Goal: Task Accomplishment & Management: Manage account settings

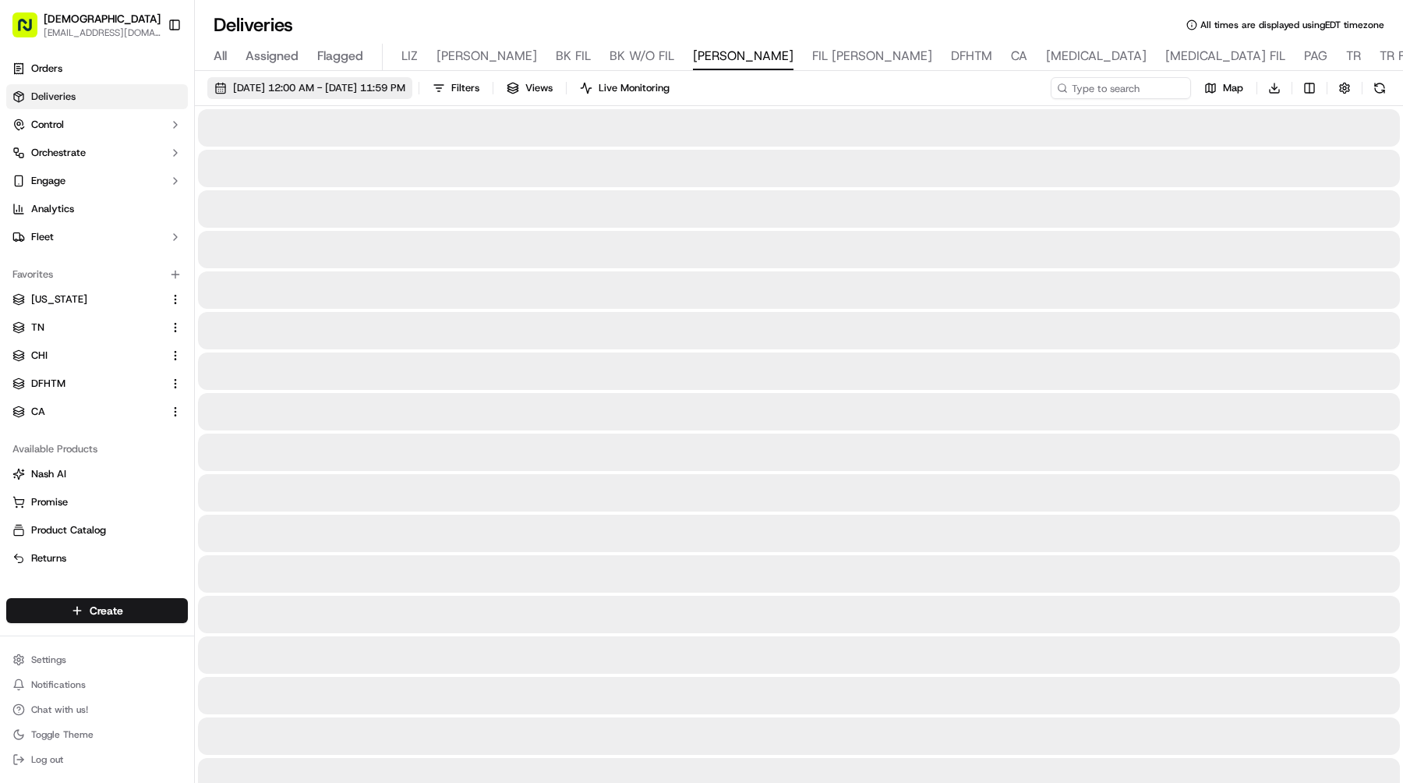
click at [341, 87] on span "09/19/2025 12:00 AM - 09/19/2025 11:59 PM" at bounding box center [319, 88] width 172 height 14
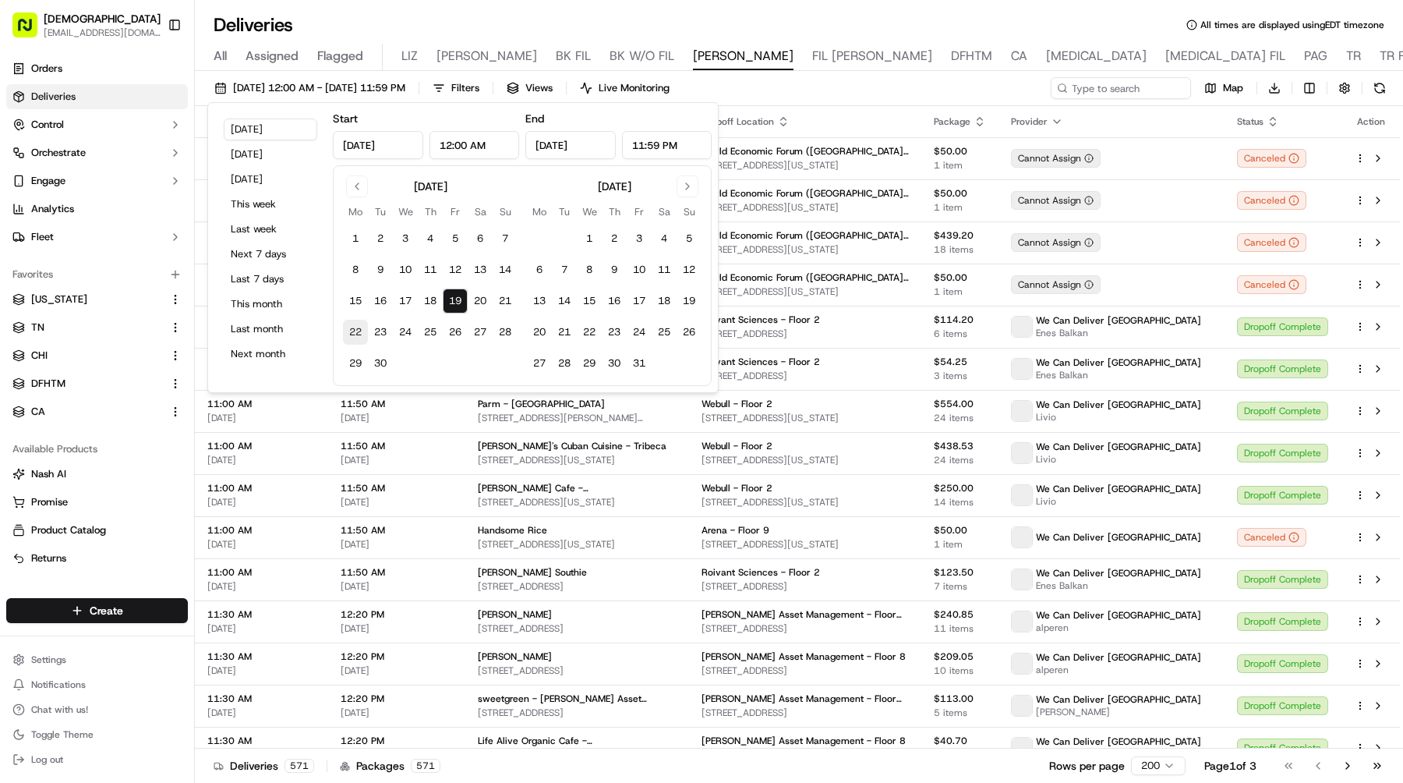
click at [352, 327] on button "22" at bounding box center [355, 332] width 25 height 25
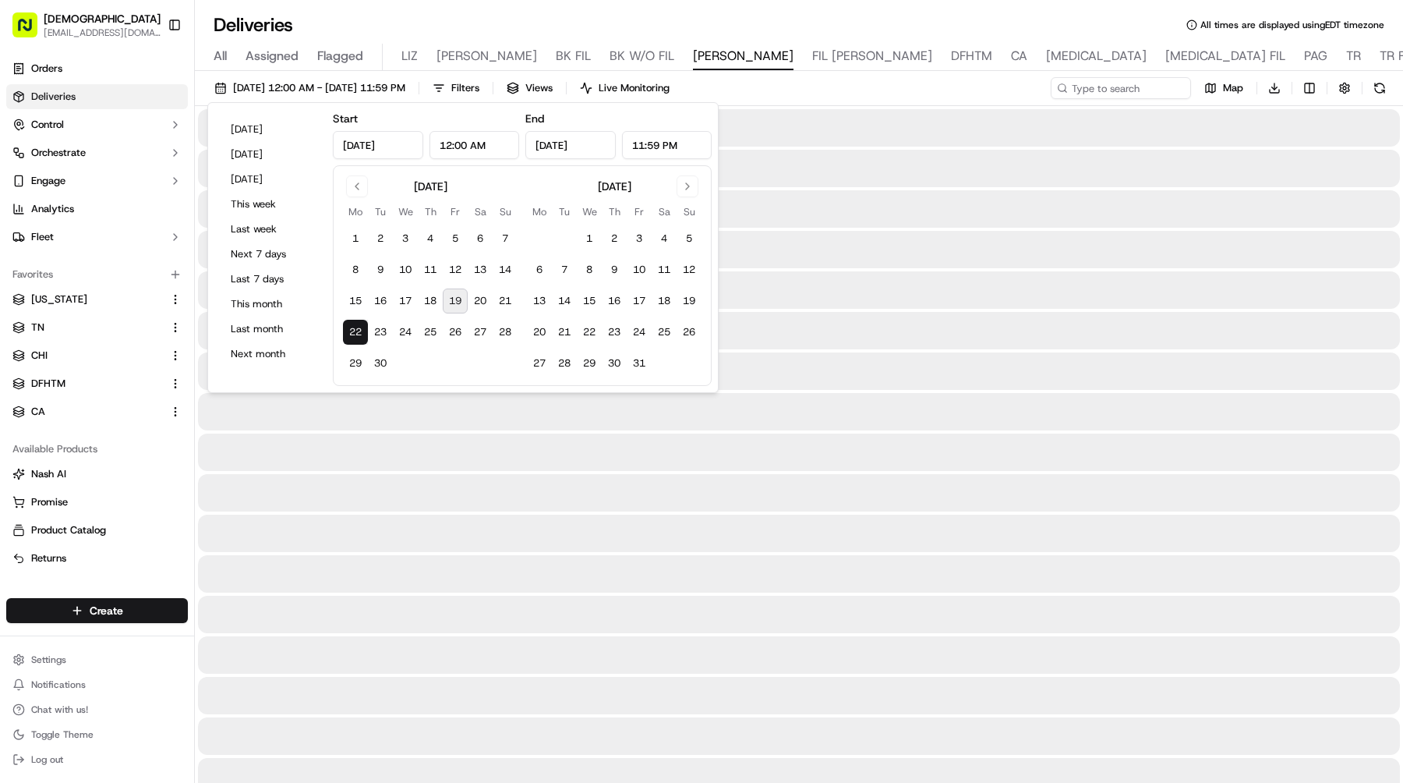
type input "Sep 22, 2025"
click at [352, 327] on button "22" at bounding box center [355, 332] width 25 height 25
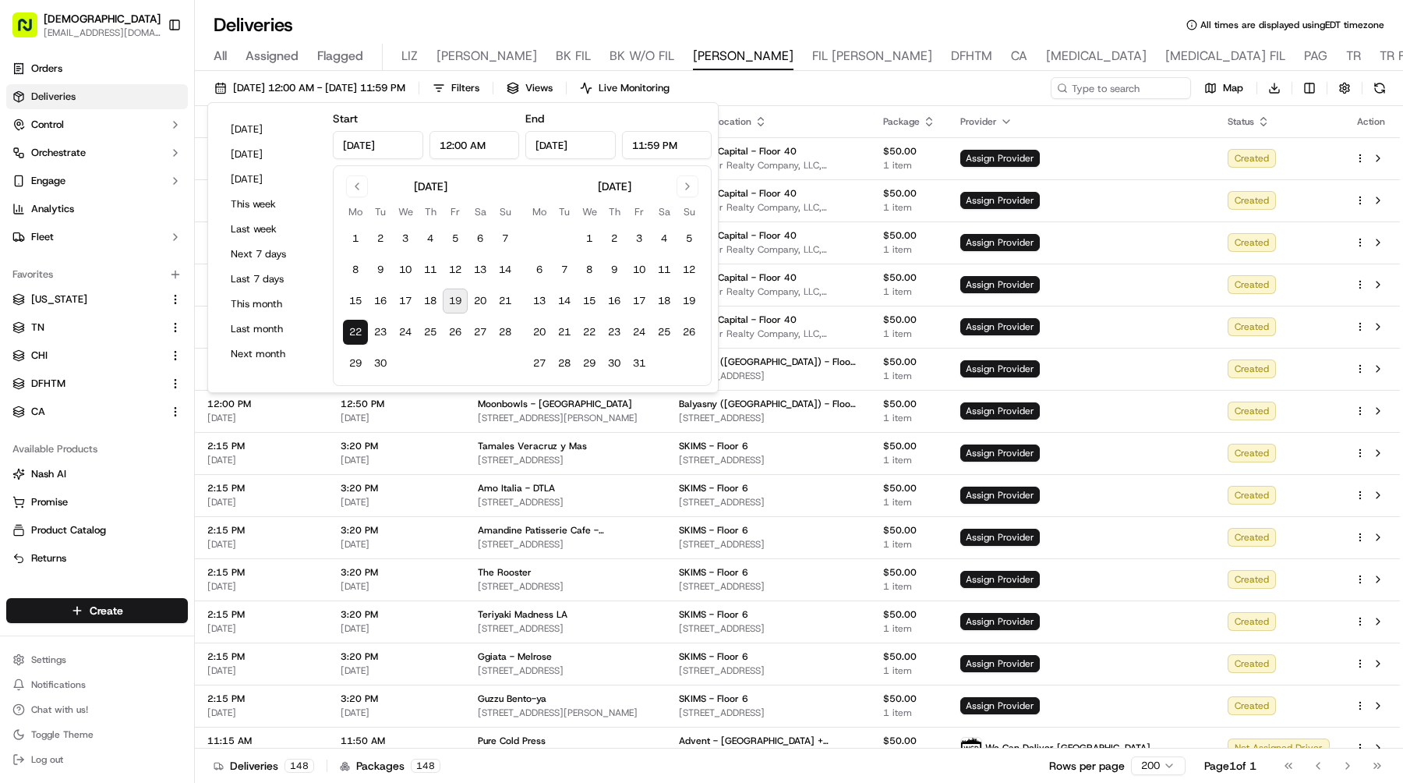
click at [963, 80] on div "[DATE] 12:00 AM - [DATE] 11:59 PM Filters Views Live Monitoring Map Download" at bounding box center [799, 91] width 1208 height 29
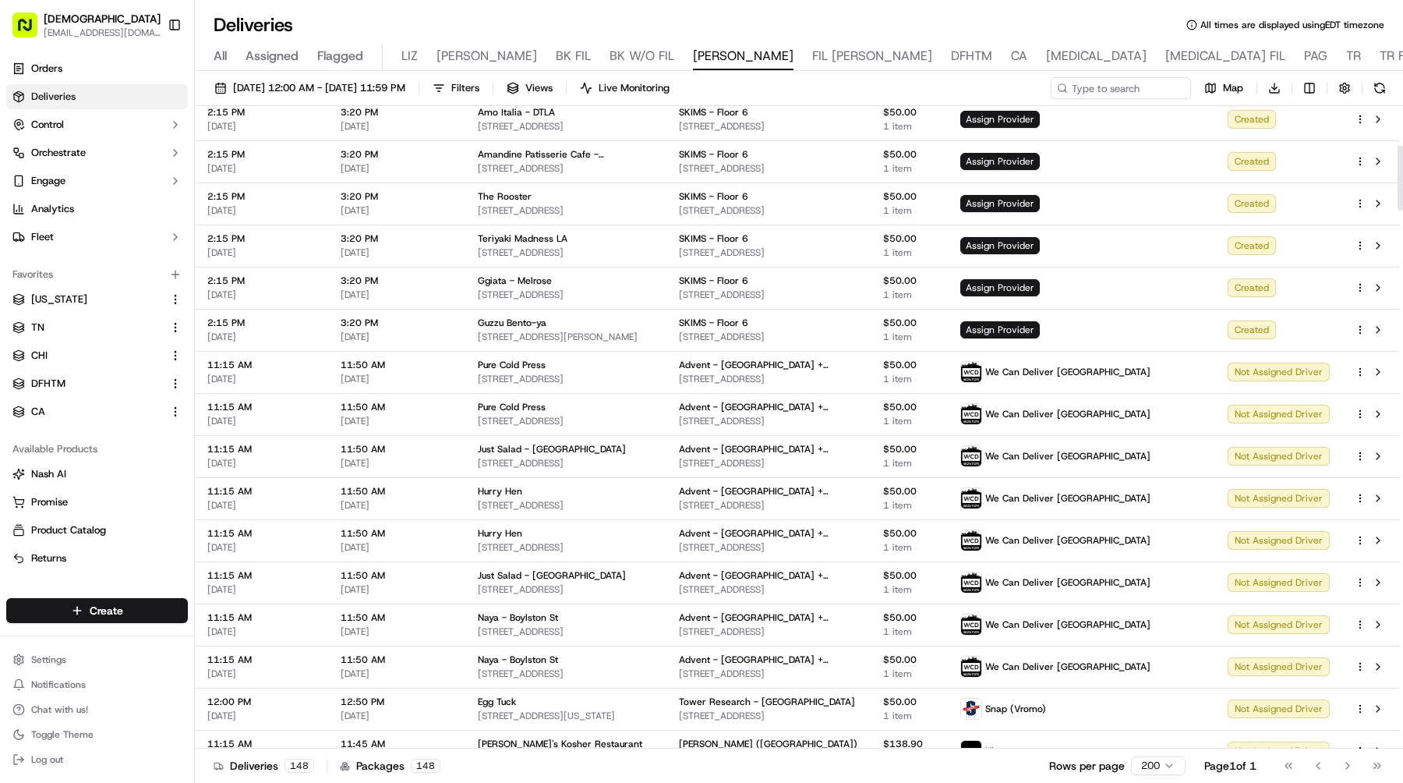
scroll to position [394, 0]
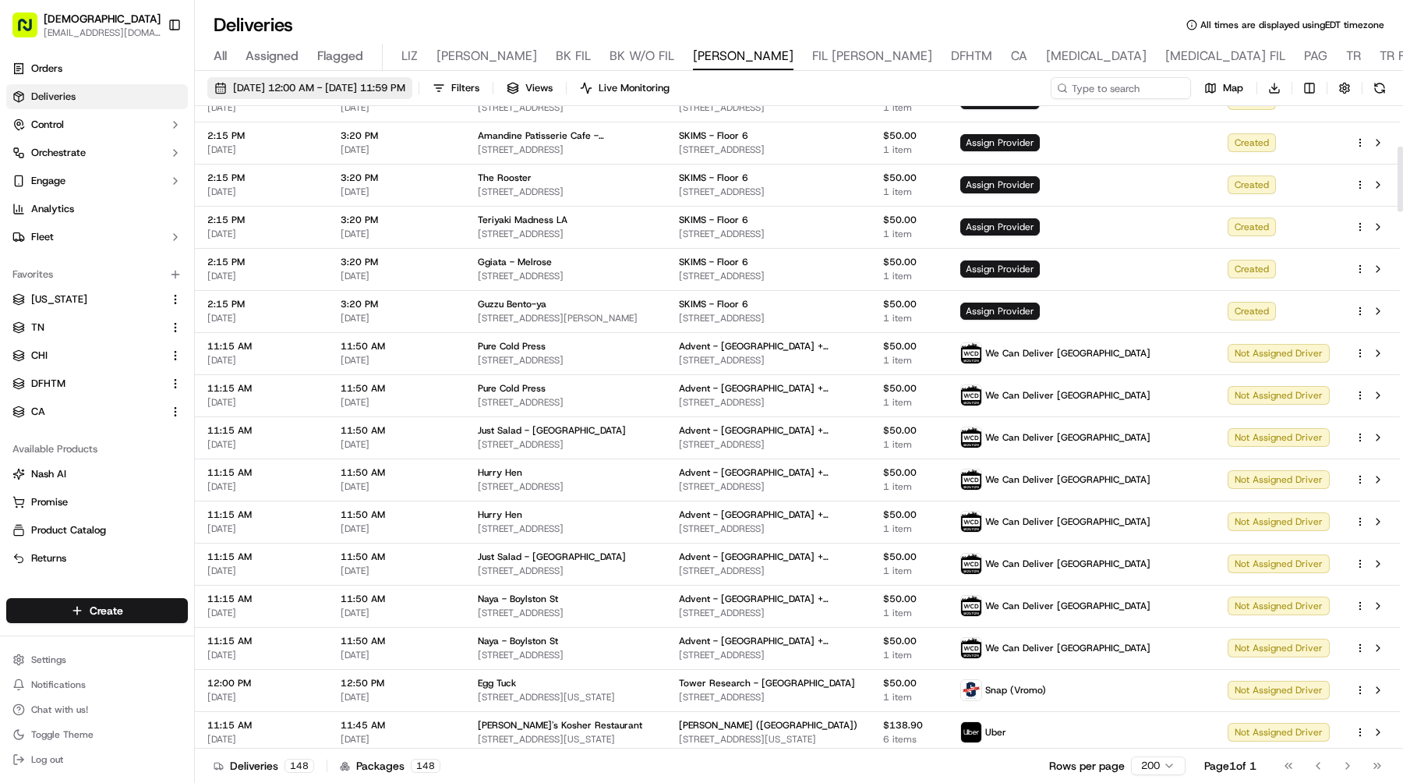
click at [412, 98] on button "[DATE] 12:00 AM - [DATE] 11:59 PM" at bounding box center [309, 88] width 205 height 22
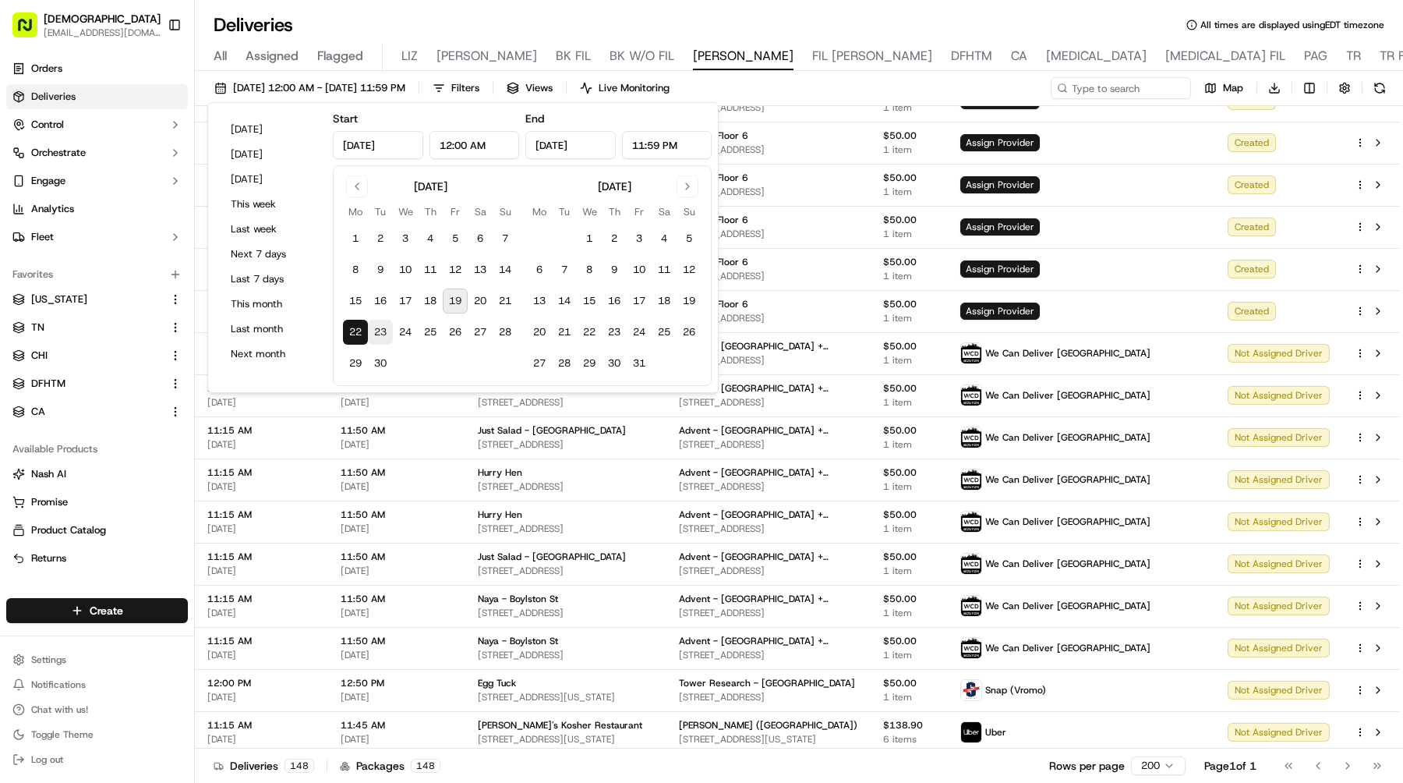
click at [380, 326] on button "23" at bounding box center [380, 332] width 25 height 25
type input "Sep 23, 2025"
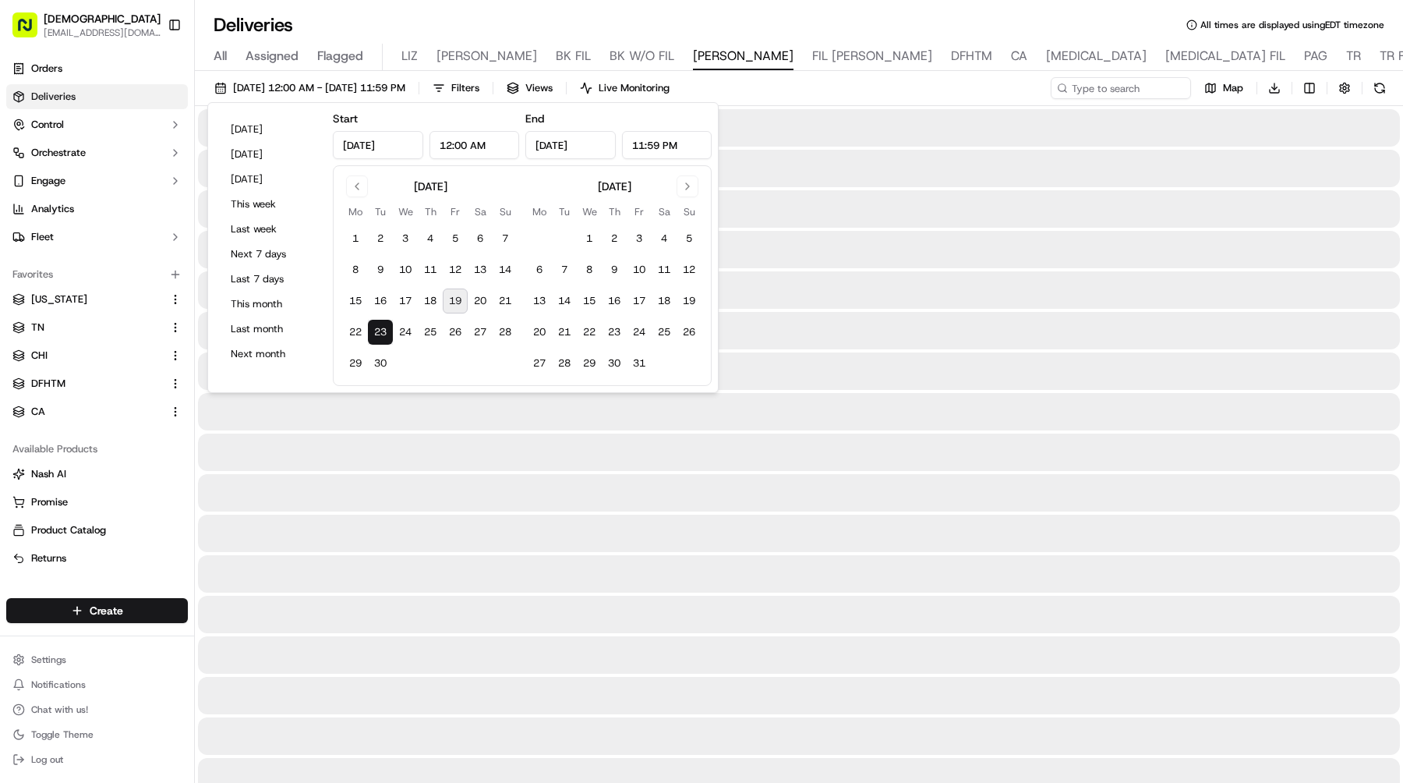
click at [380, 326] on button "23" at bounding box center [380, 332] width 25 height 25
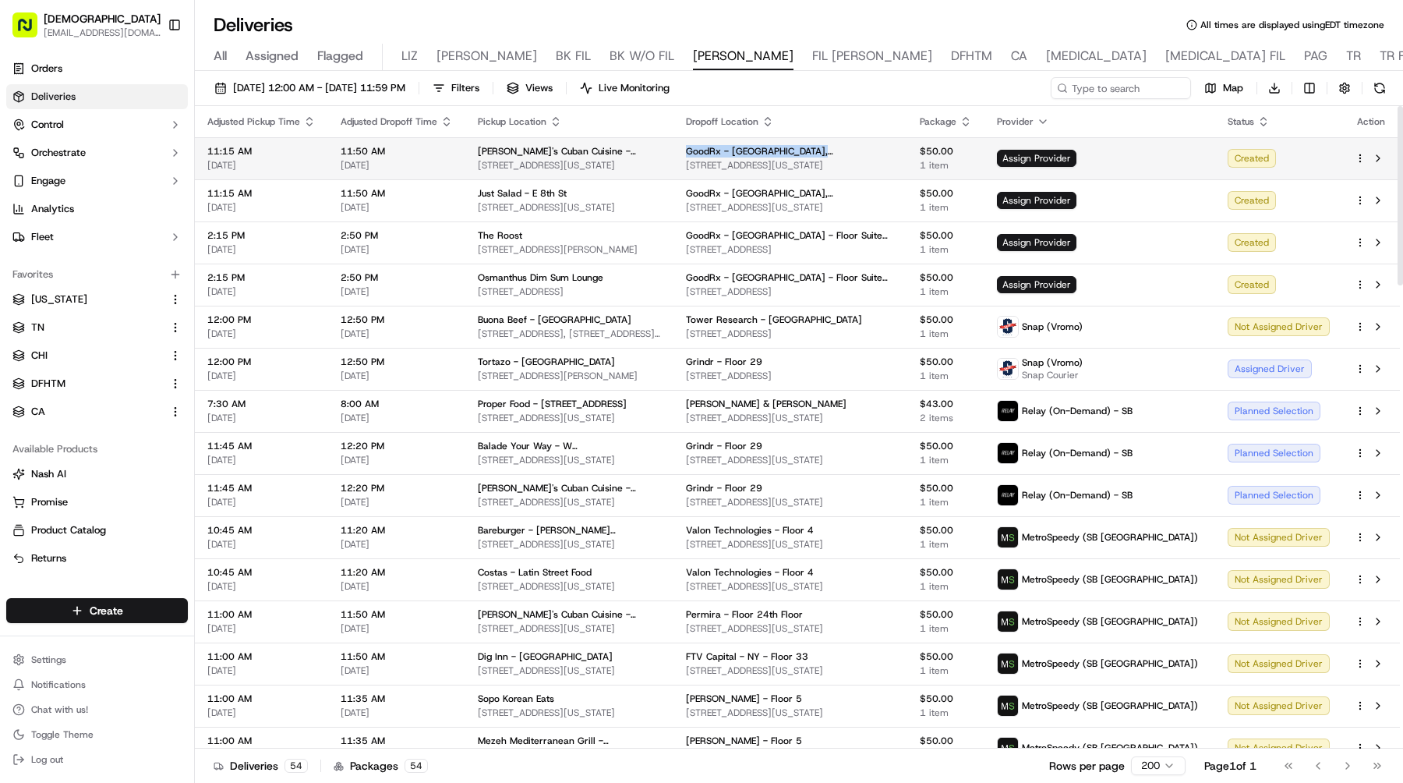
drag, startPoint x: 730, startPoint y: 147, endPoint x: 939, endPoint y: 153, distance: 209.0
click at [895, 153] on div "GoodRx - LA, SF, NYC, Seattle - Floor 4th Floor" at bounding box center [790, 151] width 209 height 12
copy span "GoodRx - LA, SF, NYC, Seattle - Floor 4th Floor"
click at [1077, 159] on span "Assign Provider" at bounding box center [1037, 158] width 80 height 17
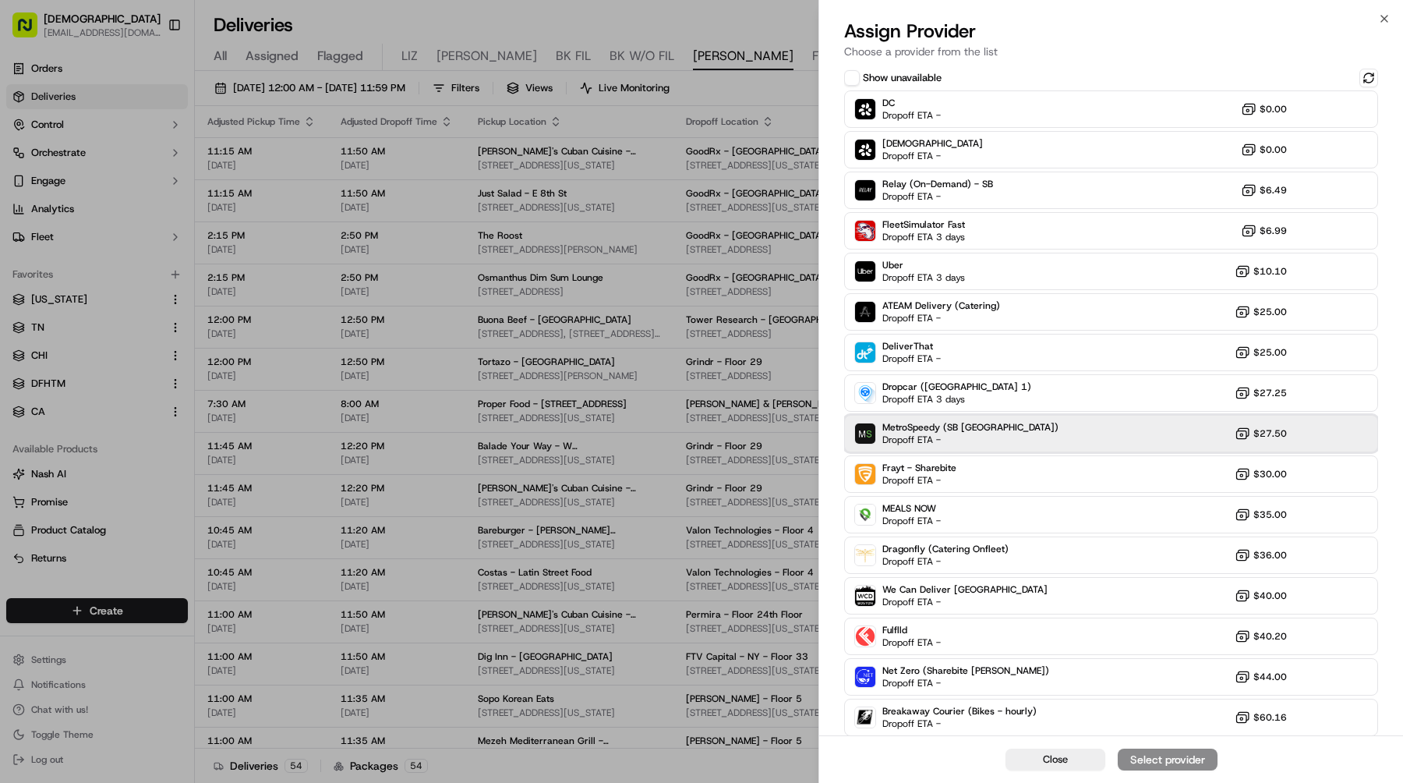
click at [956, 426] on span "MetroSpeedy (SB NYC)" at bounding box center [970, 427] width 176 height 12
click at [1137, 761] on div "Assign Provider" at bounding box center [1168, 760] width 76 height 16
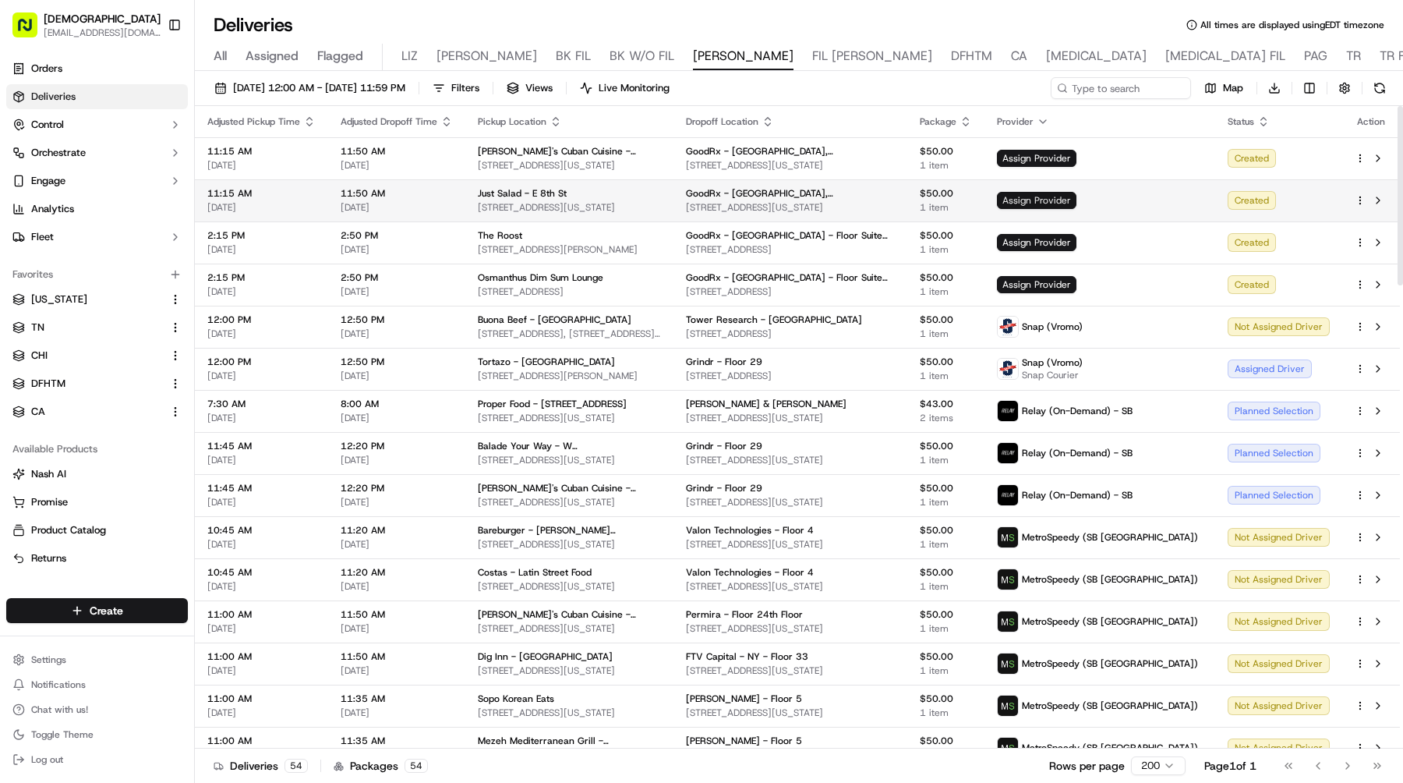
click at [1077, 198] on span "Assign Provider" at bounding box center [1037, 200] width 80 height 17
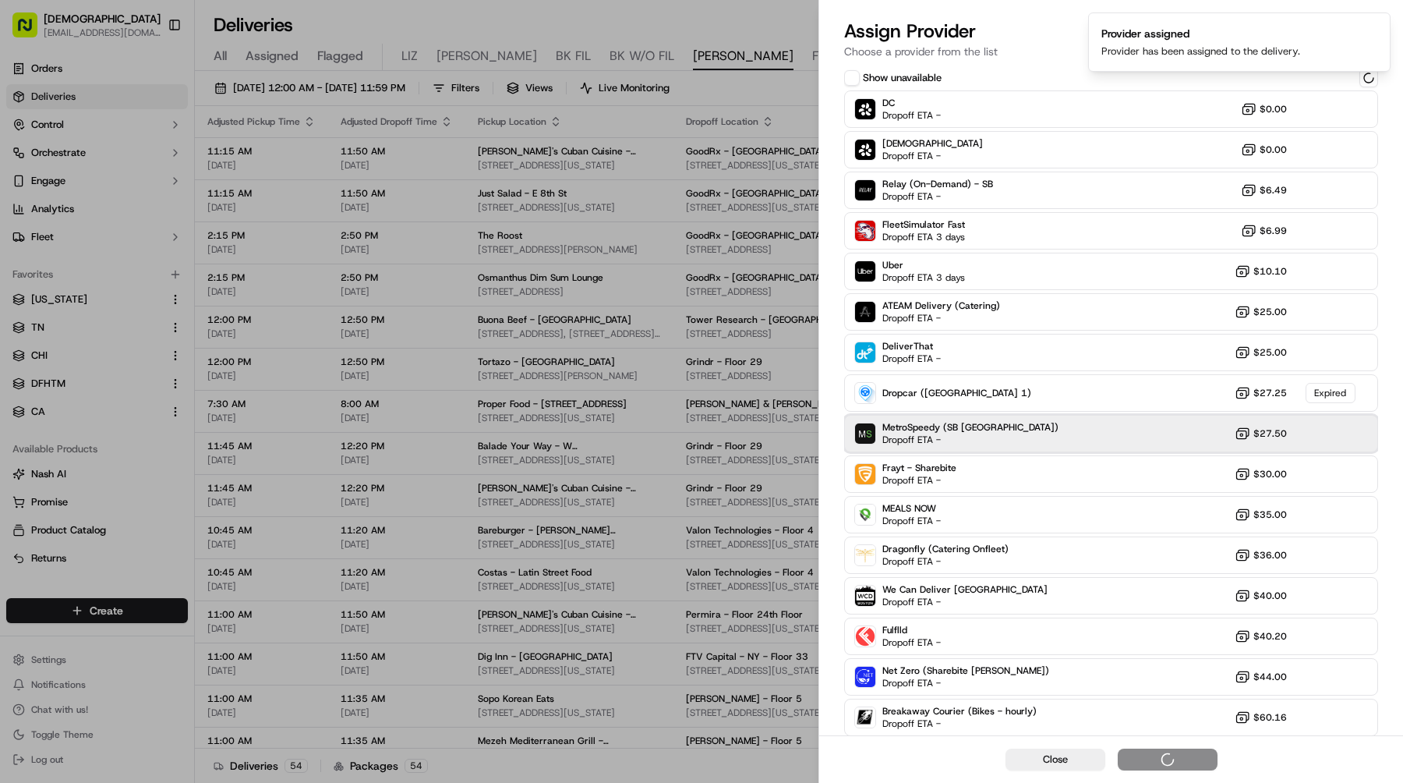
click at [893, 446] on div "MetroSpeedy (SB NYC) Dropoff ETA - $27.50" at bounding box center [1111, 433] width 534 height 37
click at [1031, 439] on div "MetroSpeedy (SB NYC) Dropoff ETA - $27.50" at bounding box center [1111, 433] width 534 height 37
click at [1123, 767] on button "Assign Provider" at bounding box center [1168, 759] width 100 height 22
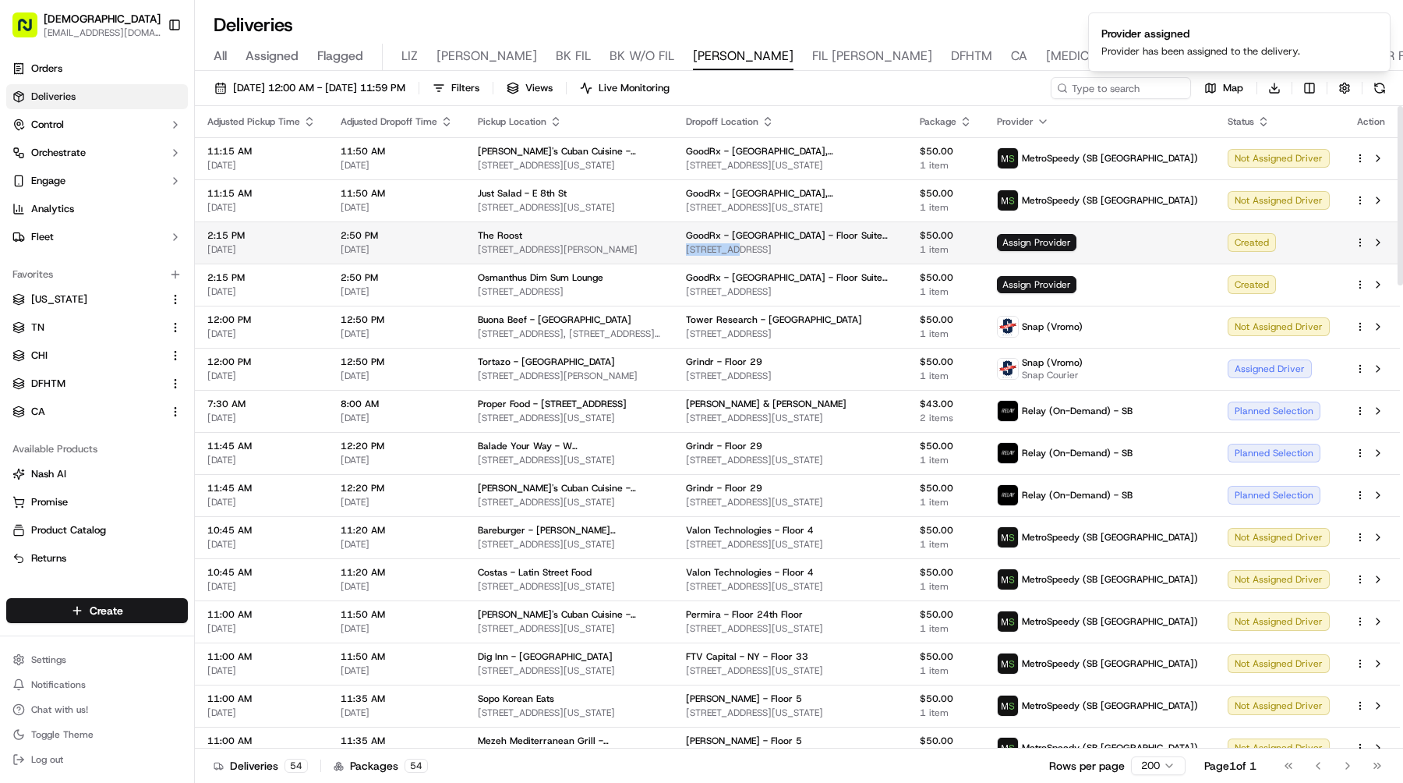
drag, startPoint x: 727, startPoint y: 246, endPoint x: 780, endPoint y: 246, distance: 52.2
click at [780, 246] on td "GoodRx - LA, SF, NYC, Seattle - Floor Suite 600 501 2nd St #210, San Francisco,…" at bounding box center [791, 242] width 234 height 42
copy span "501 2nd St"
click at [1077, 246] on span "Assign Provider" at bounding box center [1037, 242] width 80 height 17
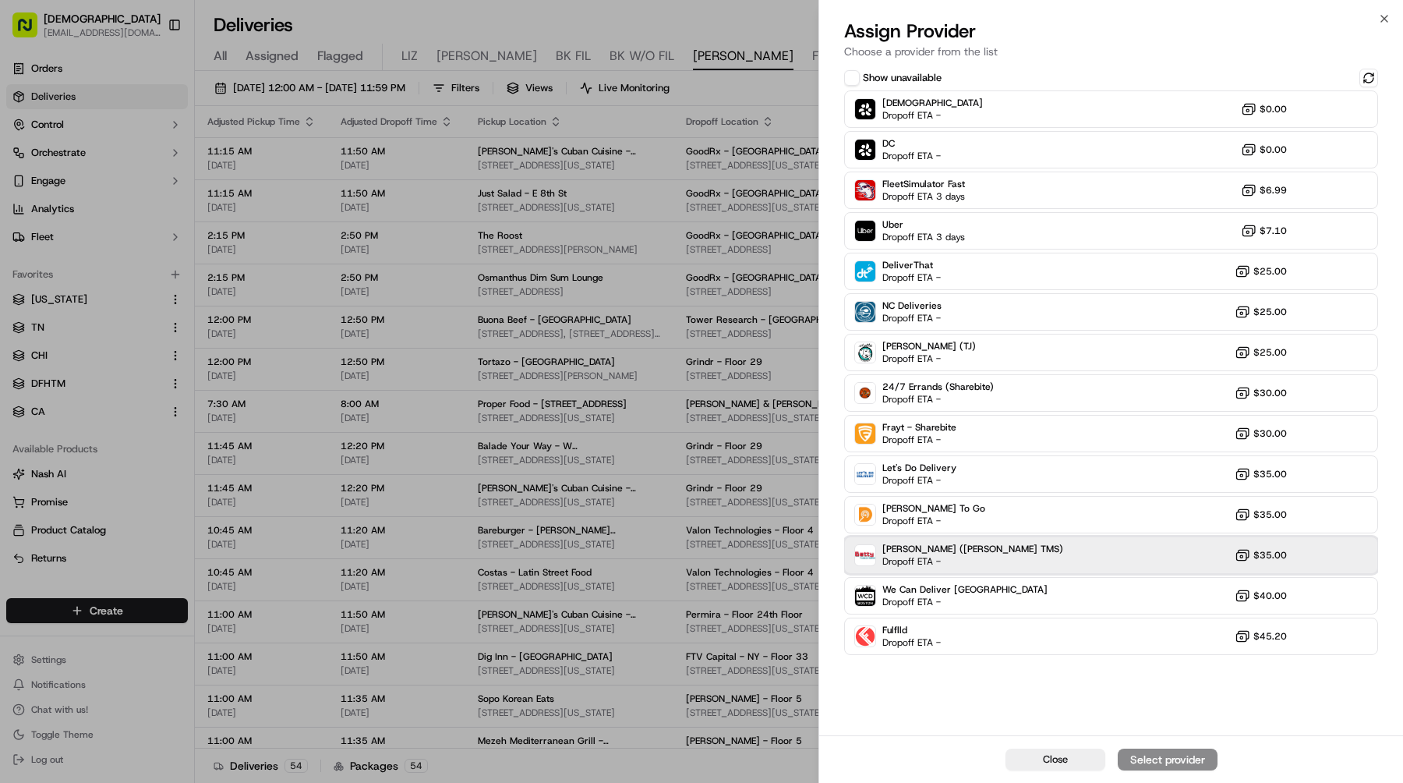
click at [1010, 554] on div "Betty (Nash TMS) Dropoff ETA - $35.00" at bounding box center [1111, 554] width 534 height 37
click at [1142, 757] on div "Assign Provider" at bounding box center [1168, 760] width 76 height 16
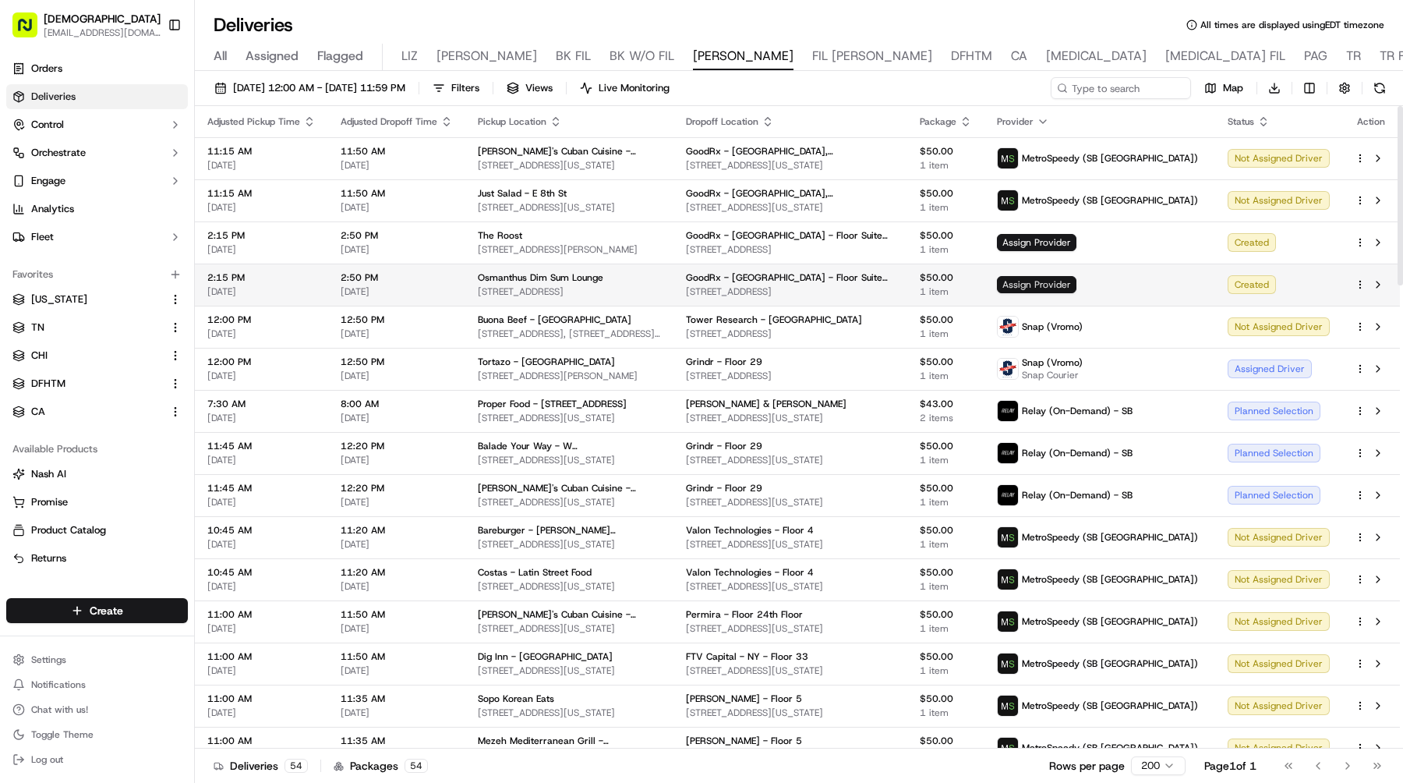
click at [1077, 280] on span "Assign Provider" at bounding box center [1037, 284] width 80 height 17
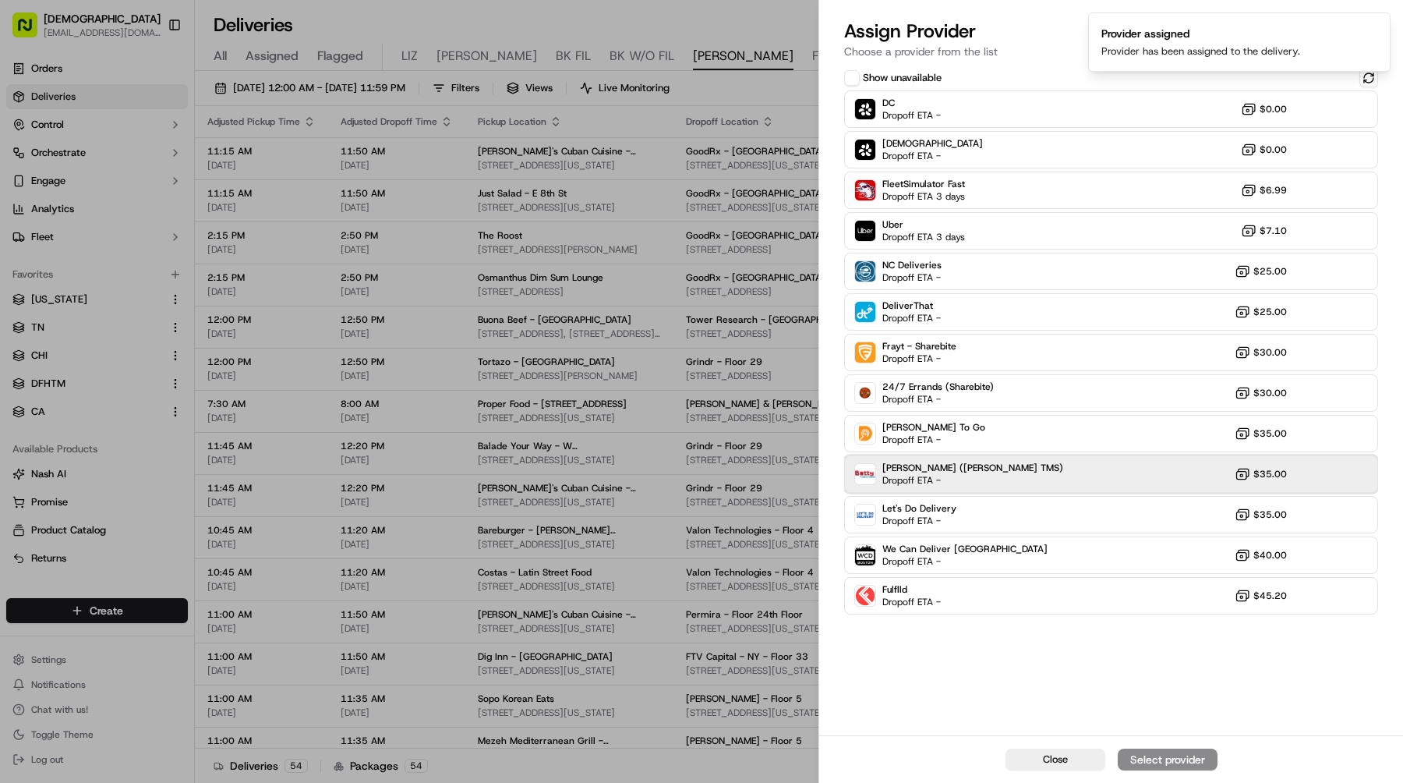
click at [1014, 469] on div "Betty (Nash TMS) Dropoff ETA - $35.00" at bounding box center [1111, 473] width 534 height 37
click at [1144, 752] on div "Assign Provider" at bounding box center [1168, 760] width 76 height 16
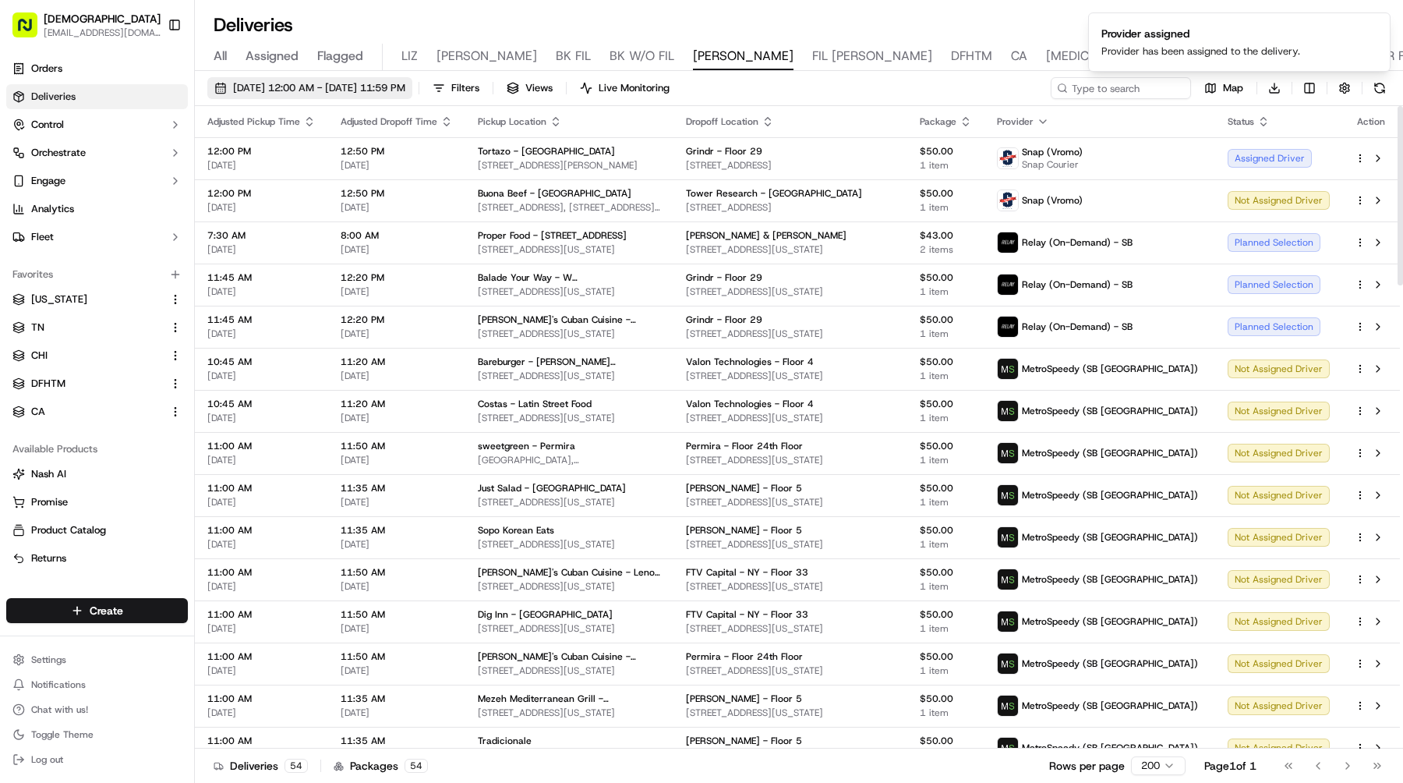
click at [360, 88] on span "09/23/2025 12:00 AM - 09/23/2025 11:59 PM" at bounding box center [319, 88] width 172 height 14
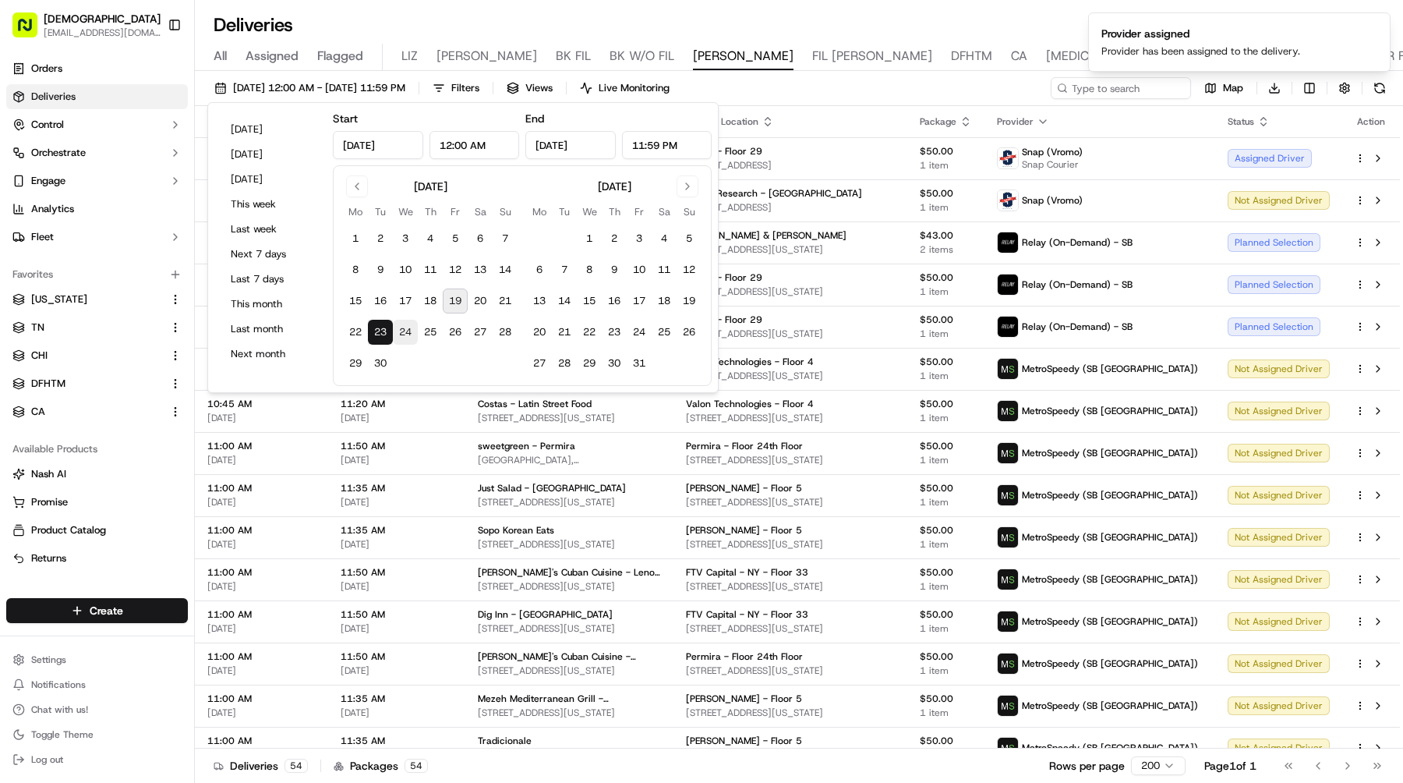
click at [401, 330] on button "24" at bounding box center [405, 332] width 25 height 25
type input "Sep 24, 2025"
click at [401, 330] on button "24" at bounding box center [405, 332] width 25 height 25
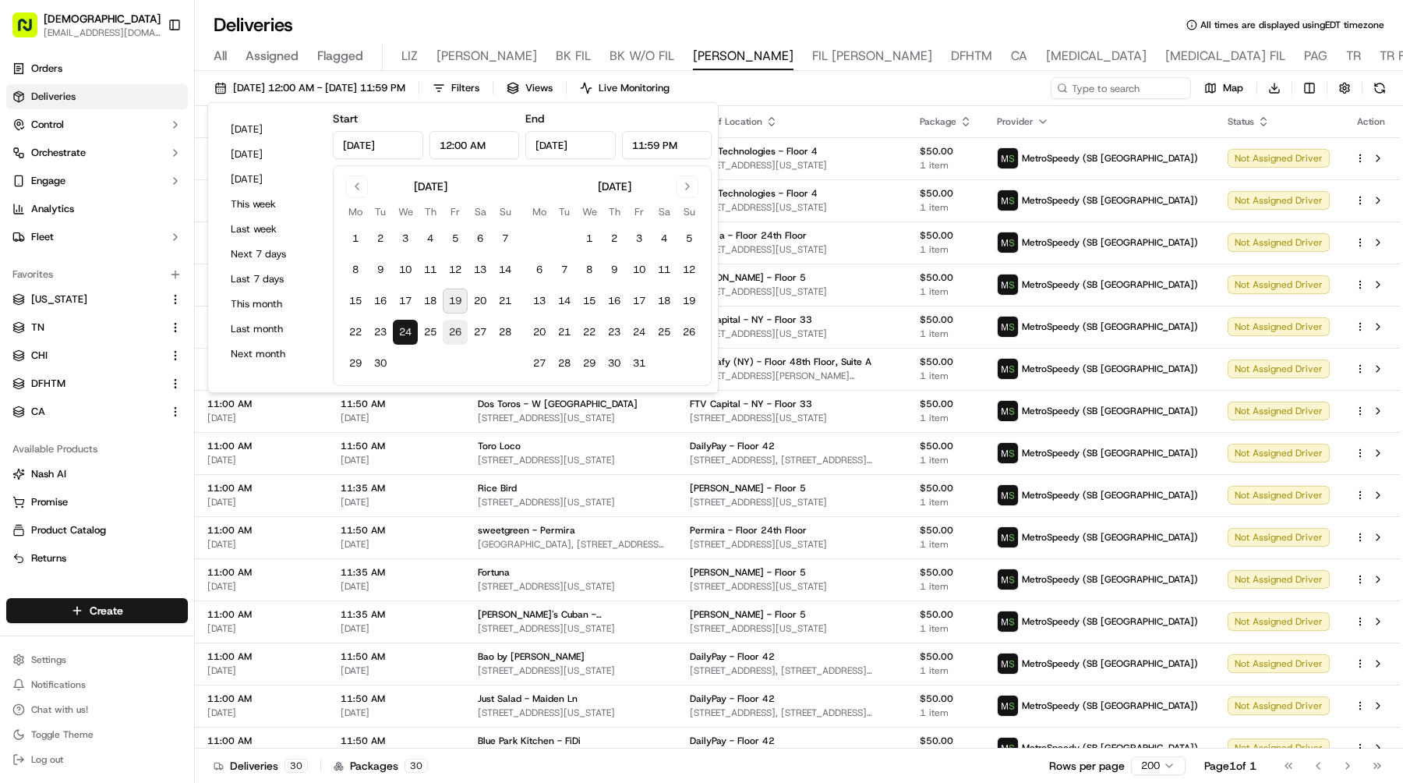
click at [444, 338] on button "26" at bounding box center [455, 332] width 25 height 25
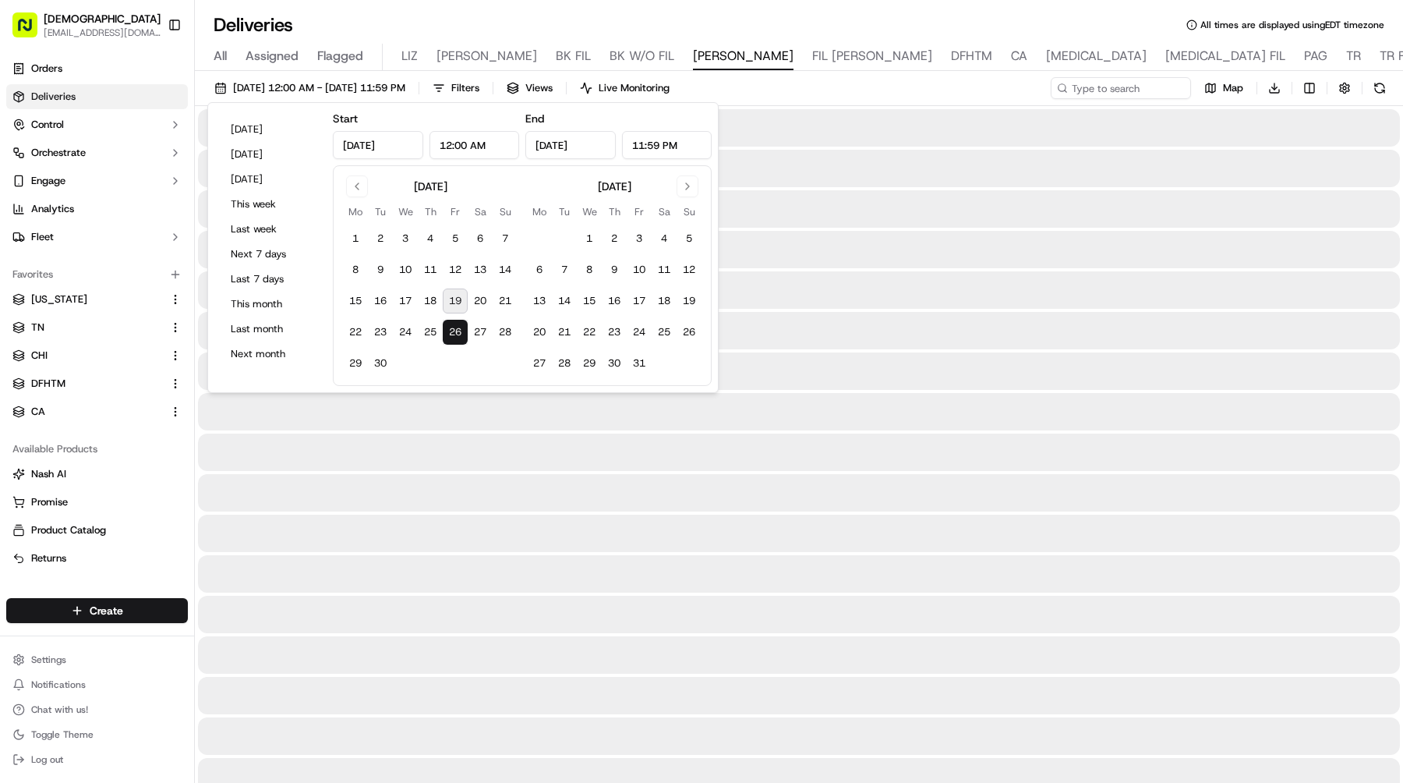
type input "Sep 26, 2025"
click at [444, 338] on button "26" at bounding box center [455, 332] width 25 height 25
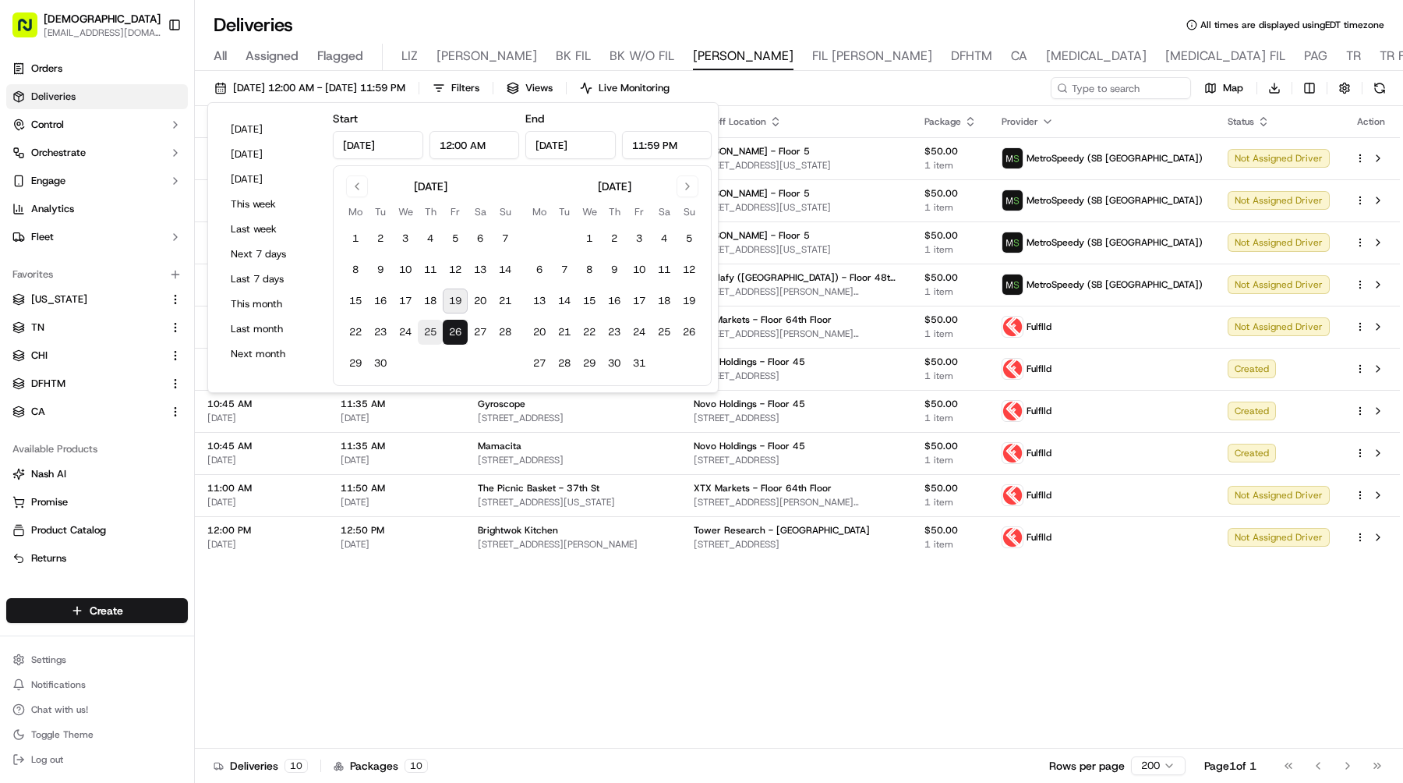
click at [426, 334] on button "25" at bounding box center [430, 332] width 25 height 25
type input "Sep 25, 2025"
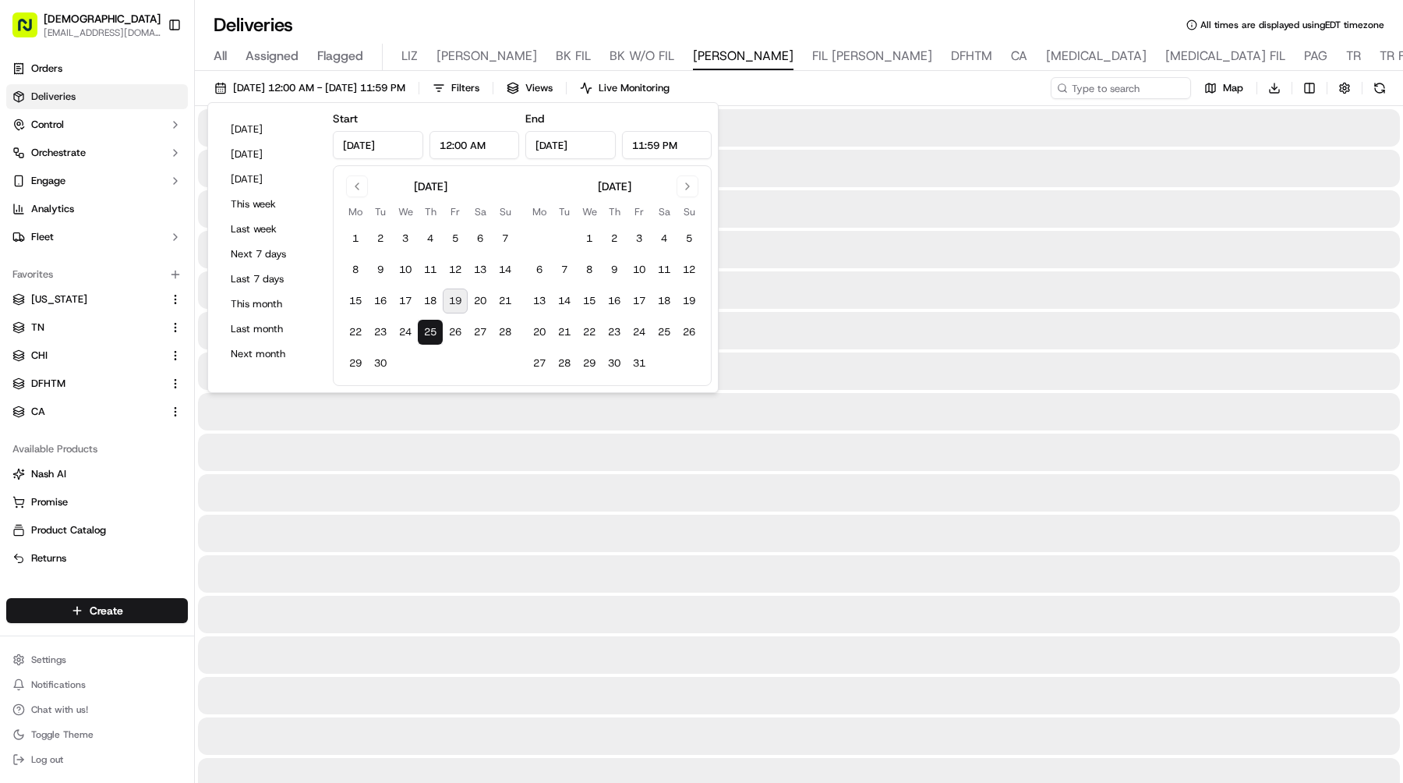
click at [426, 334] on button "25" at bounding box center [430, 332] width 25 height 25
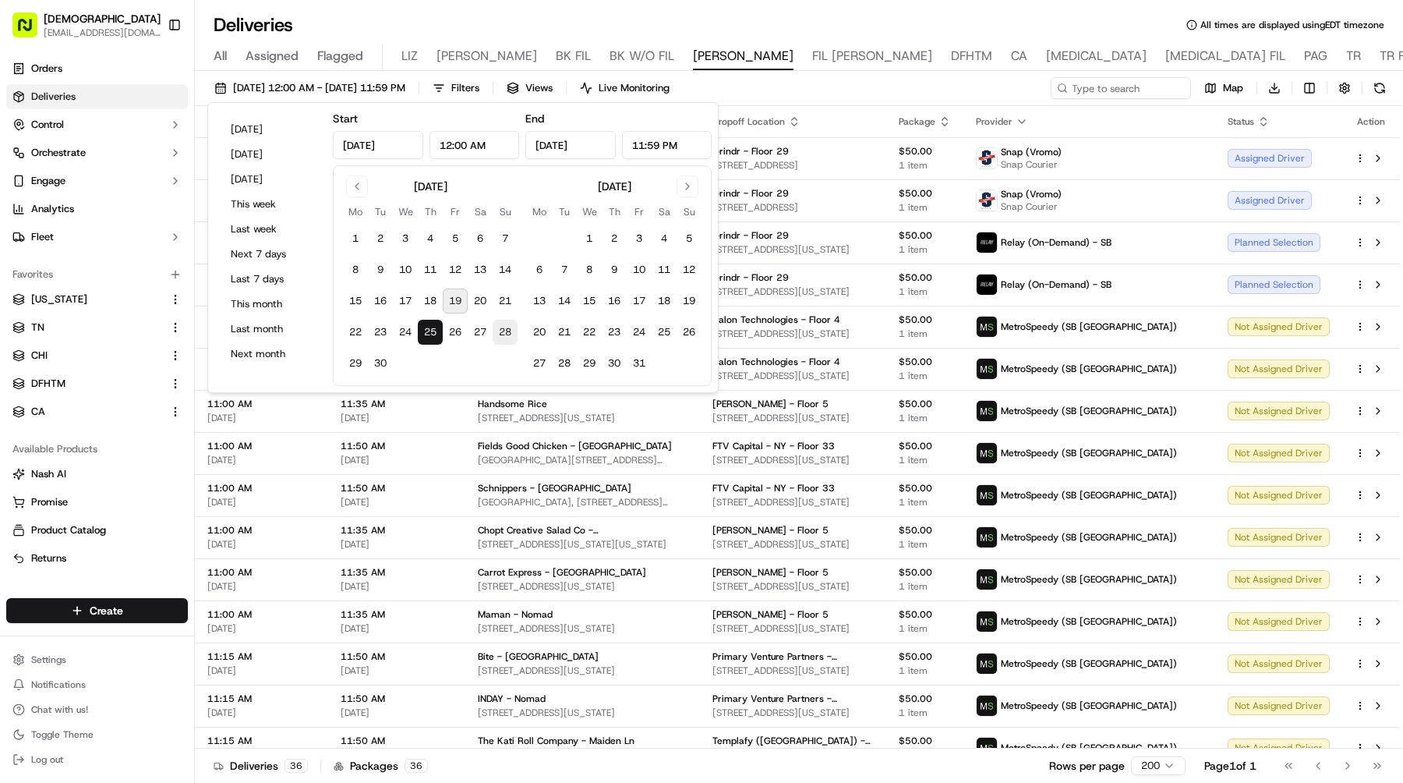
click at [500, 336] on button "28" at bounding box center [505, 332] width 25 height 25
type input "Sep 28, 2025"
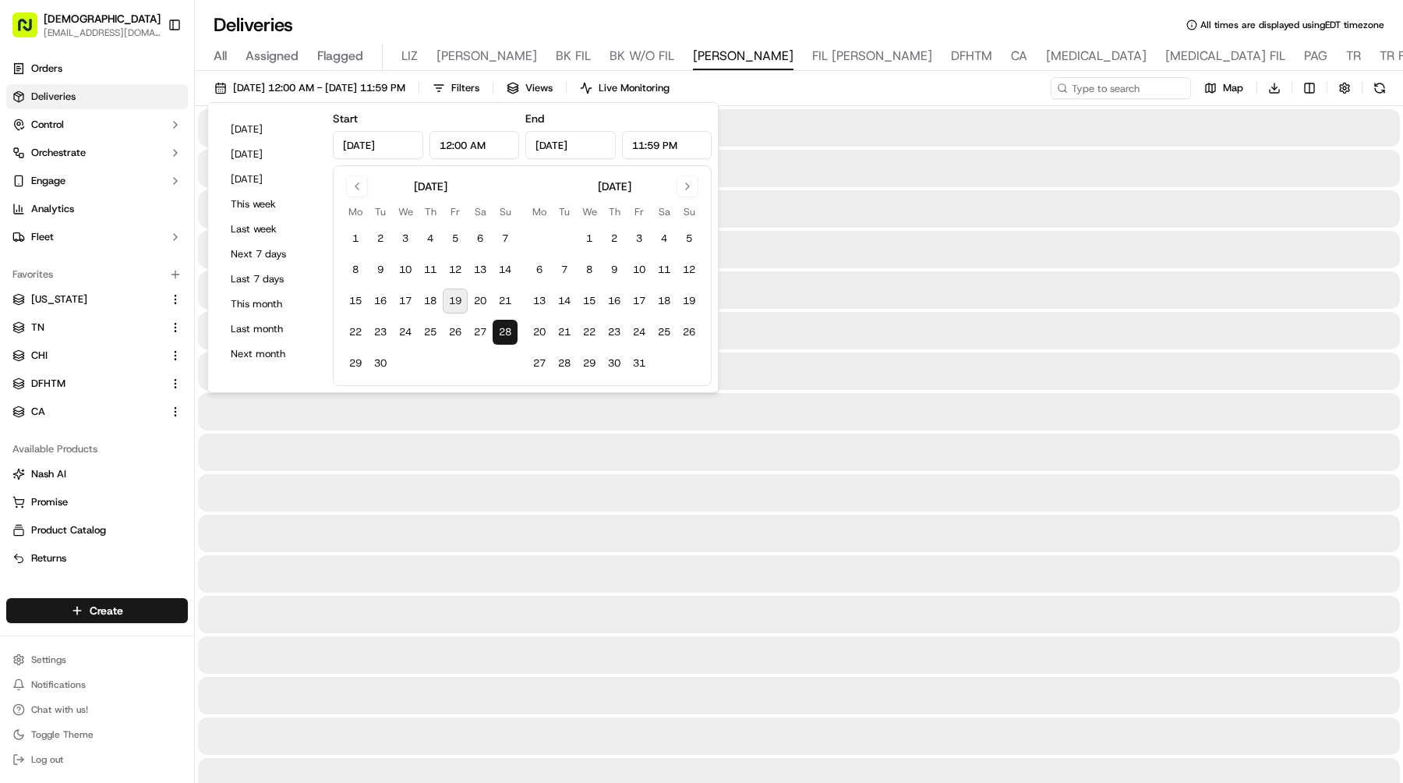
click at [500, 336] on button "28" at bounding box center [505, 332] width 25 height 25
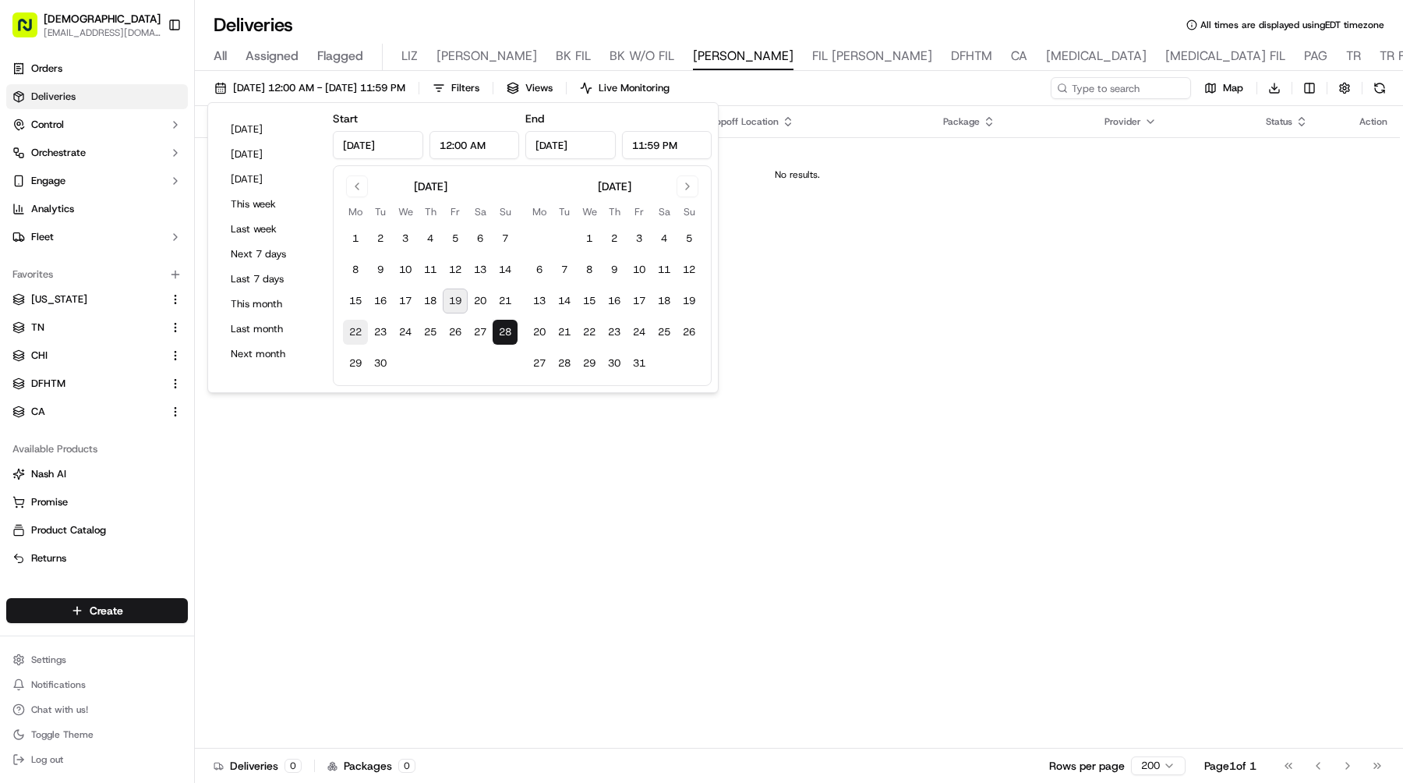
click at [363, 331] on button "22" at bounding box center [355, 332] width 25 height 25
type input "Sep 22, 2025"
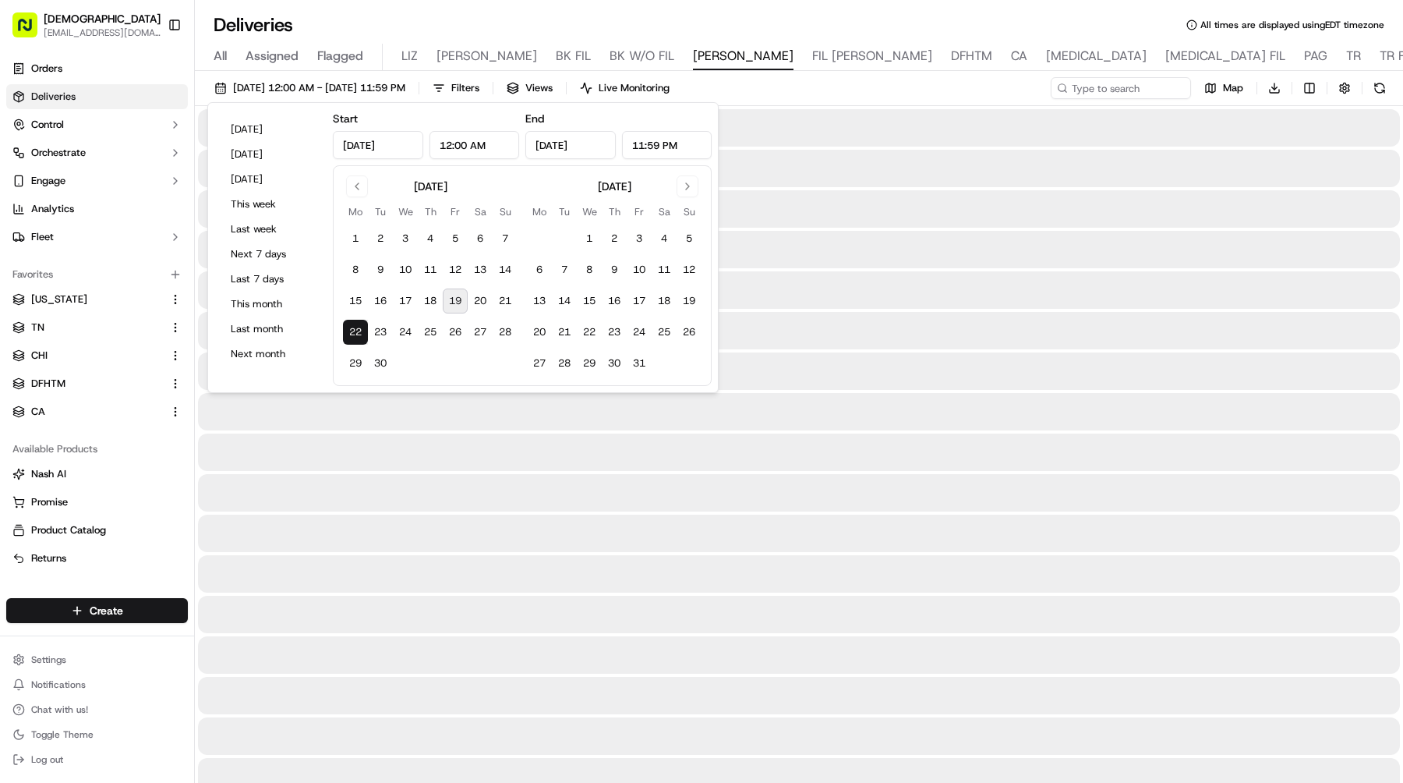
click at [363, 331] on button "22" at bounding box center [355, 332] width 25 height 25
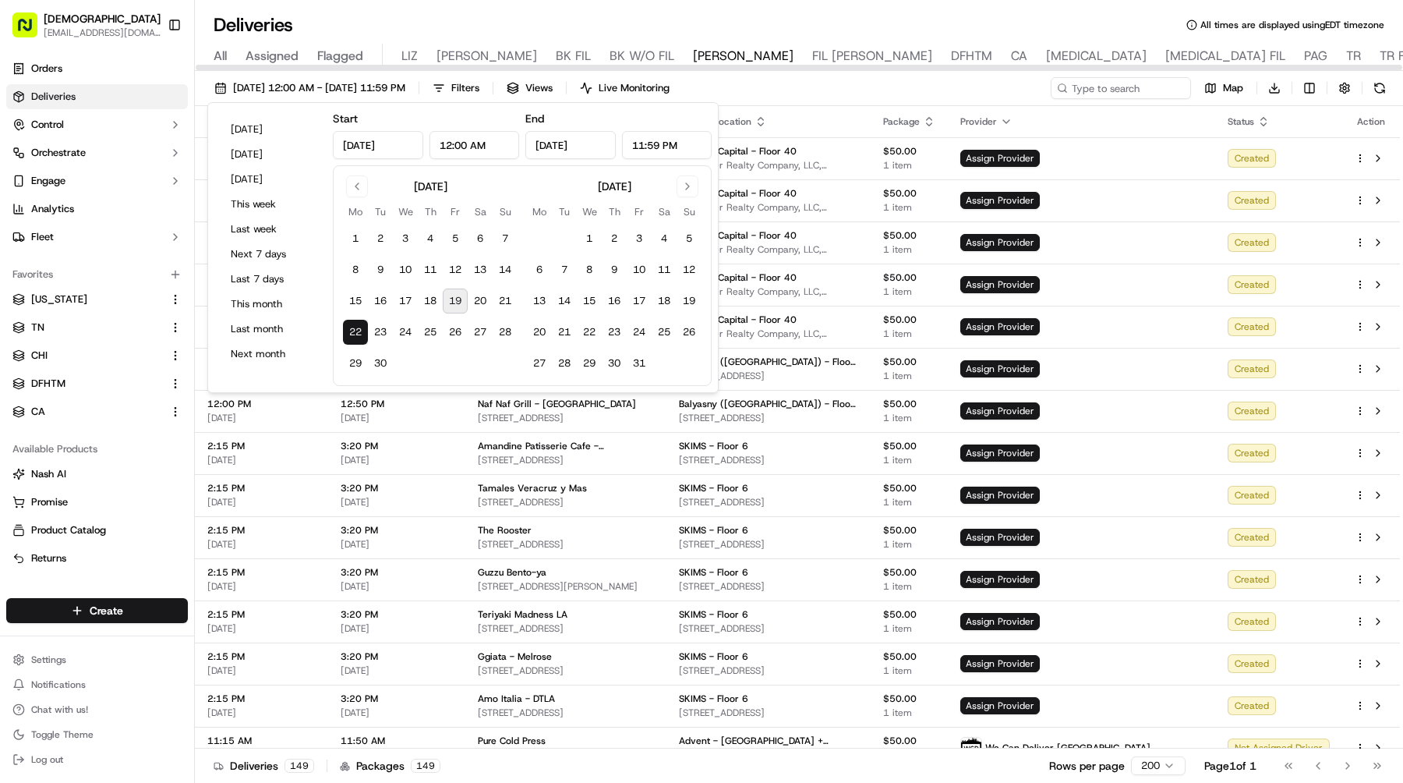
click at [845, 76] on div "09/22/2025 12:00 AM - 09/22/2025 11:59 PM Filters Views Live Monitoring Map Dow…" at bounding box center [799, 428] width 1208 height 715
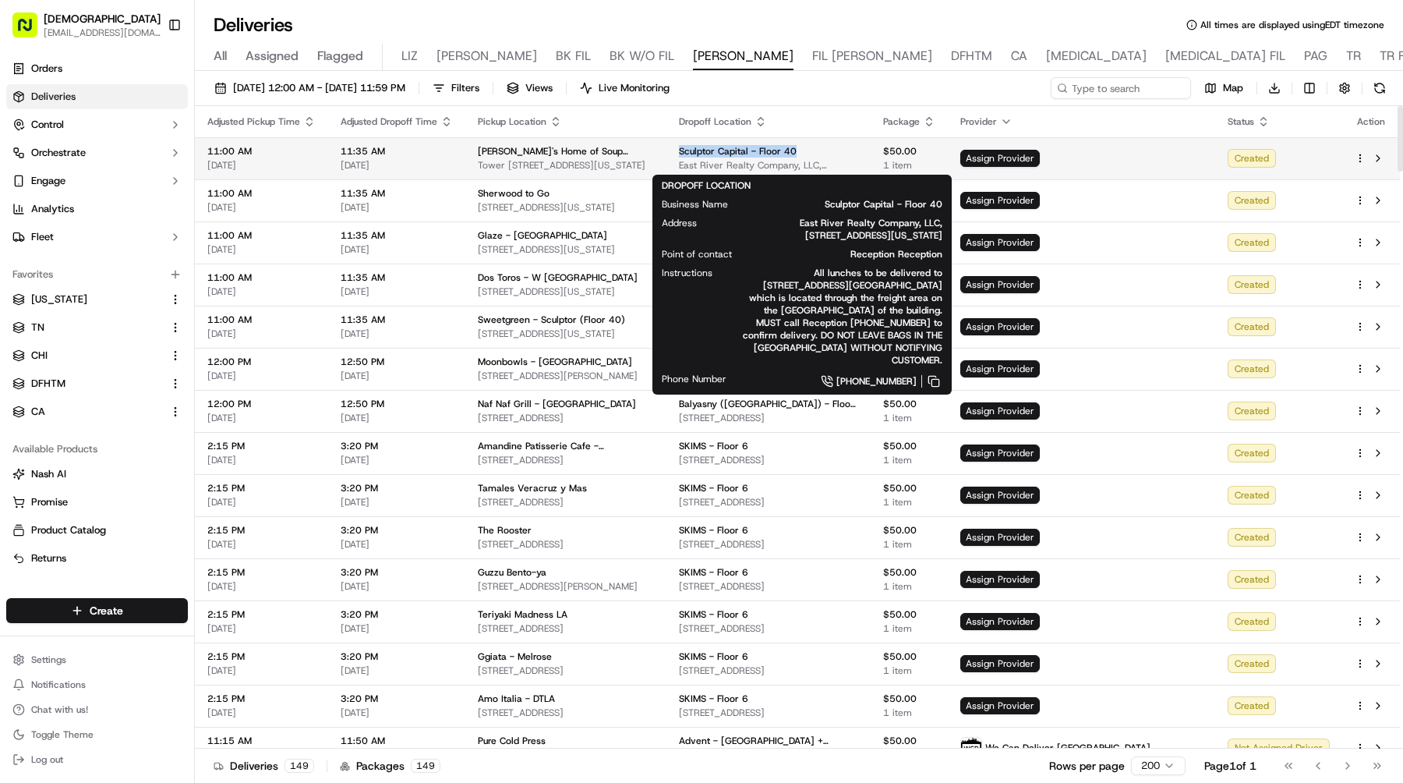
drag, startPoint x: 825, startPoint y: 152, endPoint x: 695, endPoint y: 151, distance: 130.2
click at [695, 151] on div "Sculptor Capital - Floor 40" at bounding box center [768, 151] width 179 height 12
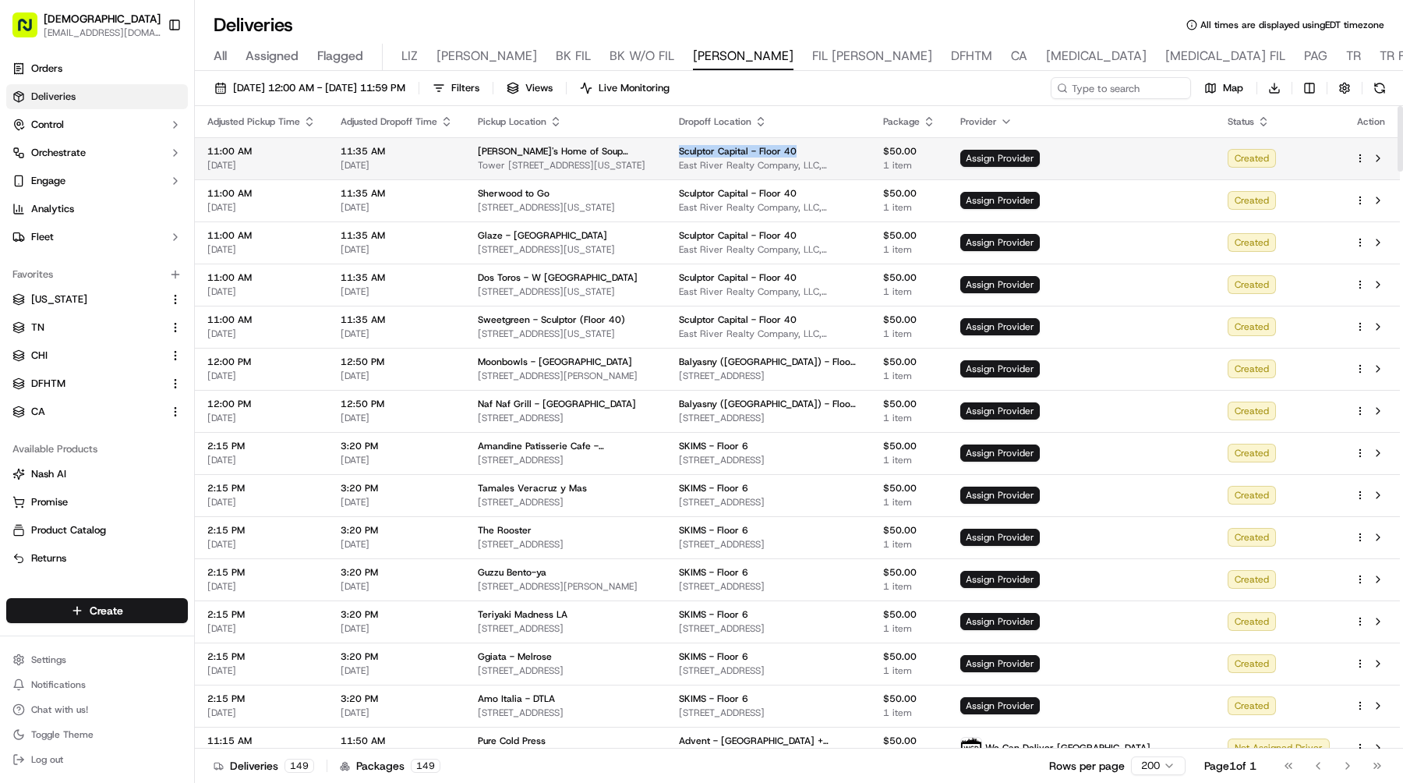
copy span "Sculptor Capital - Floor 40"
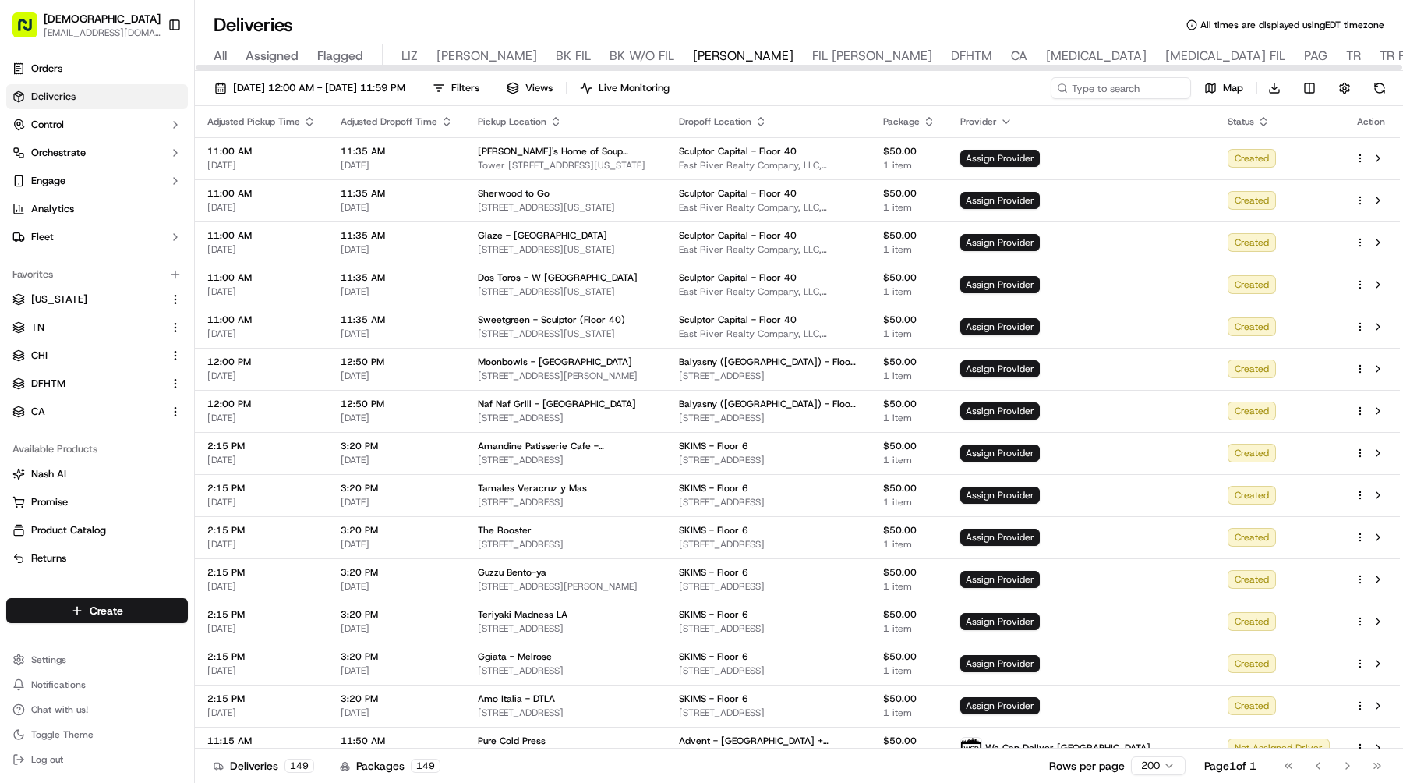
click at [766, 86] on div "09/22/2025 12:00 AM - 09/22/2025 11:59 PM Filters Views Live Monitoring Map Dow…" at bounding box center [799, 91] width 1208 height 29
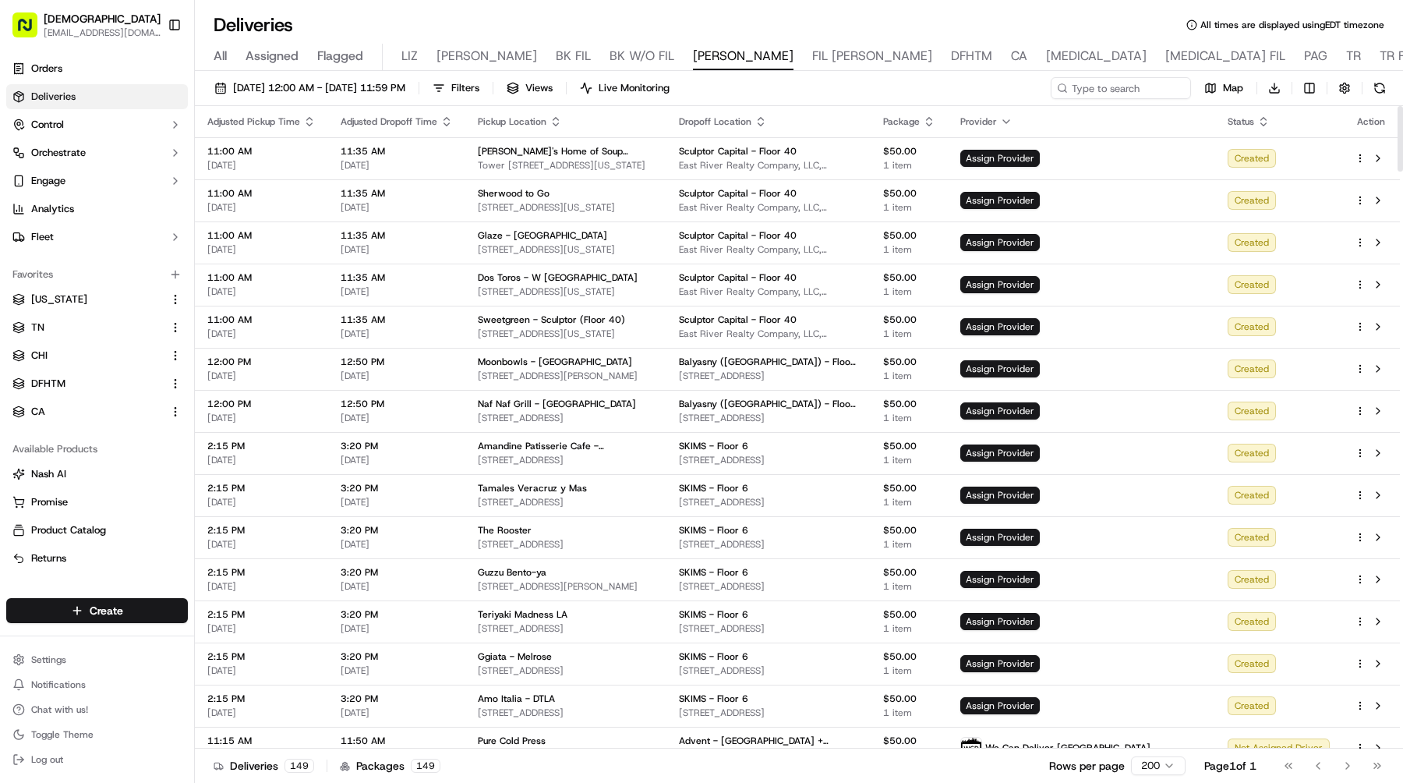
click at [1160, 101] on div "09/22/2025 12:00 AM - 09/22/2025 11:59 PM Filters Views Live Monitoring Map Dow…" at bounding box center [799, 91] width 1208 height 29
click at [1160, 85] on input at bounding box center [1097, 88] width 187 height 22
paste input "Sculptor Capital - Floor 40"
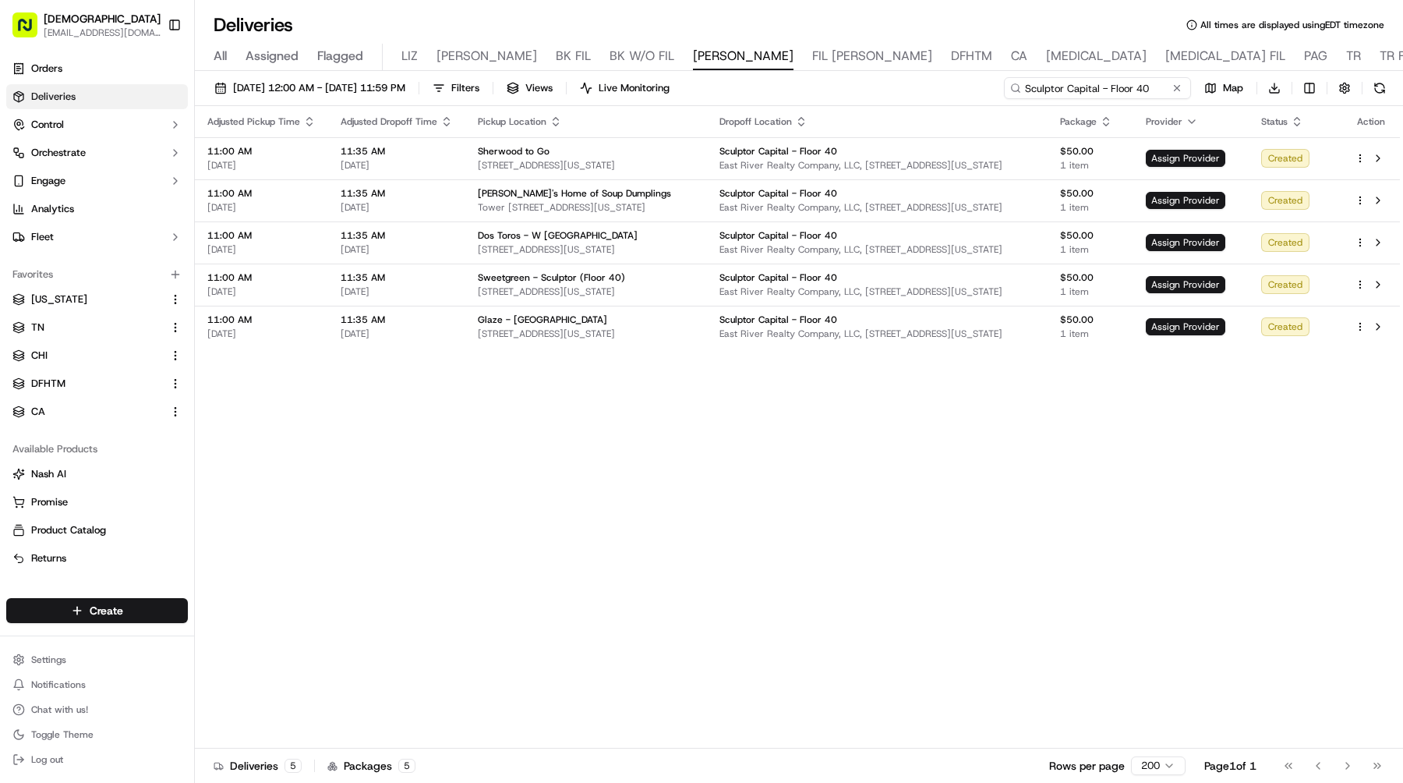
type input "Sculptor Capital - Floor 40"
click at [1279, 87] on html "Sharebite e.park@sharebite.com Toggle Sidebar Orders Deliveries Control Orchest…" at bounding box center [701, 391] width 1403 height 783
click at [1250, 146] on span "Completed Report" at bounding box center [1228, 146] width 77 height 12
click at [185, 34] on button "Toggle Sidebar" at bounding box center [174, 25] width 27 height 27
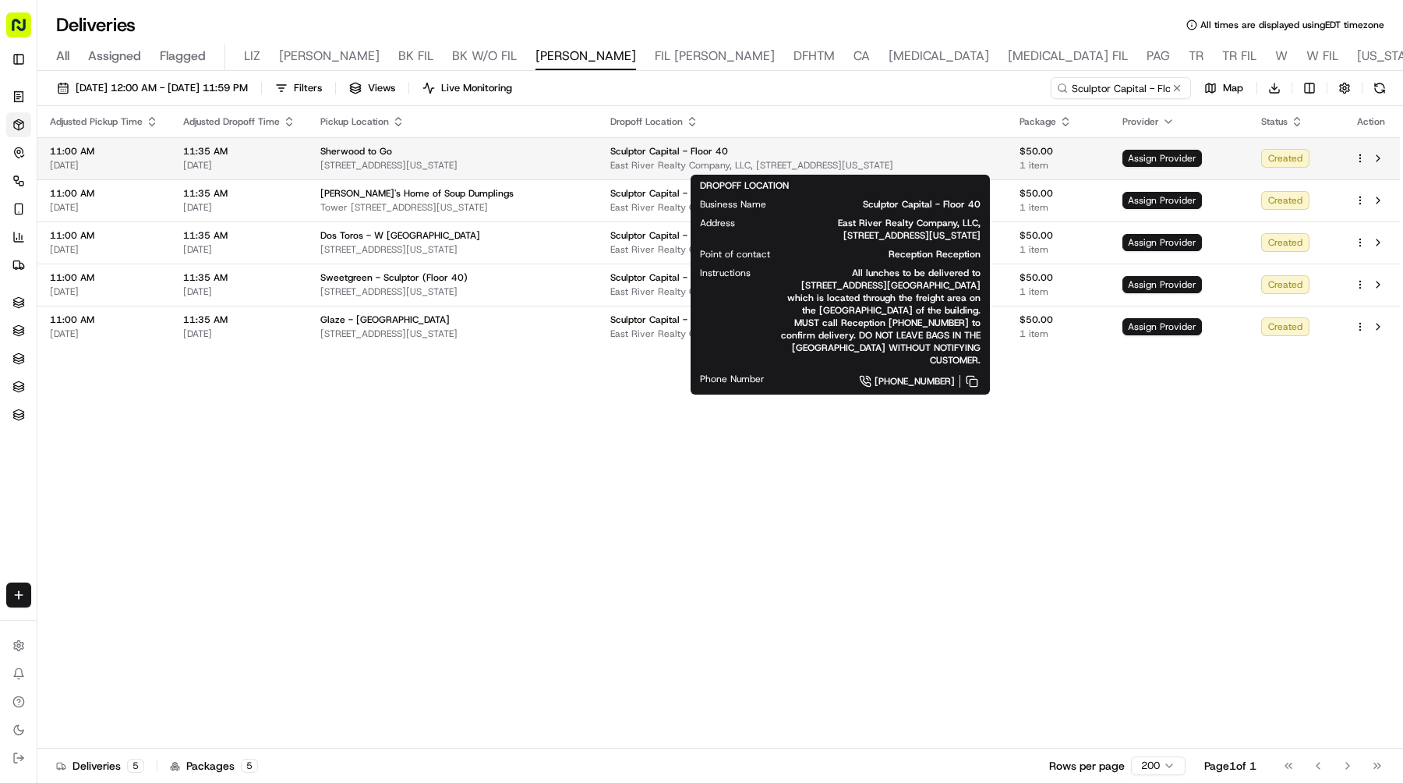
drag, startPoint x: 976, startPoint y: 161, endPoint x: 795, endPoint y: 164, distance: 180.9
click at [795, 164] on span "East River Realty Company, LLC, 9 W 57th St, New York, NY 10019, USA" at bounding box center [802, 165] width 384 height 12
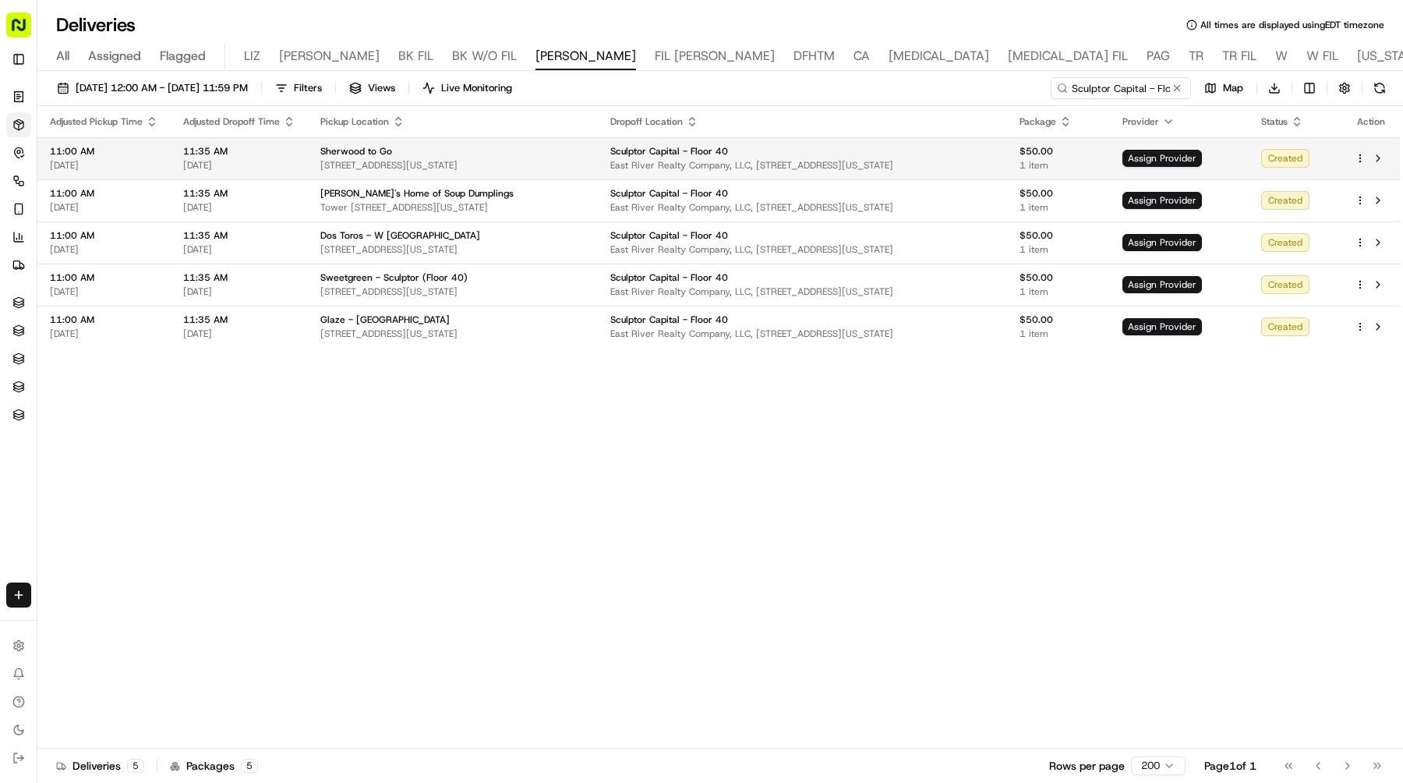
copy span "9 W 57th St, New York, NY 10019, USA"
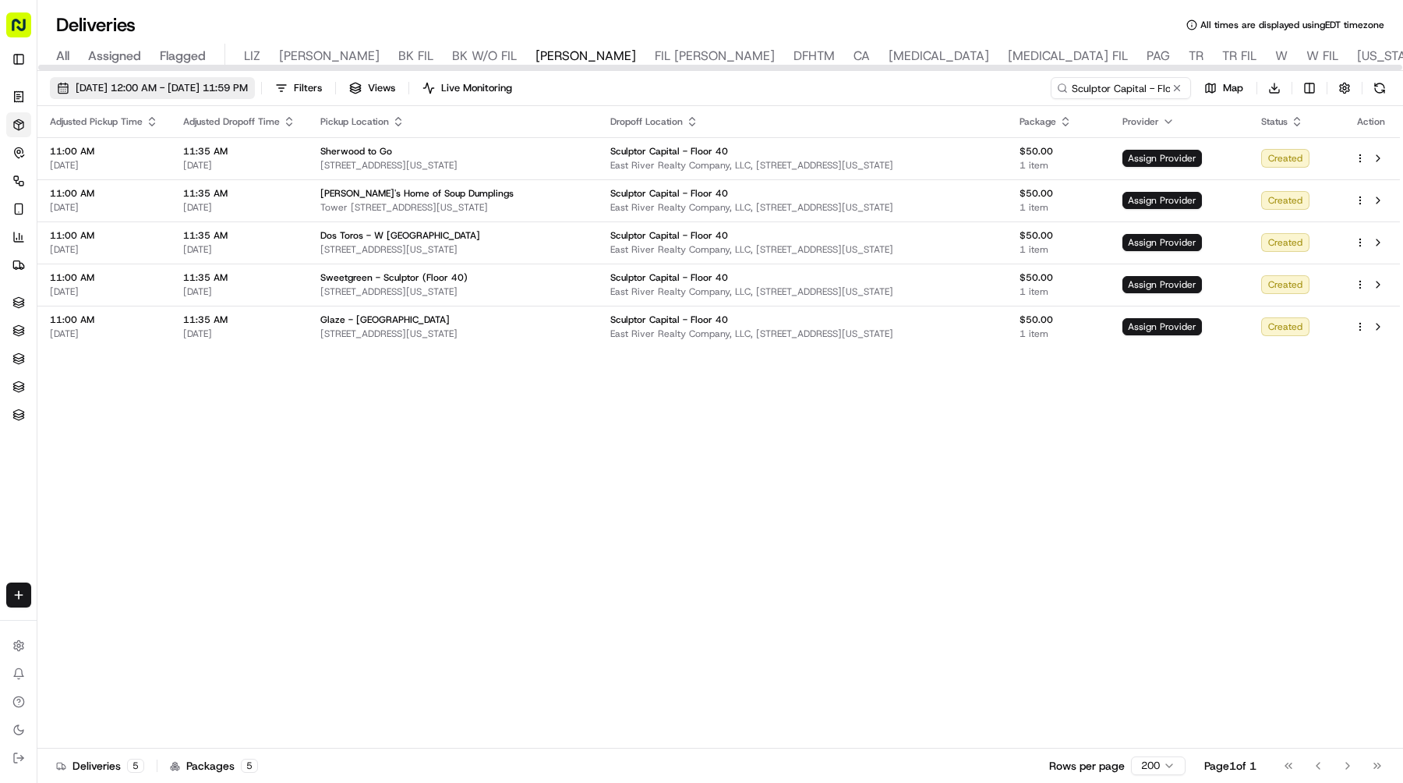
click at [228, 87] on span "09/22/2025 12:00 AM - 09/22/2025 11:59 PM" at bounding box center [162, 88] width 172 height 14
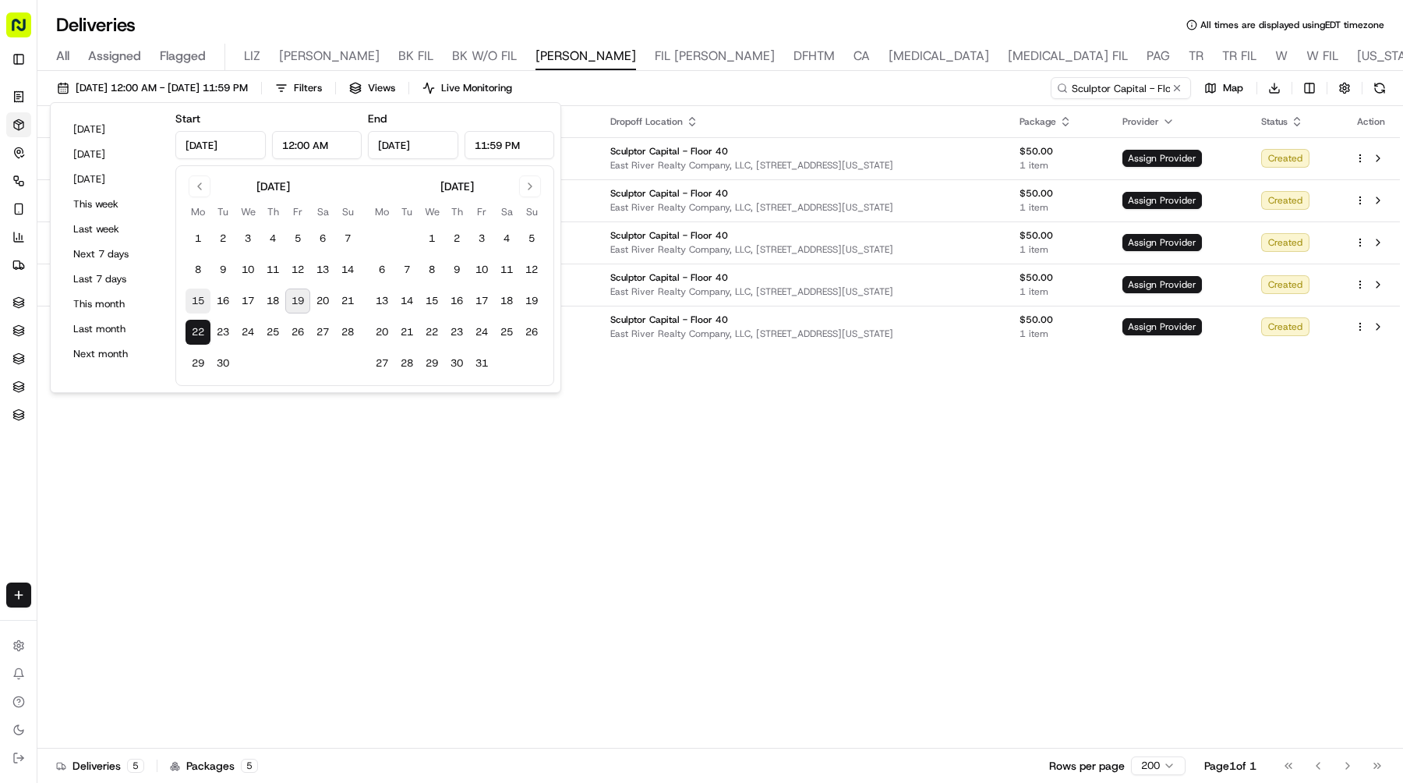
click at [196, 302] on button "15" at bounding box center [198, 300] width 25 height 25
type input "Sep 15, 2025"
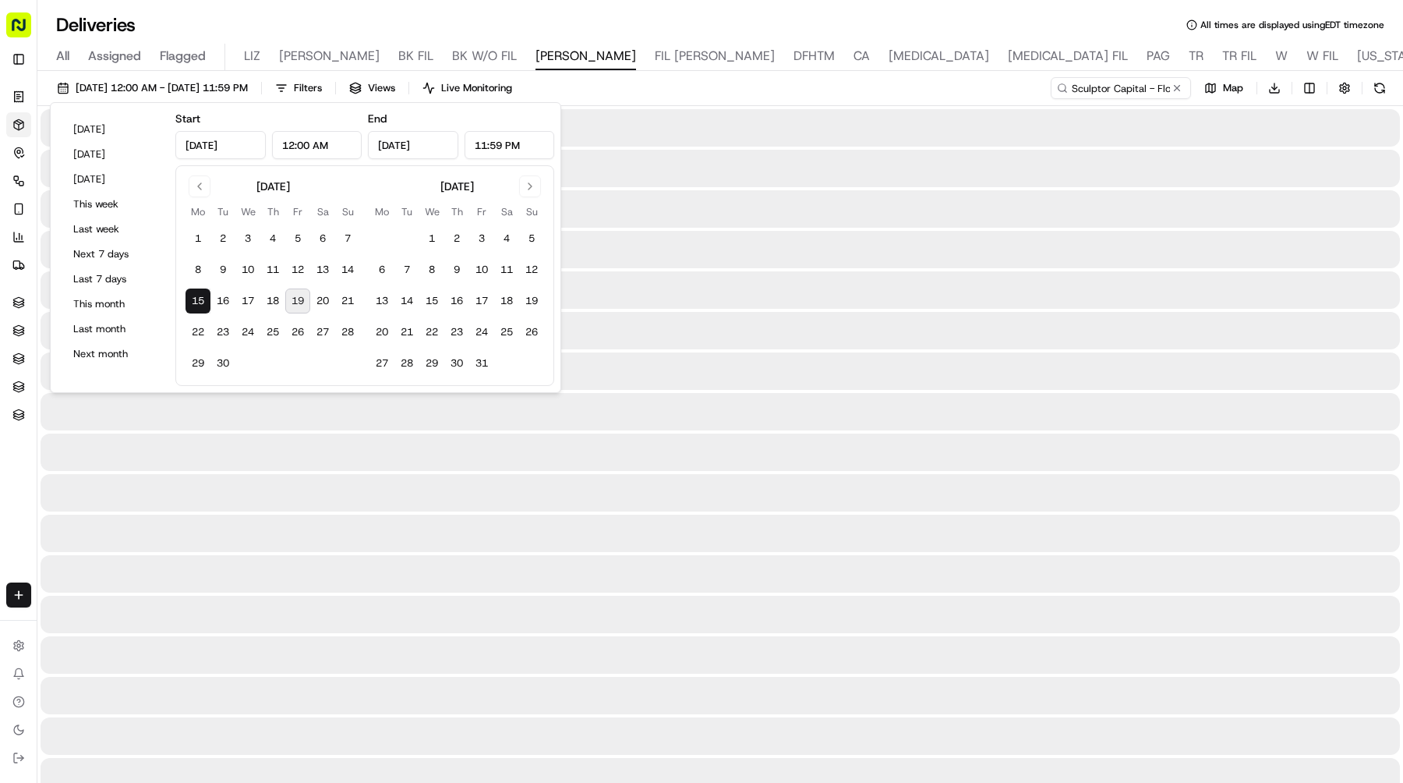
click at [196, 302] on button "15" at bounding box center [198, 300] width 25 height 25
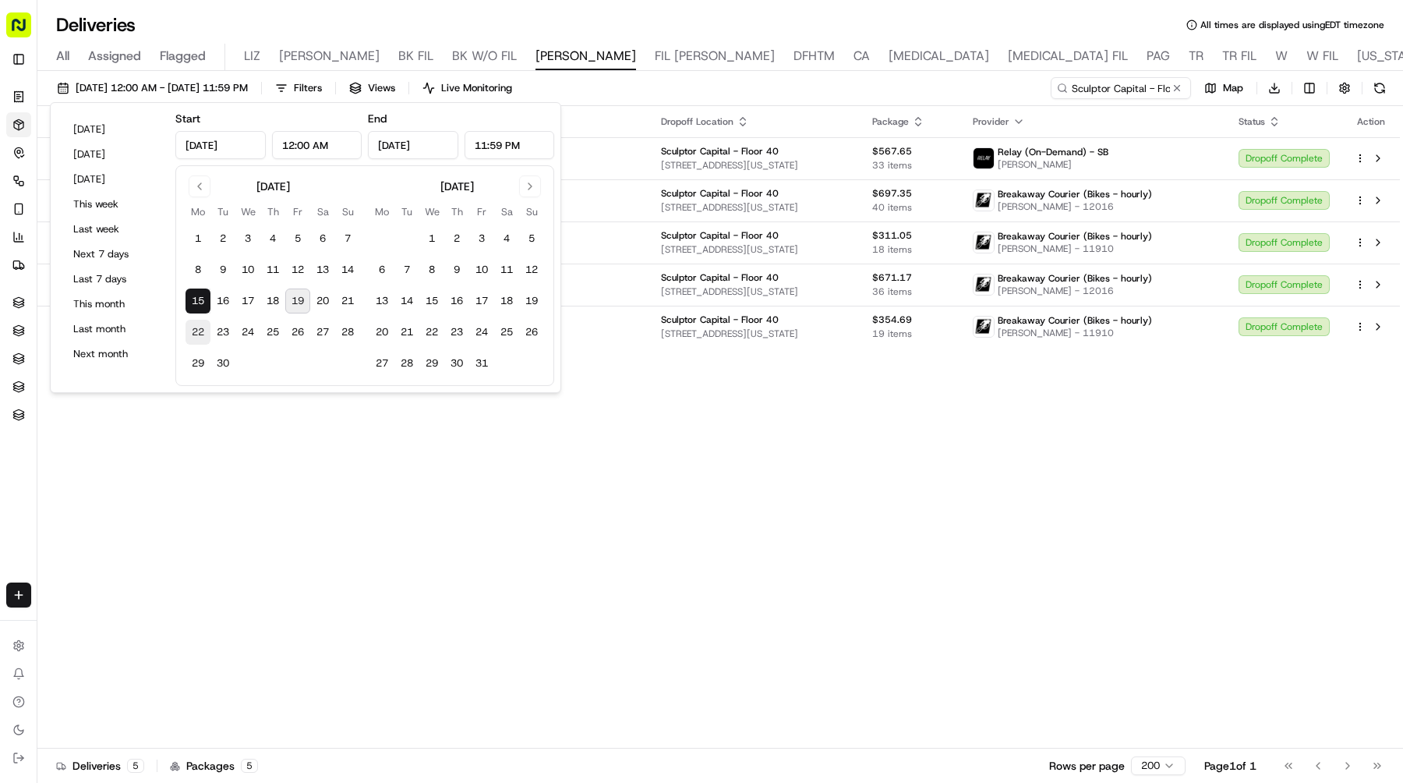
click at [193, 326] on button "22" at bounding box center [198, 332] width 25 height 25
type input "Sep 22, 2025"
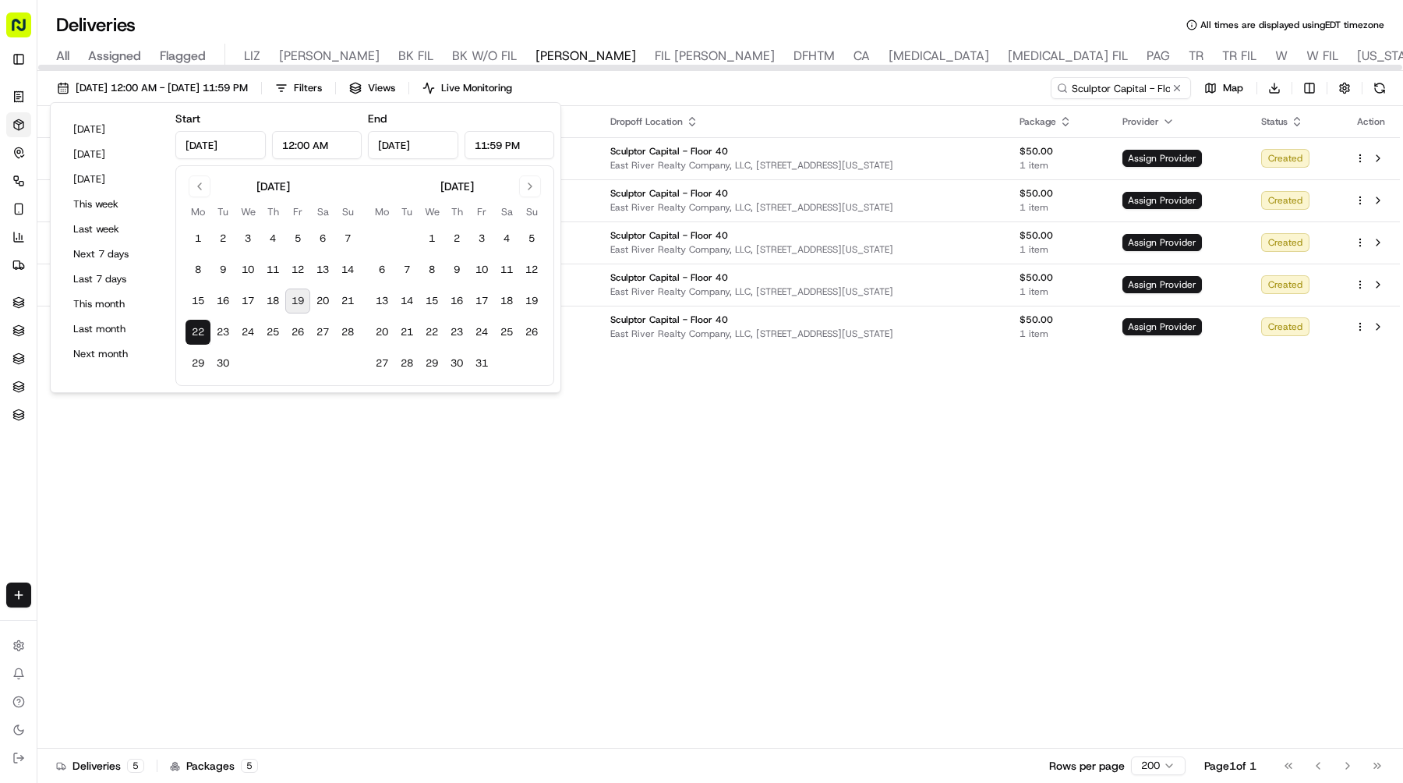
click at [858, 432] on div "Adjusted Pickup Time Adjusted Dropoff Time Pickup Location Dropoff Location Pac…" at bounding box center [718, 427] width 1363 height 642
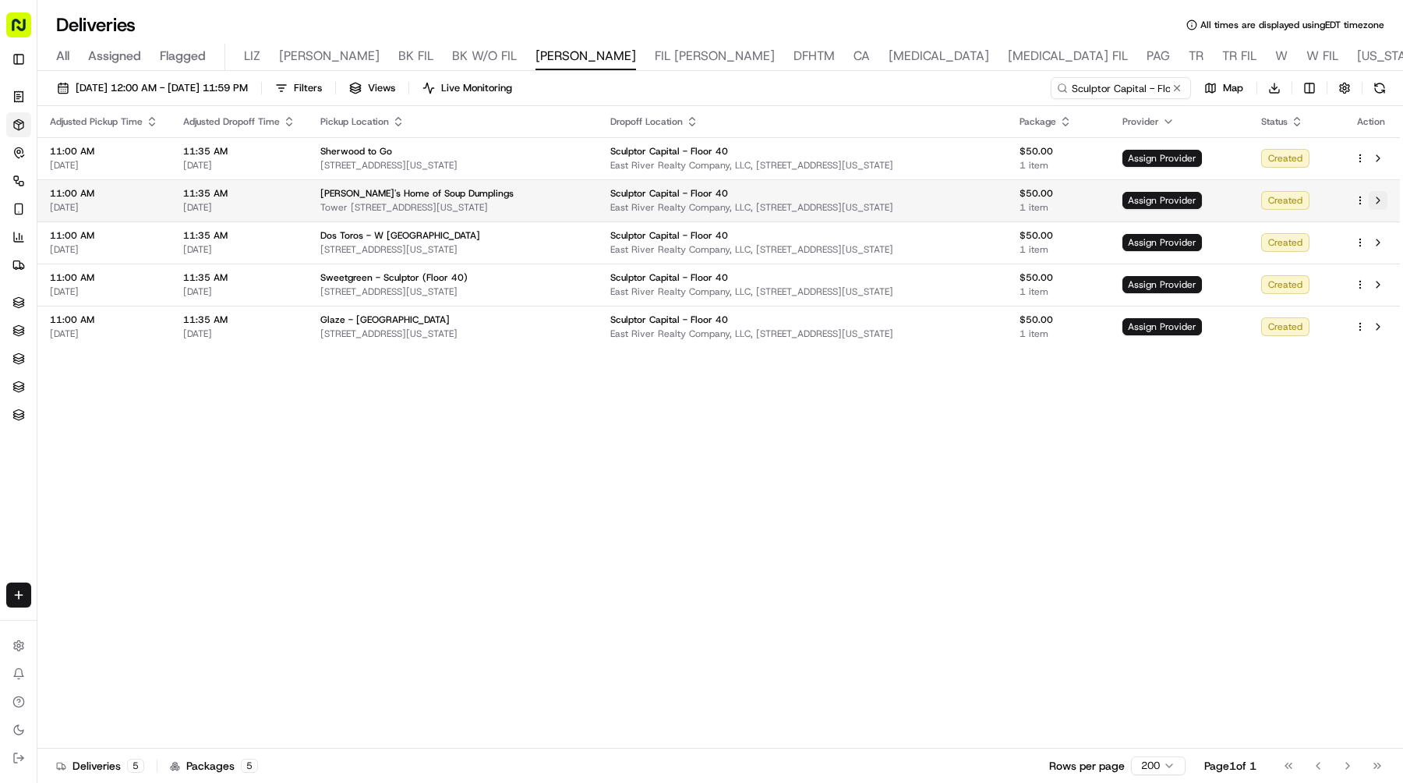
click at [1385, 200] on button at bounding box center [1378, 200] width 19 height 19
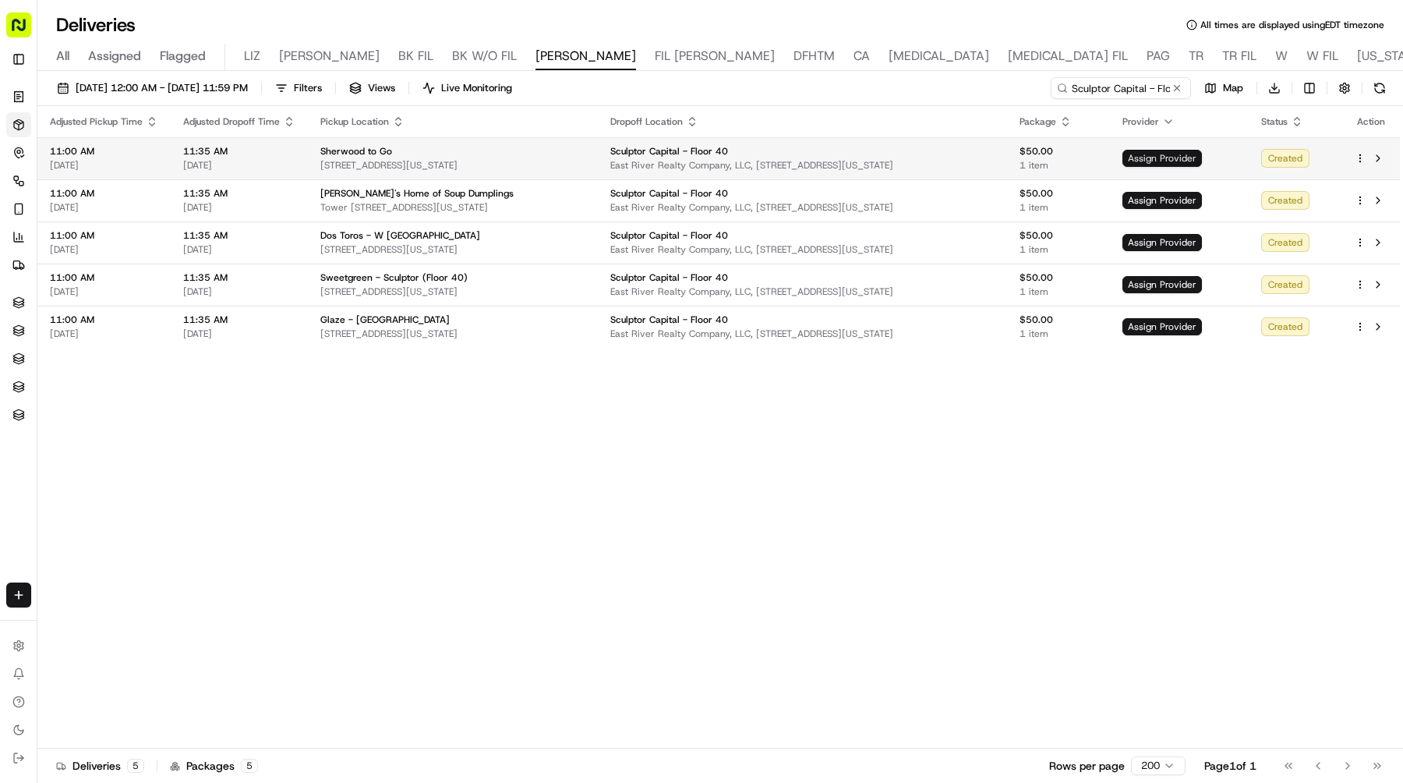
click at [1158, 154] on span "Assign Provider" at bounding box center [1163, 158] width 80 height 17
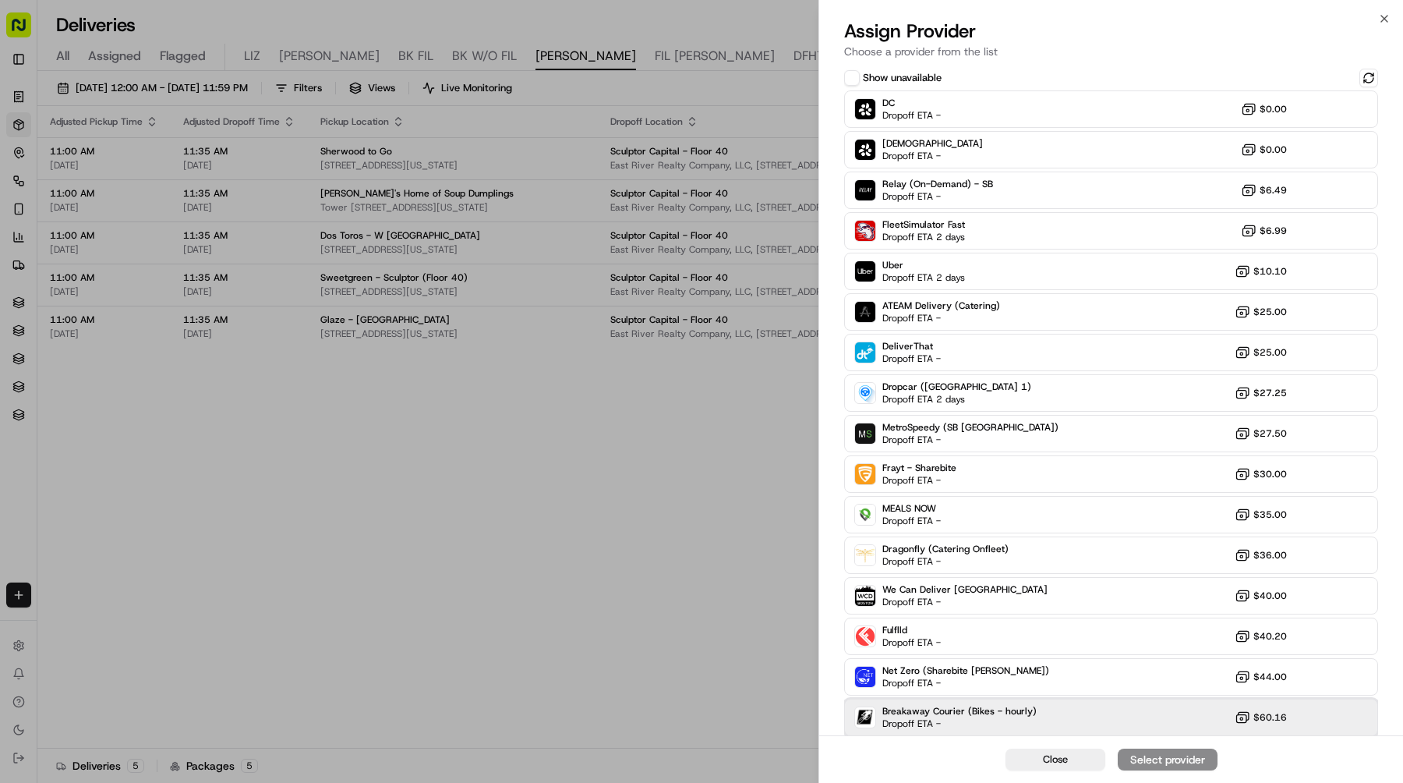
click at [957, 702] on div "Breakaway Courier (Bikes - hourly) Dropoff ETA - $60.16" at bounding box center [1111, 716] width 534 height 37
click at [1153, 761] on div "Assign Provider" at bounding box center [1168, 760] width 76 height 16
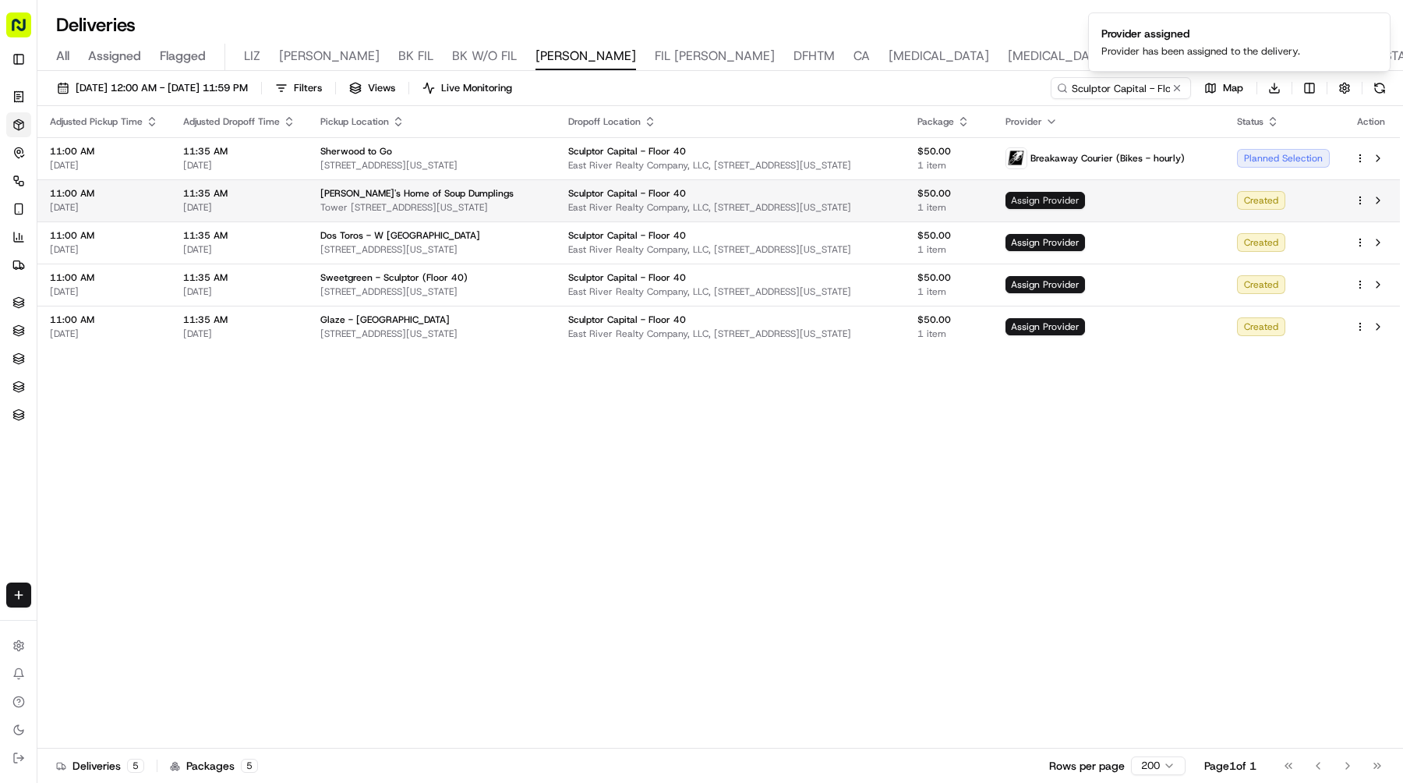
click at [1084, 197] on span "Assign Provider" at bounding box center [1046, 200] width 80 height 17
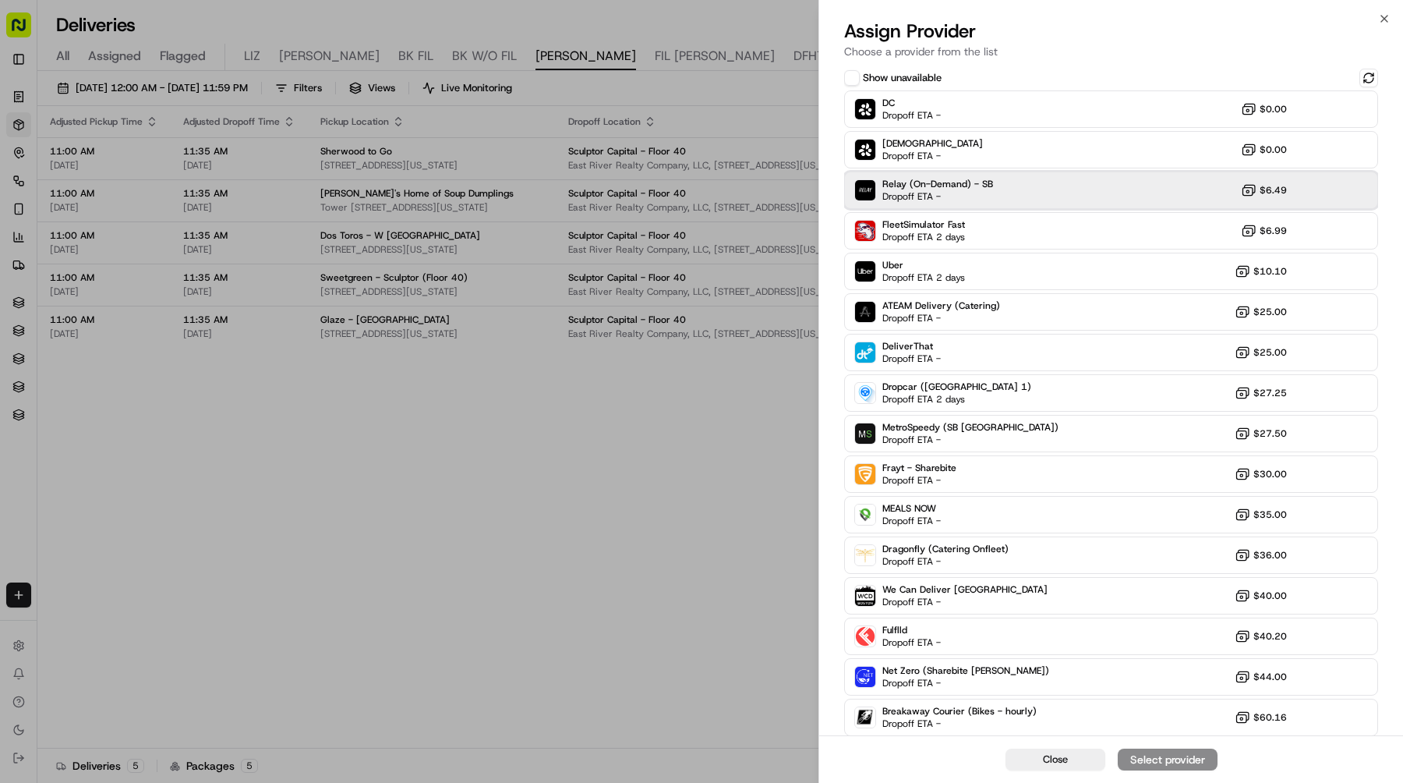
click at [1047, 184] on div "Relay (On-Demand) - SB Dropoff ETA - $6.49" at bounding box center [1111, 190] width 534 height 37
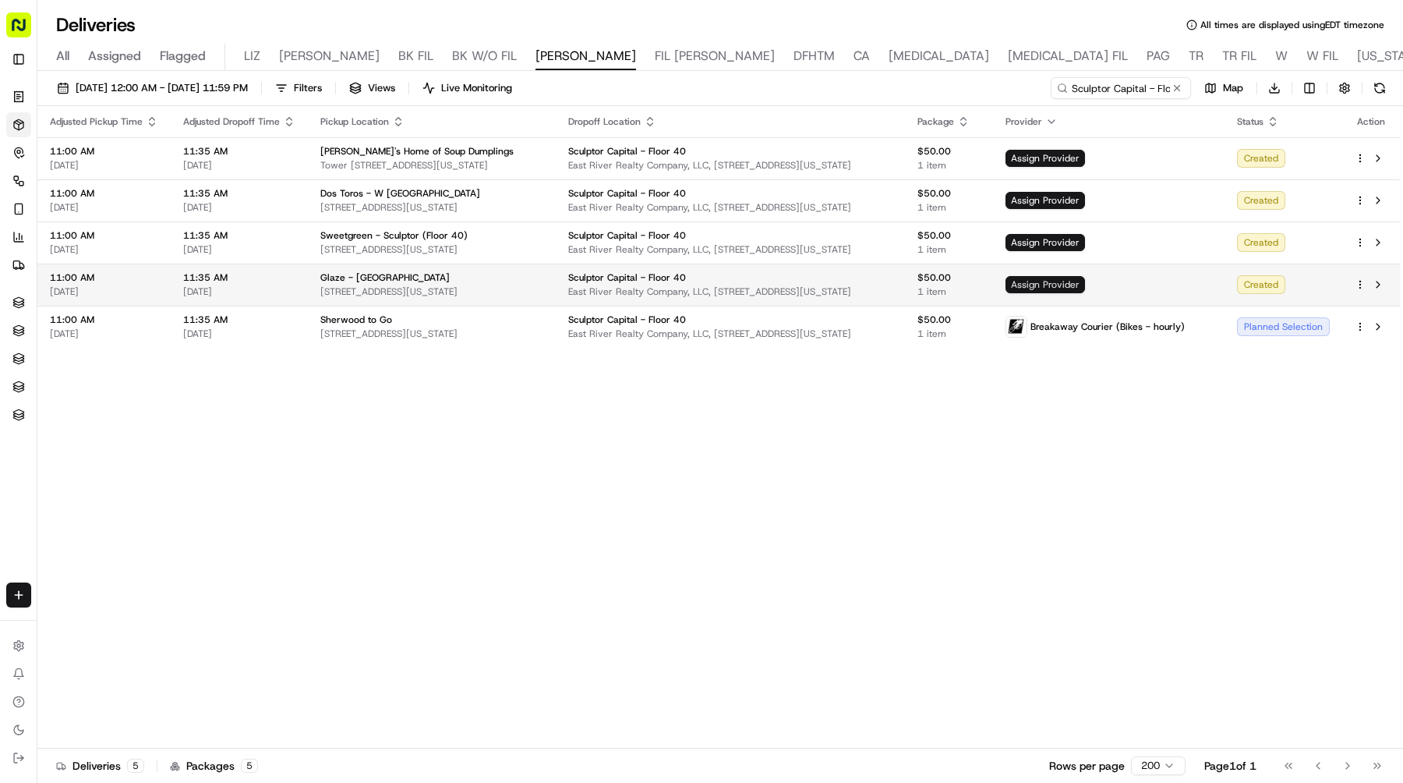
click at [1070, 288] on span "Assign Provider" at bounding box center [1046, 284] width 80 height 17
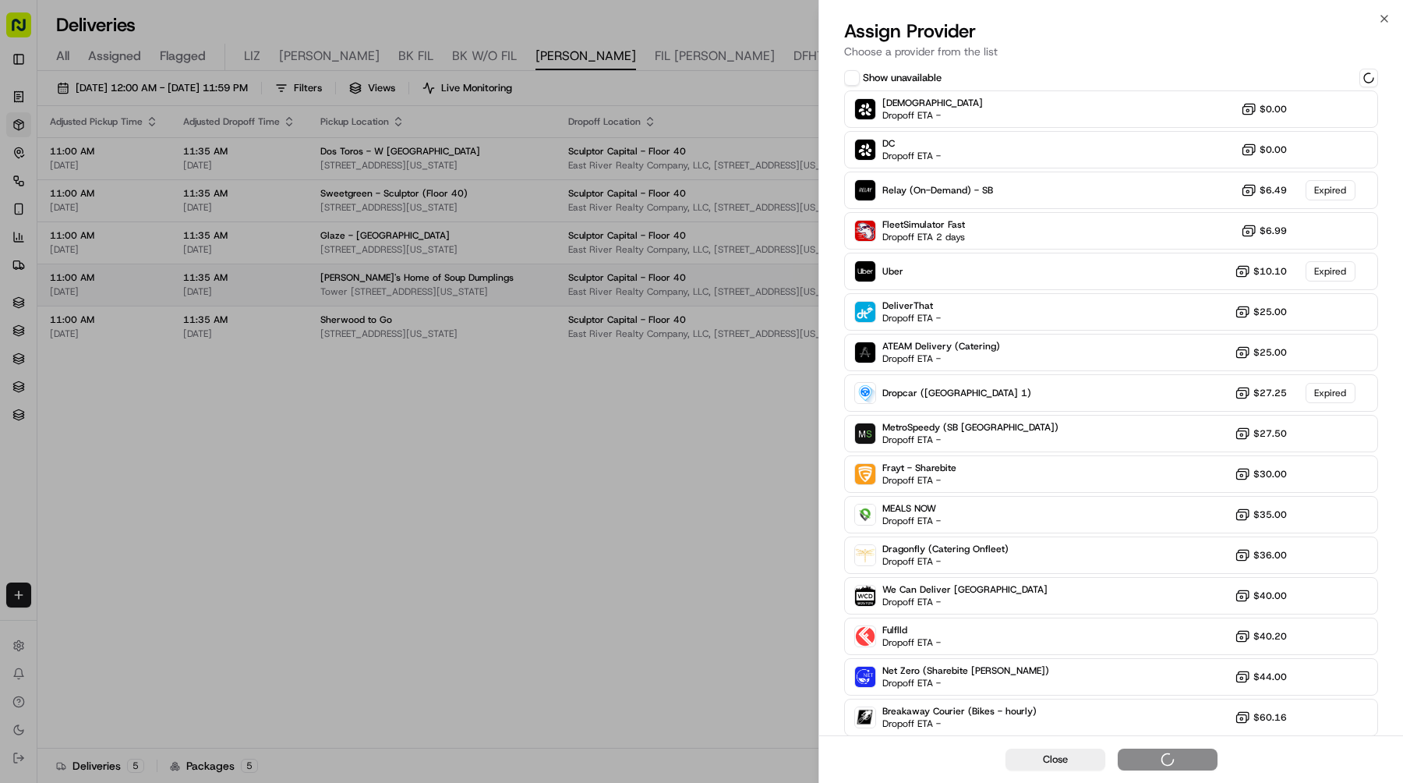
click at [935, 697] on div "Sharebite Dropoff ETA - $0.00 DC Dropoff ETA - $0.00 Relay (On-Demand) - SB $6.…" at bounding box center [1111, 433] width 534 height 686
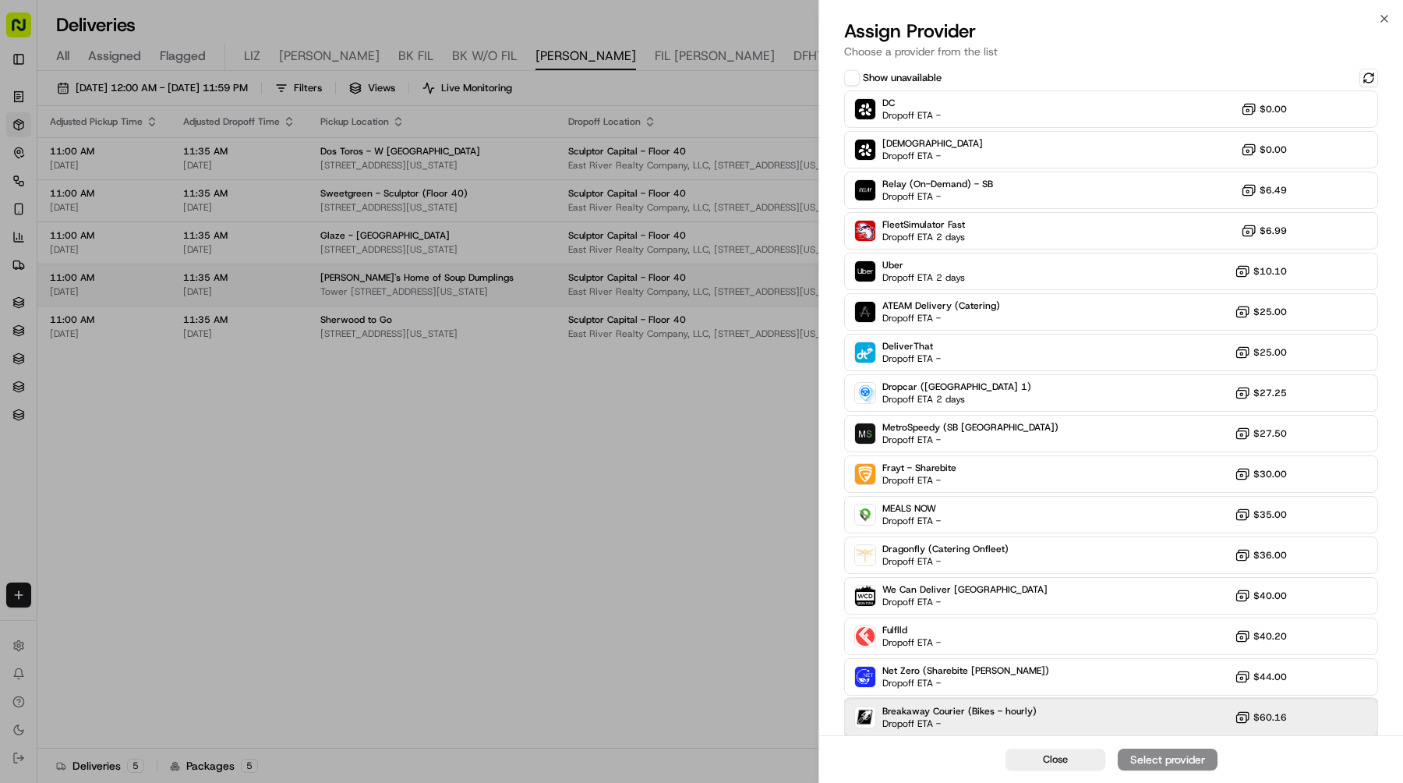
click at [936, 701] on div "Breakaway Courier (Bikes - hourly) Dropoff ETA - $60.16" at bounding box center [1111, 716] width 534 height 37
click at [1123, 751] on button "Assign Provider" at bounding box center [1168, 759] width 100 height 22
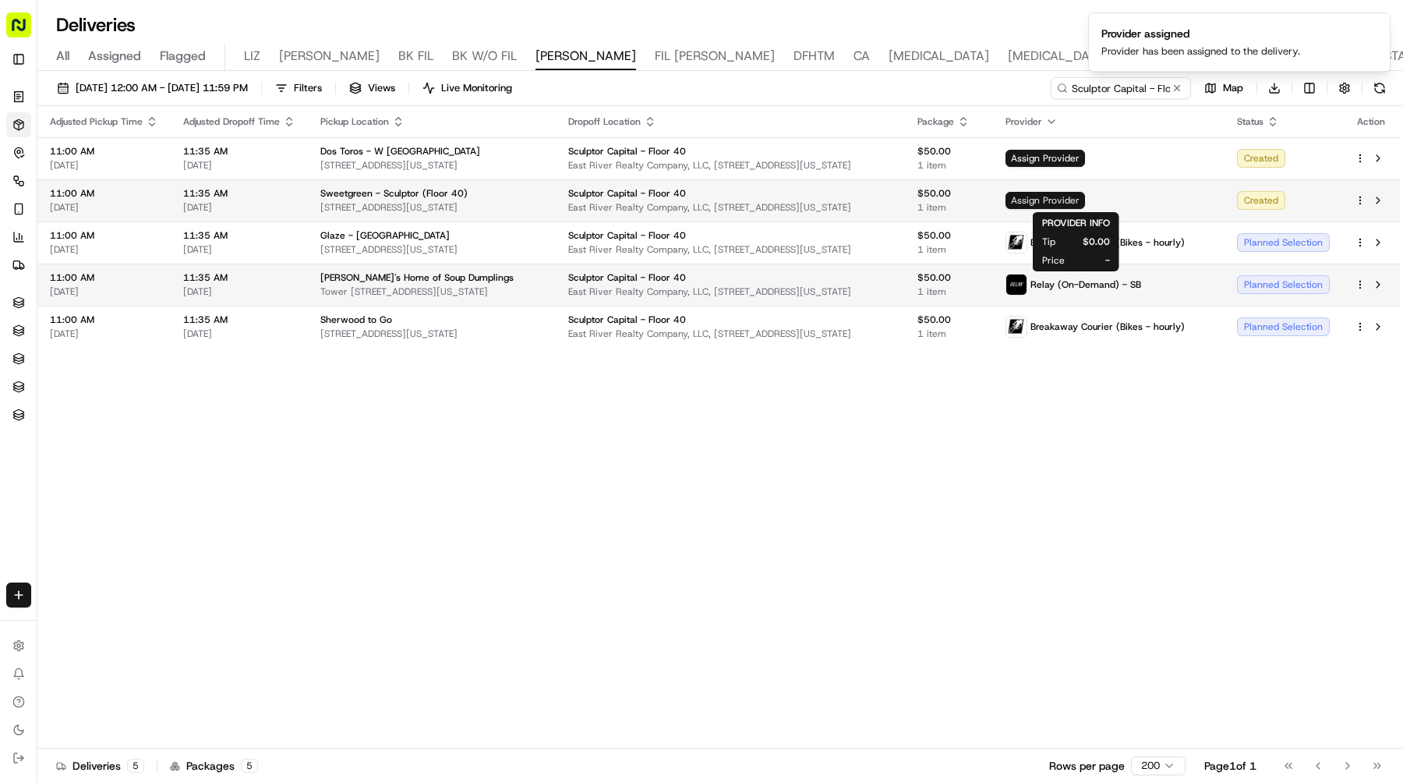
click at [1055, 196] on span "Assign Provider" at bounding box center [1046, 200] width 80 height 17
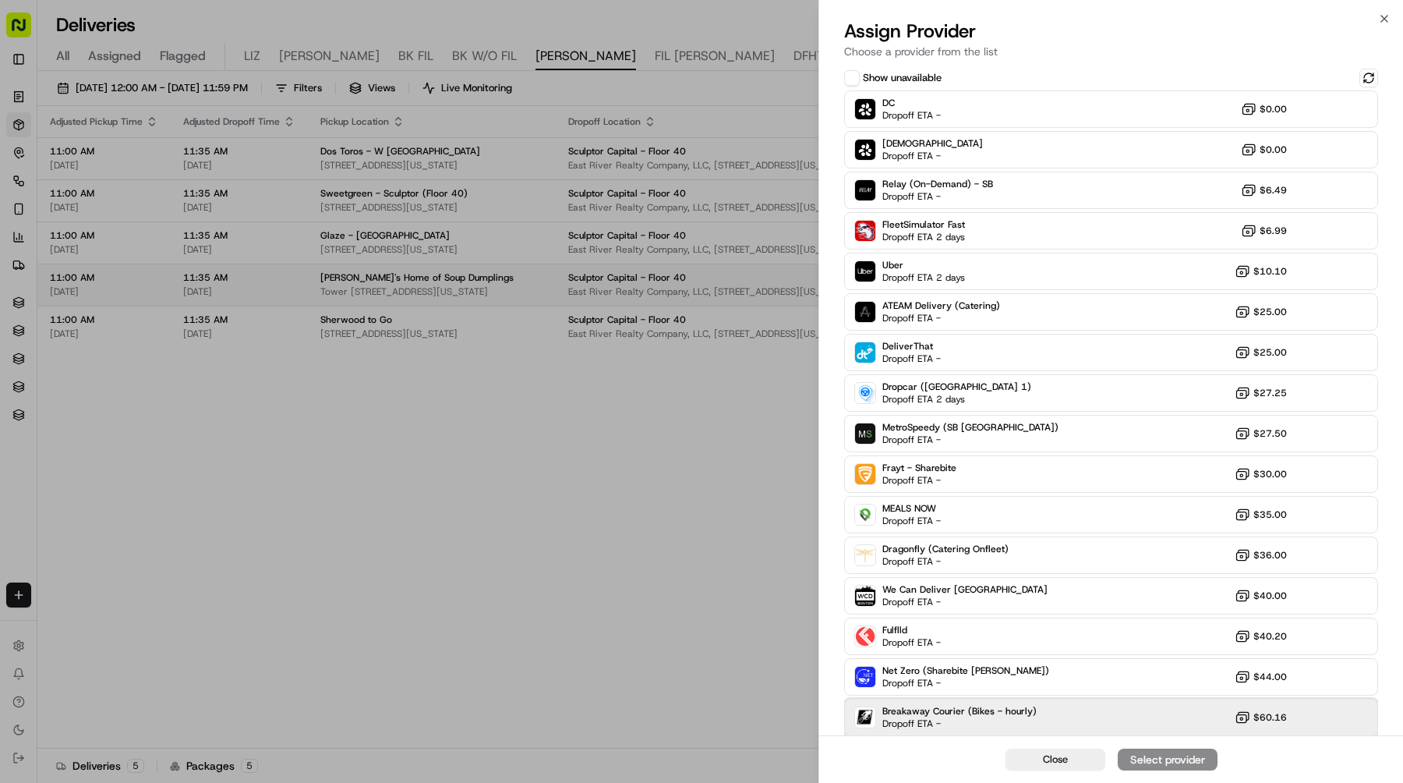
click at [1026, 726] on div "Breakaway Courier (Bikes - hourly) Dropoff ETA -" at bounding box center [959, 717] width 154 height 25
click at [1169, 758] on div "Assign Provider" at bounding box center [1168, 760] width 76 height 16
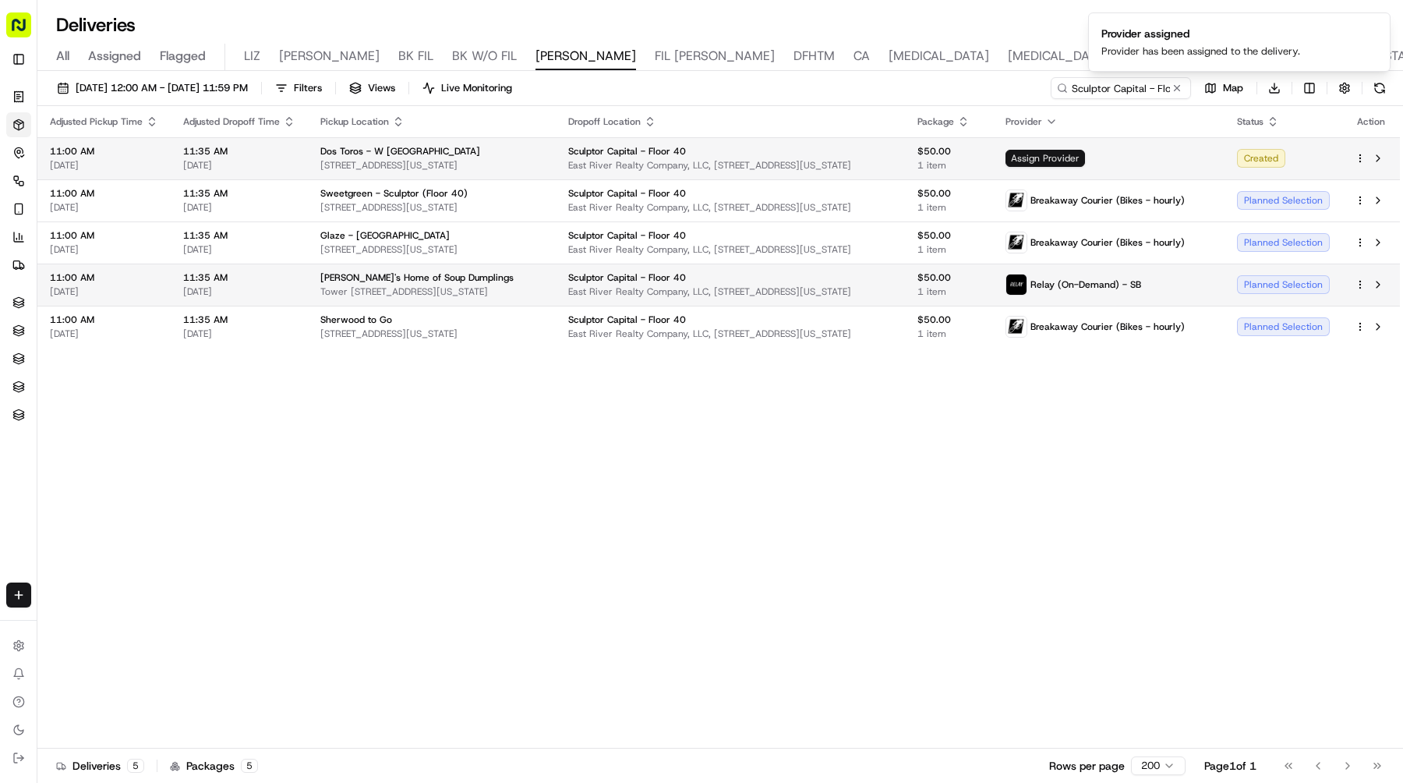
click at [1077, 154] on span "Assign Provider" at bounding box center [1046, 158] width 80 height 17
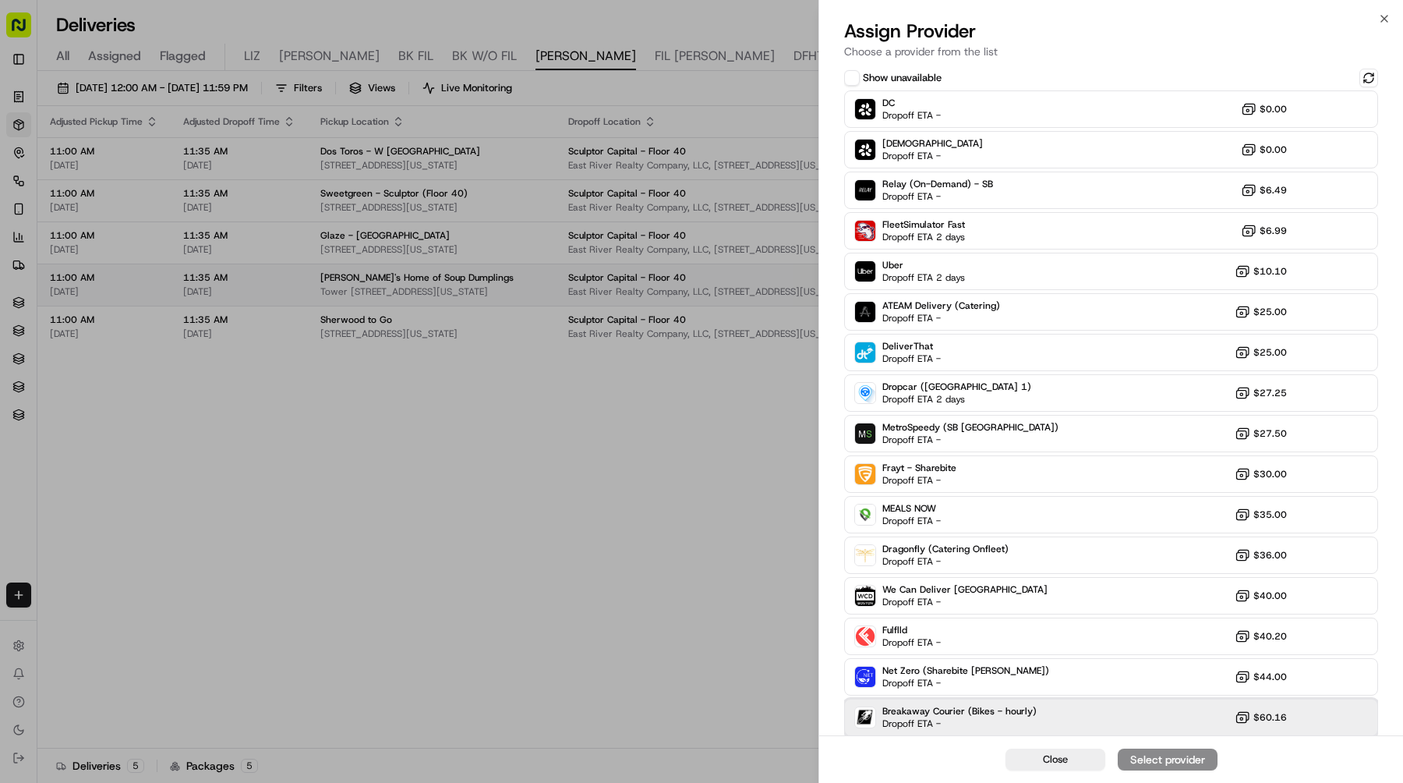
click at [1027, 721] on div "Breakaway Courier (Bikes - hourly) Dropoff ETA -" at bounding box center [959, 717] width 154 height 25
click at [1149, 767] on button "Assign Provider" at bounding box center [1168, 759] width 100 height 22
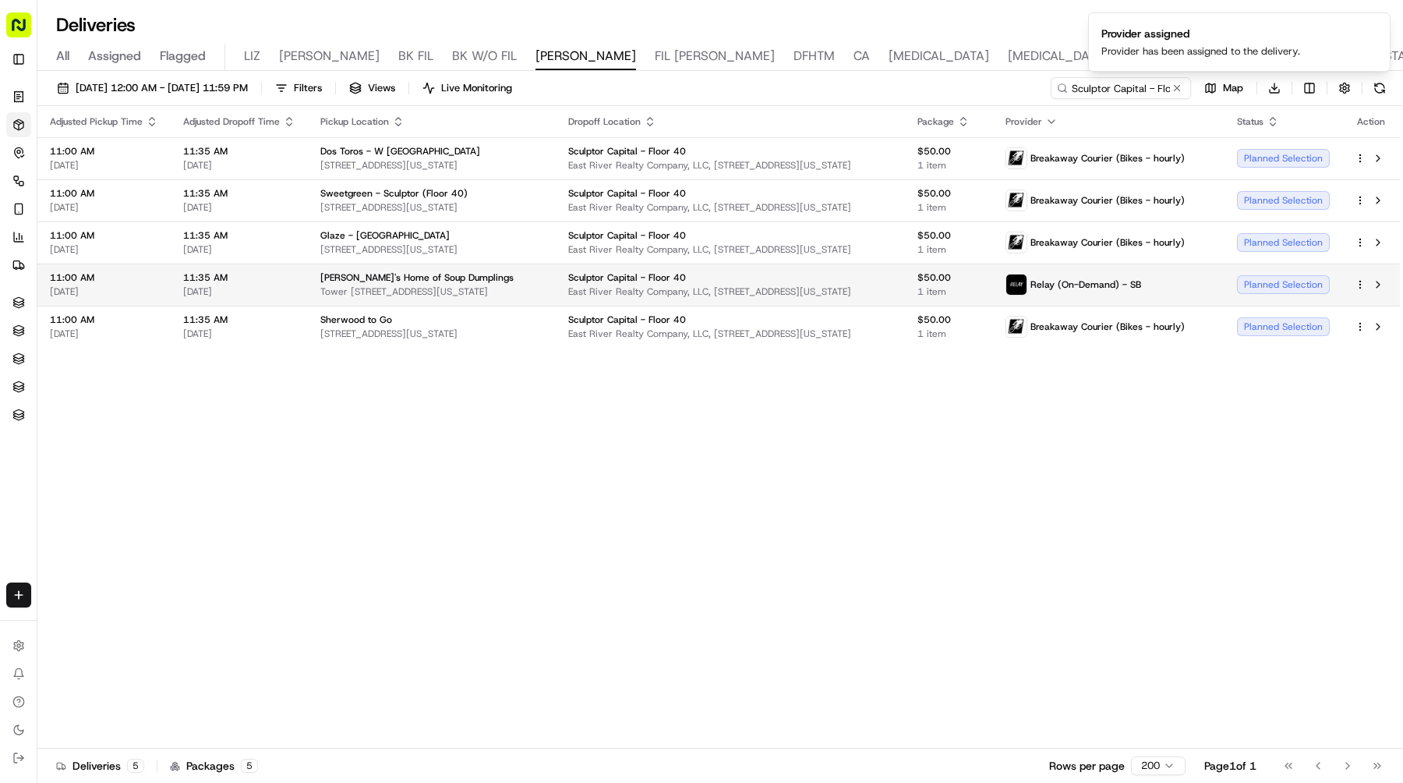
click at [1172, 83] on ol "Provider assigned Provider has been assigned to the delivery." at bounding box center [1239, 42] width 327 height 84
click at [1175, 83] on ol "Provider assigned Provider has been assigned to the delivery." at bounding box center [1239, 42] width 327 height 84
click at [1180, 86] on button at bounding box center [1177, 88] width 16 height 16
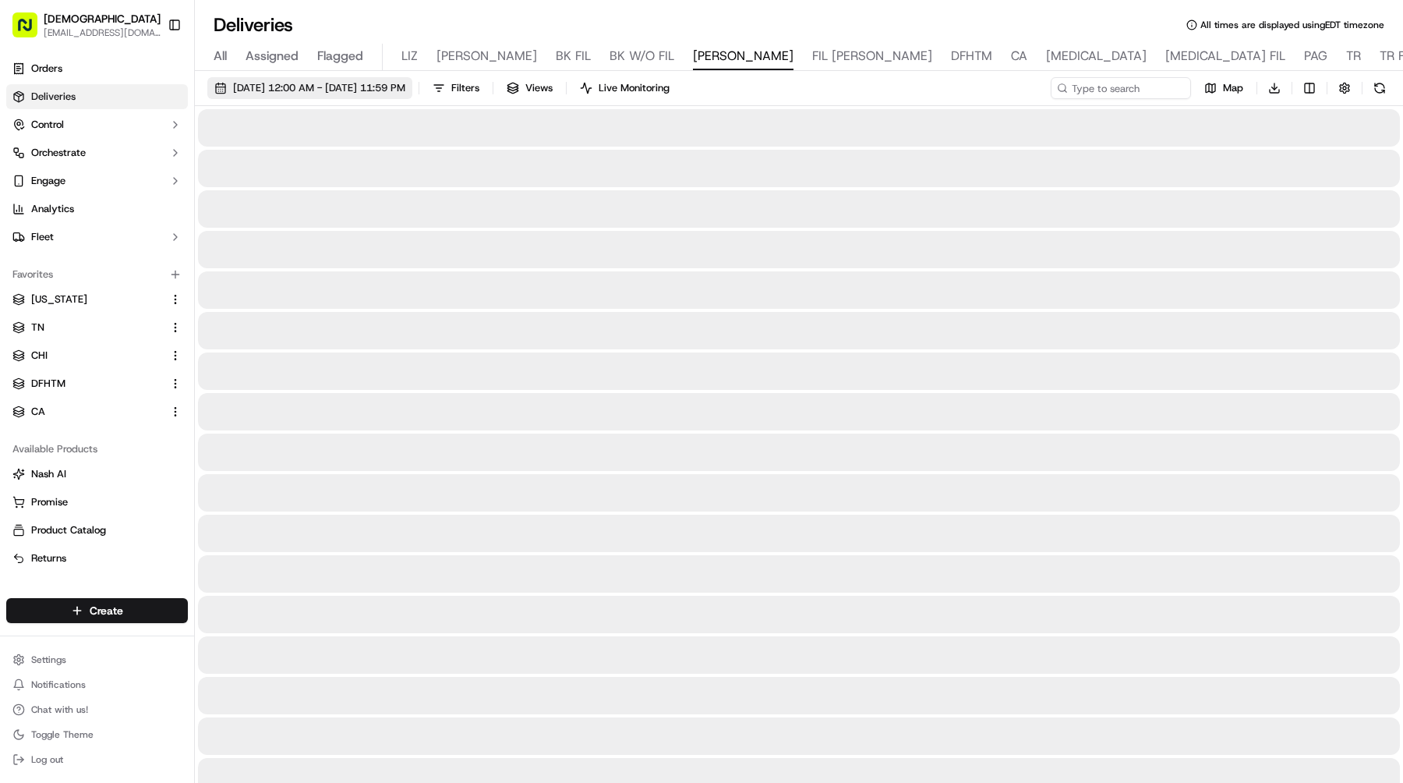
click at [348, 83] on span "09/19/2025 12:00 AM - 09/19/2025 11:59 PM" at bounding box center [319, 88] width 172 height 14
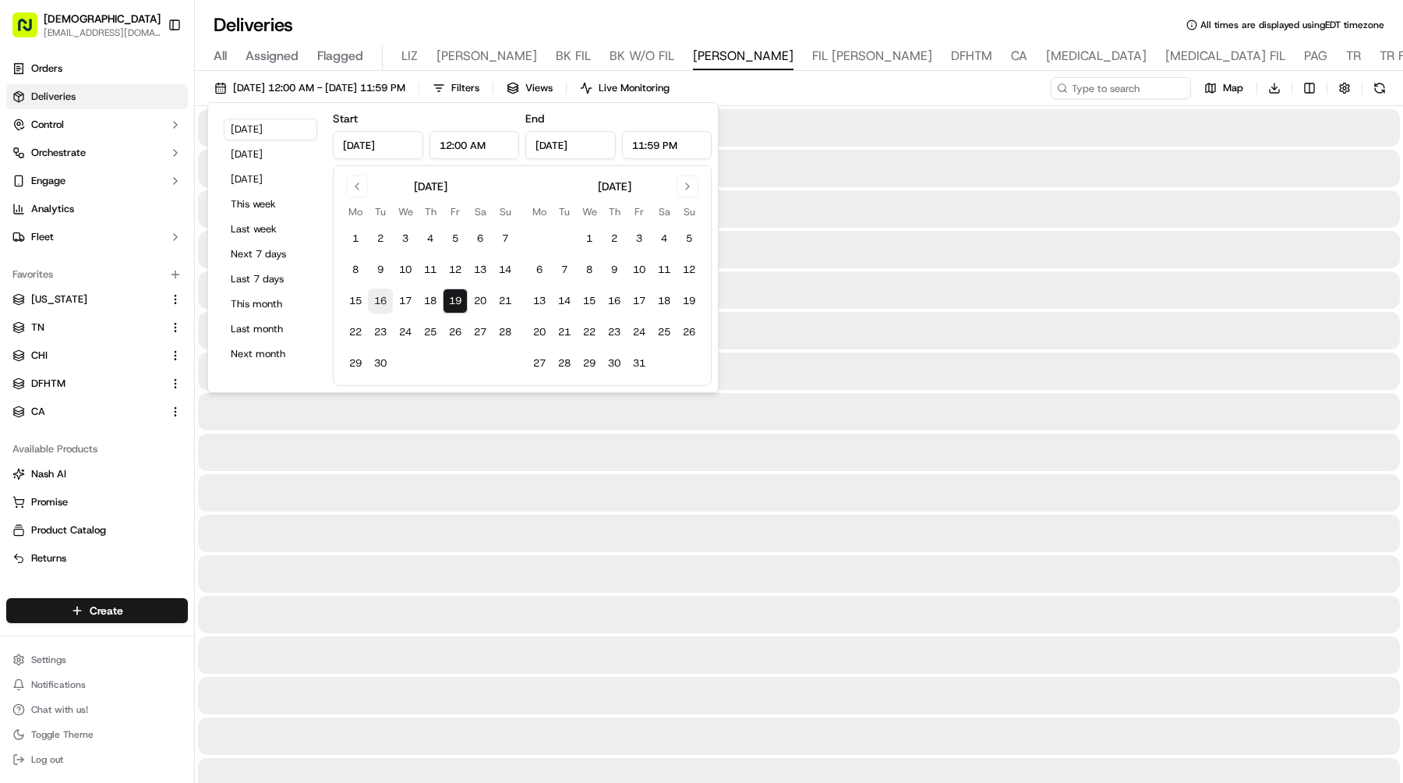
click at [387, 299] on button "16" at bounding box center [380, 300] width 25 height 25
type input "Sep 16, 2025"
click at [1080, 90] on input at bounding box center [1097, 88] width 187 height 22
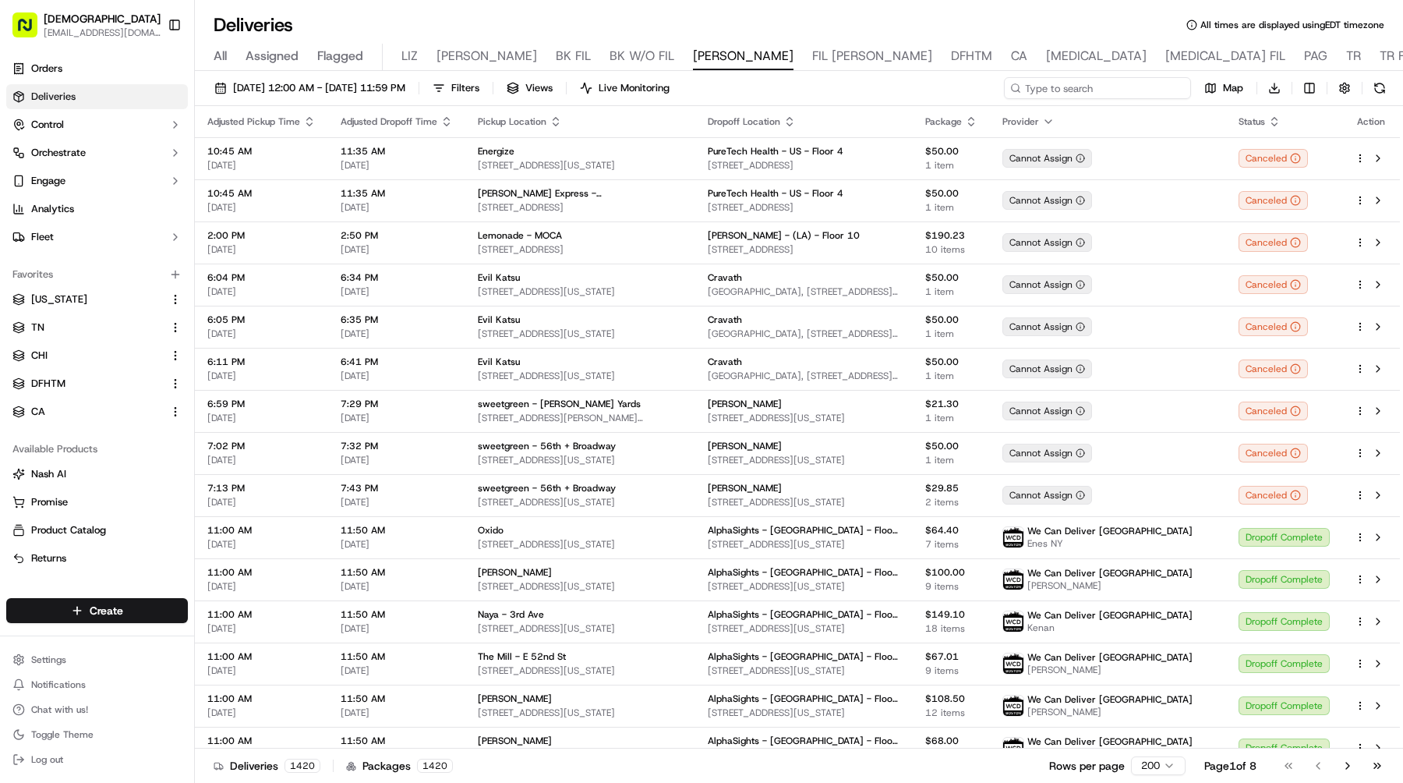
paste input "GoodRx - LA, SF, NYC, Seattle - Floor 4th Floor"
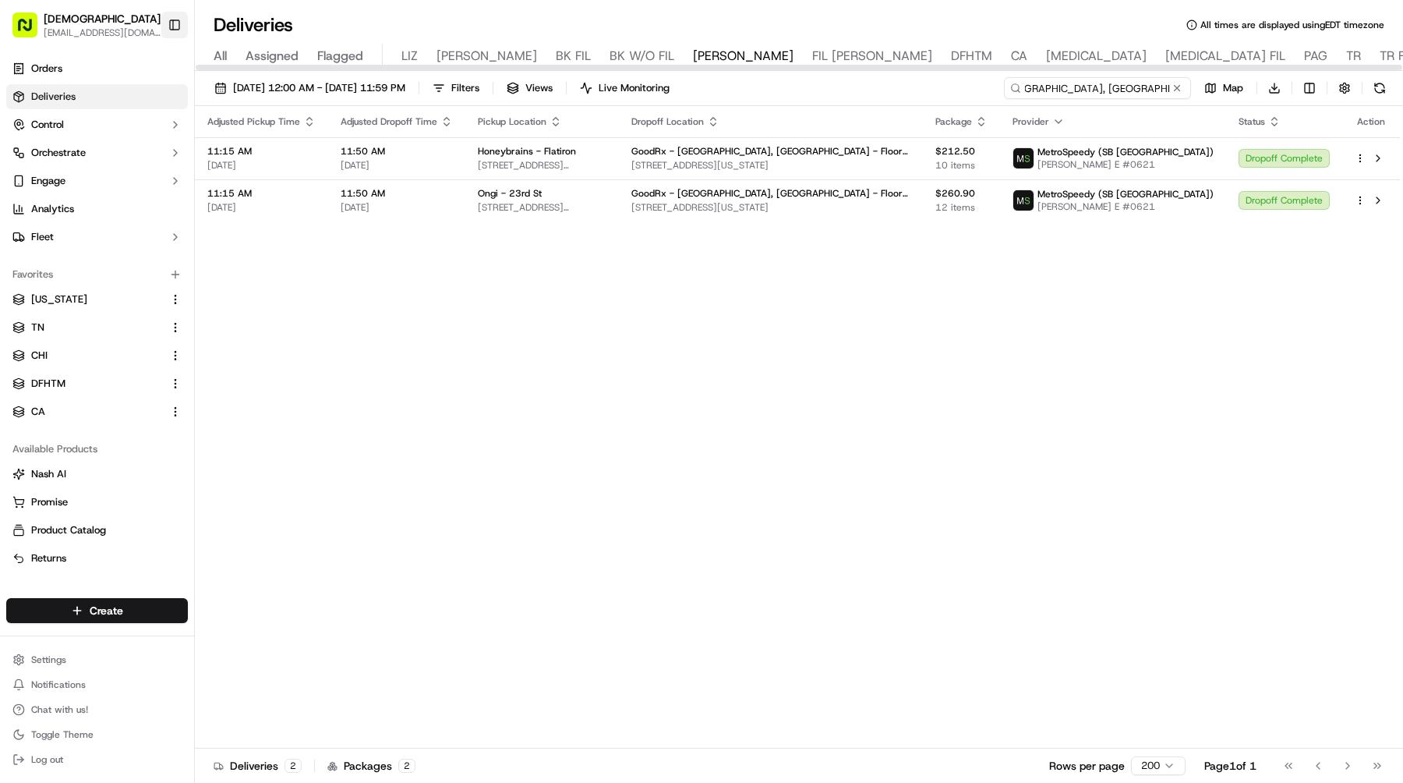
type input "GoodRx - LA, SF, NYC, Seattle - Floor 4th Floor"
click at [164, 23] on button "Toggle Sidebar" at bounding box center [174, 25] width 27 height 27
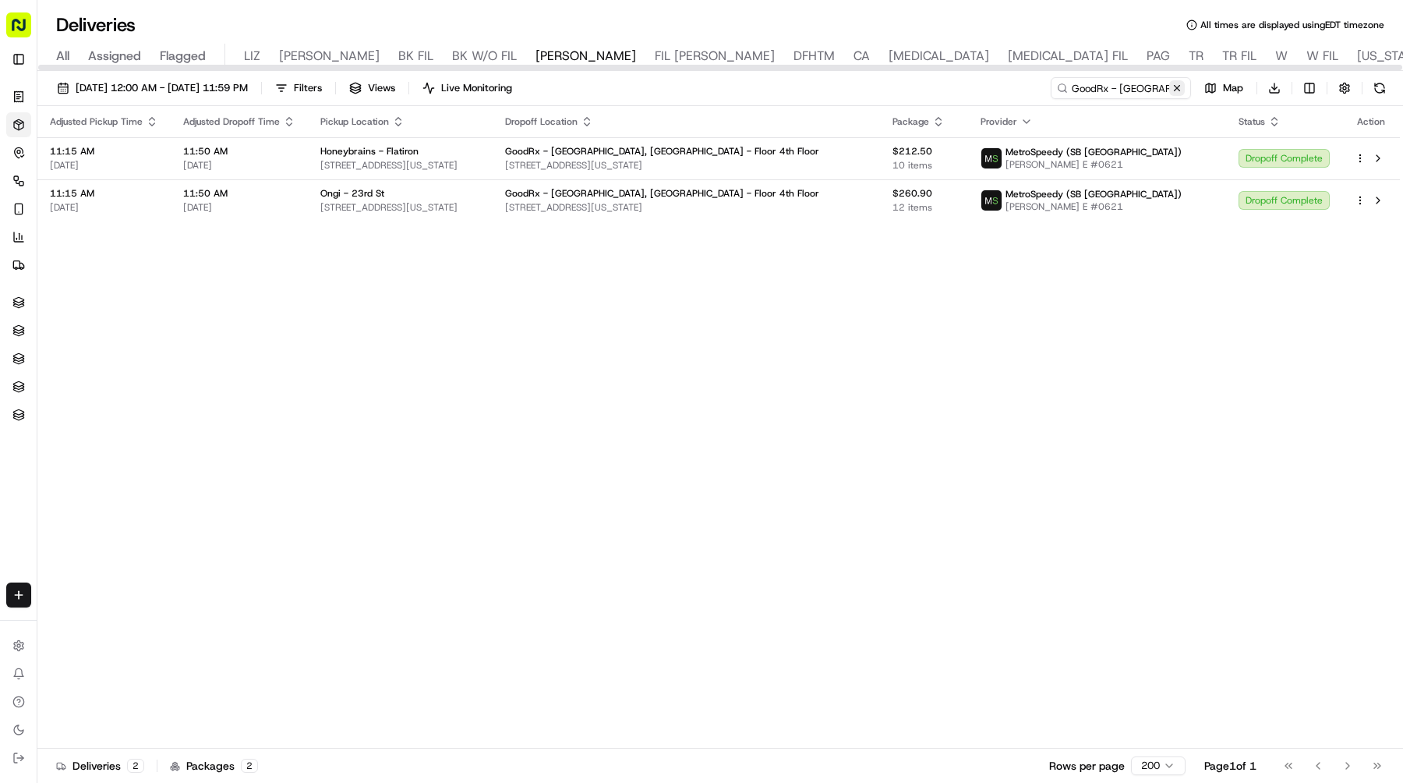
click at [1173, 90] on button at bounding box center [1177, 88] width 16 height 16
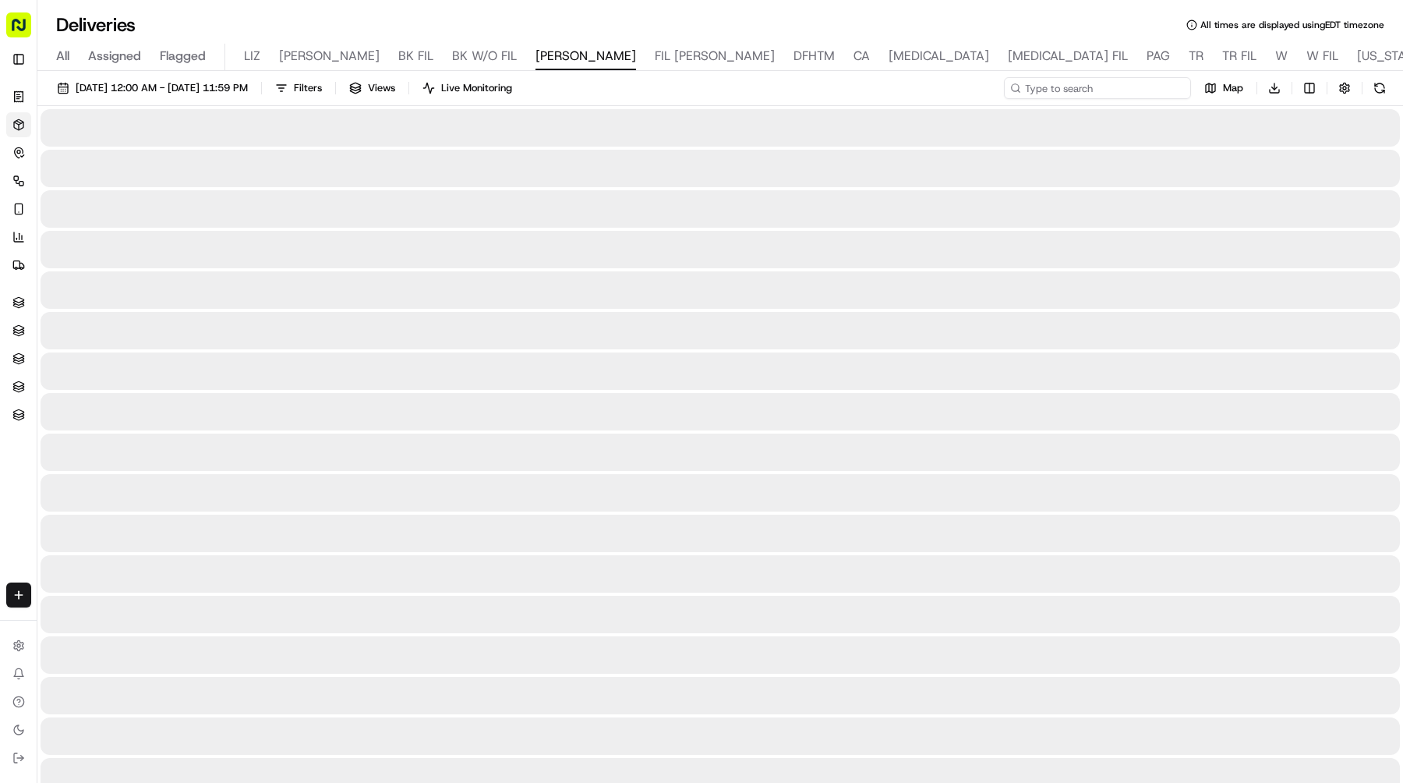
click at [1172, 90] on input at bounding box center [1097, 88] width 187 height 22
paste input "501 2nd St"
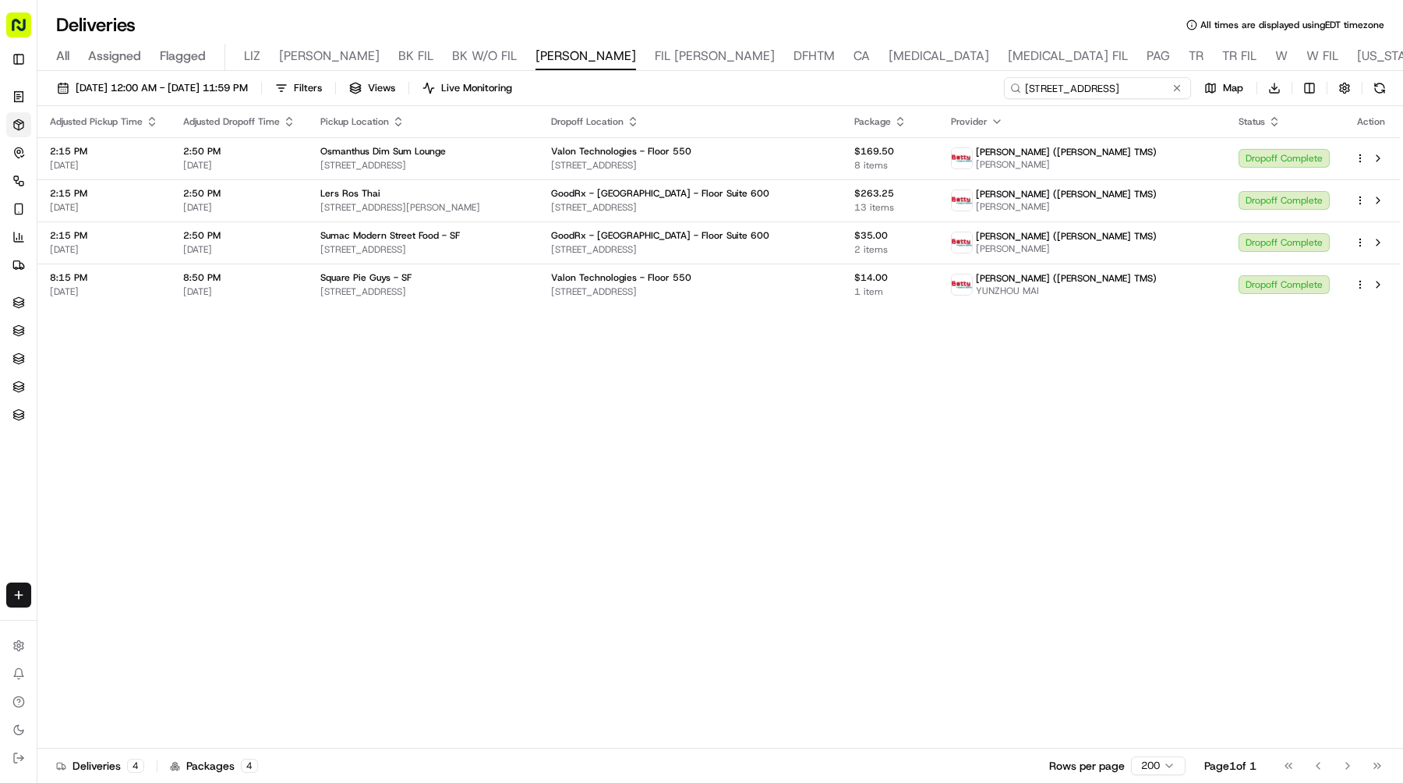
type input "501 2nd St"
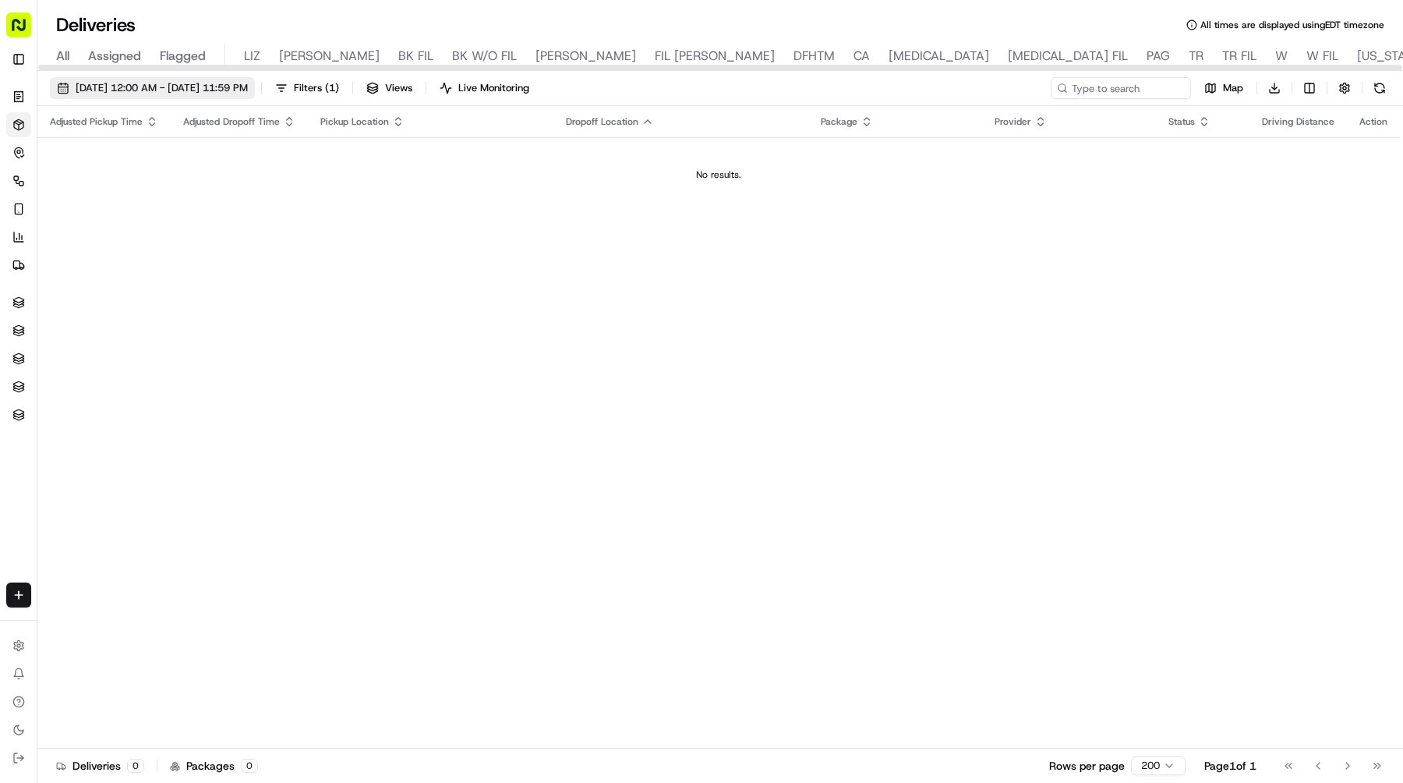
click at [248, 86] on span "09/20/2025 12:00 AM - 09/20/2025 11:59 PM" at bounding box center [162, 88] width 172 height 14
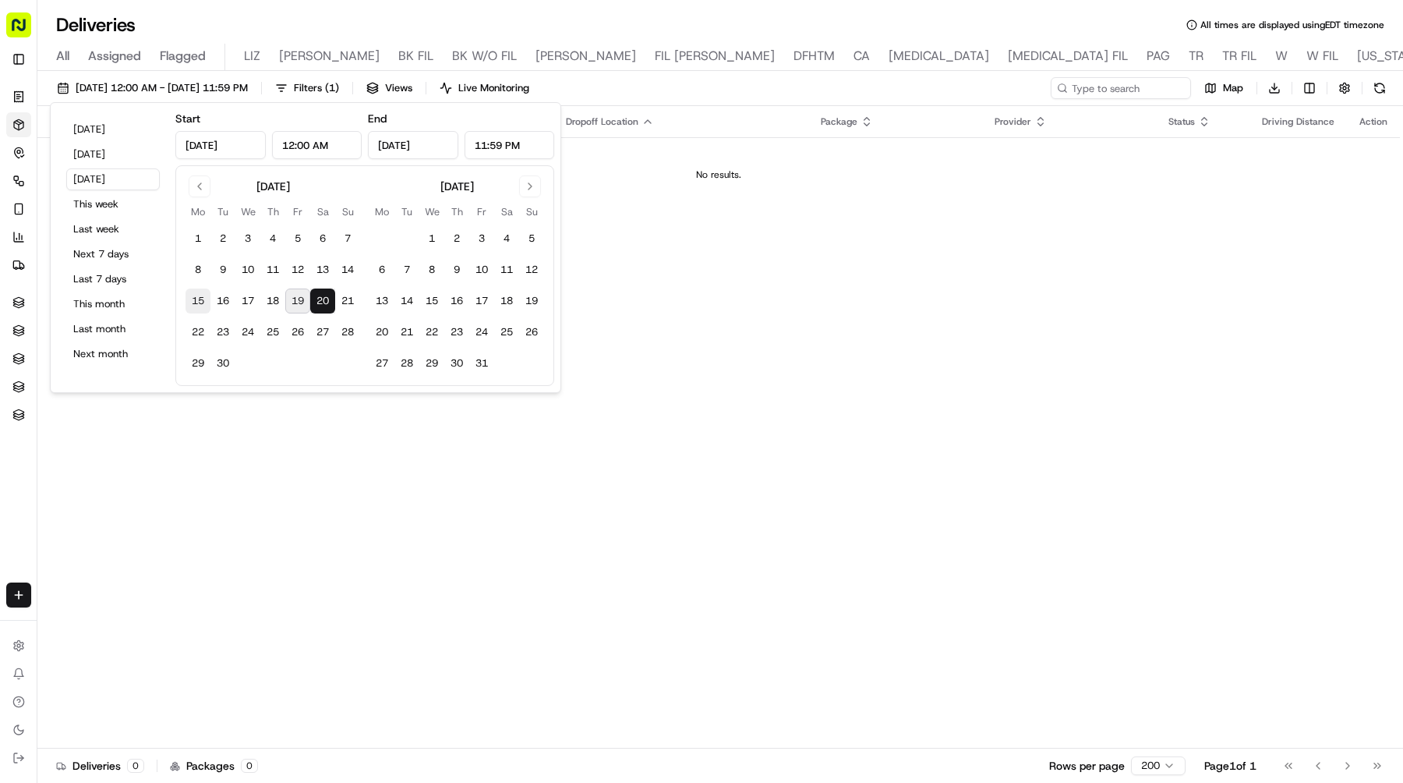
click at [197, 302] on button "15" at bounding box center [198, 300] width 25 height 25
type input "Sep 15, 2025"
click at [197, 302] on button "15" at bounding box center [198, 300] width 25 height 25
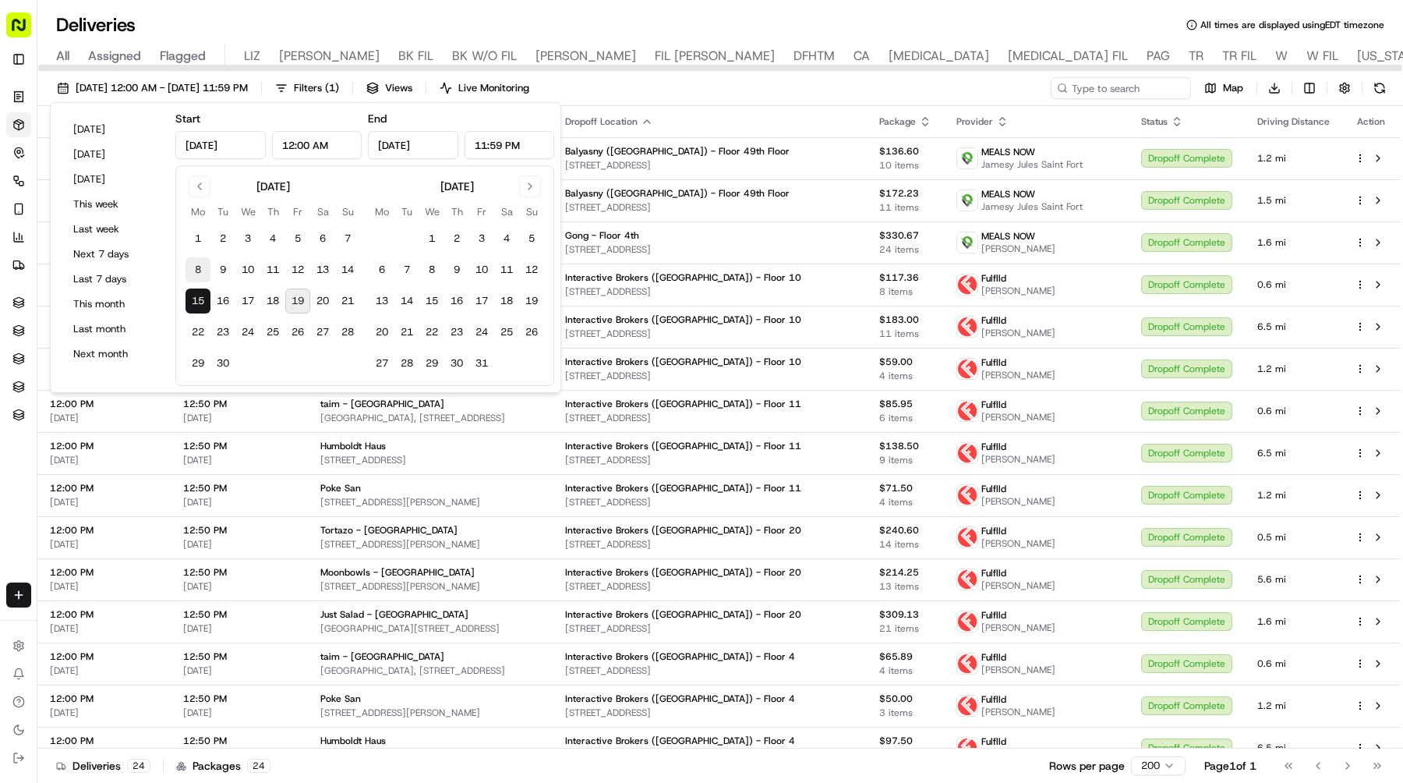
click at [189, 271] on button "8" at bounding box center [198, 269] width 25 height 25
type input "Sep 8, 2025"
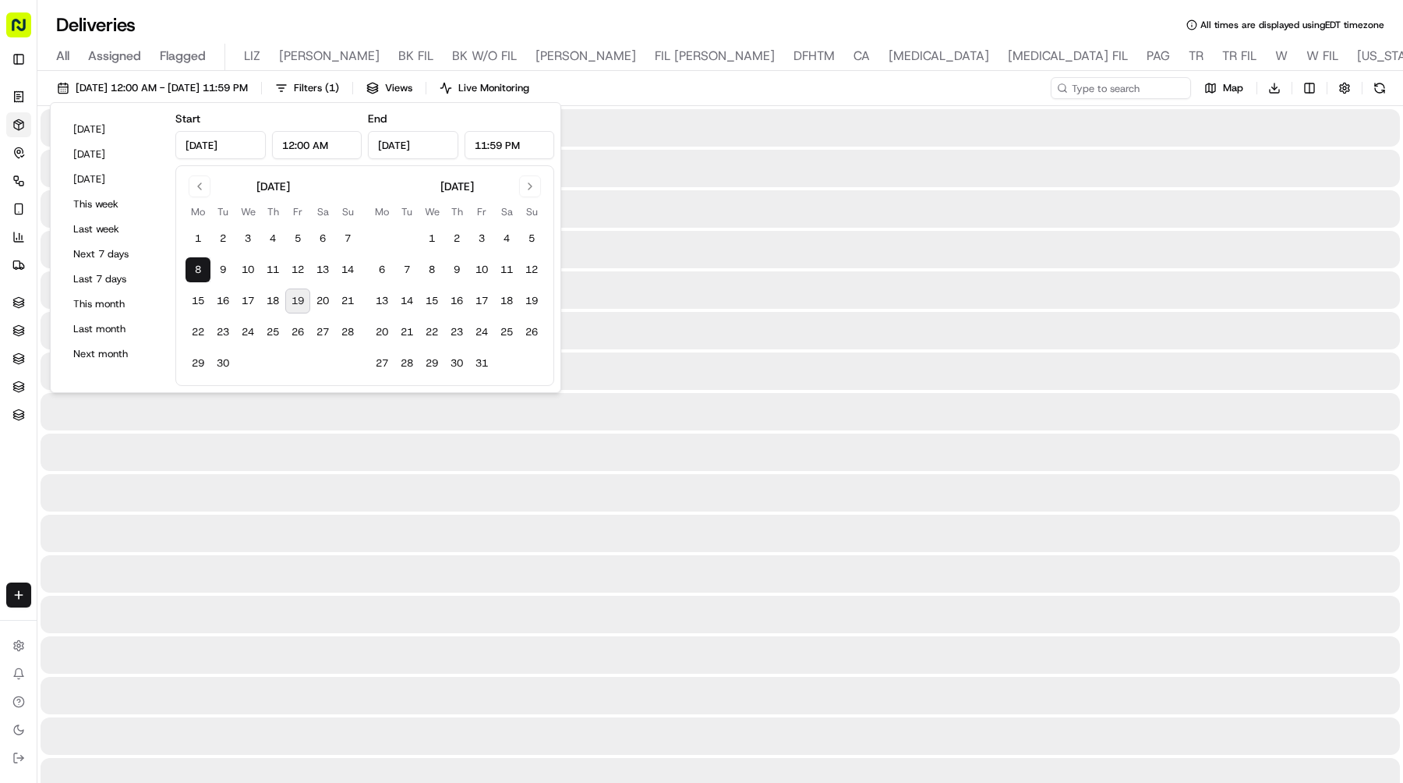
click at [189, 271] on button "8" at bounding box center [198, 269] width 25 height 25
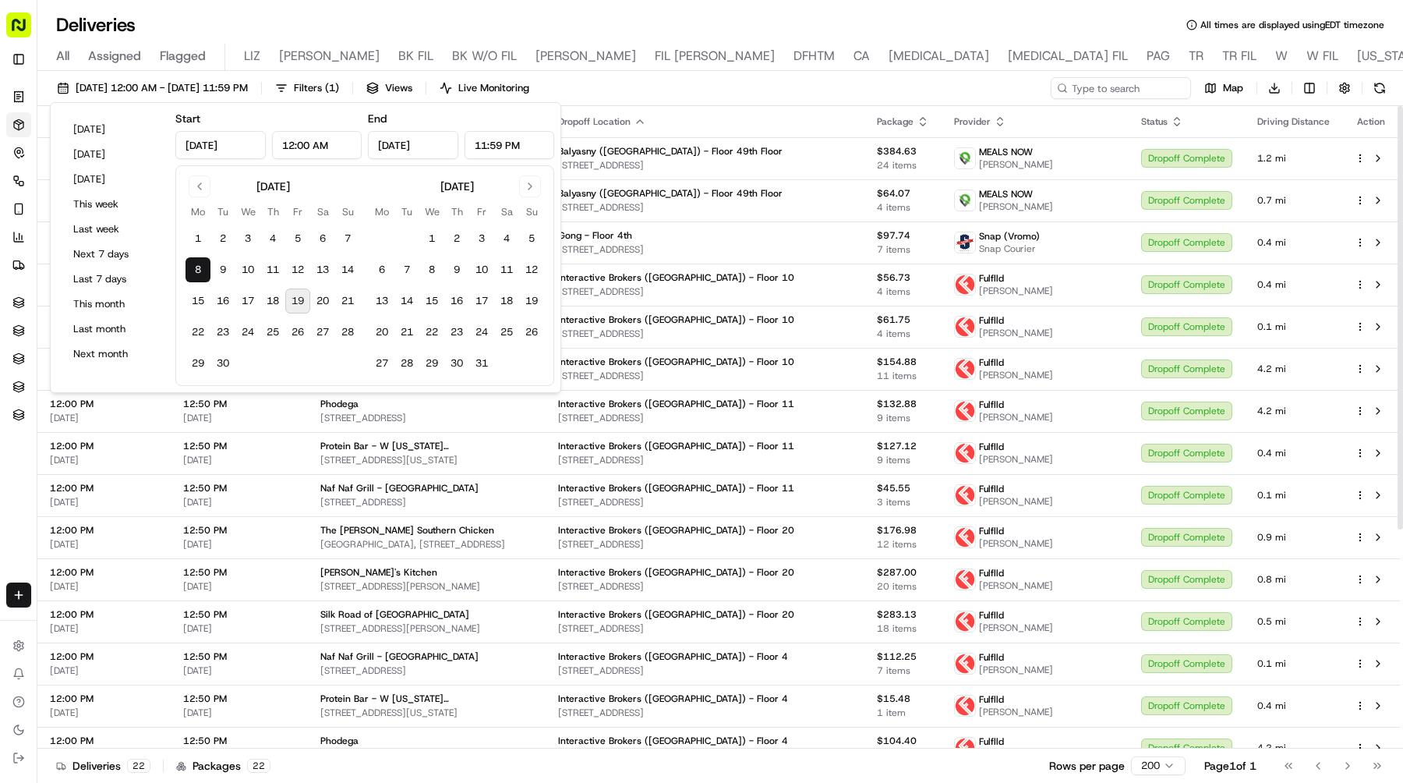
click at [1088, 100] on div "09/08/2025 12:00 AM - 09/08/2025 11:59 PM Filters ( 1 ) Views Live Monitoring M…" at bounding box center [720, 91] width 1366 height 29
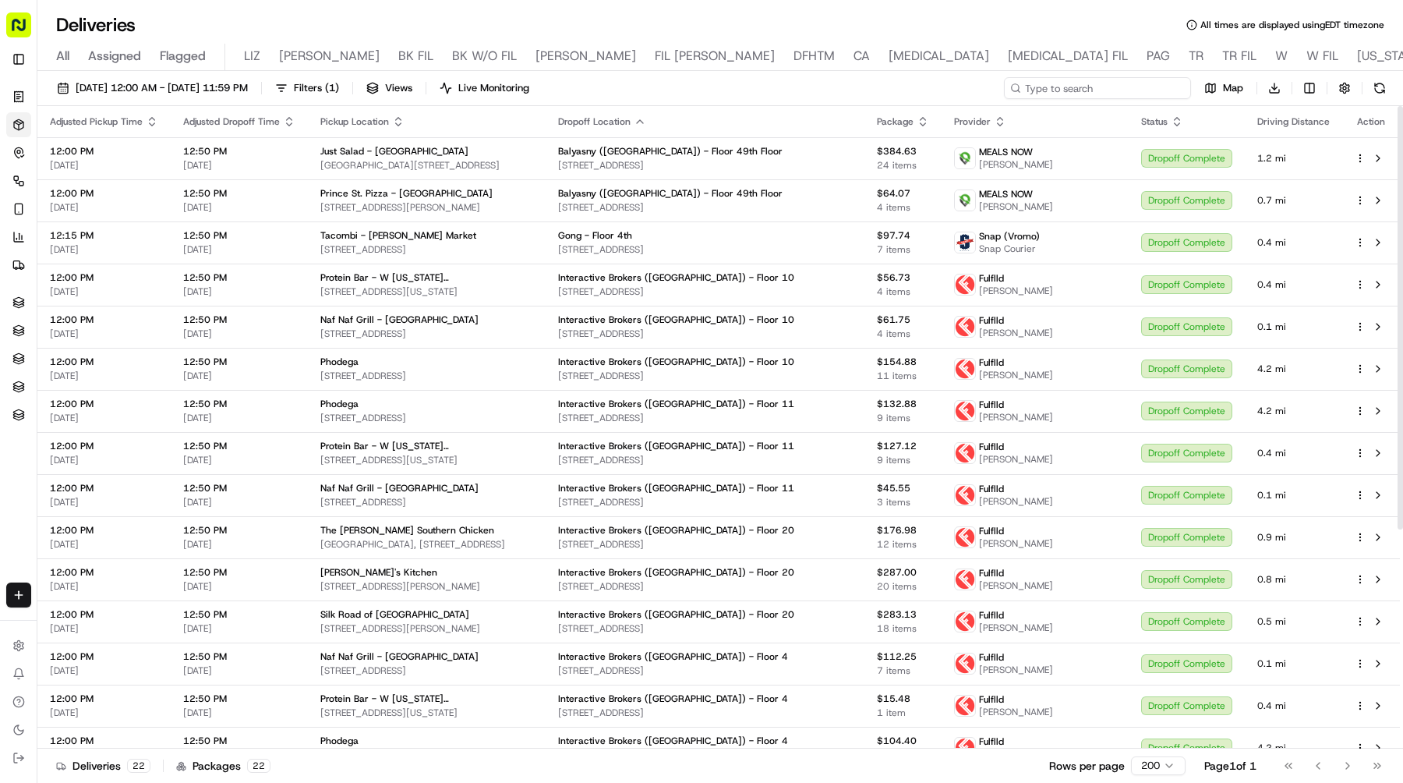
click at [1098, 79] on input at bounding box center [1097, 88] width 187 height 22
paste input "9 W 57th St, New York, NY 10019, USA"
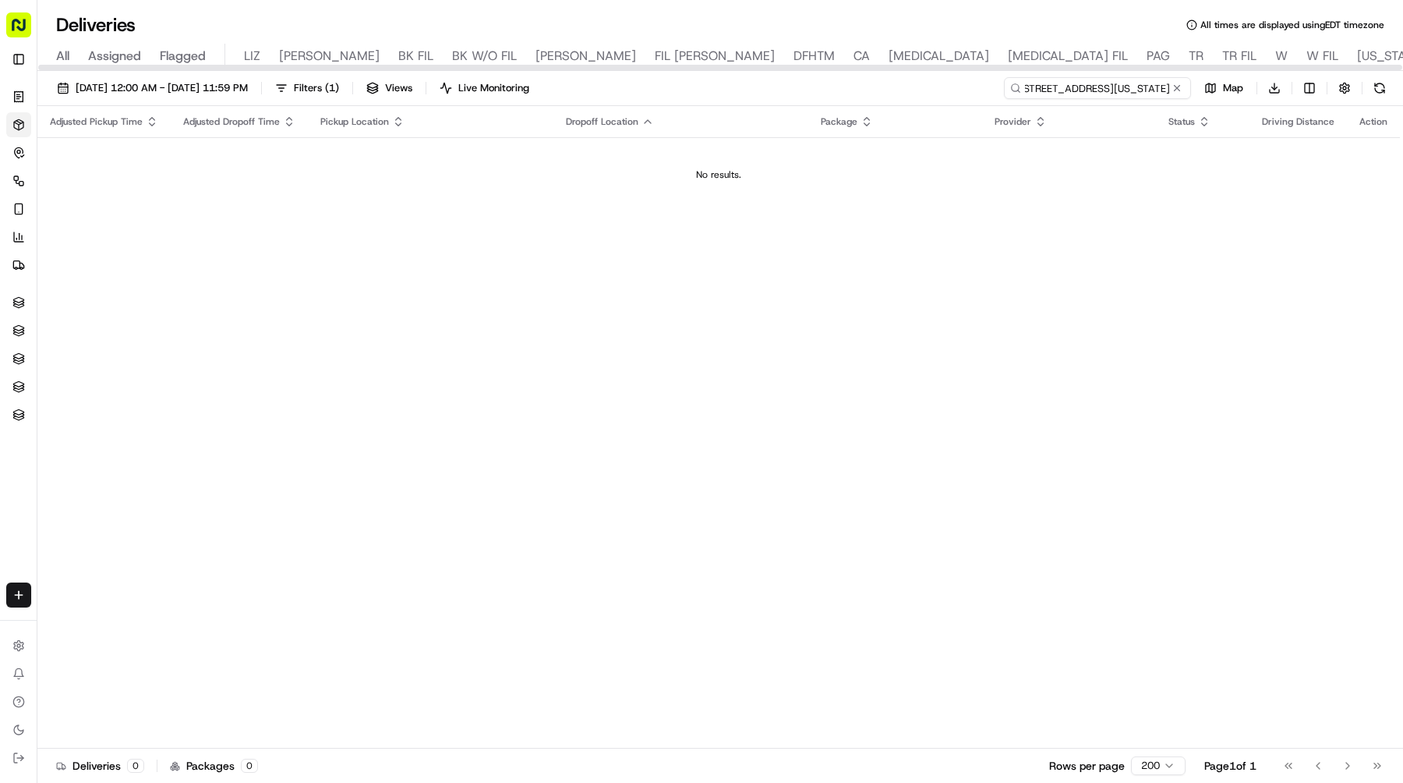
type input "[STREET_ADDRESS][US_STATE]"
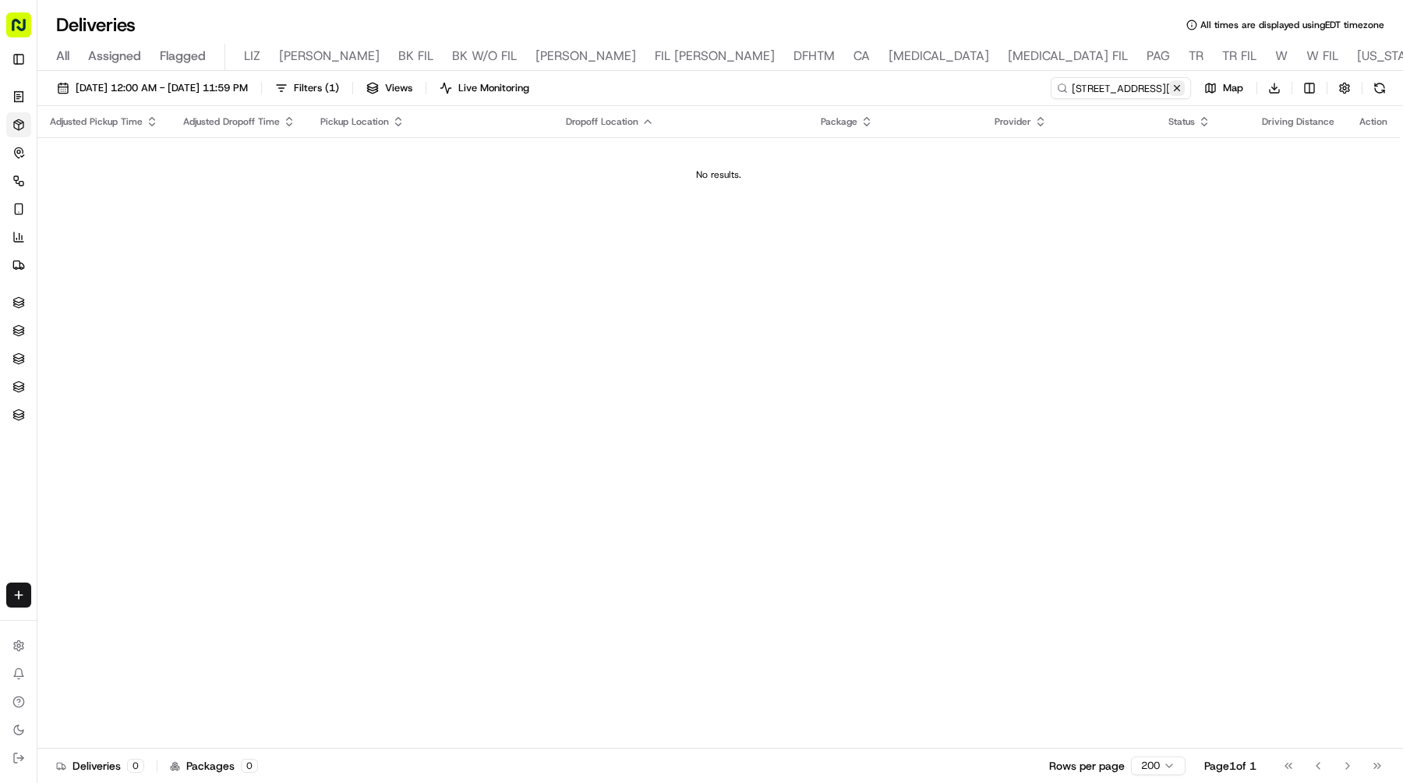
click at [1179, 83] on button at bounding box center [1177, 88] width 16 height 16
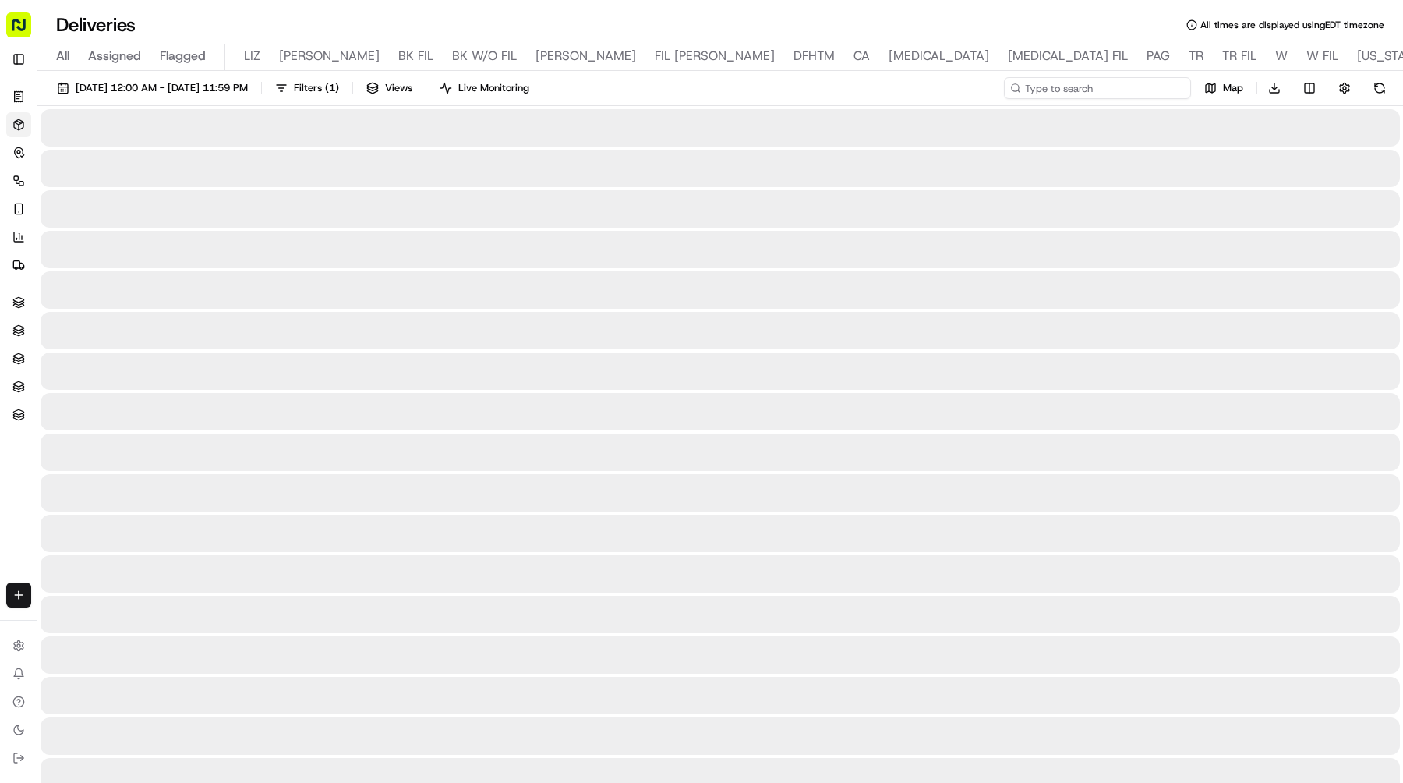
click at [1142, 83] on input at bounding box center [1097, 88] width 187 height 22
paste input "Sculptor Capital"
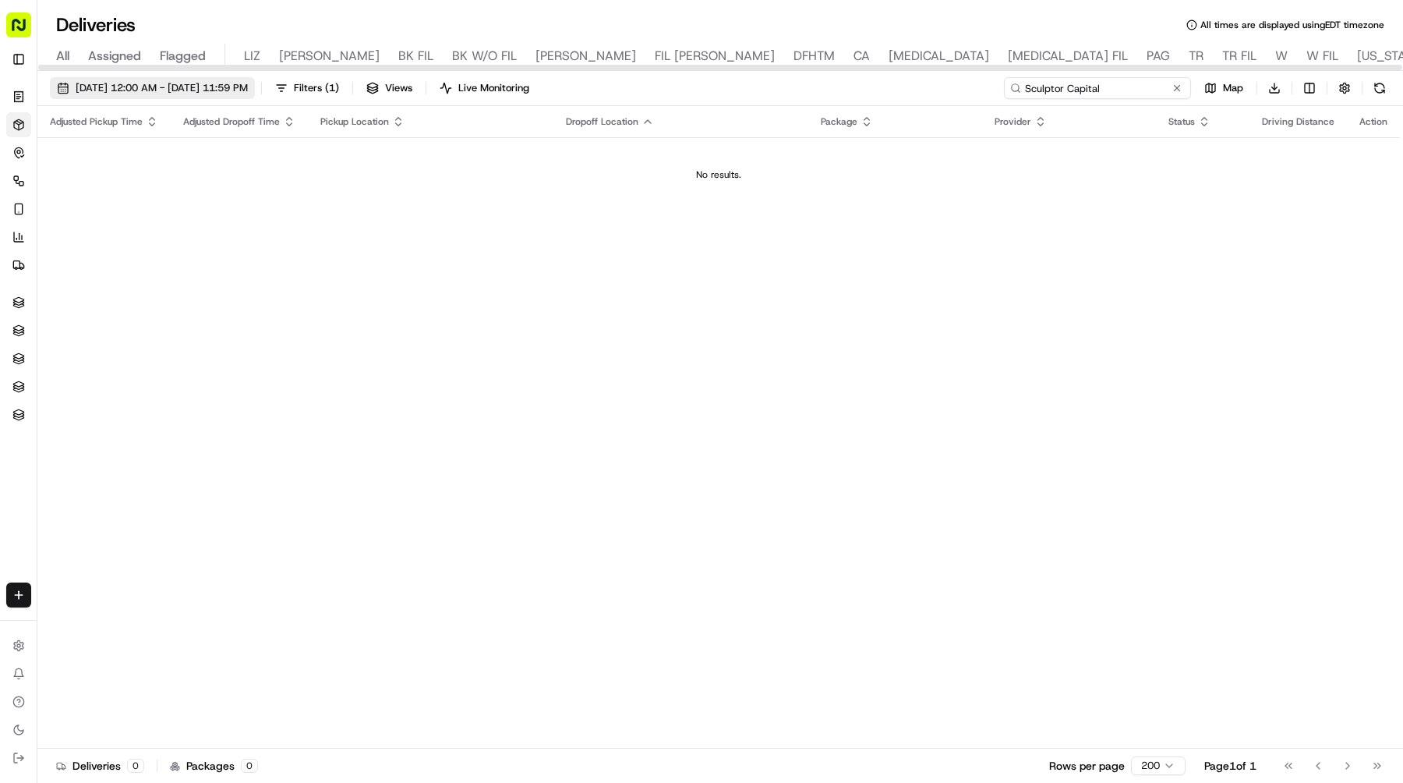
type input "Sculptor Capital"
click at [246, 86] on span "[DATE] 12:00 AM - [DATE] 11:59 PM" at bounding box center [162, 88] width 172 height 14
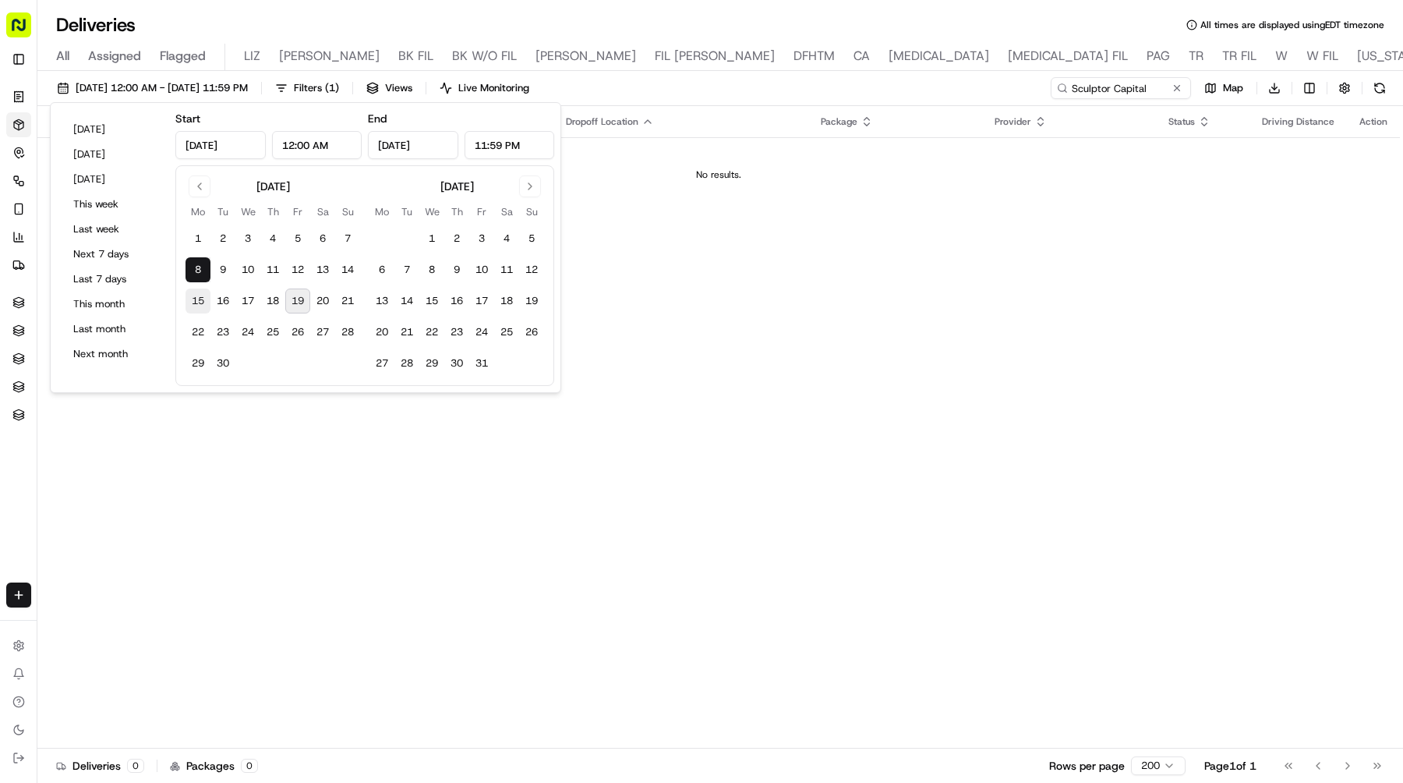
click at [199, 292] on button "15" at bounding box center [198, 300] width 25 height 25
type input "[DATE]"
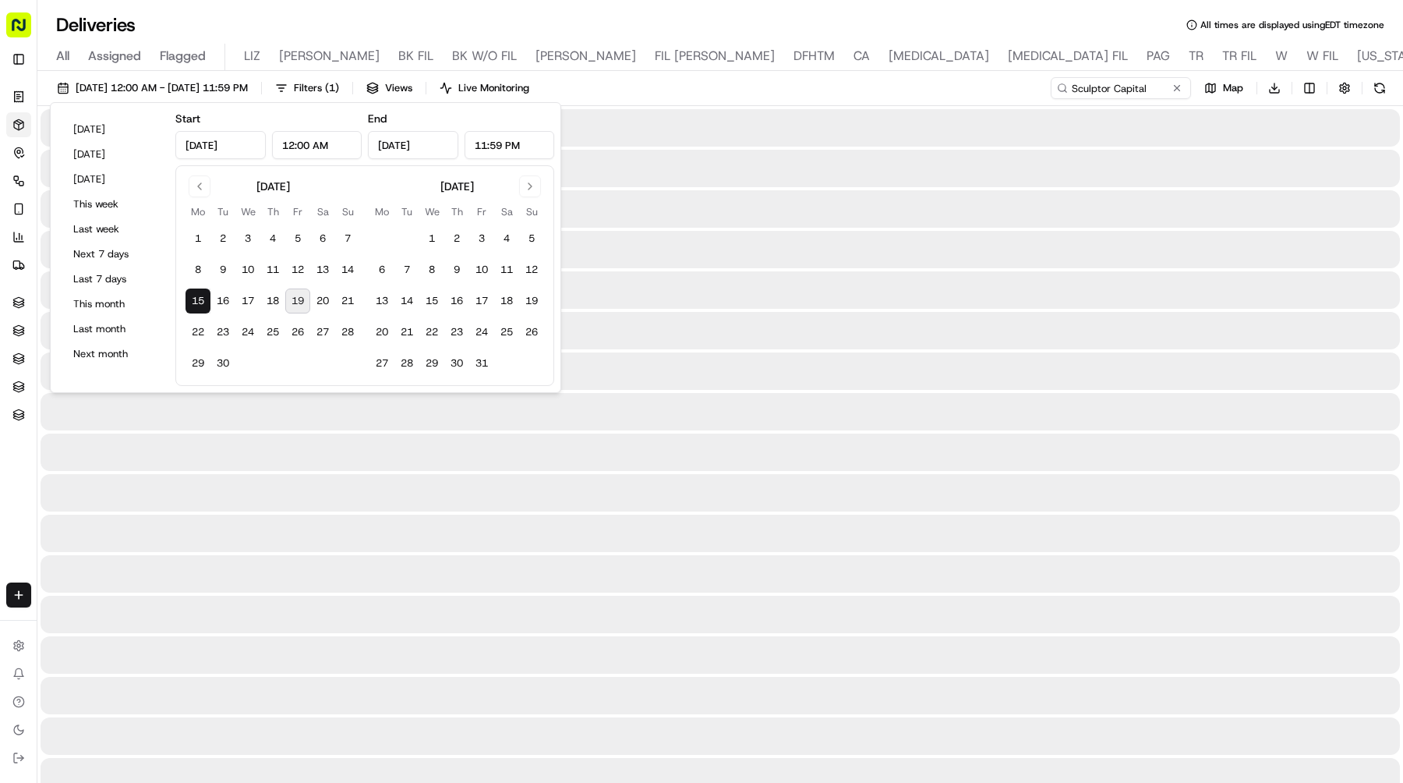
click at [199, 292] on button "15" at bounding box center [198, 300] width 25 height 25
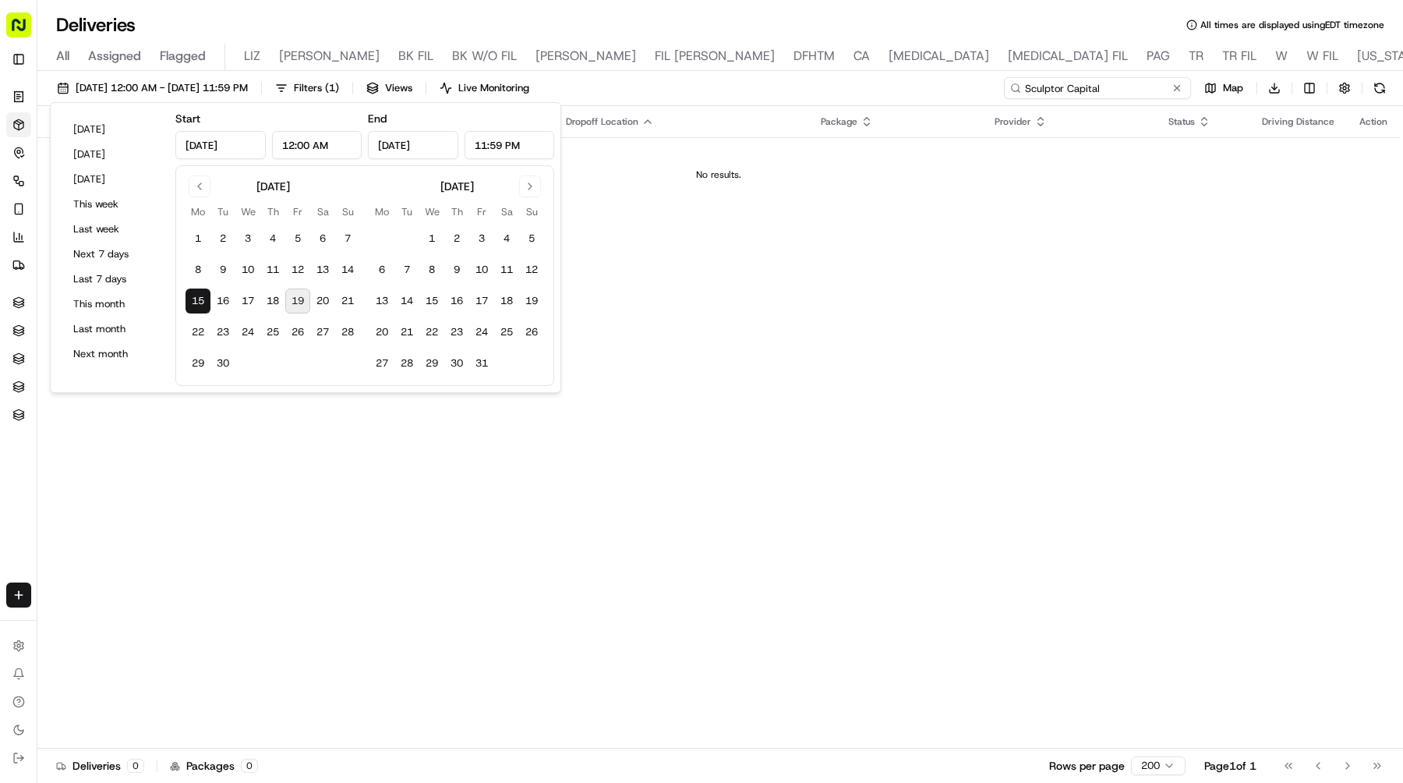
click at [1160, 87] on input "Sculptor Capital" at bounding box center [1097, 88] width 187 height 22
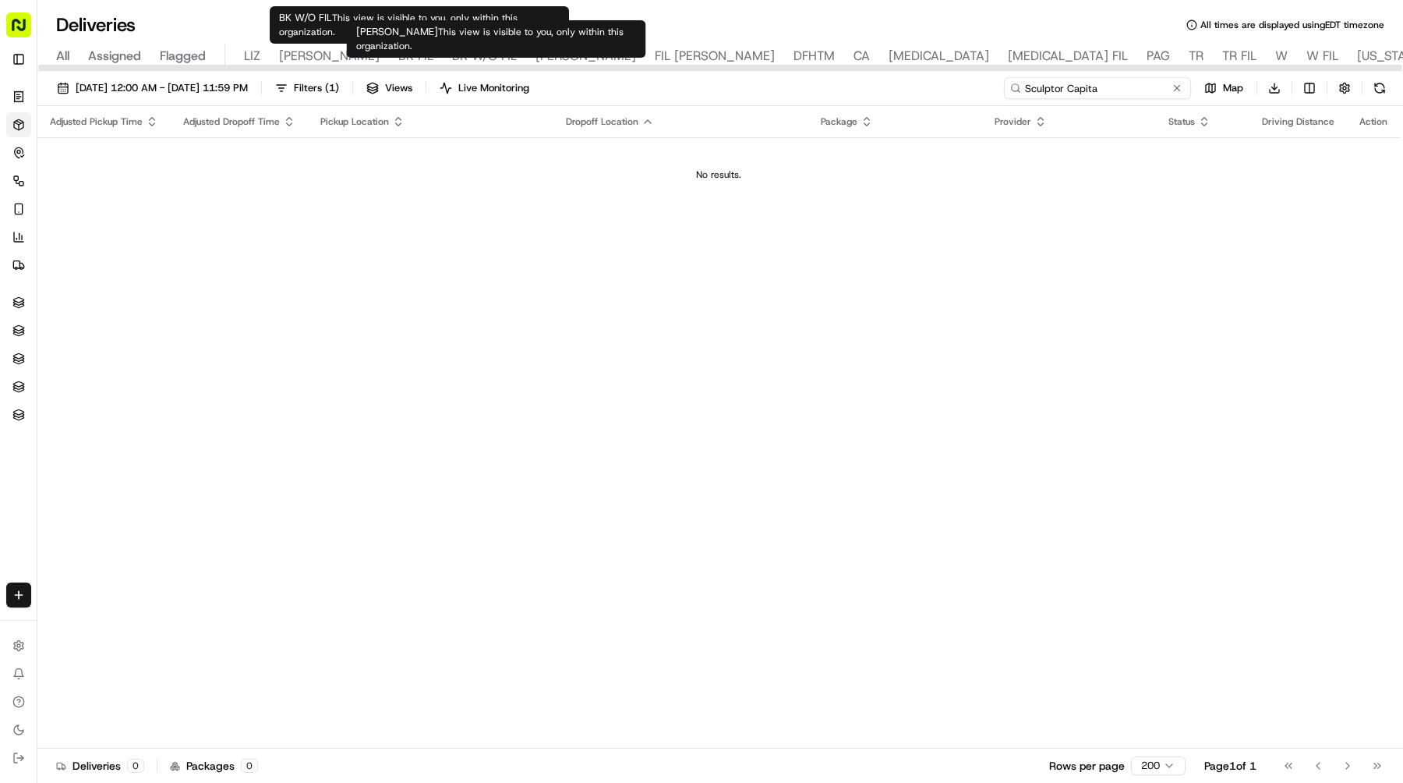
type input "Sculptor Capita"
click at [536, 53] on span "[PERSON_NAME]" at bounding box center [586, 56] width 101 height 19
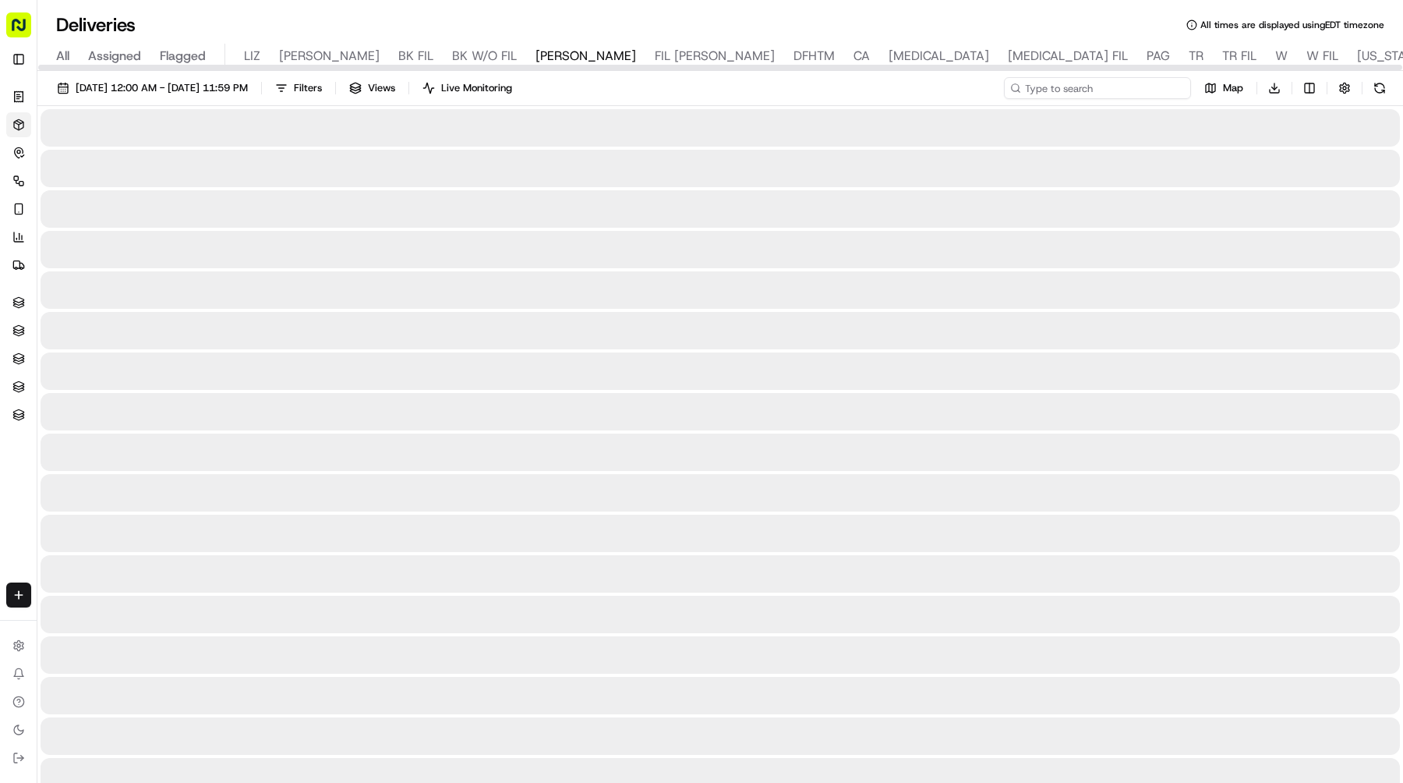
click at [1103, 93] on input at bounding box center [1097, 88] width 187 height 22
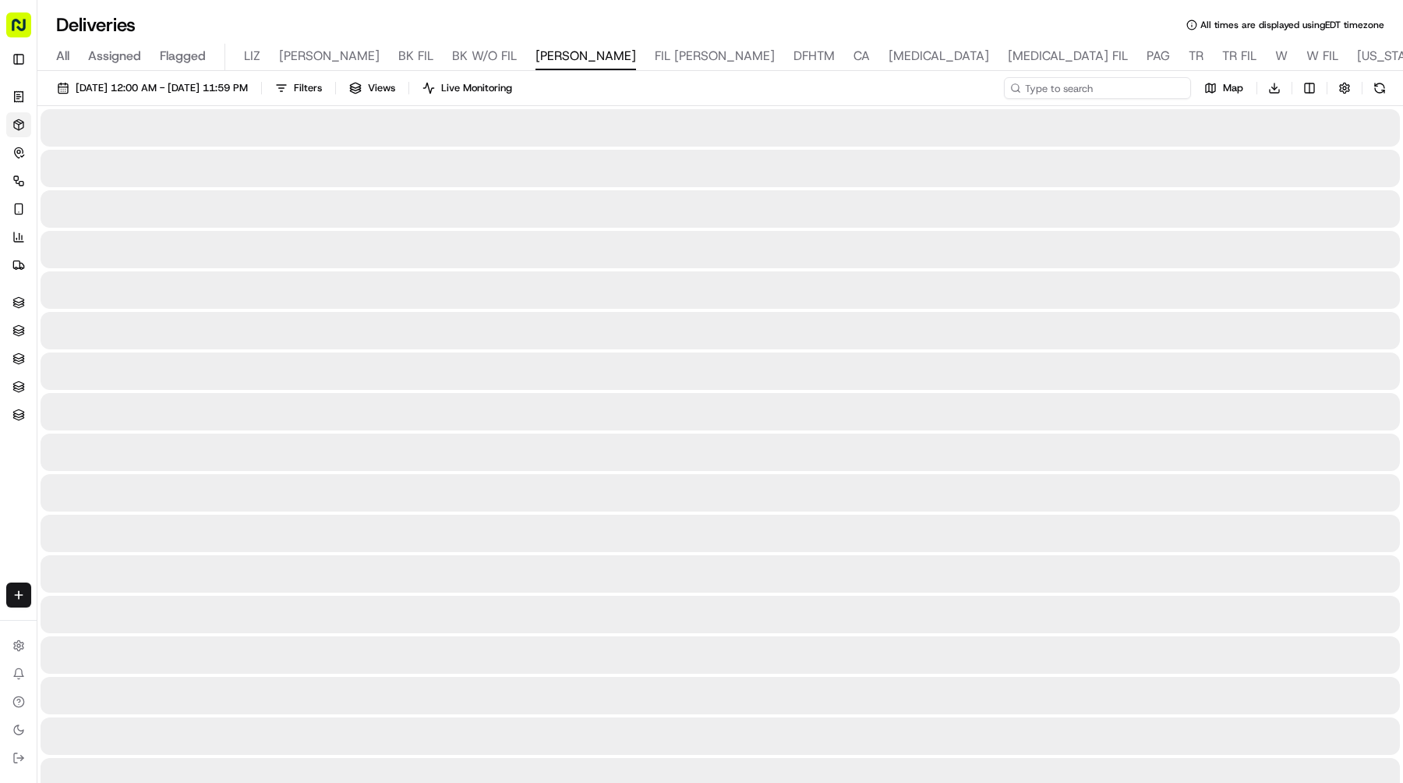
paste input "Sculptor Capital"
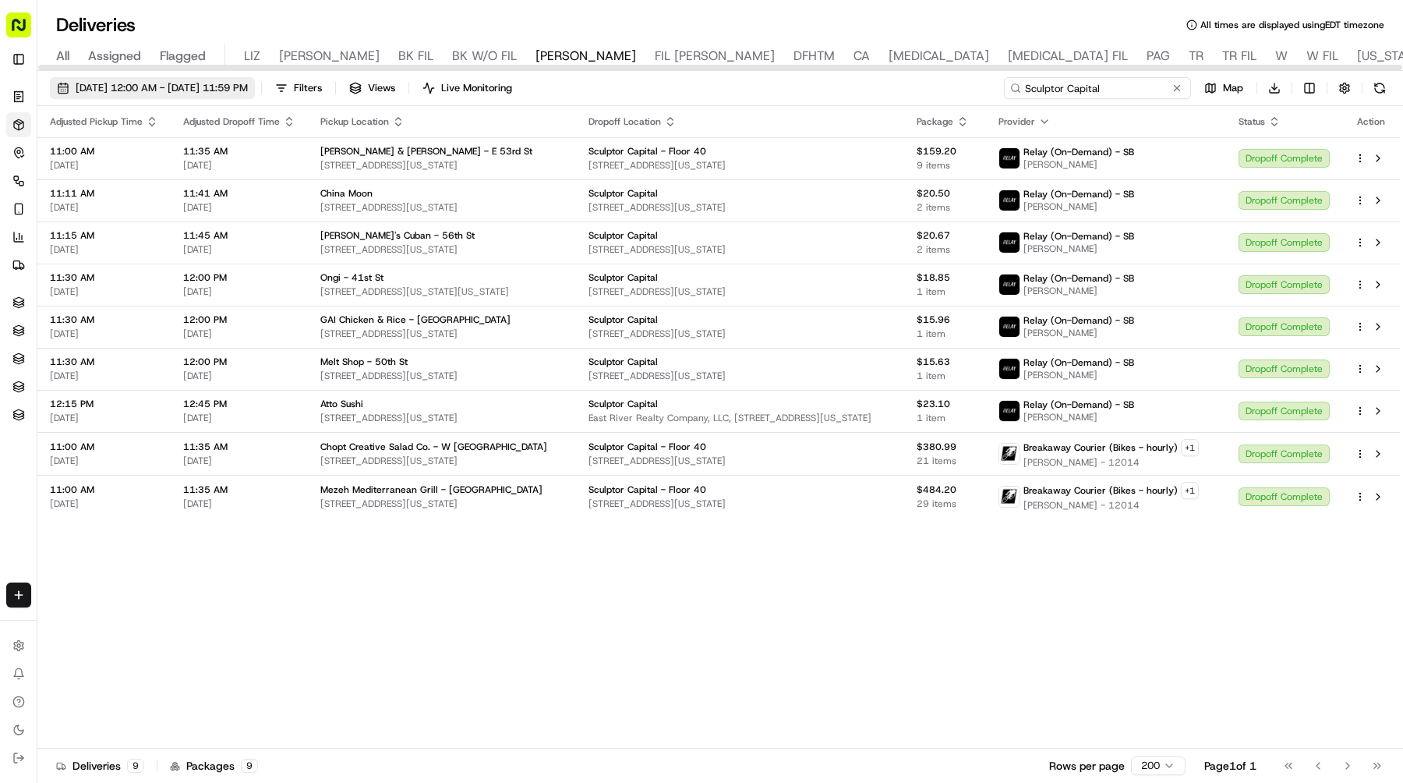
type input "Sculptor Capital"
click at [248, 88] on span "09/19/2025 12:00 AM - 09/19/2025 11:59 PM" at bounding box center [162, 88] width 172 height 14
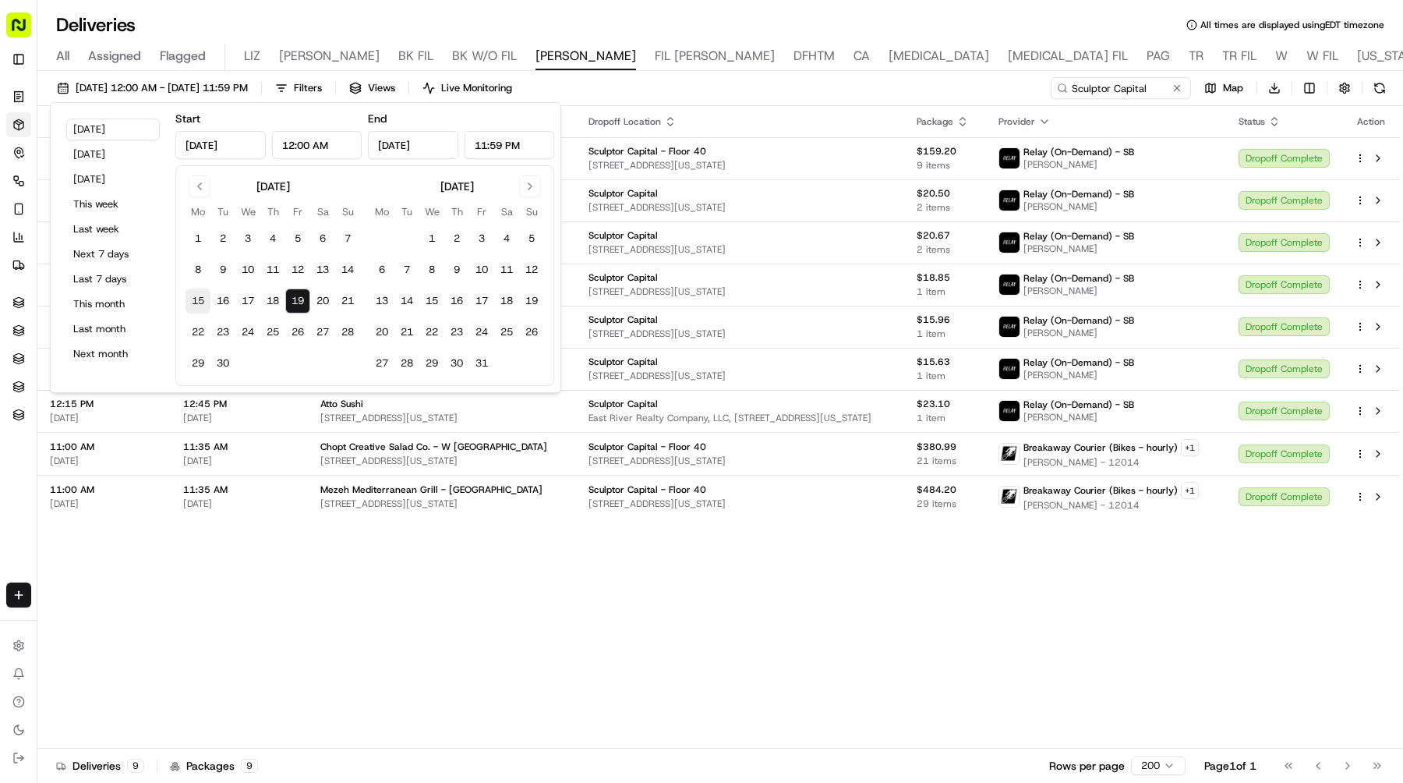
click at [199, 305] on button "15" at bounding box center [198, 300] width 25 height 25
type input "[DATE]"
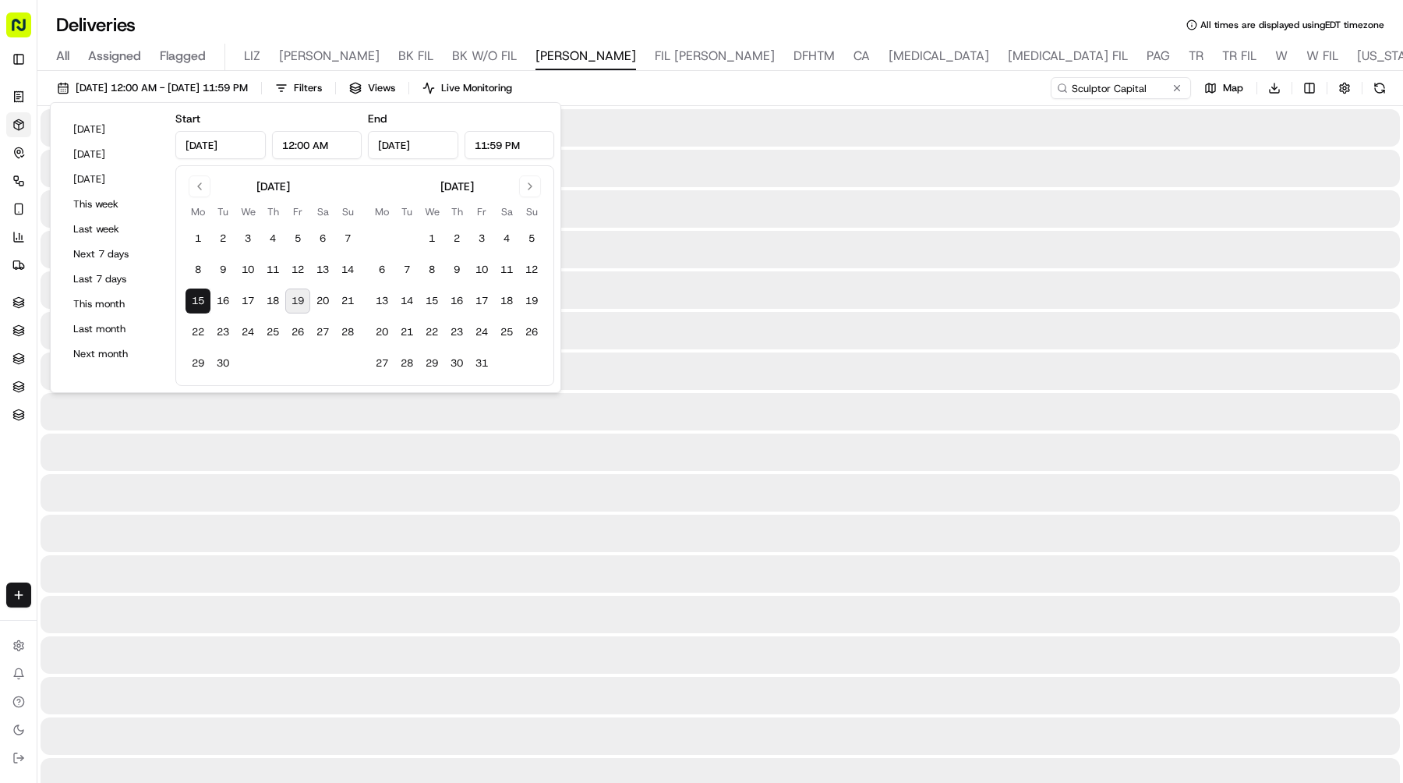
click at [199, 305] on button "15" at bounding box center [198, 300] width 25 height 25
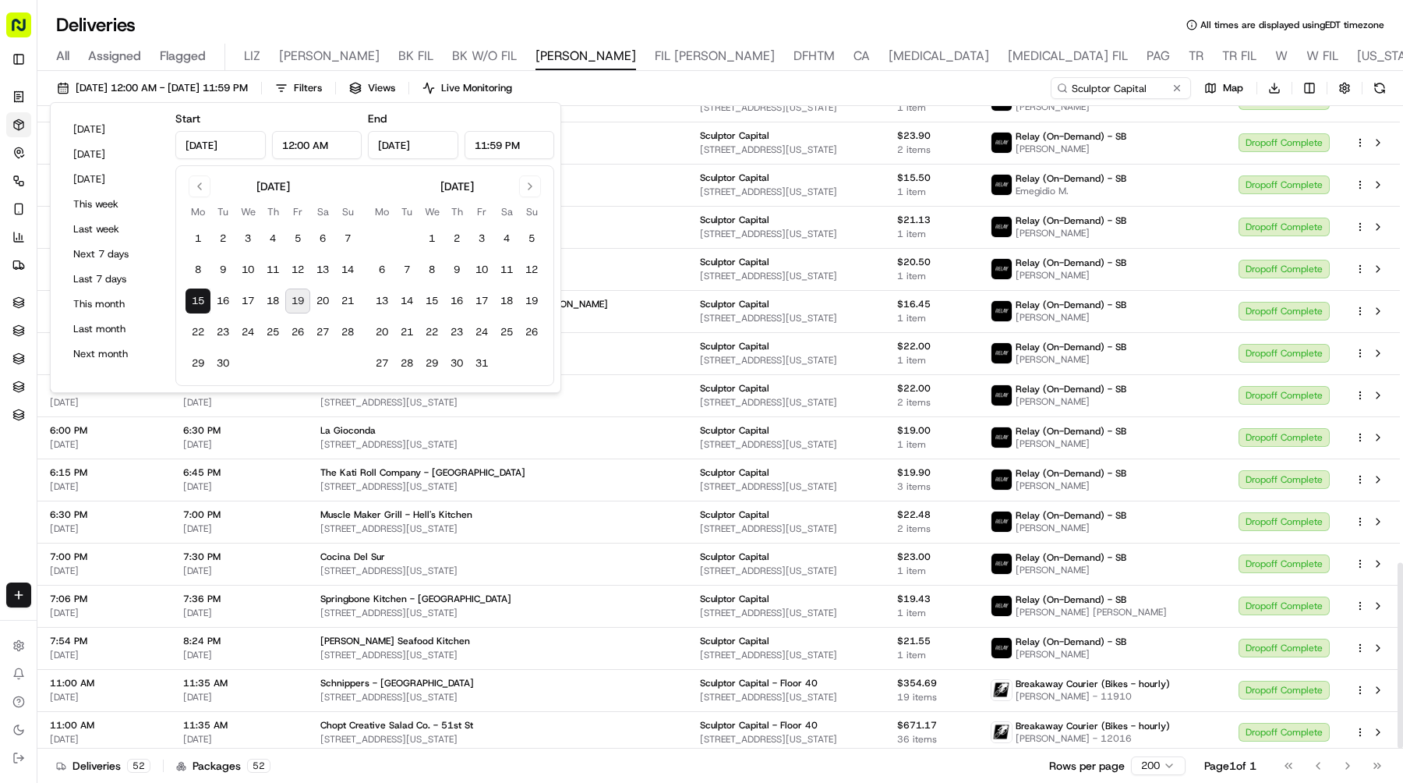
scroll to position [1578, 0]
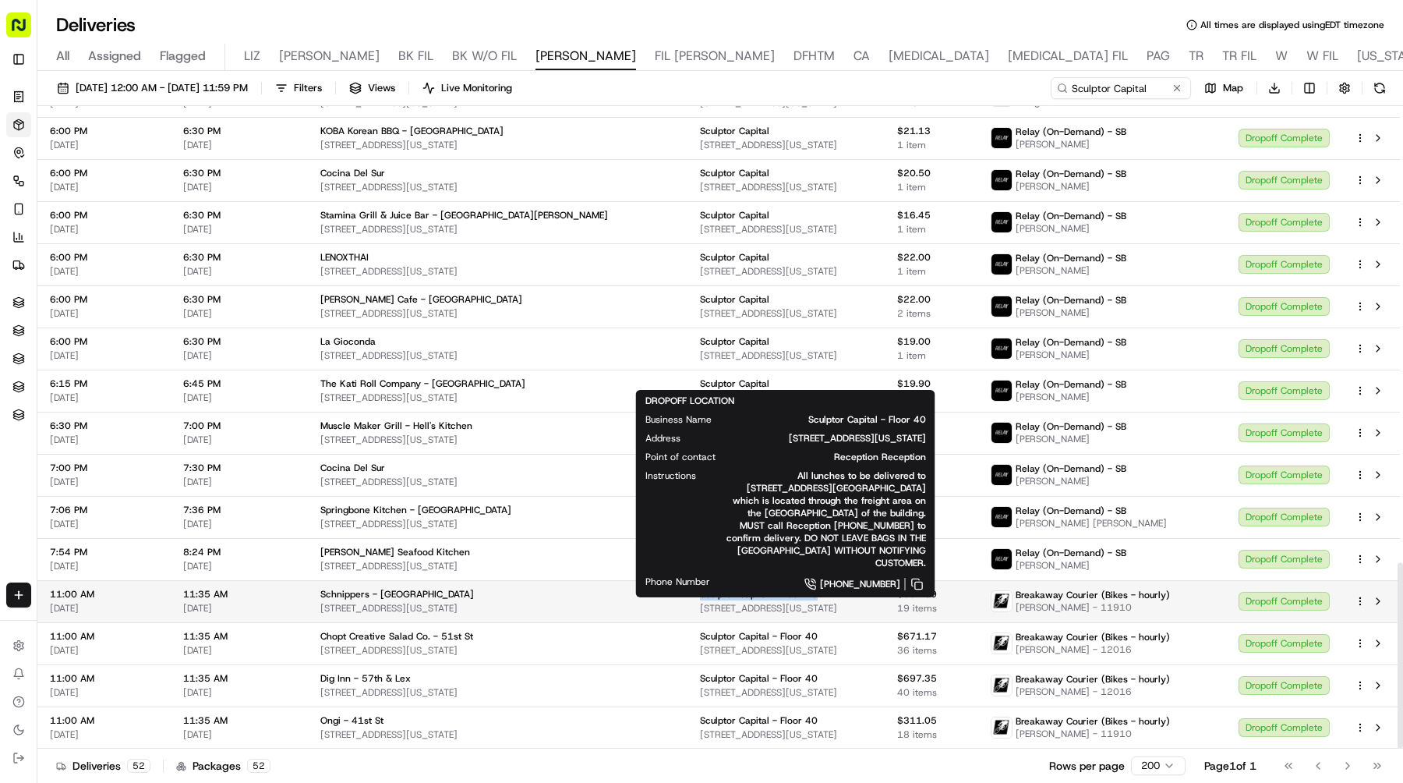
drag, startPoint x: 800, startPoint y: 592, endPoint x: 674, endPoint y: 593, distance: 126.3
click at [700, 593] on div "Sculptor Capital - Floor 40" at bounding box center [786, 594] width 172 height 12
copy span "Sculptor Capital - Floor 40"
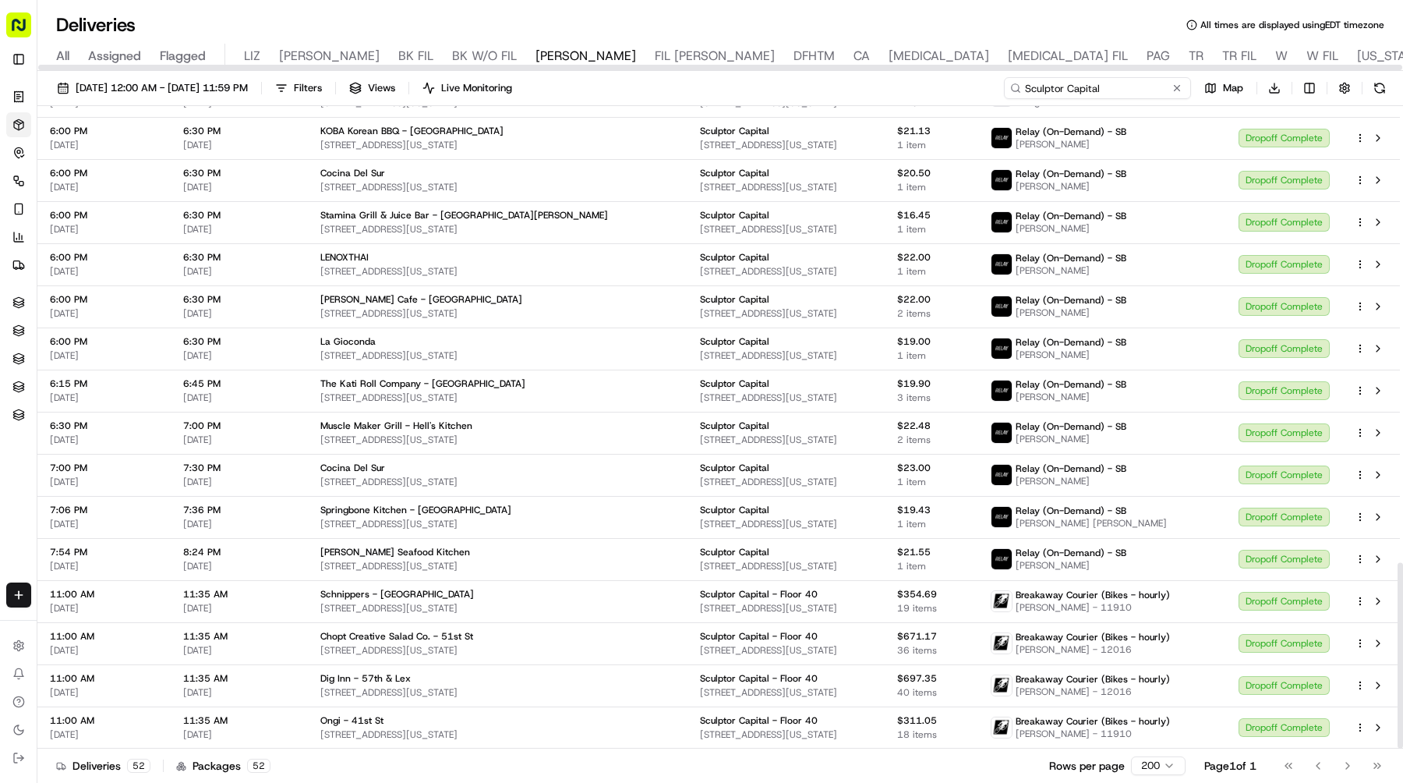
click at [1109, 94] on input "Sculptor Capital" at bounding box center [1097, 88] width 187 height 22
drag, startPoint x: 1118, startPoint y: 94, endPoint x: 793, endPoint y: 44, distance: 328.9
click at [794, 44] on div "Deliveries All times are displayed using EDT timezone All Assigned Flagged LIZ …" at bounding box center [720, 391] width 1366 height 783
paste input "- Floor 40"
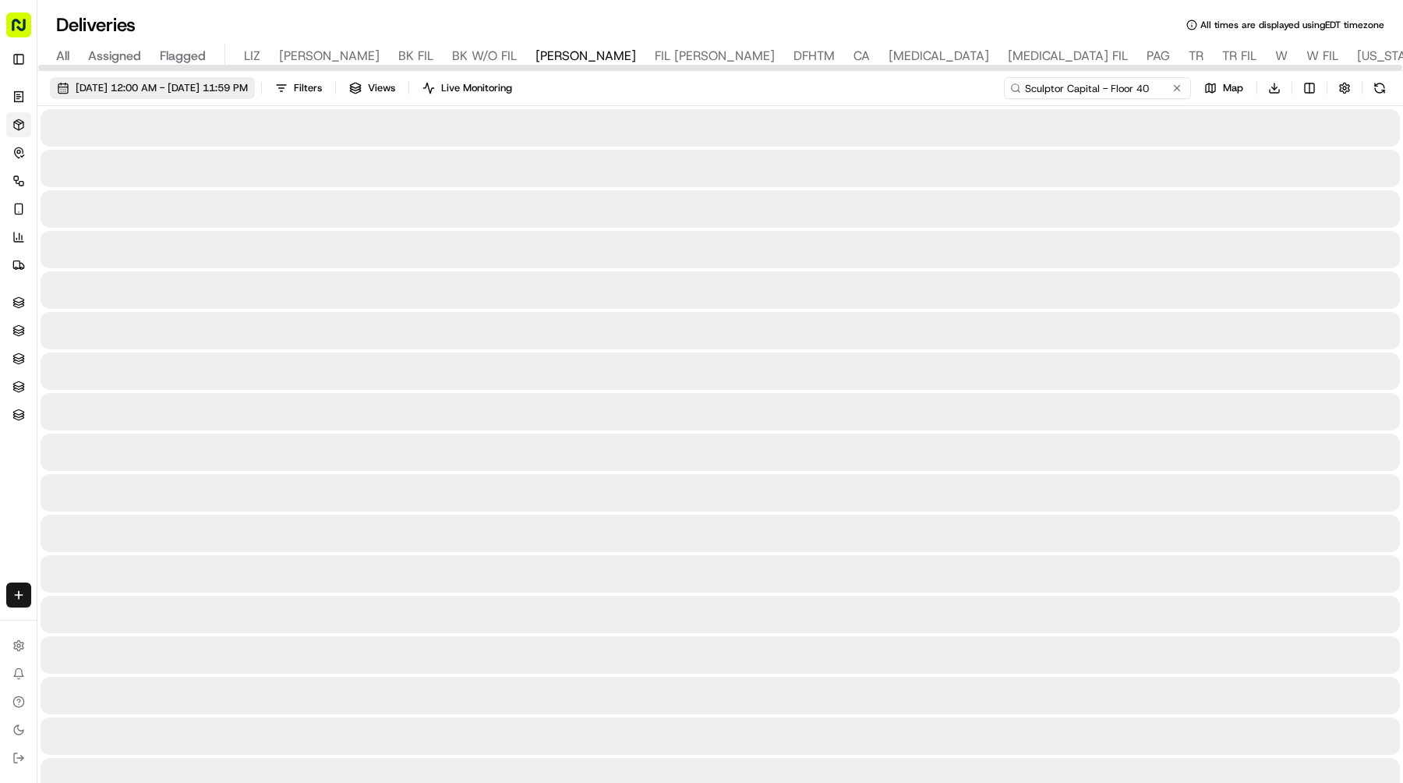
type input "Sculptor Capital - Floor 40"
click at [143, 90] on span "[DATE] 12:00 AM - [DATE] 11:59 PM" at bounding box center [162, 88] width 172 height 14
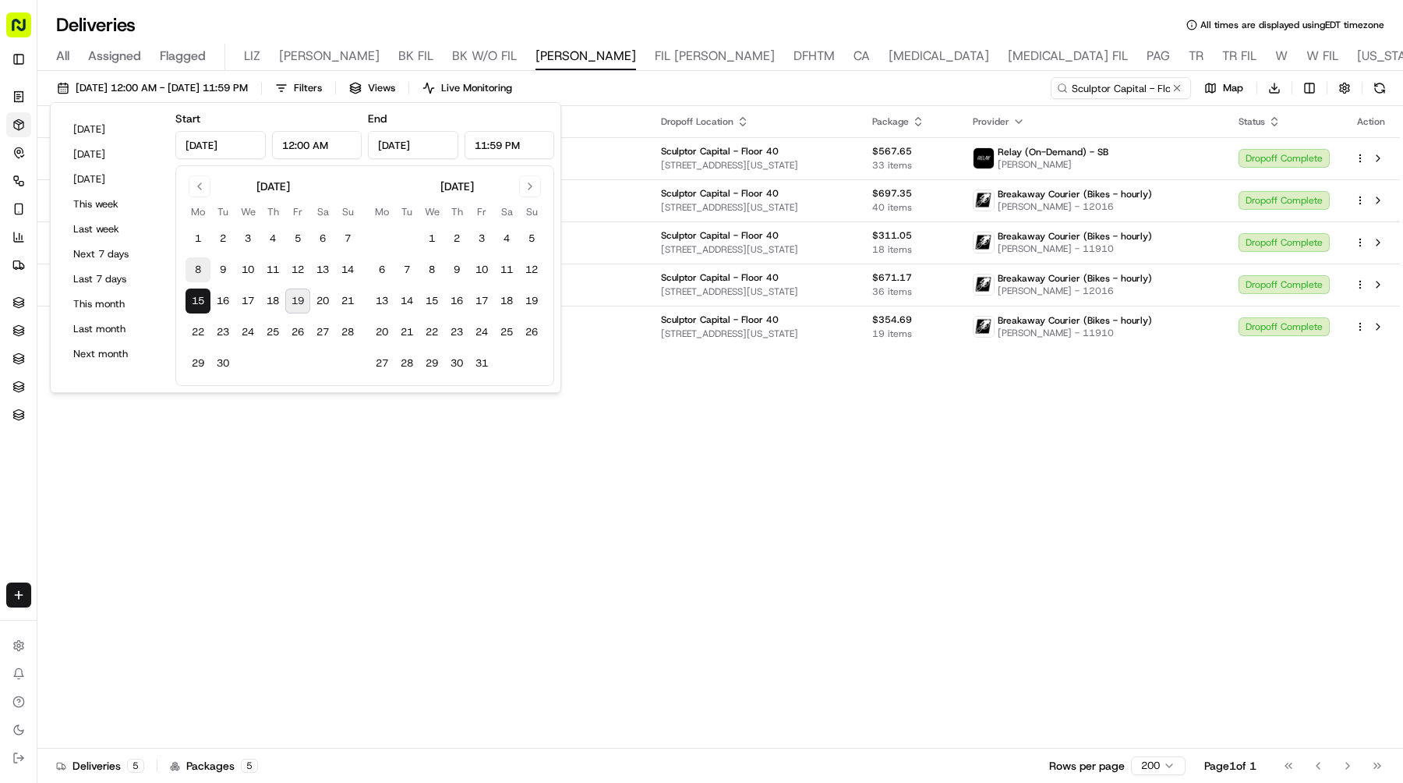
click at [200, 267] on button "8" at bounding box center [198, 269] width 25 height 25
type input "[DATE]"
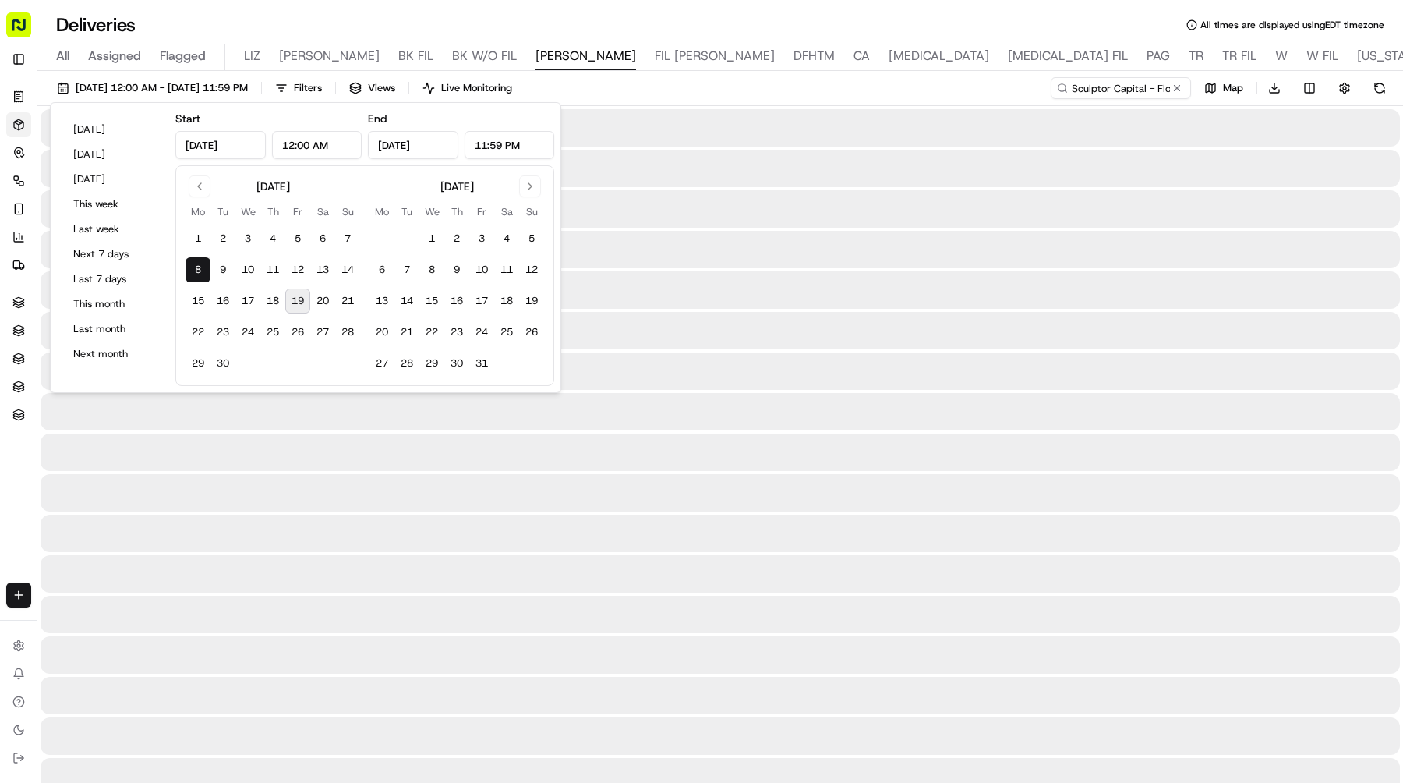
click at [200, 267] on button "8" at bounding box center [198, 269] width 25 height 25
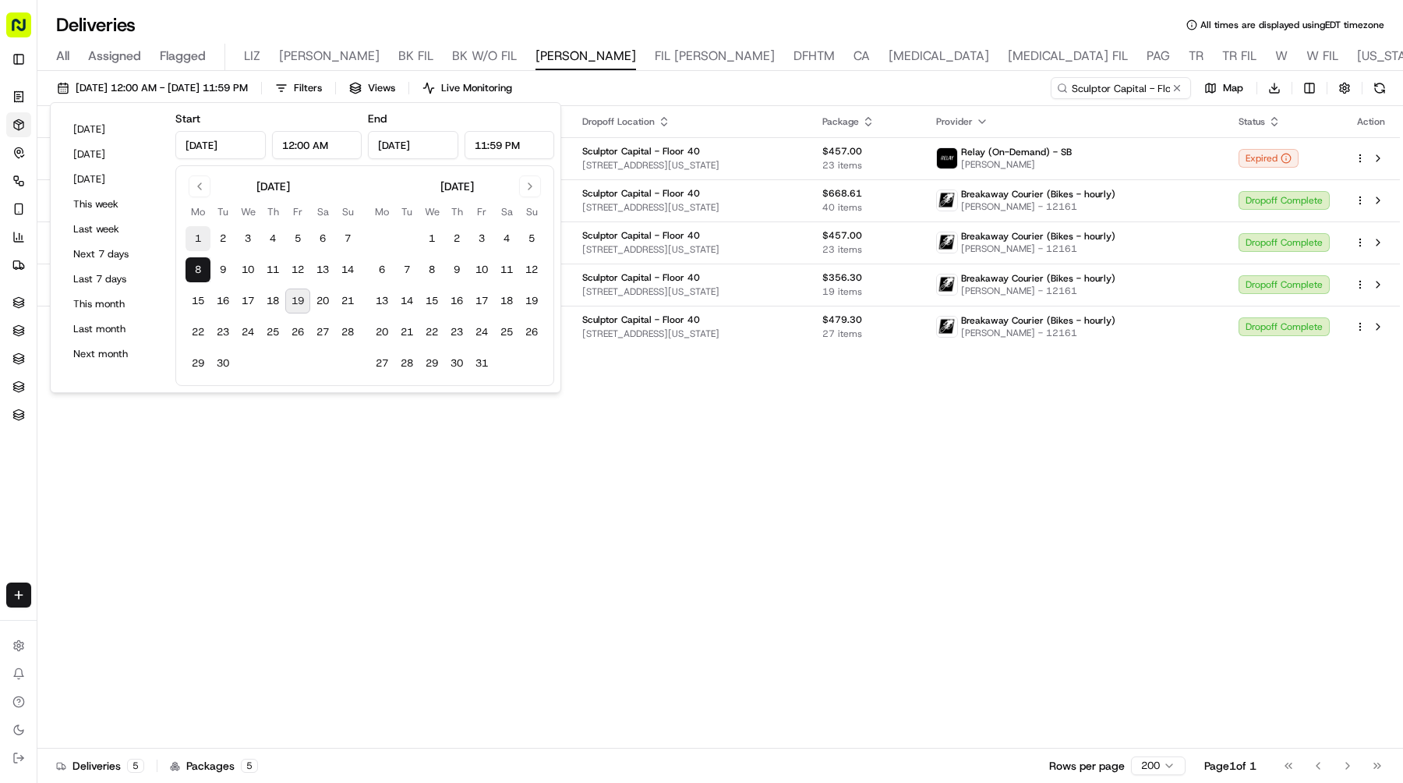
click at [193, 234] on button "1" at bounding box center [198, 238] width 25 height 25
type input "Sep 1, 2025"
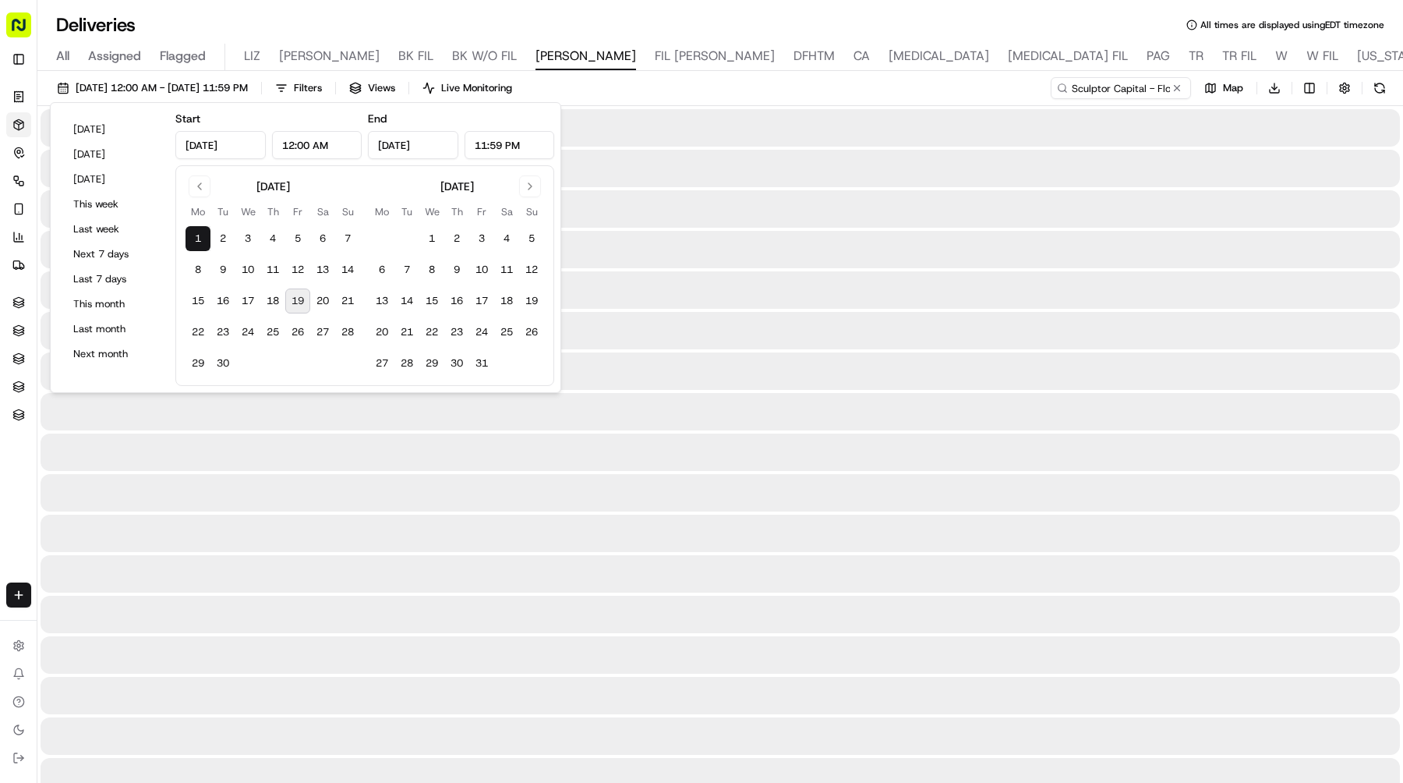
click at [193, 234] on button "1" at bounding box center [198, 238] width 25 height 25
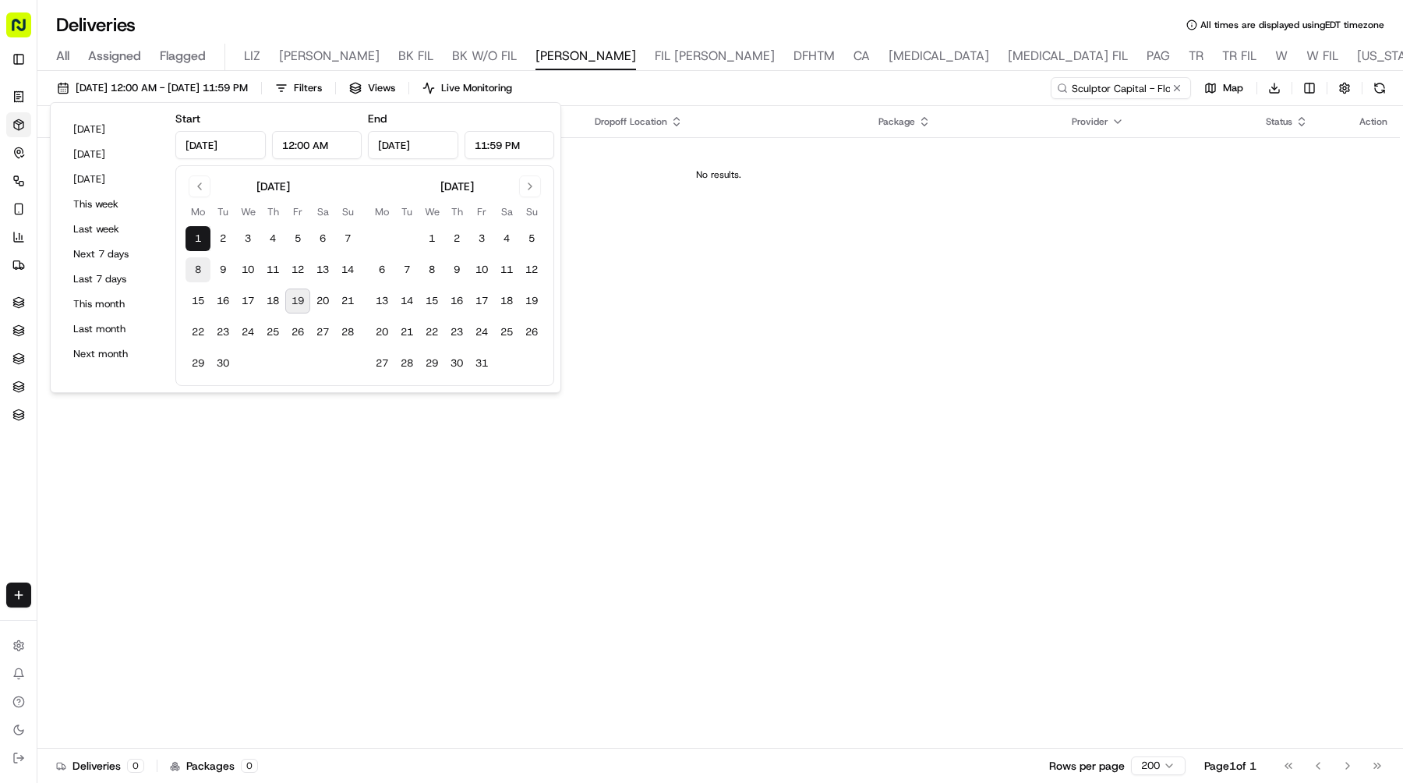
click at [198, 257] on button "8" at bounding box center [198, 269] width 25 height 25
type input "[DATE]"
click at [198, 257] on button "8" at bounding box center [198, 269] width 25 height 25
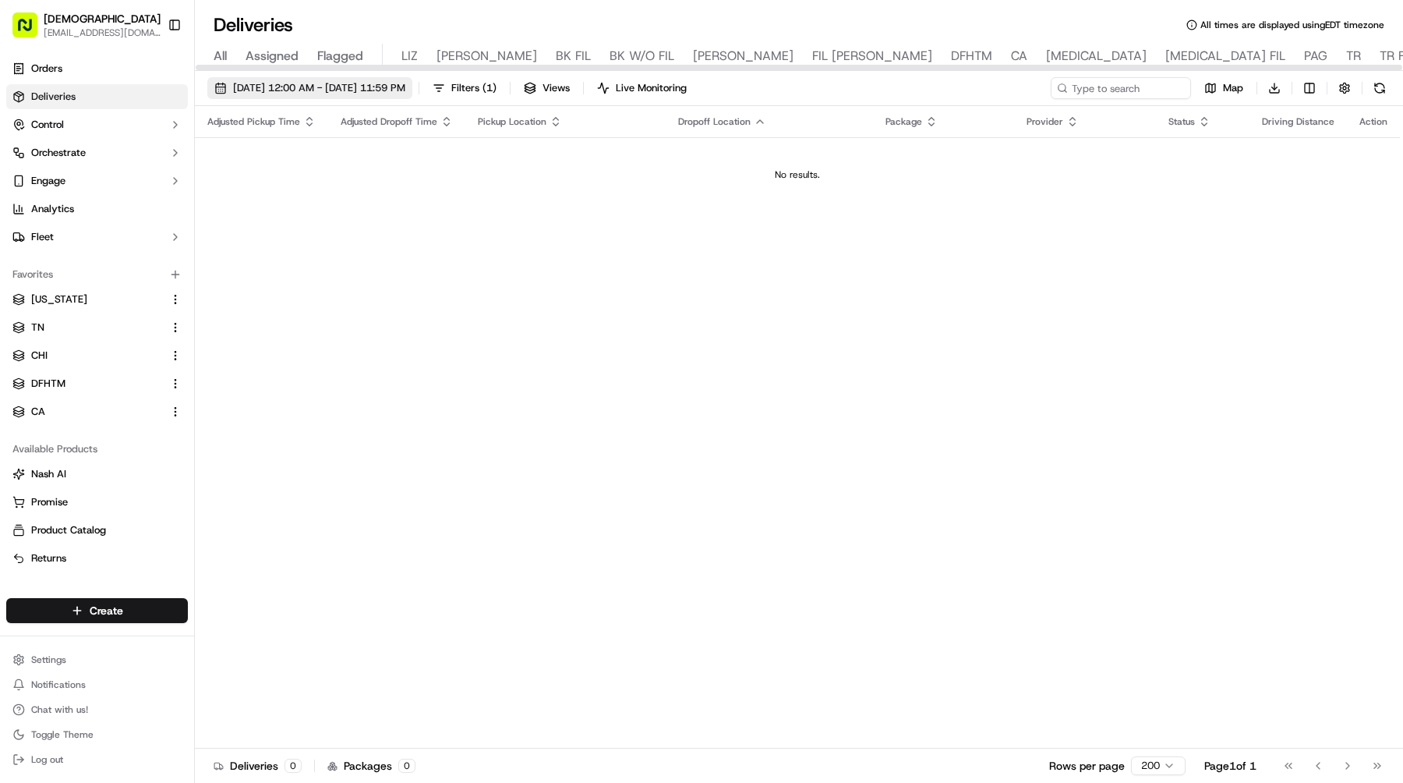
click at [405, 94] on span "09/20/2025 12:00 AM - 09/20/2025 11:59 PM" at bounding box center [319, 88] width 172 height 14
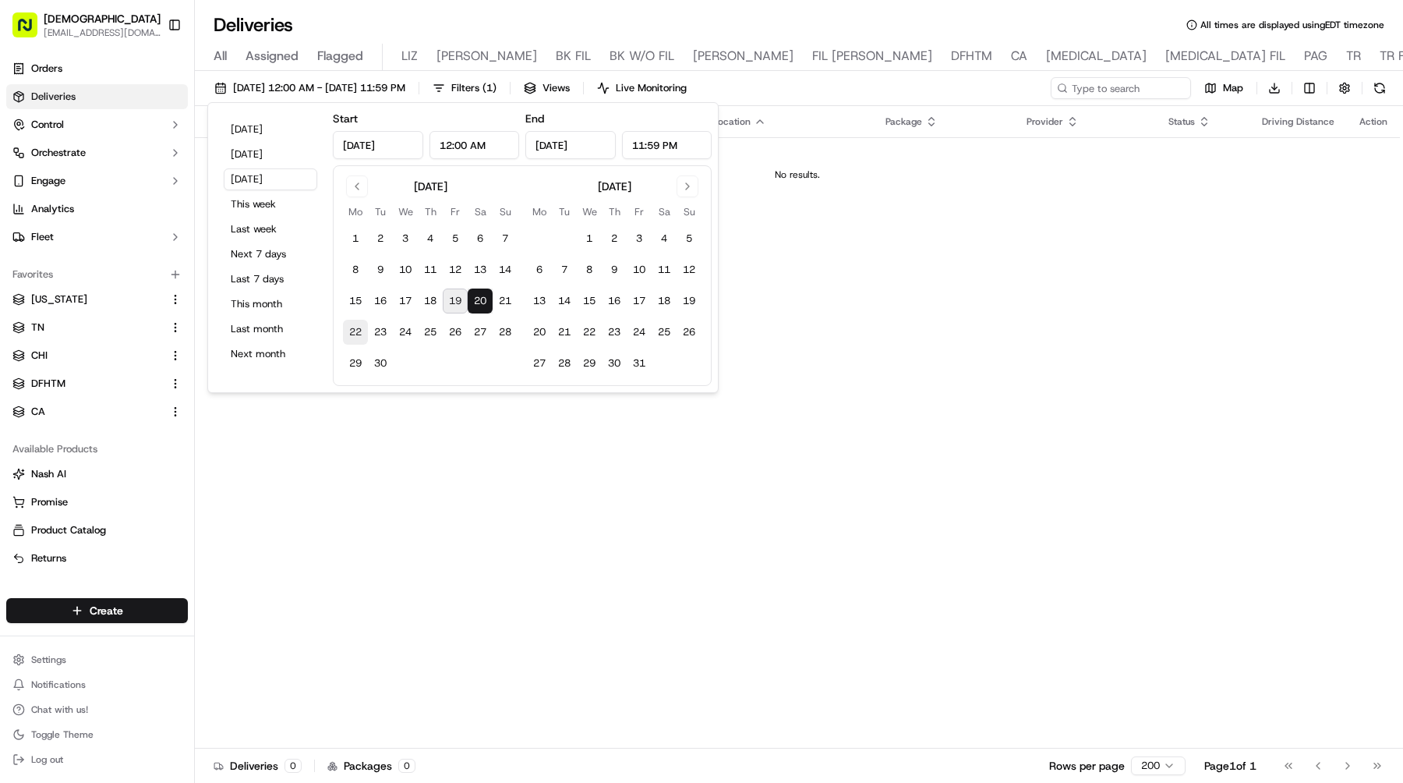
click at [353, 339] on button "22" at bounding box center [355, 332] width 25 height 25
type input "Sep 22, 2025"
click at [353, 339] on button "22" at bounding box center [355, 332] width 25 height 25
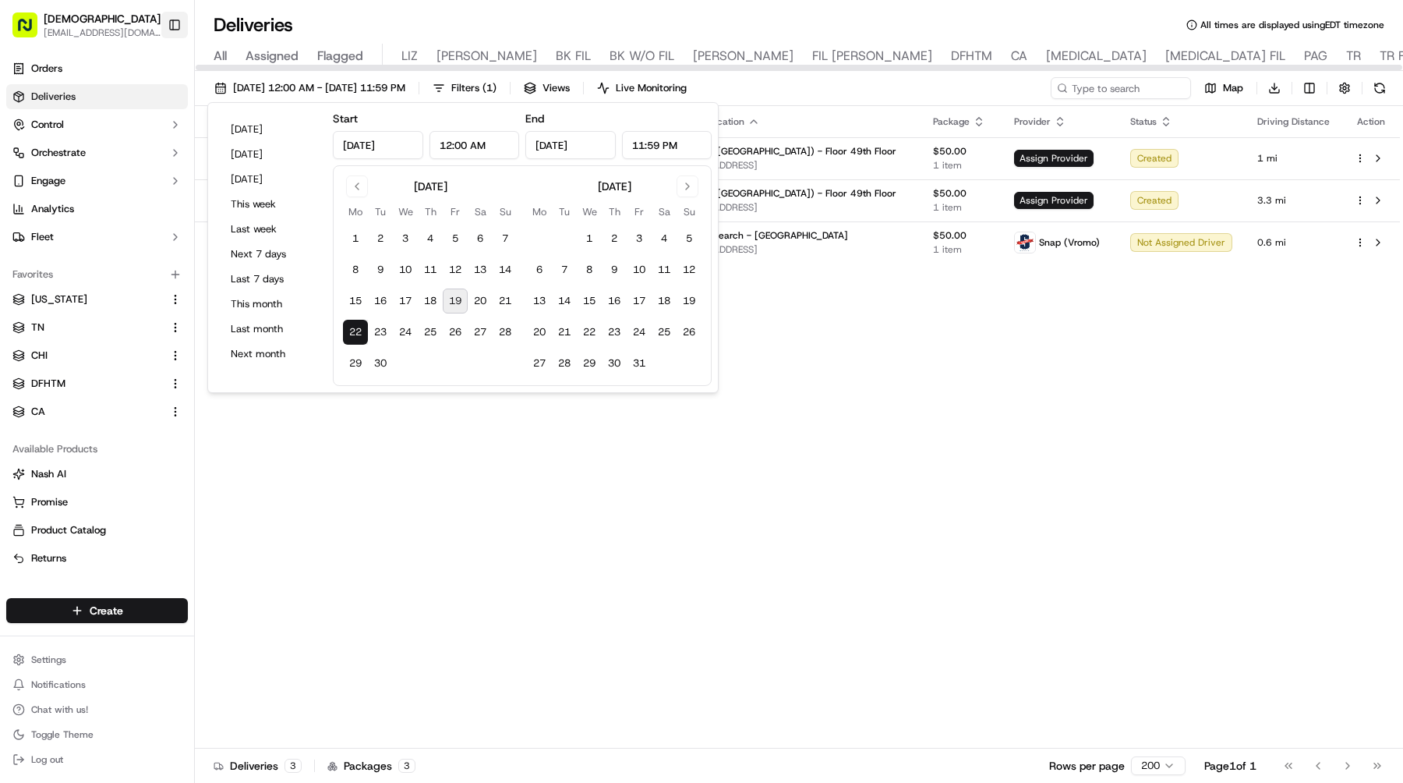
click at [181, 31] on button "Toggle Sidebar" at bounding box center [174, 25] width 27 height 27
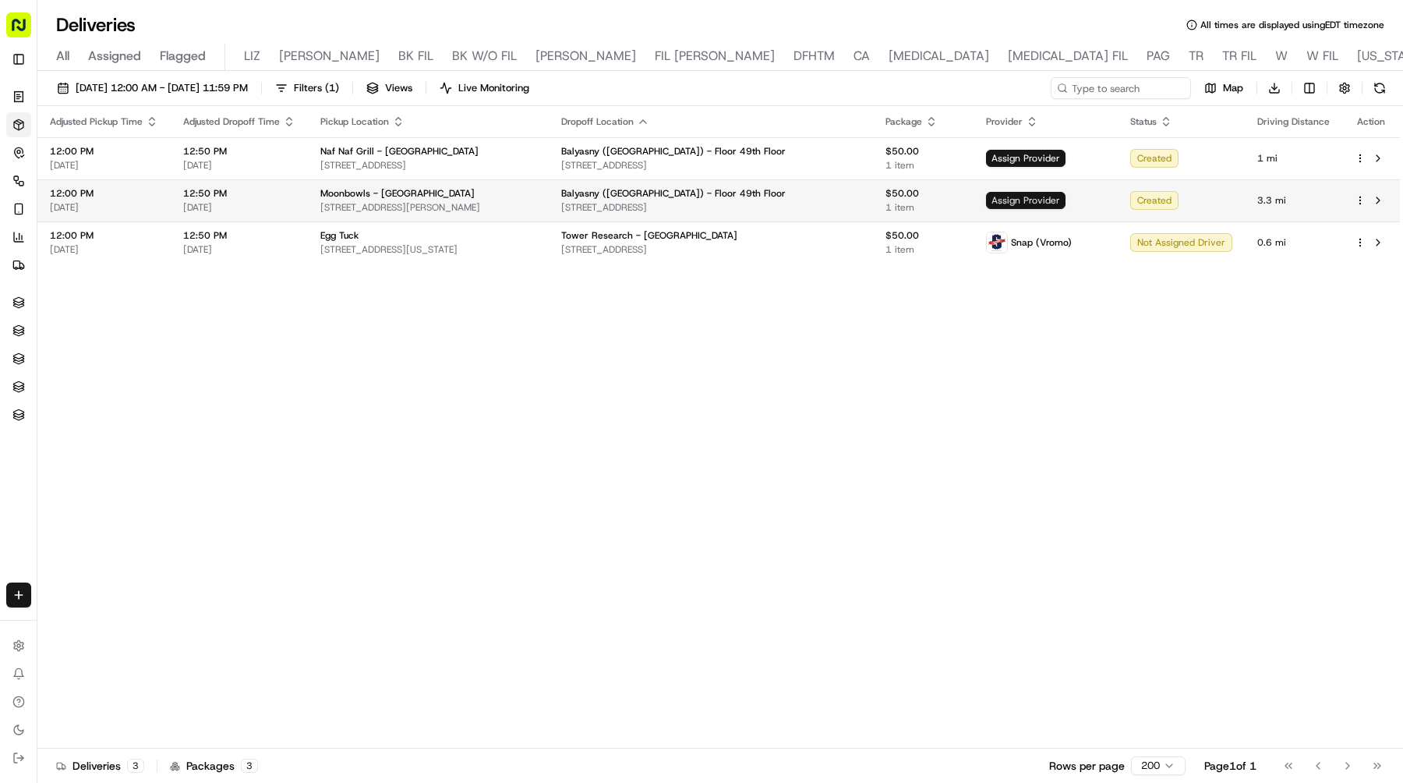
click at [1021, 196] on span "Assign Provider" at bounding box center [1026, 200] width 80 height 17
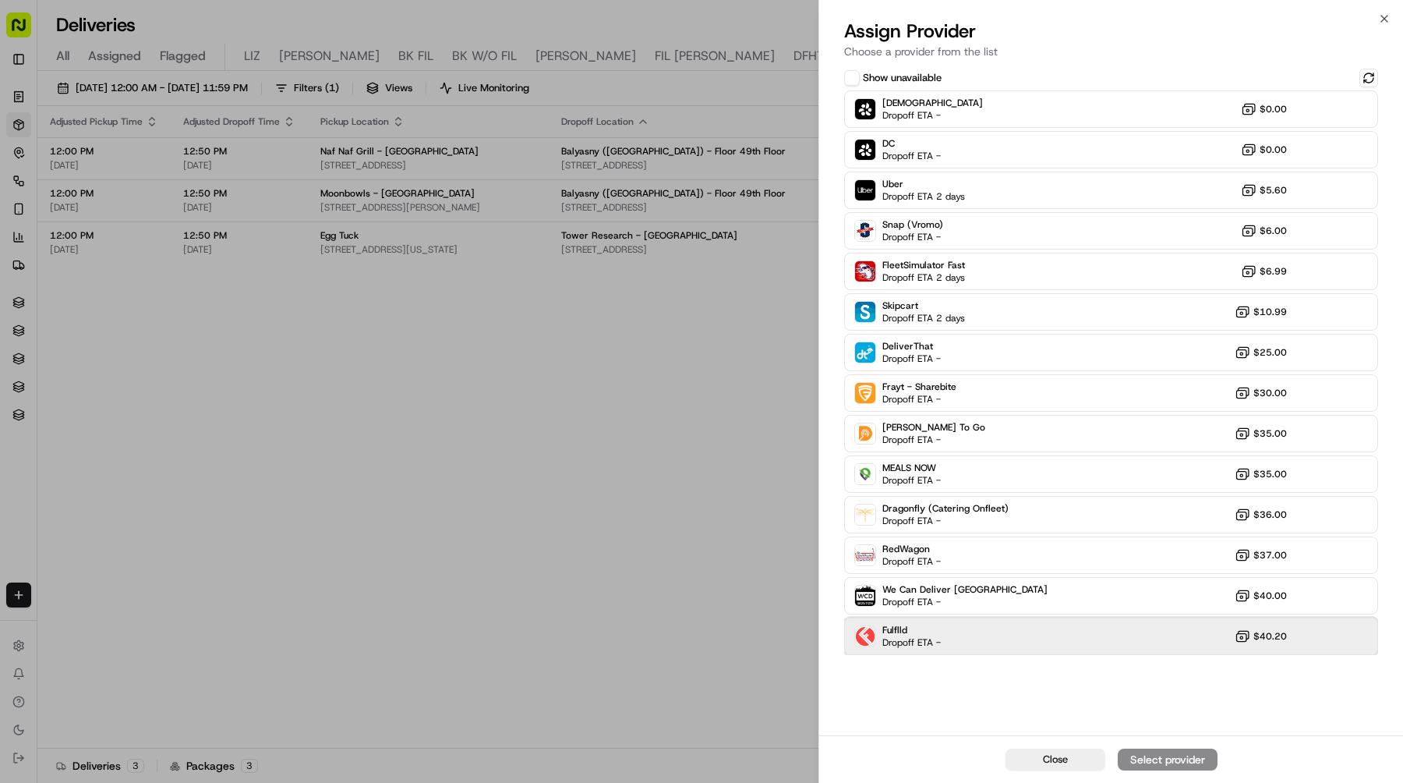
click at [992, 619] on div "Fulflld Dropoff ETA - $40.20" at bounding box center [1111, 635] width 534 height 37
click at [1130, 754] on div "Assign Provider" at bounding box center [1168, 760] width 76 height 16
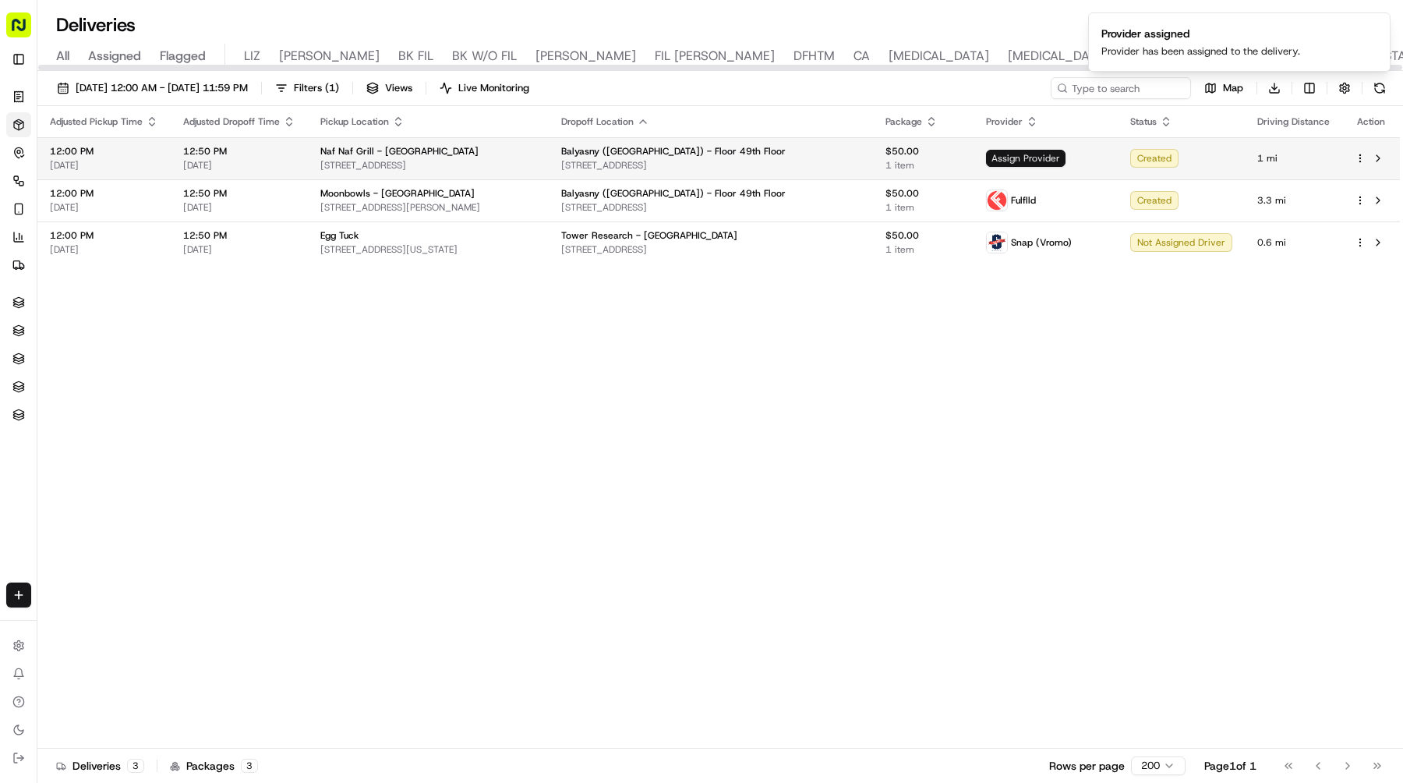
click at [1059, 158] on span "Assign Provider" at bounding box center [1026, 158] width 80 height 17
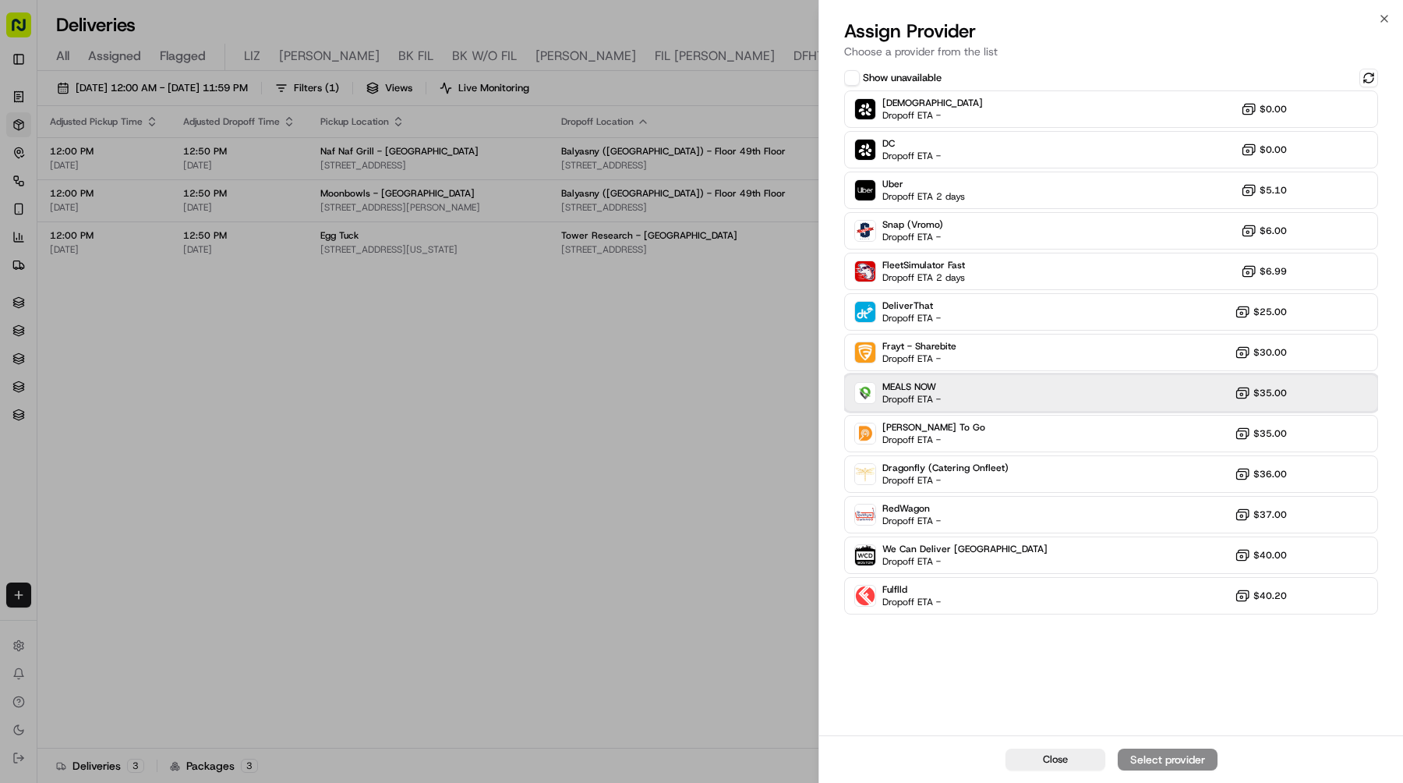
click at [908, 388] on span "MEALS NOW" at bounding box center [911, 386] width 58 height 12
click at [1157, 760] on div "Assign Provider" at bounding box center [1168, 760] width 76 height 16
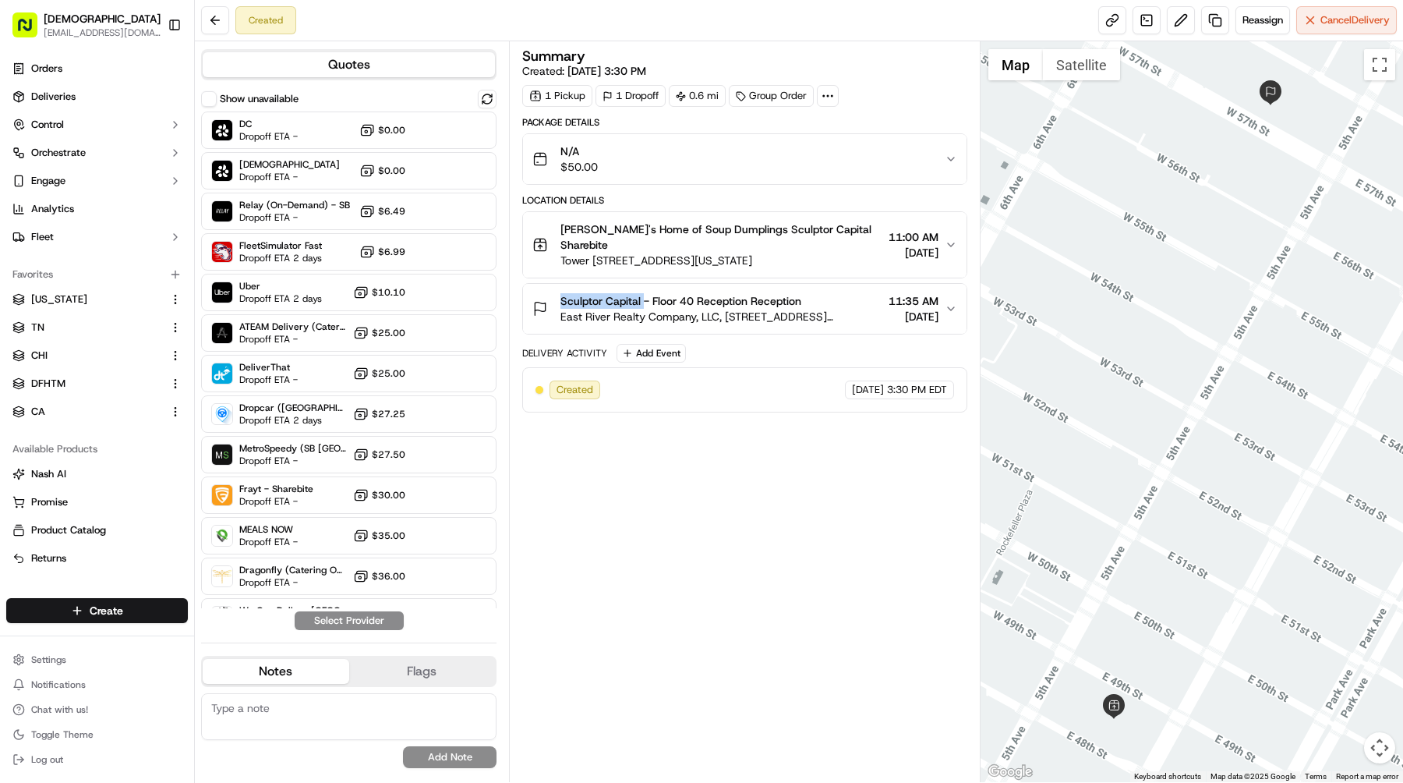
drag, startPoint x: 557, startPoint y: 284, endPoint x: 639, endPoint y: 284, distance: 81.9
click at [639, 293] on div "Sculptor Capital - Floor 40 Reception Reception East River Realty Company, LLC,…" at bounding box center [707, 308] width 350 height 31
copy span "Sculptor Capital"
click at [312, 223] on span "Dropoff ETA -" at bounding box center [293, 217] width 109 height 12
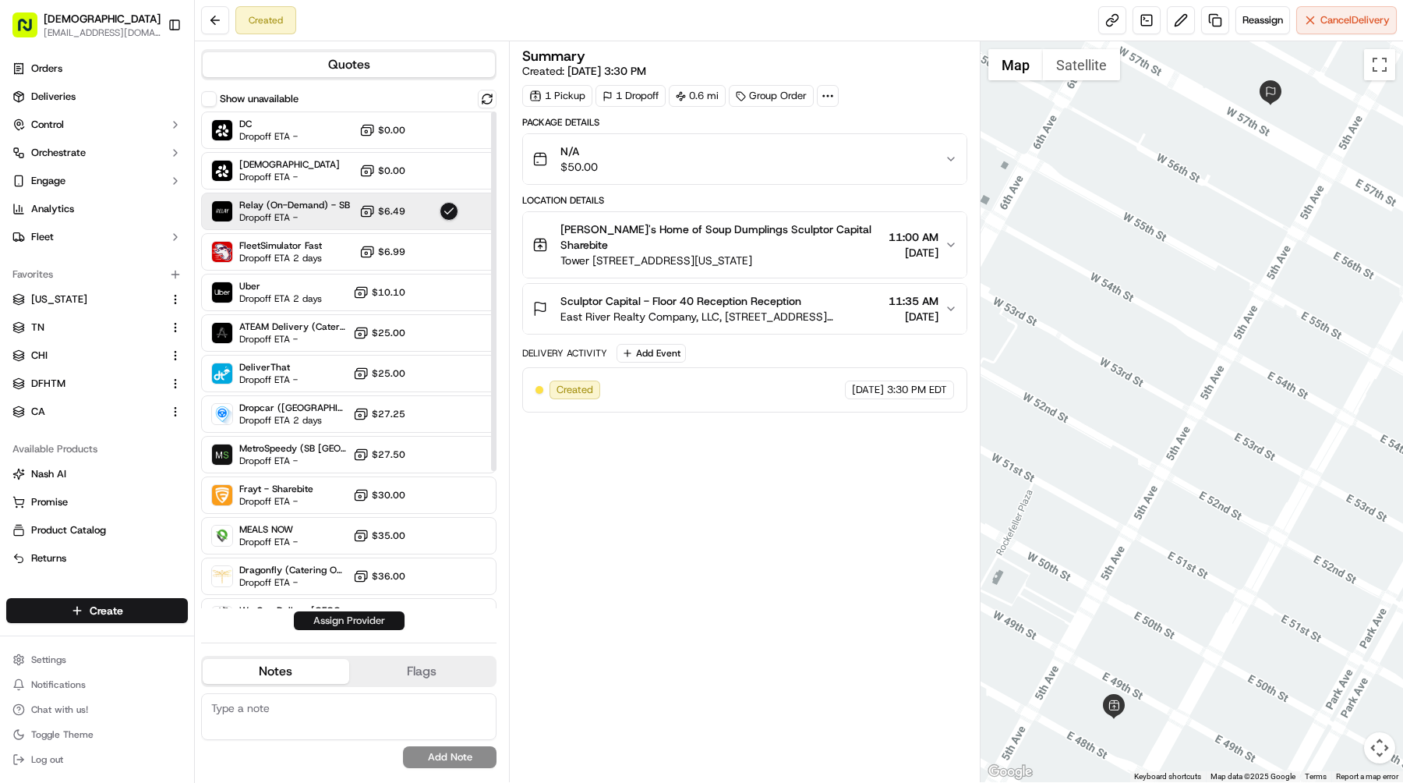
click at [375, 624] on button "Assign Provider" at bounding box center [349, 620] width 111 height 19
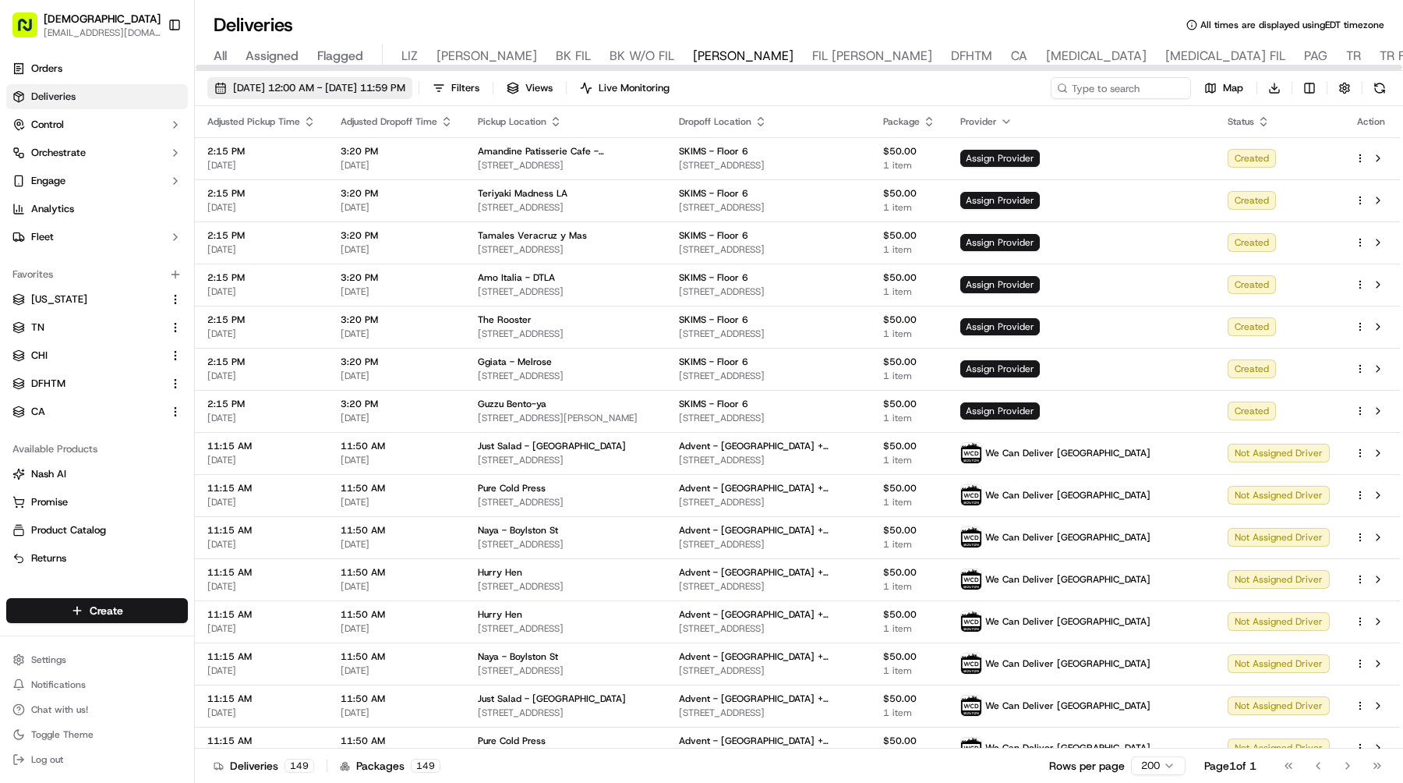
click at [271, 89] on span "[DATE] 12:00 AM - [DATE] 11:59 PM" at bounding box center [319, 88] width 172 height 14
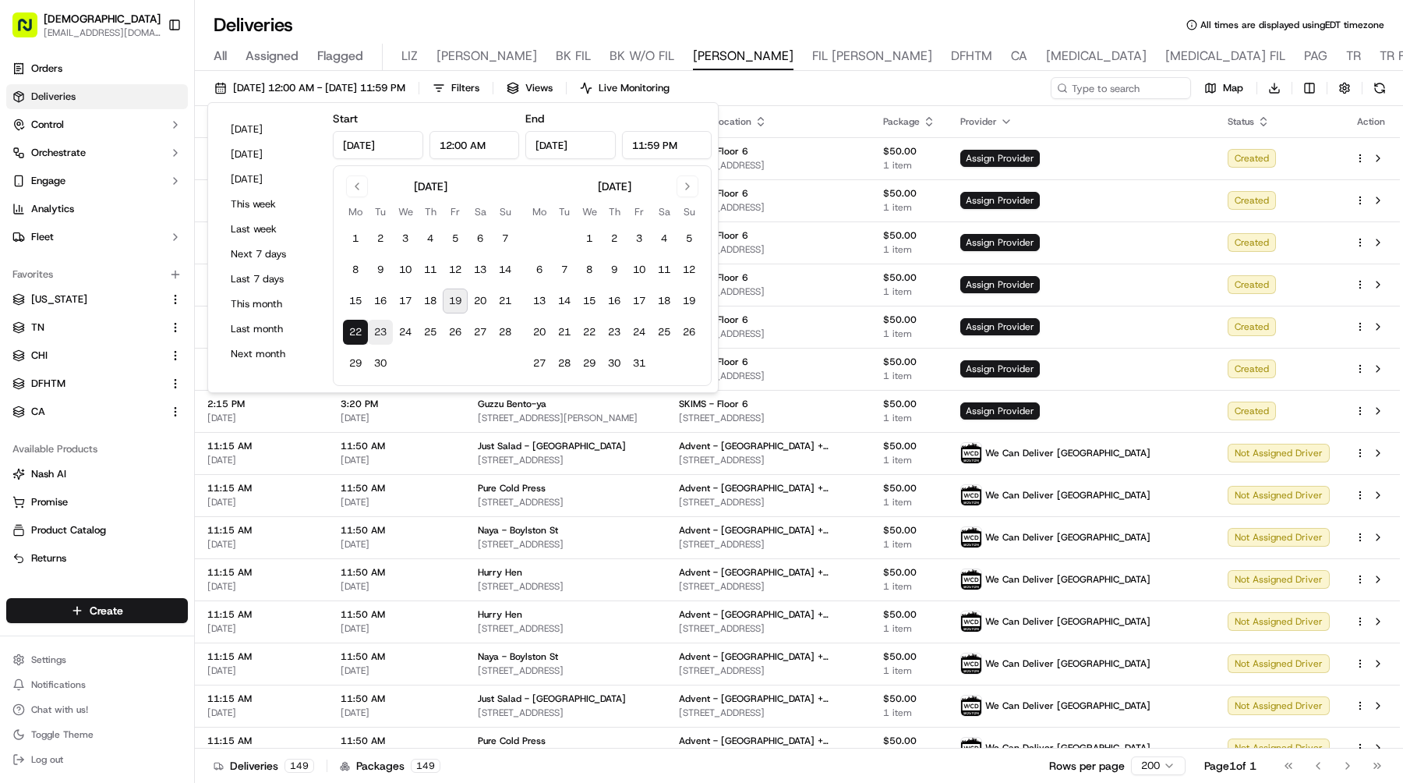
click at [373, 327] on button "23" at bounding box center [380, 332] width 25 height 25
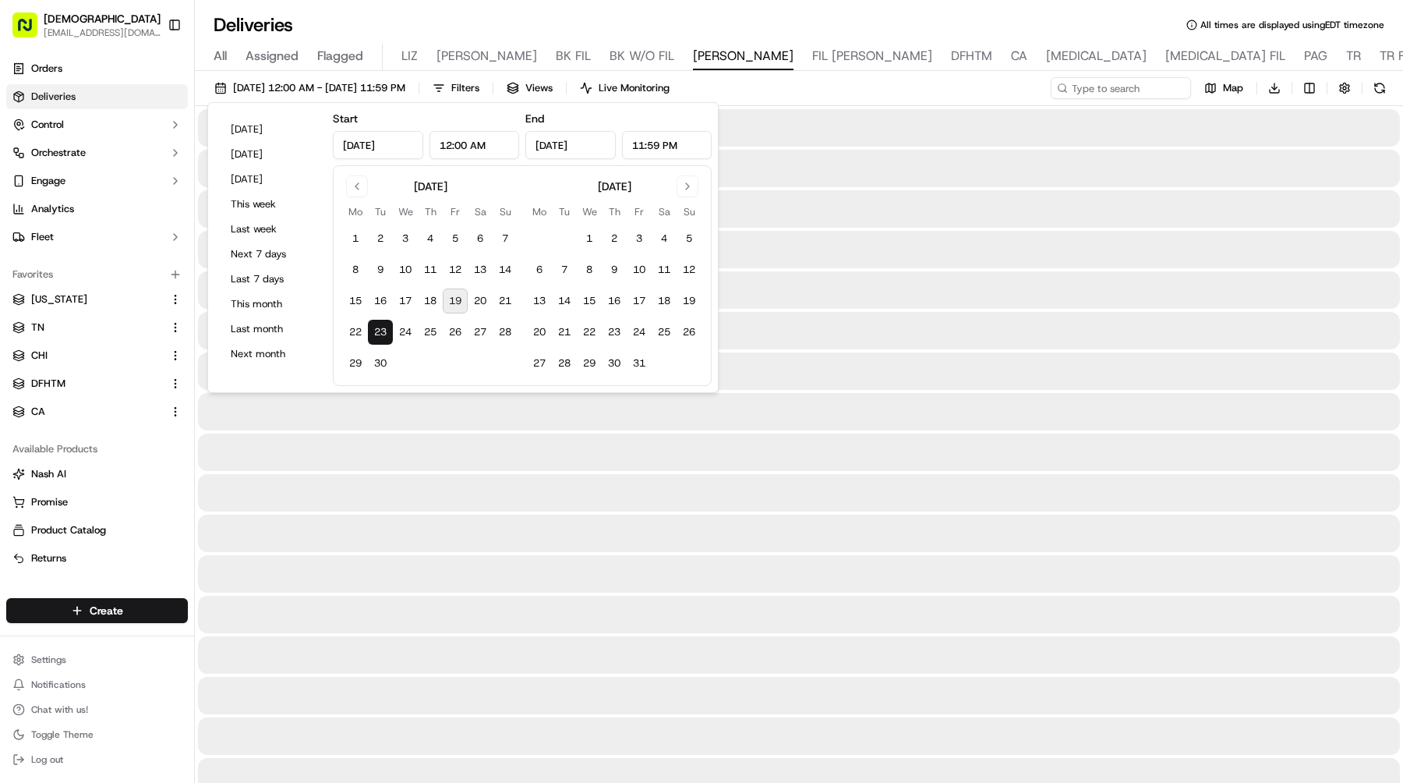
type input "[DATE]"
click at [373, 327] on button "23" at bounding box center [380, 332] width 25 height 25
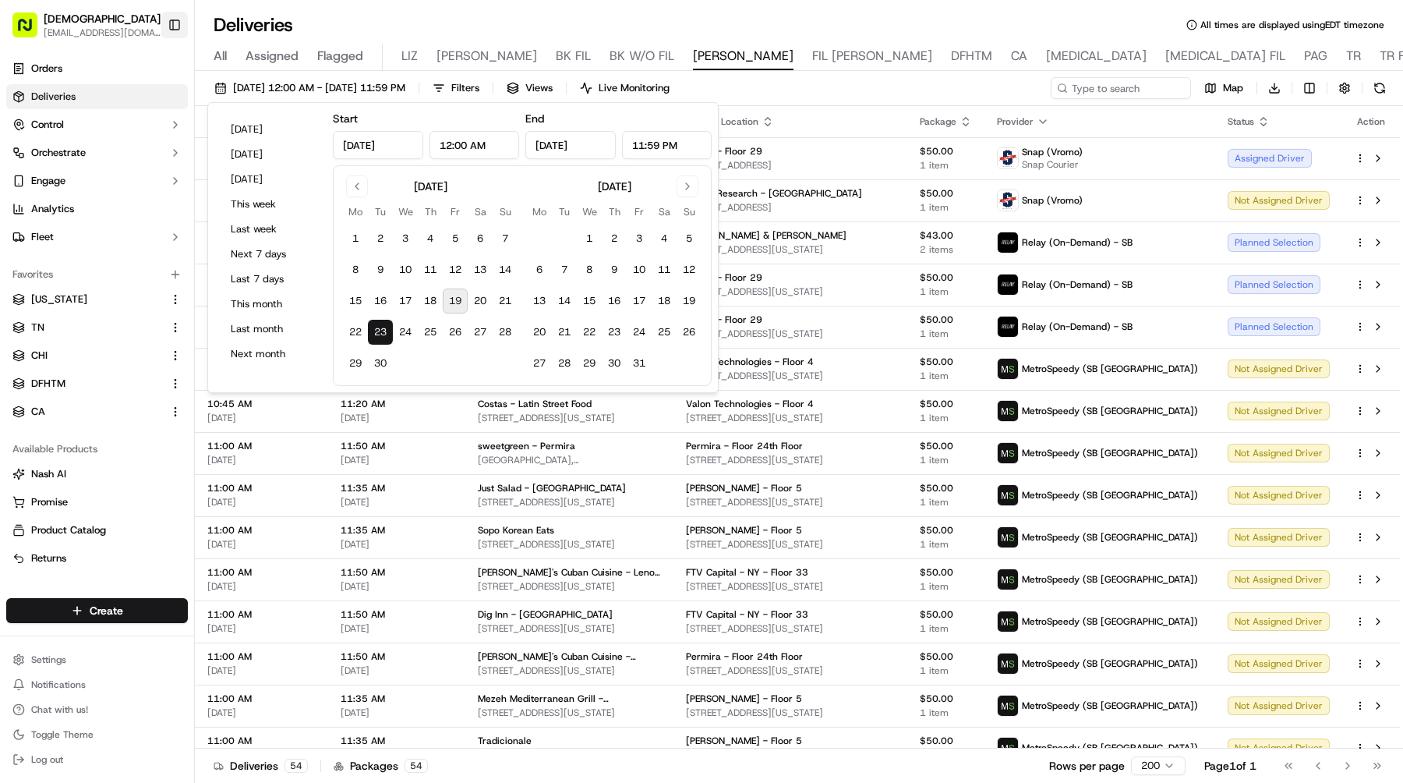
click at [170, 30] on button "Toggle Sidebar" at bounding box center [174, 25] width 27 height 27
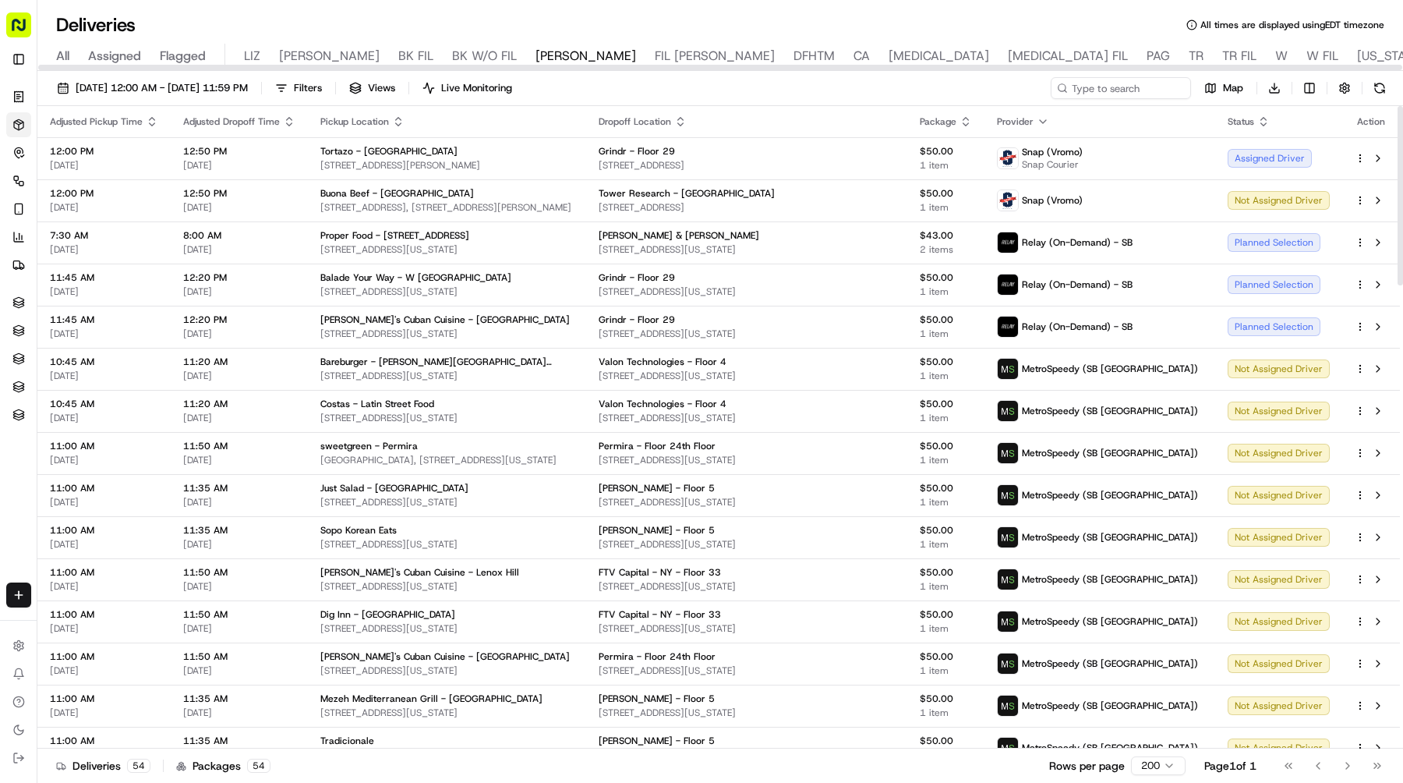
click at [274, 99] on div "09/23/2025 12:00 AM - 09/23/2025 11:59 PM Filters Views Live Monitoring Map Dow…" at bounding box center [720, 91] width 1366 height 29
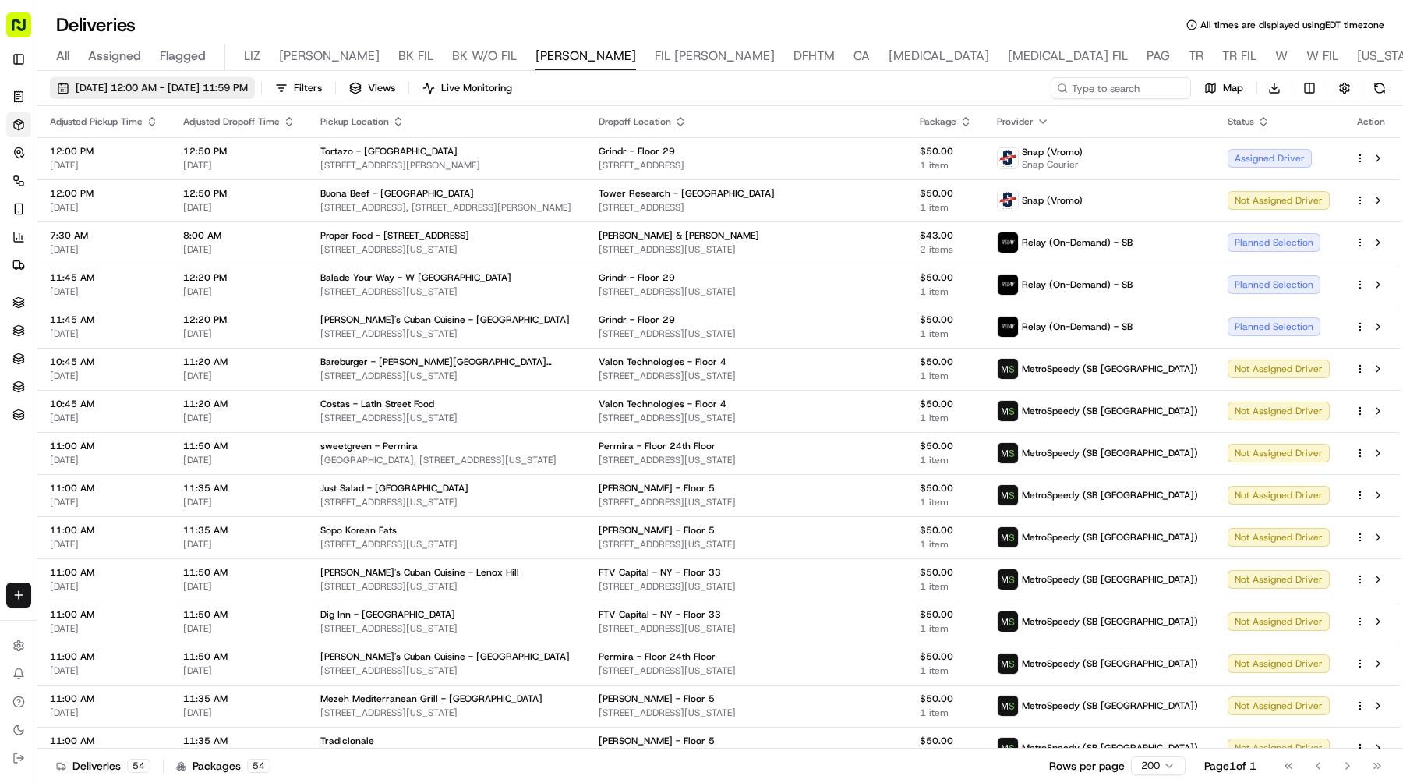
click at [248, 92] on span "09/23/2025 12:00 AM - 09/23/2025 11:59 PM" at bounding box center [162, 88] width 172 height 14
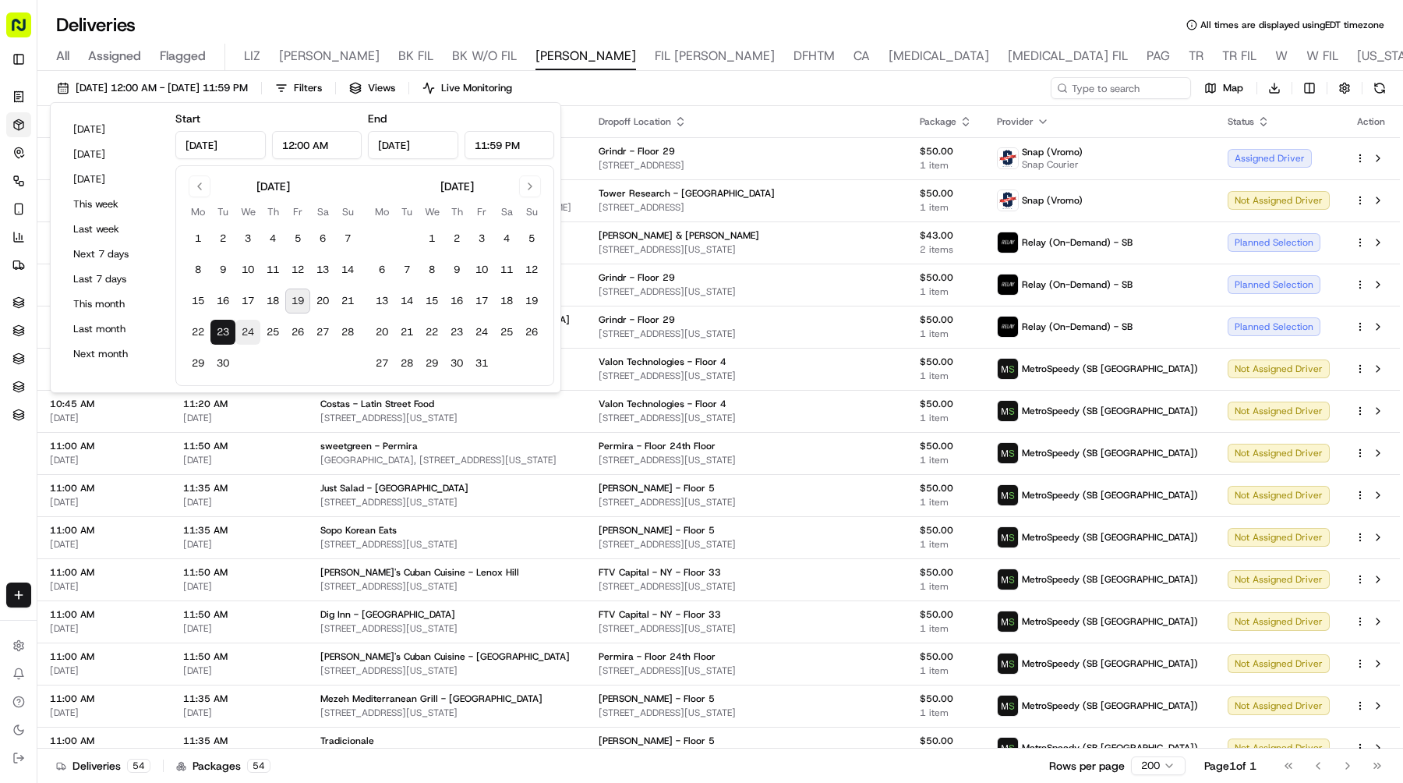
click at [255, 327] on button "24" at bounding box center [247, 332] width 25 height 25
type input "Sep 24, 2025"
click at [255, 327] on button "24" at bounding box center [247, 332] width 25 height 25
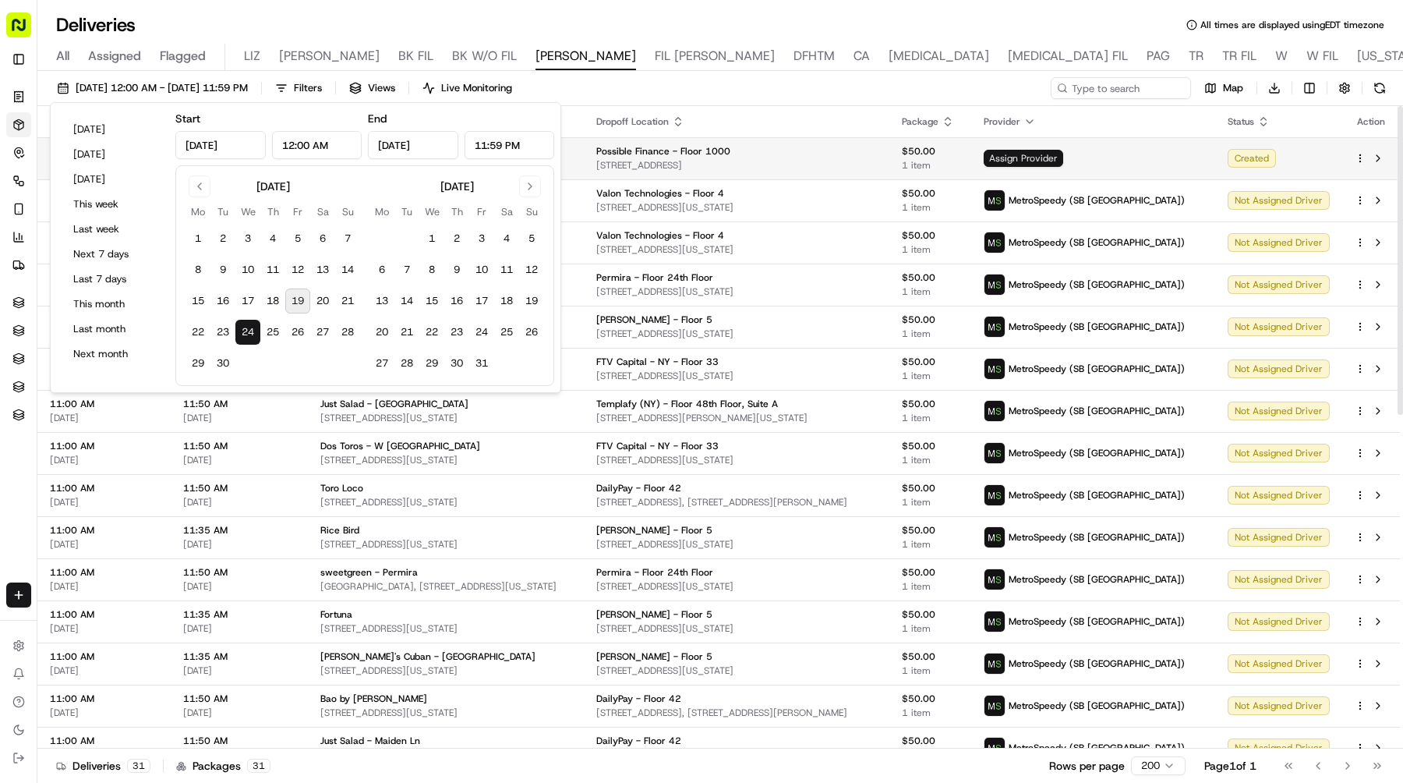
click at [1063, 158] on span "Assign Provider" at bounding box center [1024, 158] width 80 height 17
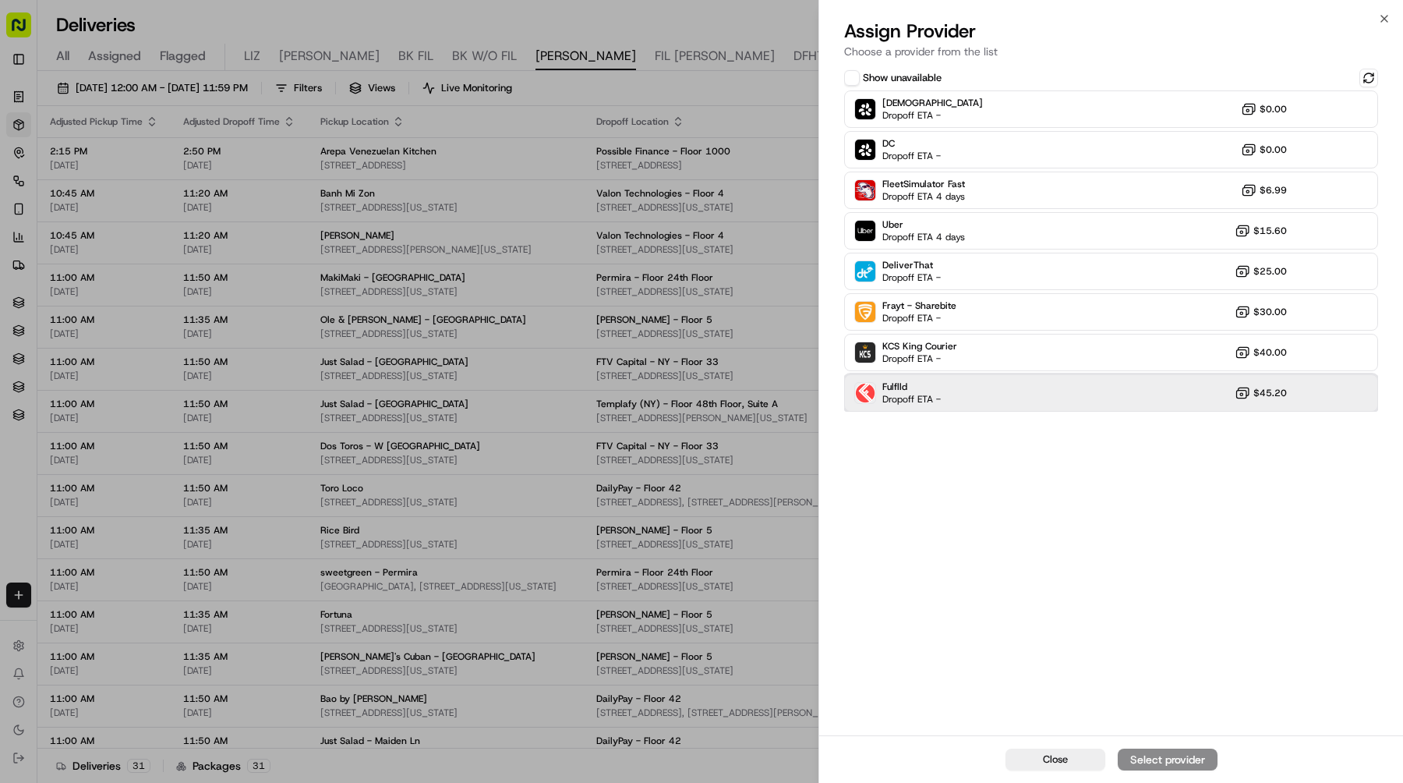
click at [944, 394] on div "Fulflld Dropoff ETA - $45.20" at bounding box center [1111, 392] width 534 height 37
click at [1135, 759] on div "Assign Provider" at bounding box center [1168, 760] width 76 height 16
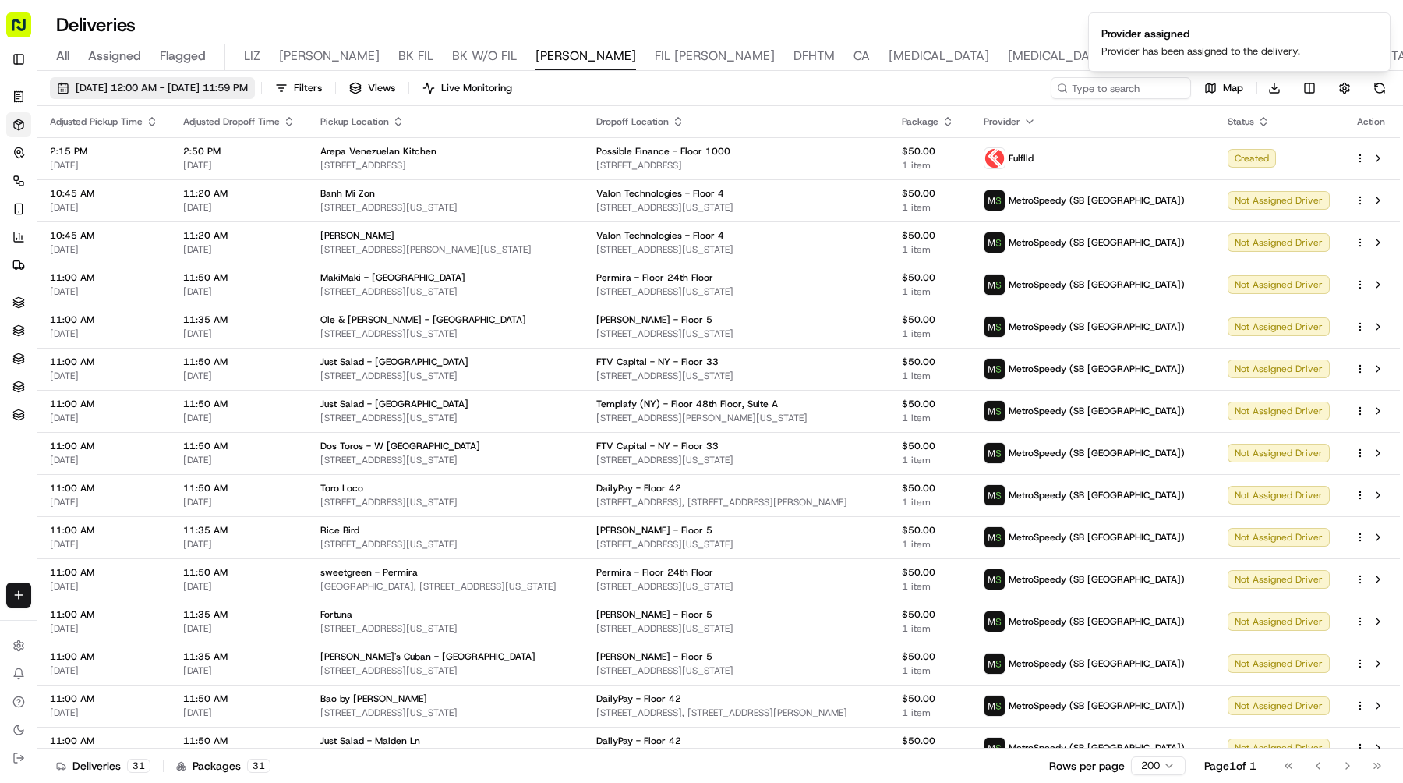
click at [245, 88] on span "09/24/2025 12:00 AM - 09/24/2025 11:59 PM" at bounding box center [162, 88] width 172 height 14
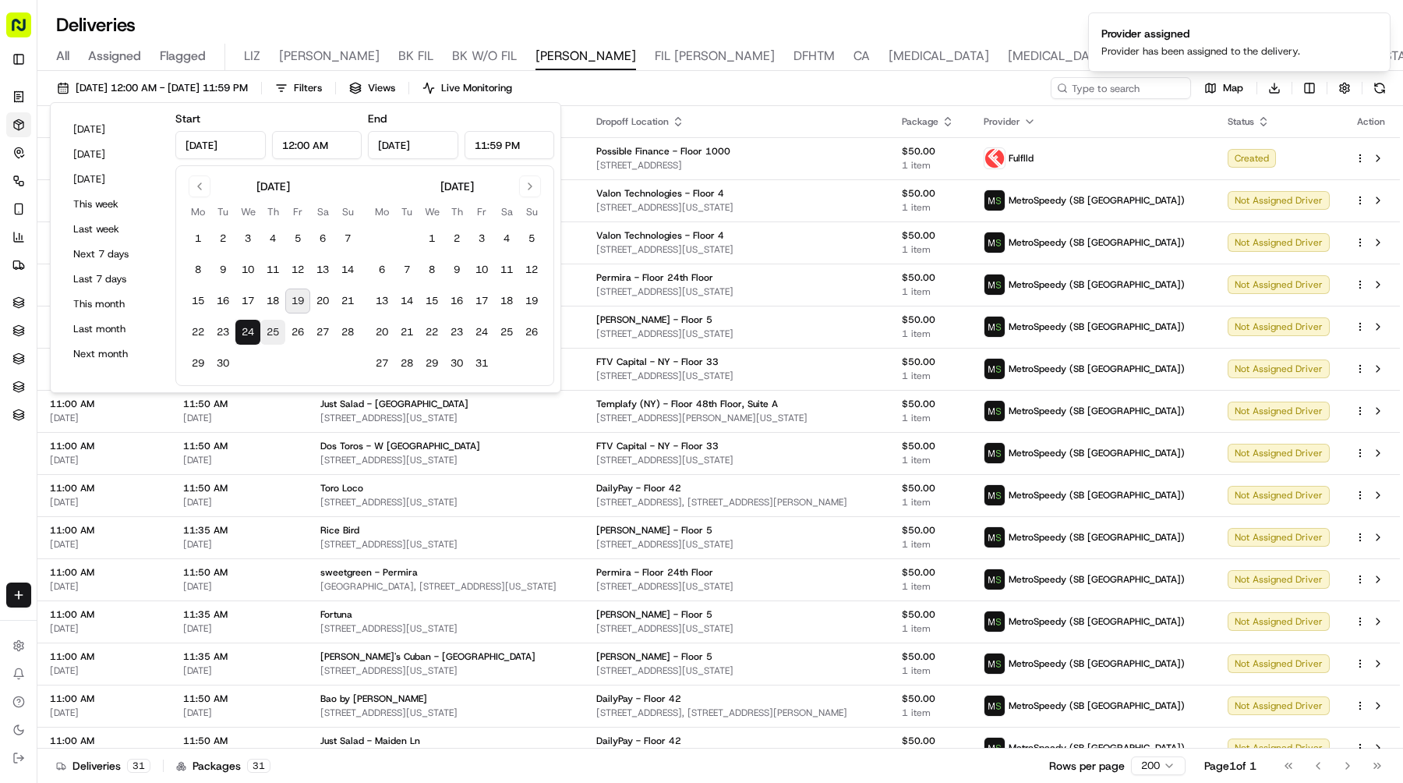
click at [271, 324] on button "25" at bounding box center [272, 332] width 25 height 25
type input "Sep 25, 2025"
click at [271, 324] on button "25" at bounding box center [272, 332] width 25 height 25
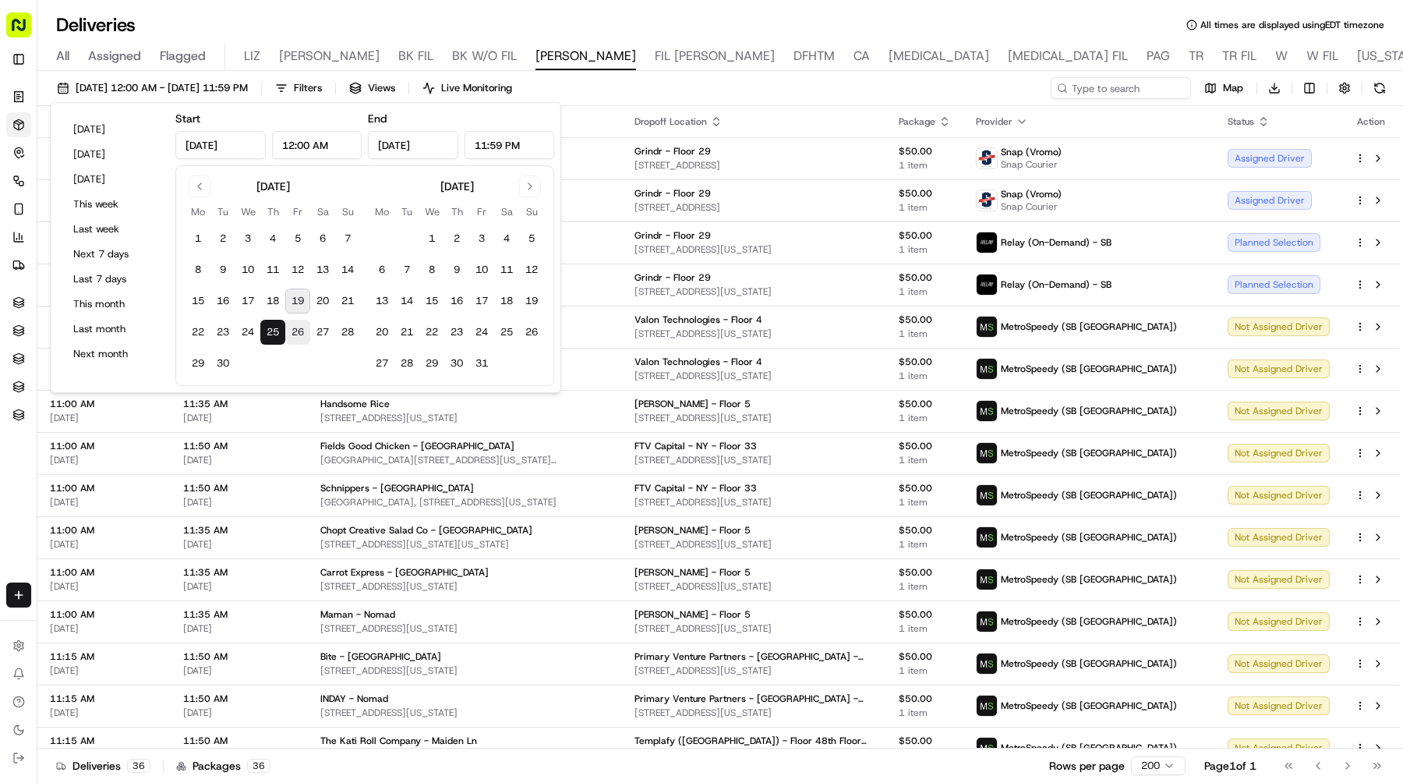
click at [304, 335] on button "26" at bounding box center [297, 332] width 25 height 25
type input "Sep 26, 2025"
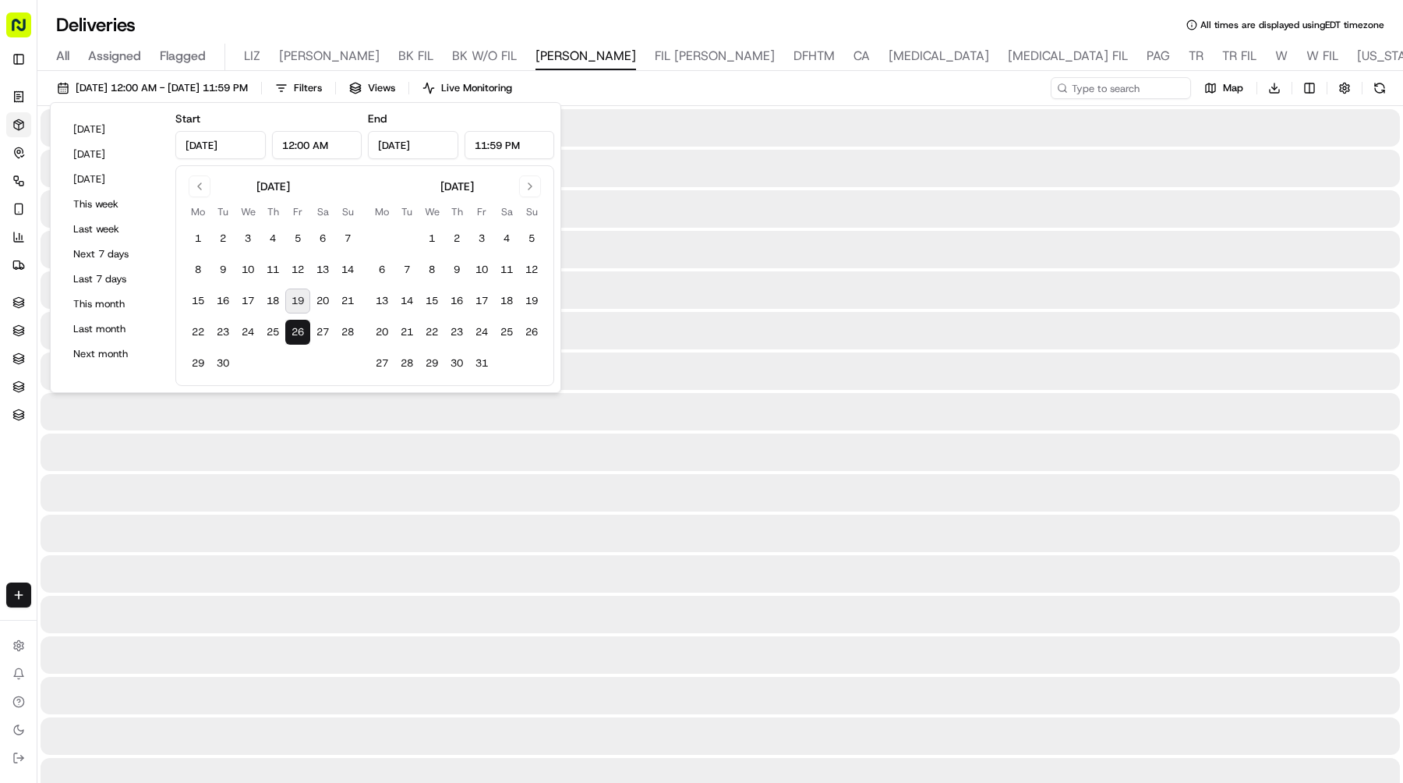
click at [304, 335] on button "26" at bounding box center [297, 332] width 25 height 25
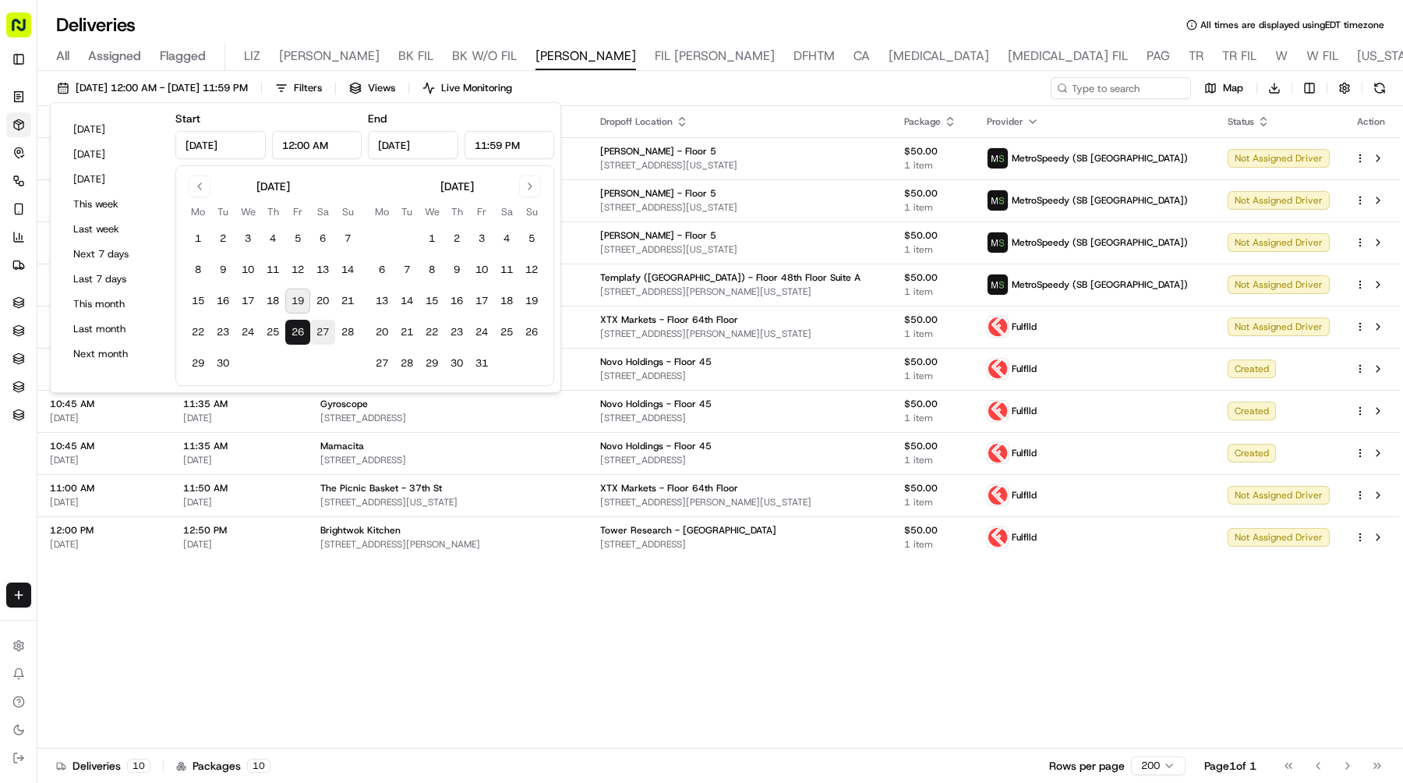
click at [328, 337] on button "27" at bounding box center [322, 332] width 25 height 25
type input "Sep 27, 2025"
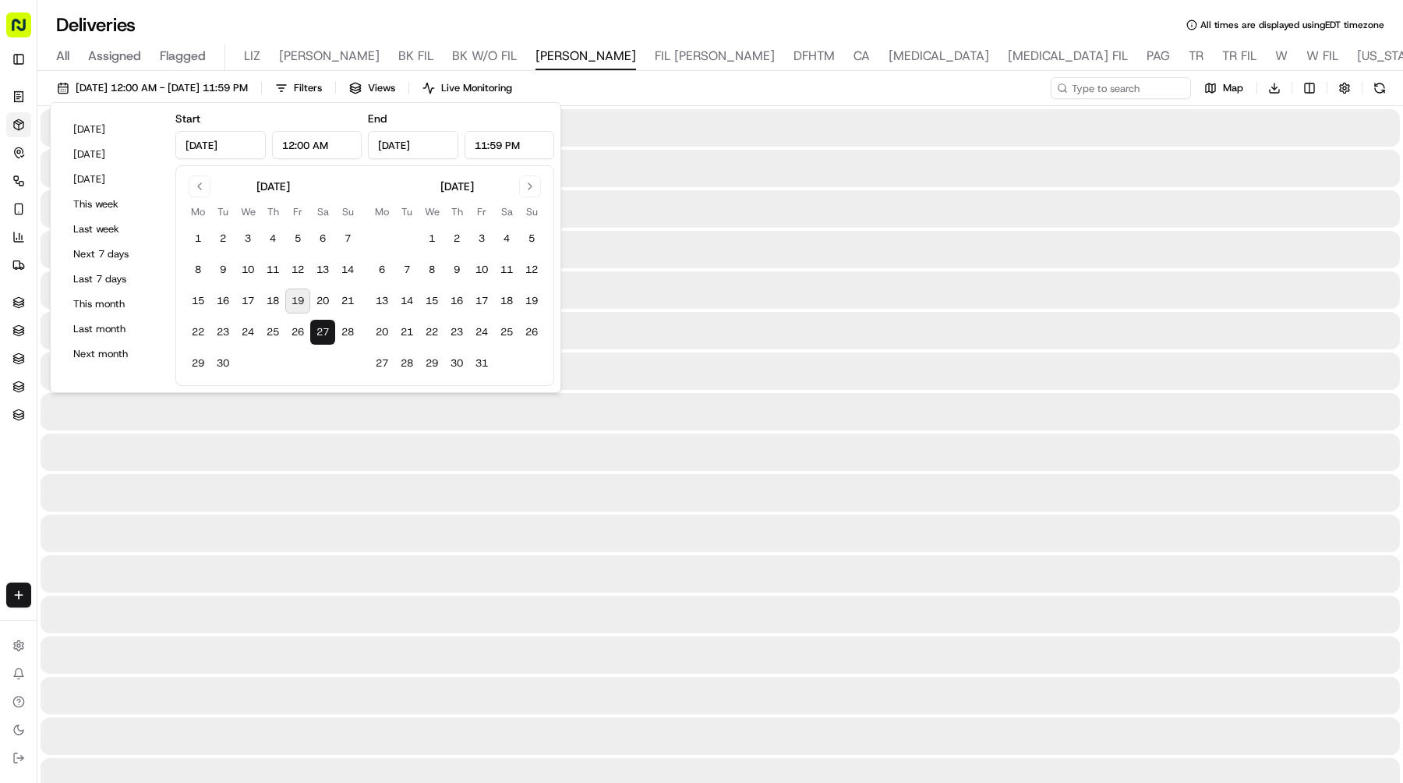
click at [328, 337] on button "27" at bounding box center [322, 332] width 25 height 25
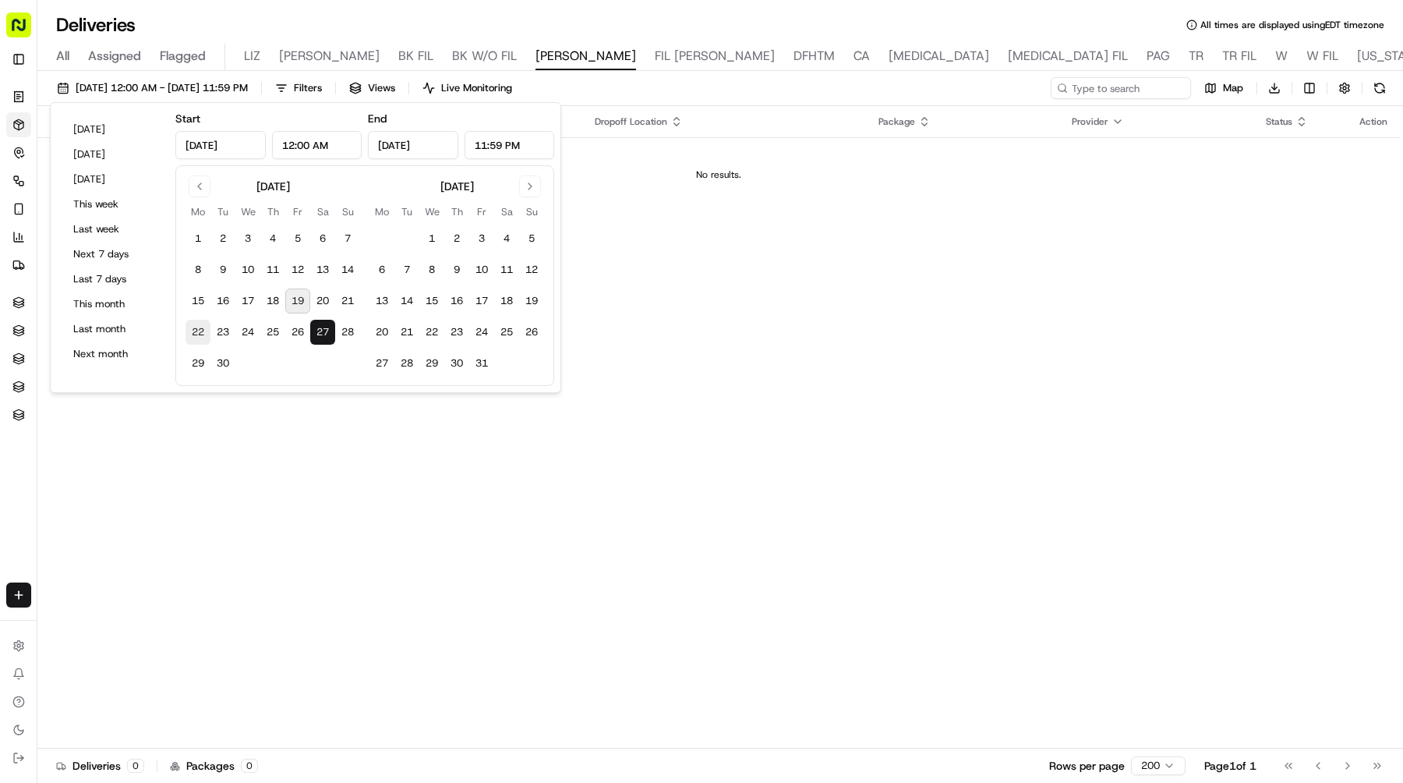
click at [192, 332] on button "22" at bounding box center [198, 332] width 25 height 25
type input "Sep 22, 2025"
click at [192, 332] on button "22" at bounding box center [198, 332] width 25 height 25
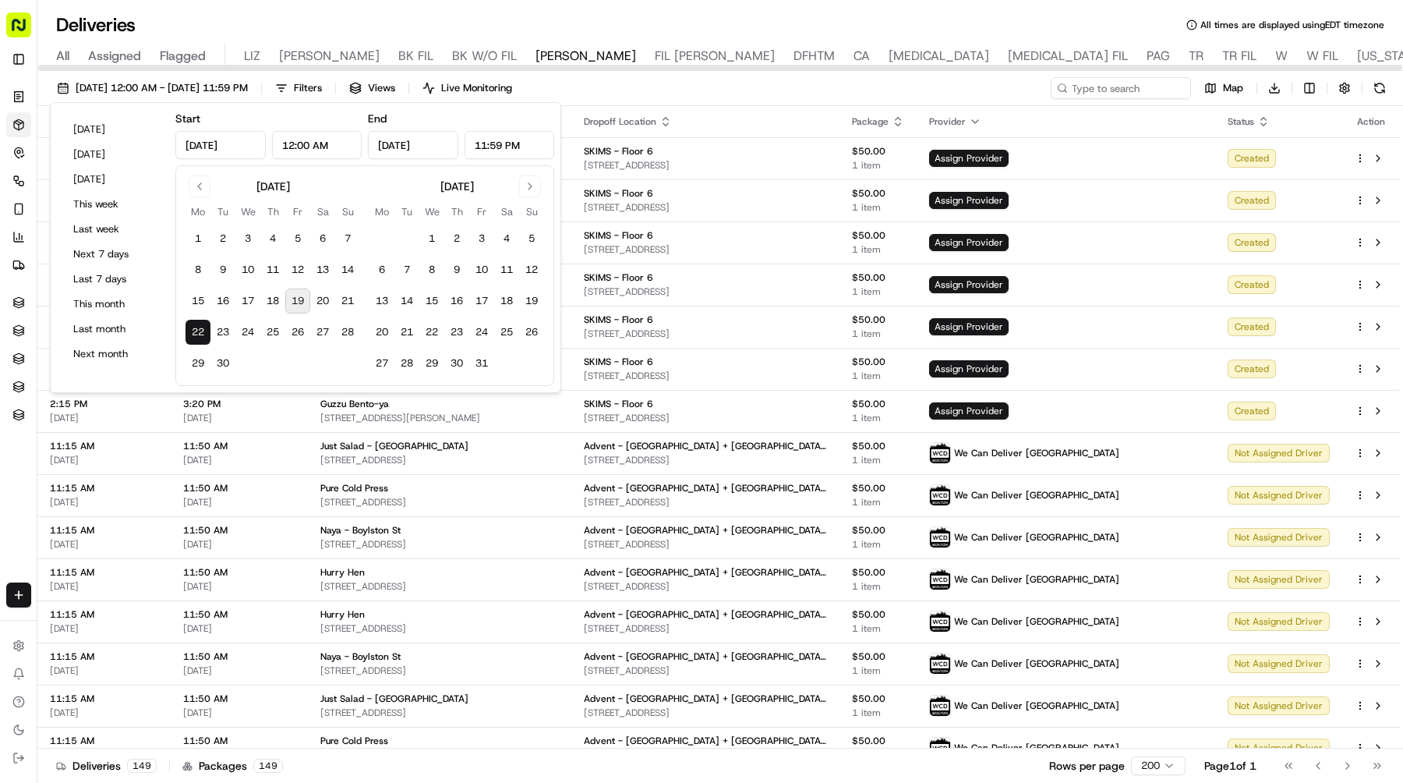
click at [426, 16] on div "Deliveries All times are displayed using EDT timezone" at bounding box center [720, 24] width 1366 height 25
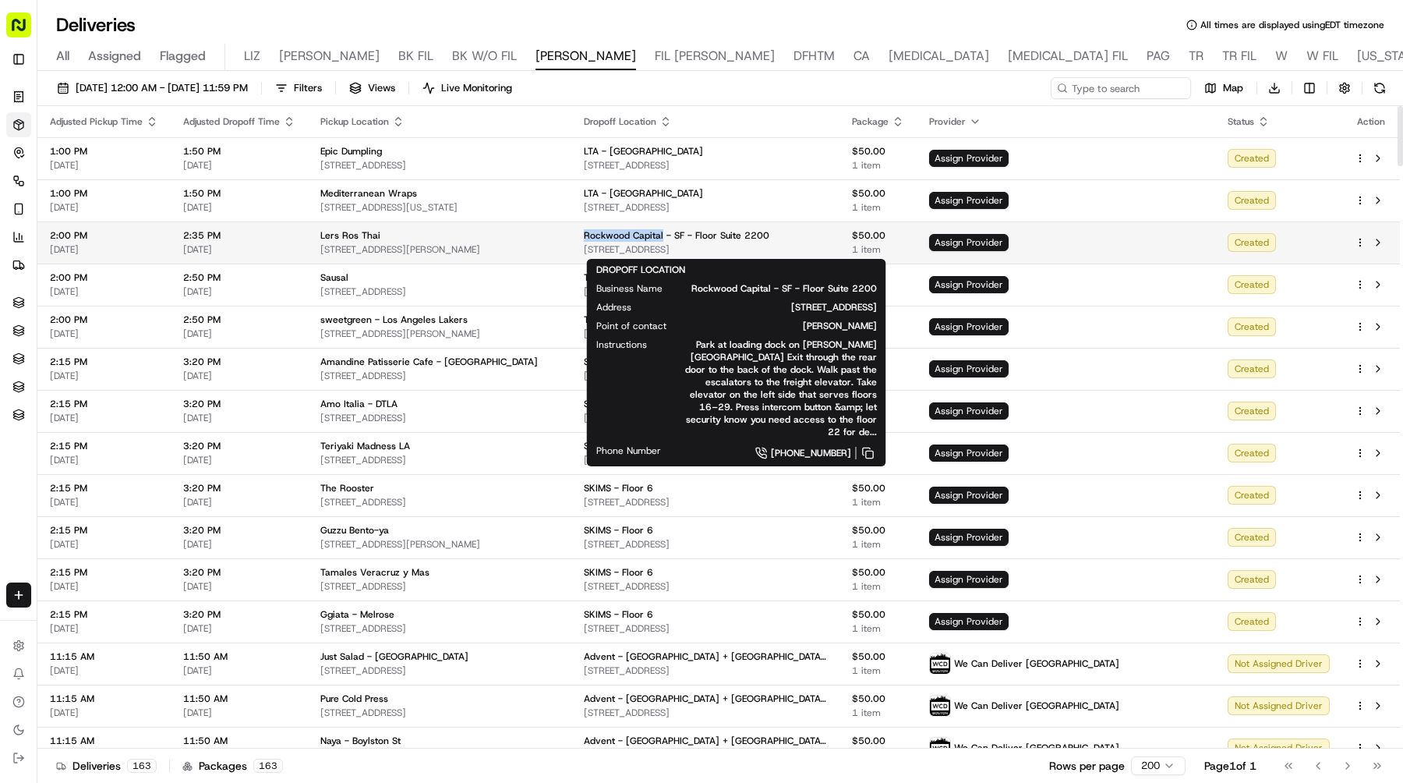
drag, startPoint x: 594, startPoint y: 232, endPoint x: 672, endPoint y: 233, distance: 78.0
click at [672, 233] on span "Rockwood Capital - SF - Floor Suite 2200" at bounding box center [677, 235] width 186 height 12
copy span "Rockwood Capital"
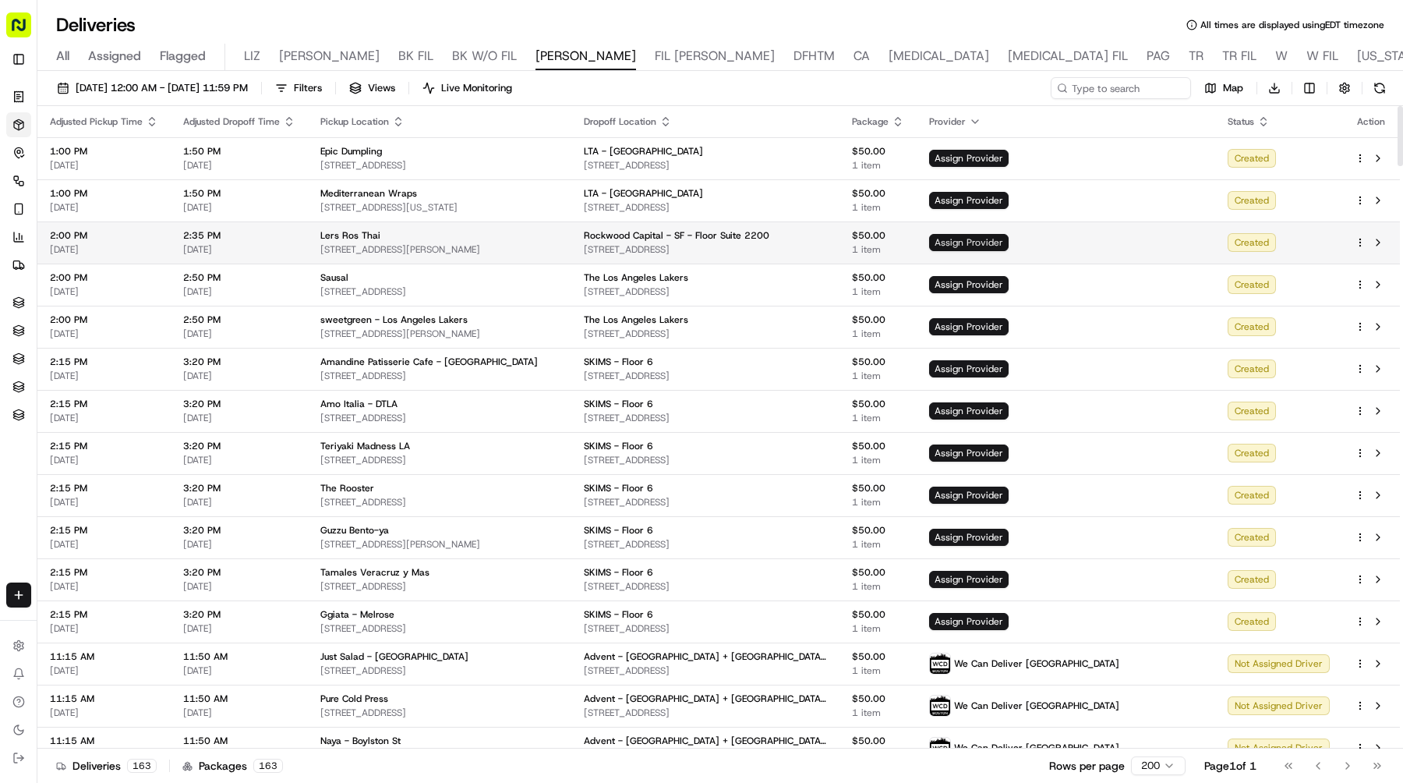
click at [1009, 241] on span "Assign Provider" at bounding box center [969, 242] width 80 height 17
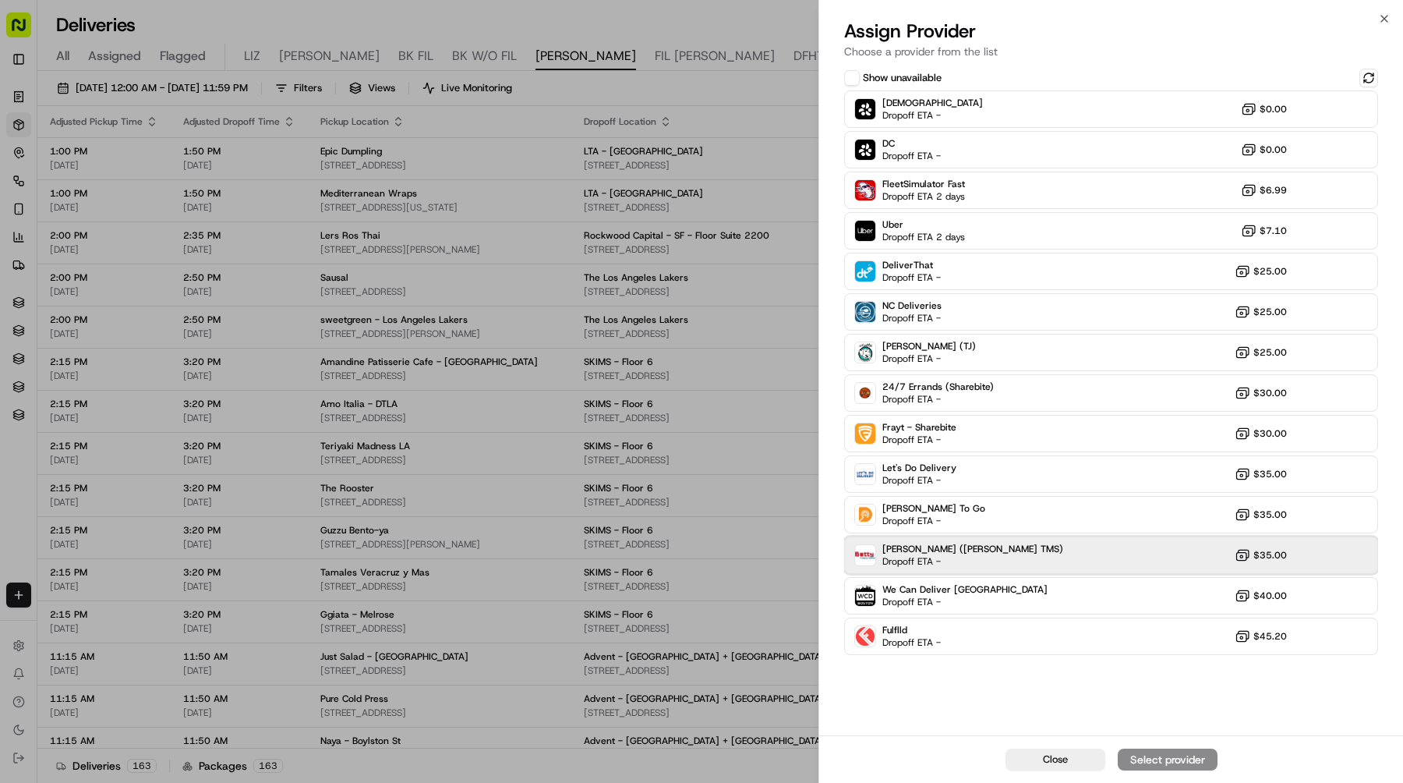
click at [998, 555] on div "Betty (Nash TMS) Dropoff ETA - $35.00" at bounding box center [1111, 554] width 534 height 37
click at [1153, 755] on div "Assign Provider" at bounding box center [1168, 760] width 76 height 16
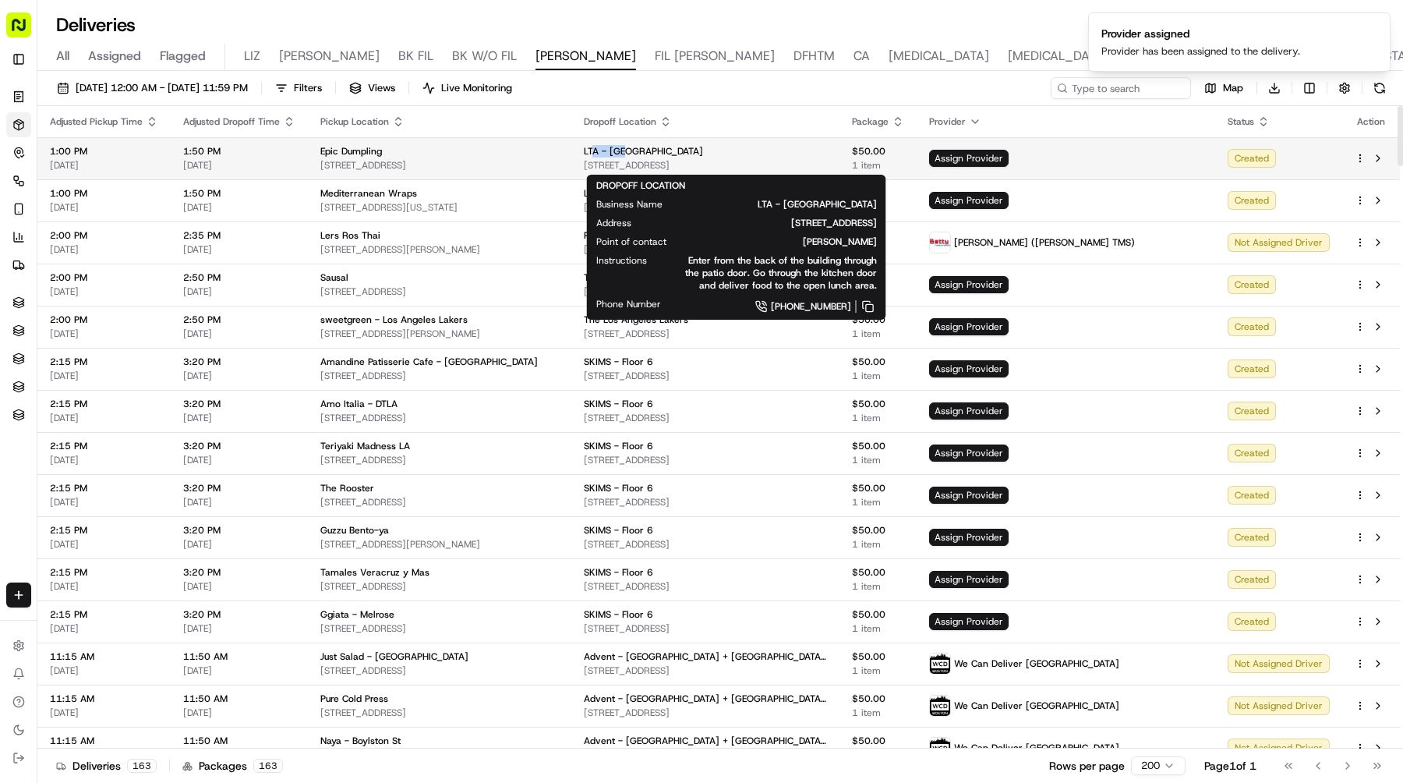
drag, startPoint x: 619, startPoint y: 151, endPoint x: 594, endPoint y: 151, distance: 24.9
click at [594, 151] on div "LTA - USA" at bounding box center [706, 151] width 244 height 12
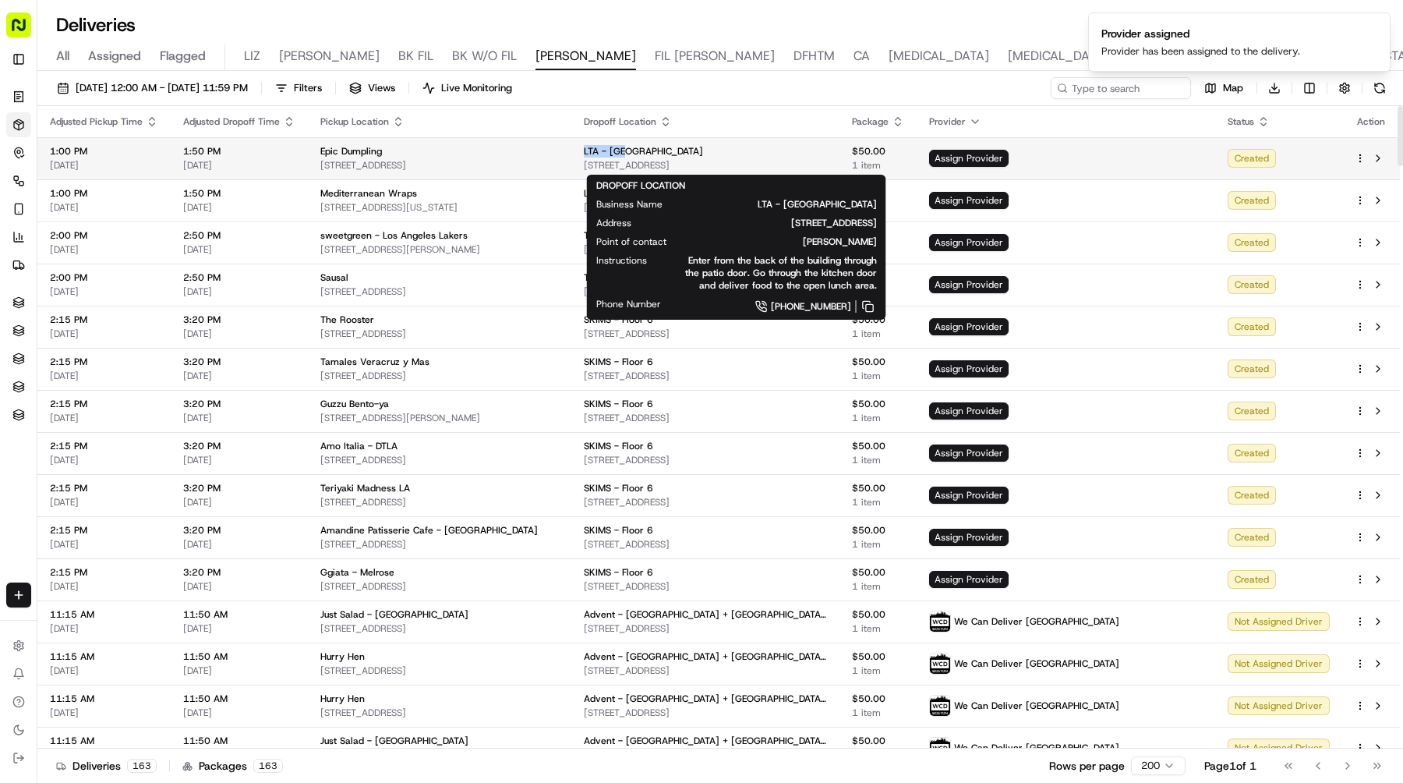
copy span "LTA - USA"
click at [985, 153] on span "Assign Provider" at bounding box center [969, 158] width 80 height 17
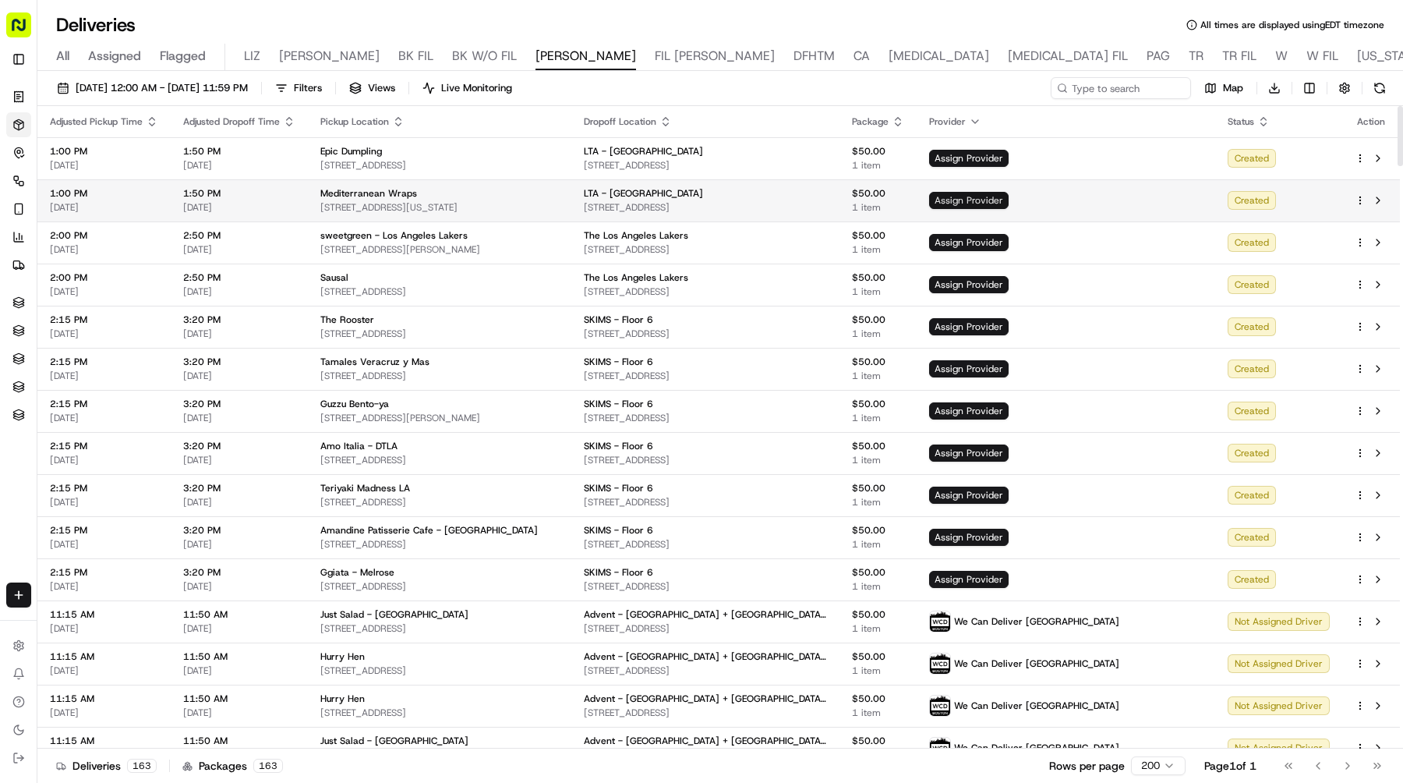
click at [1009, 199] on span "Assign Provider" at bounding box center [969, 200] width 80 height 17
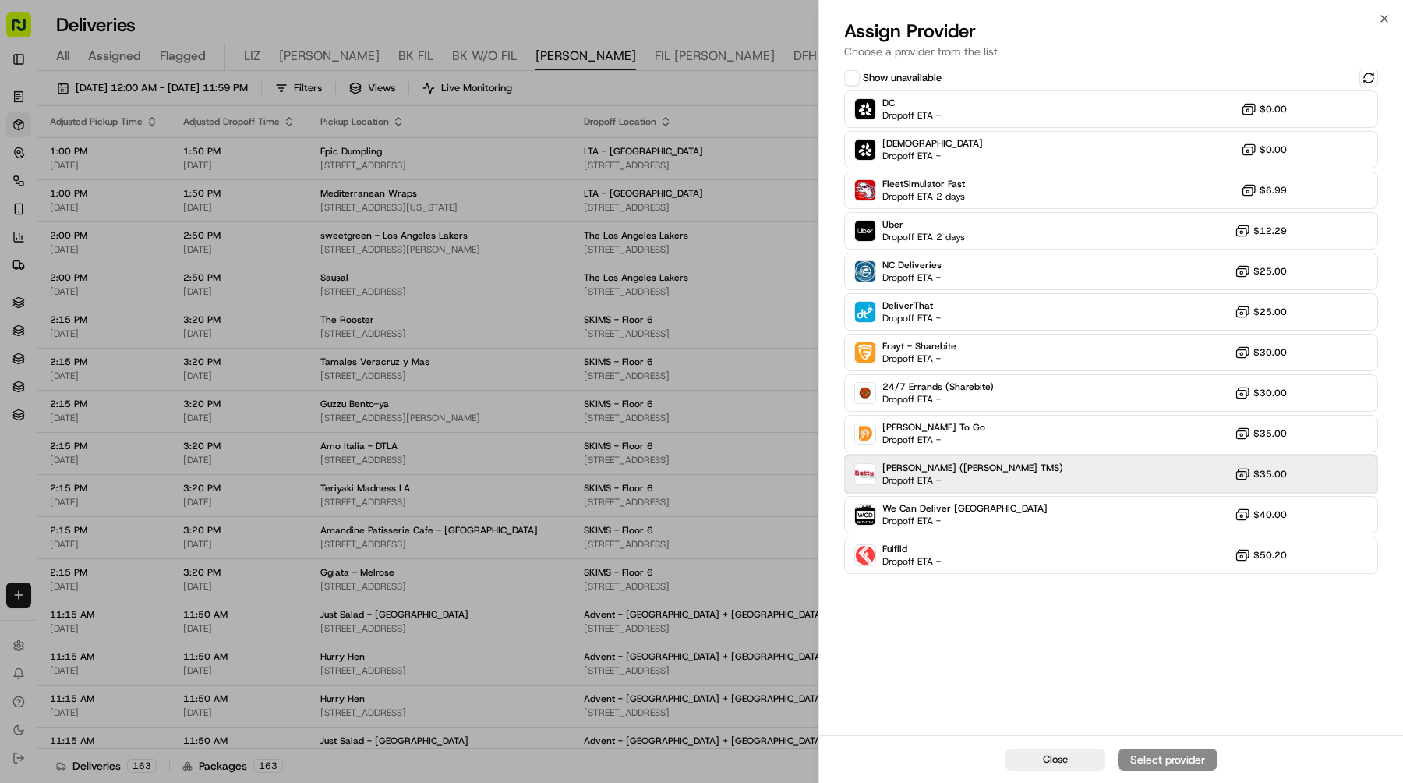
click at [1030, 469] on div "[PERSON_NAME] ([PERSON_NAME] TMS) Dropoff ETA - $35.00" at bounding box center [1111, 473] width 534 height 37
click at [1134, 752] on div "Assign Provider" at bounding box center [1168, 760] width 76 height 16
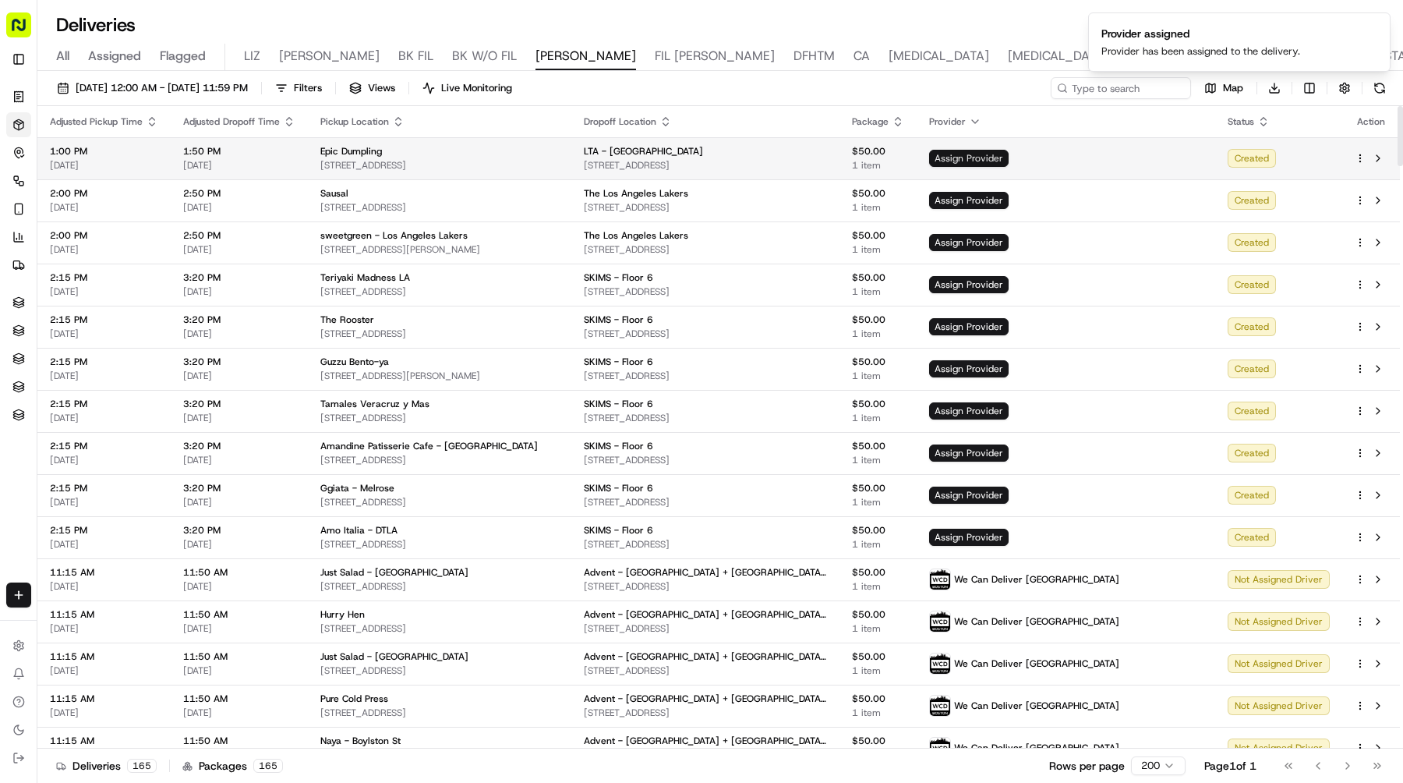
click at [999, 161] on span "Assign Provider" at bounding box center [969, 158] width 80 height 17
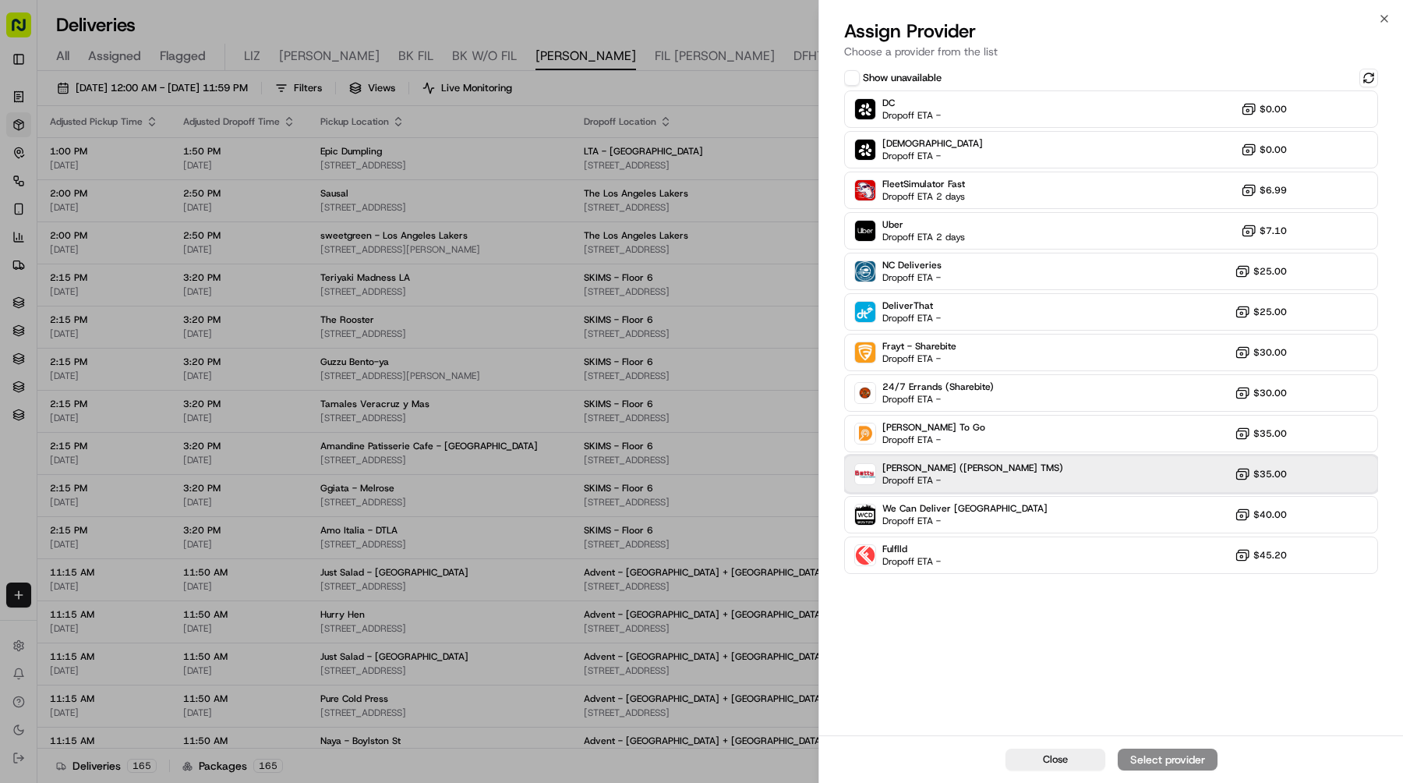
click at [1002, 469] on div "[PERSON_NAME] ([PERSON_NAME] TMS) Dropoff ETA - $35.00" at bounding box center [1111, 473] width 534 height 37
click at [1148, 769] on button "Assign Provider" at bounding box center [1168, 759] width 100 height 22
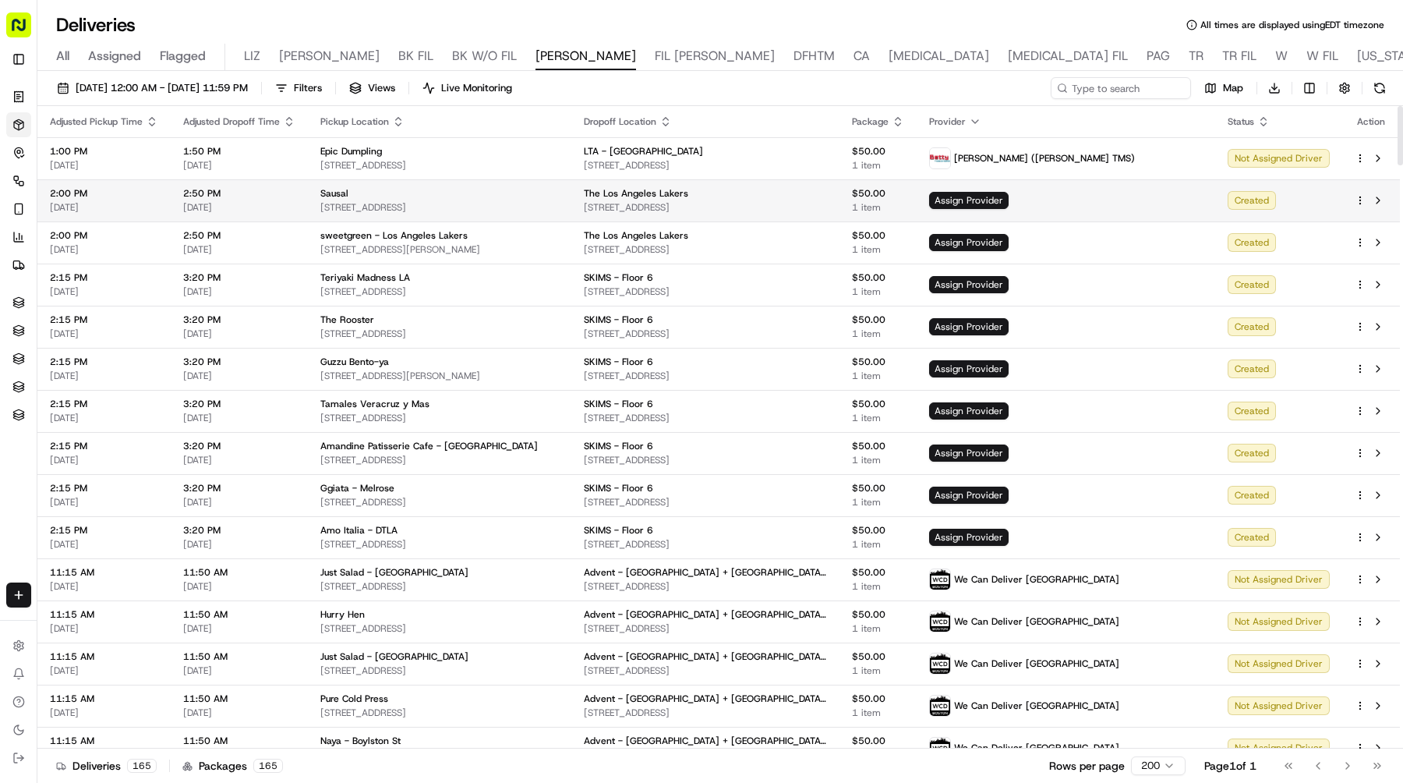
drag, startPoint x: 514, startPoint y: 214, endPoint x: 317, endPoint y: 210, distance: 197.3
click at [316, 210] on td "Sausal 219 Main St, El Segundo, CA 90245, USA" at bounding box center [439, 200] width 263 height 42
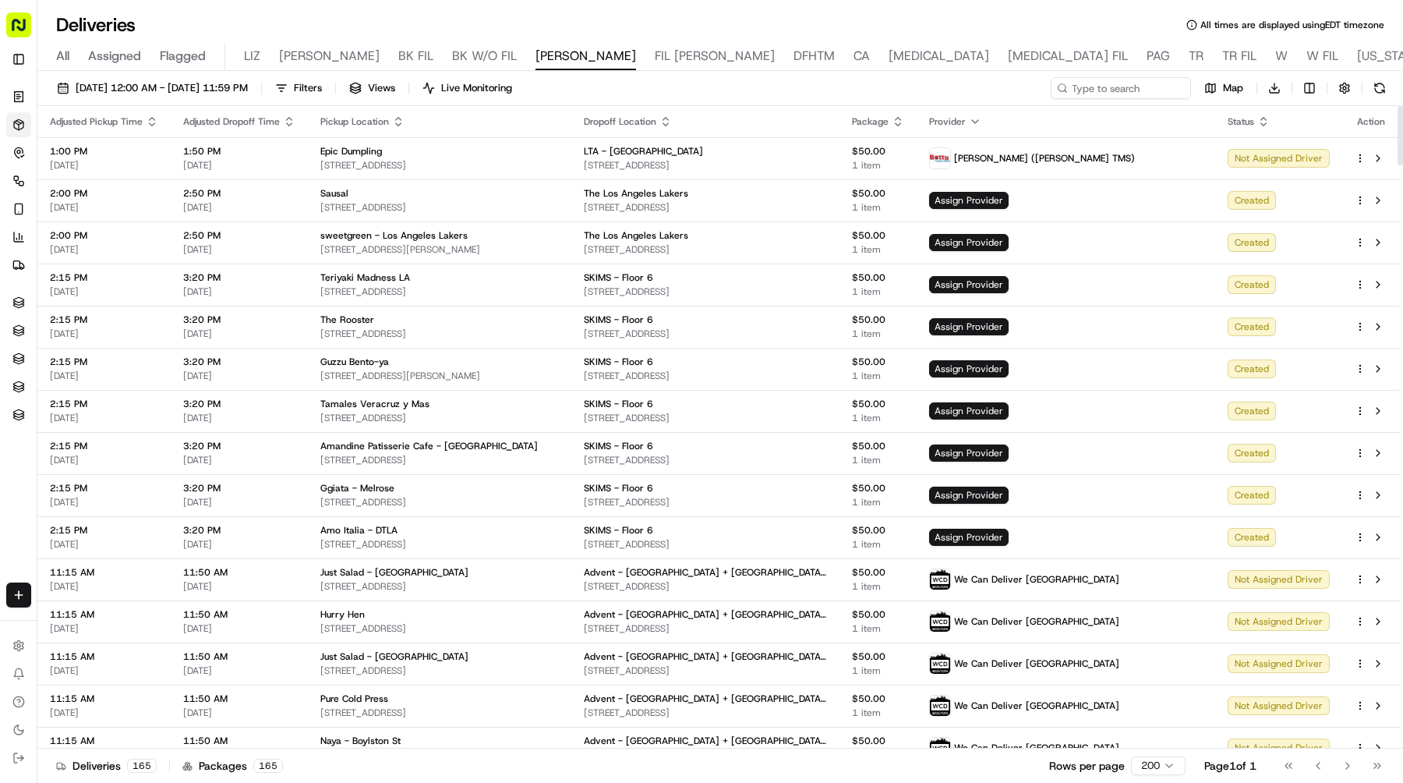
copy span "219 Main St, El Segundo, CA 90245, USA"
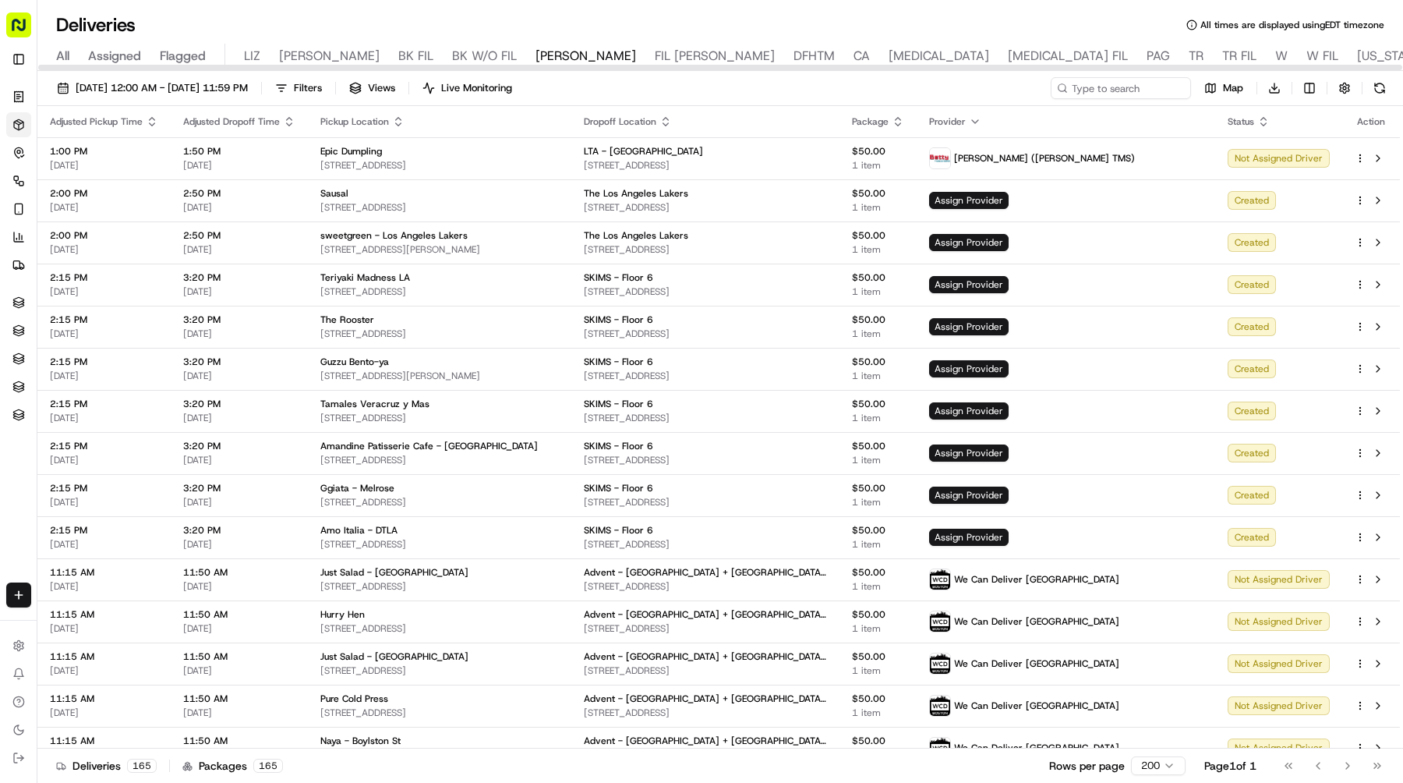
click at [1307, 90] on html "Sharebite e.park@sharebite.com Toggle Sidebar Orders Deliveries Control Orchest…" at bounding box center [701, 391] width 1403 height 783
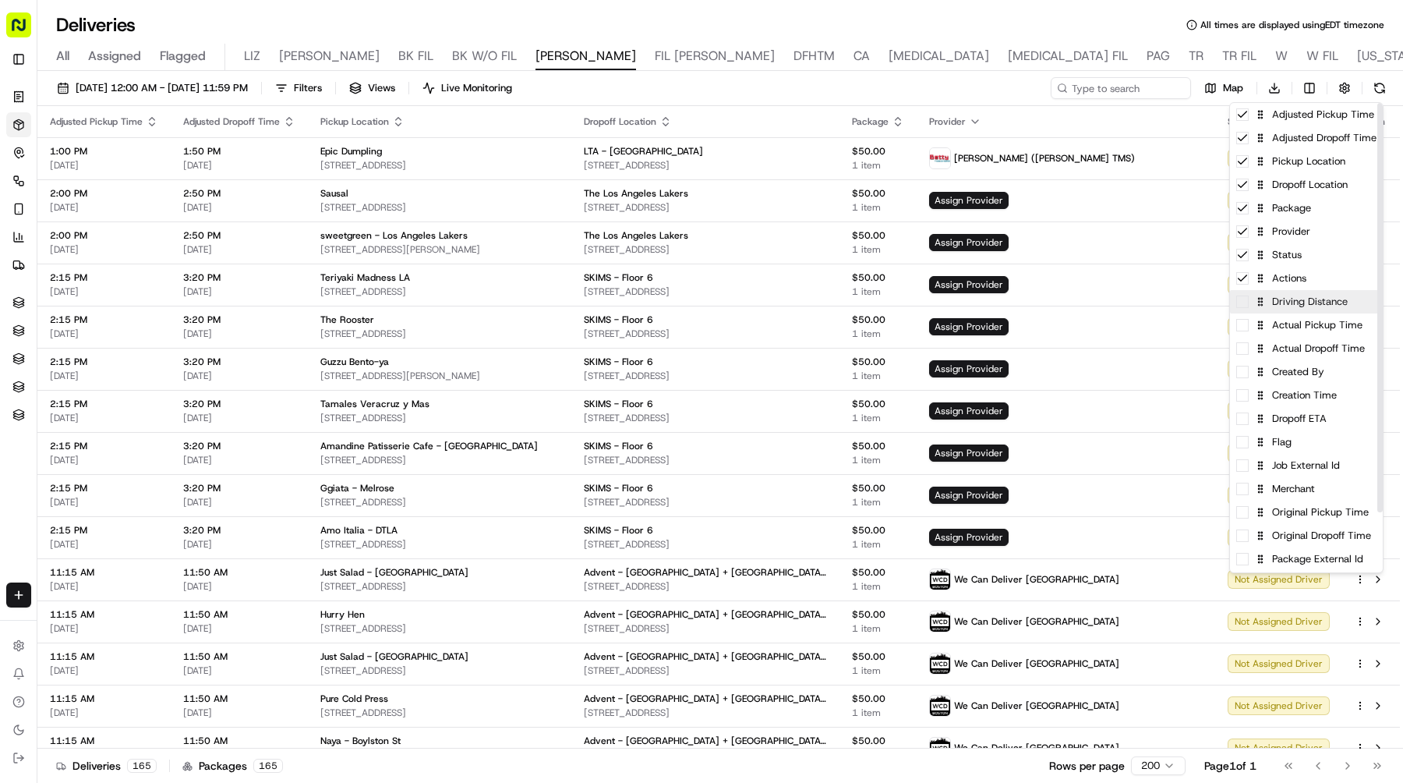
click at [1252, 304] on div "Driving Distance" at bounding box center [1306, 301] width 153 height 23
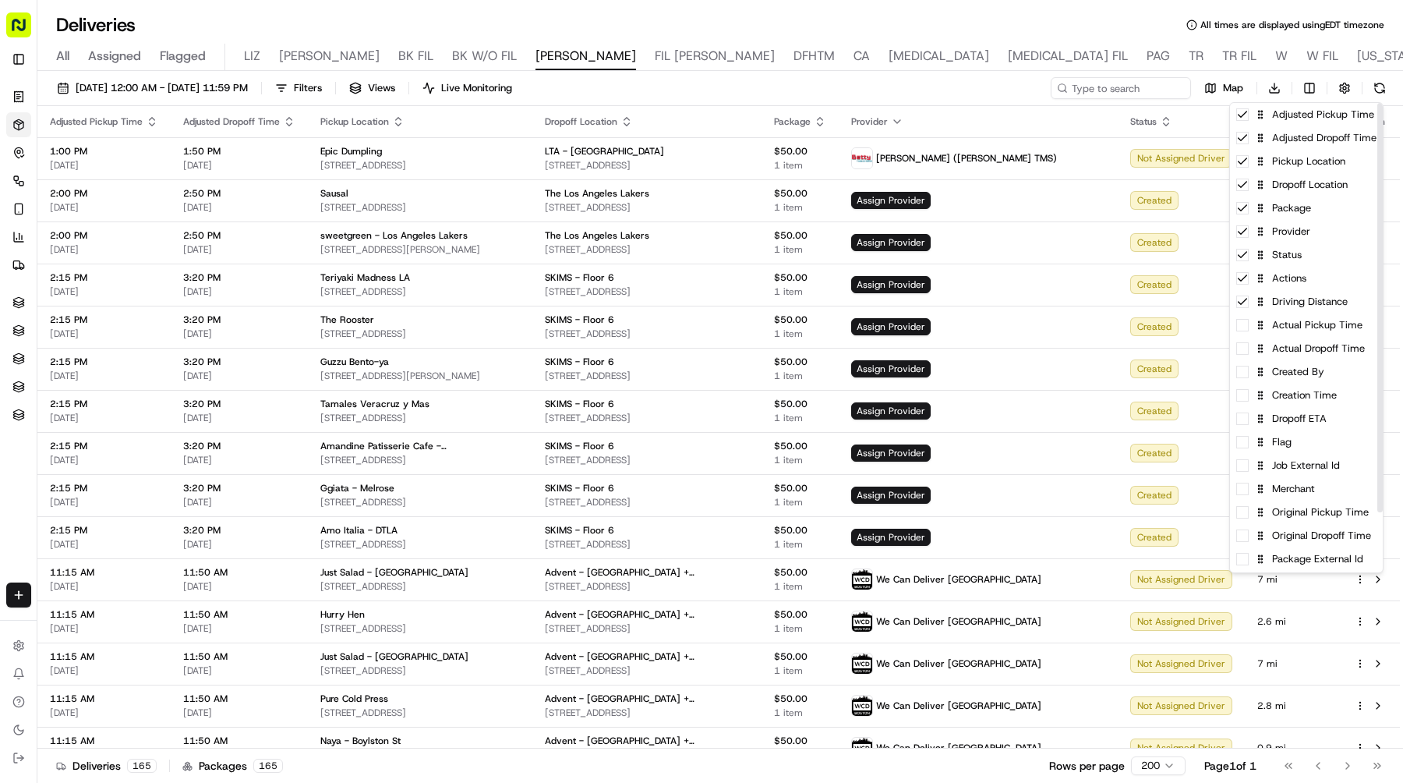
click at [730, 113] on html "Sharebite e.park@sharebite.com Toggle Sidebar Orders Deliveries Control Orchest…" at bounding box center [701, 391] width 1403 height 783
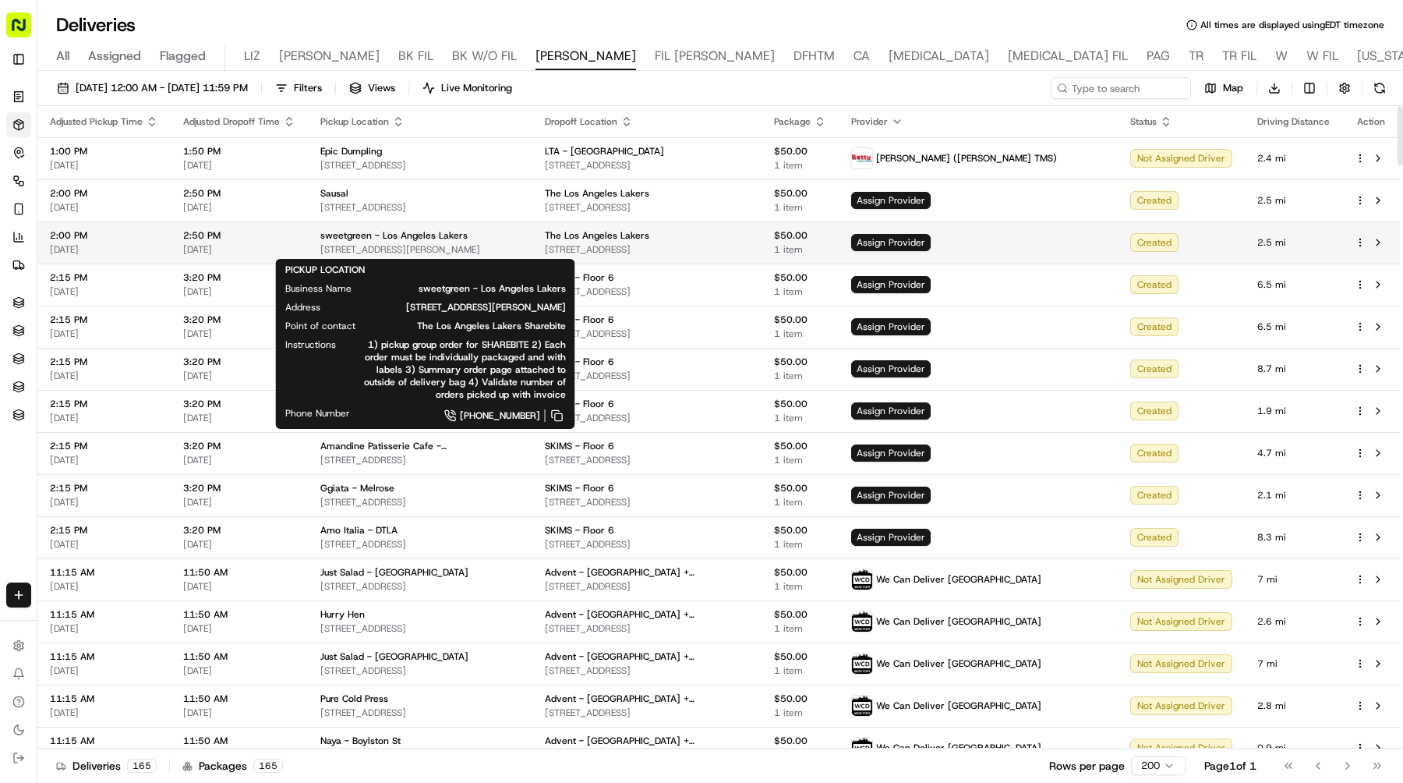
drag, startPoint x: 317, startPoint y: 249, endPoint x: 515, endPoint y: 249, distance: 198.8
click at [515, 249] on td "sweetgreen - Los Angeles Lakers 3200 N Sepulveda Blvd, Manhattan Beach, CA 9026…" at bounding box center [420, 242] width 225 height 42
copy span "3200 N Sepulveda Blvd, Manhattan Beach, CA"
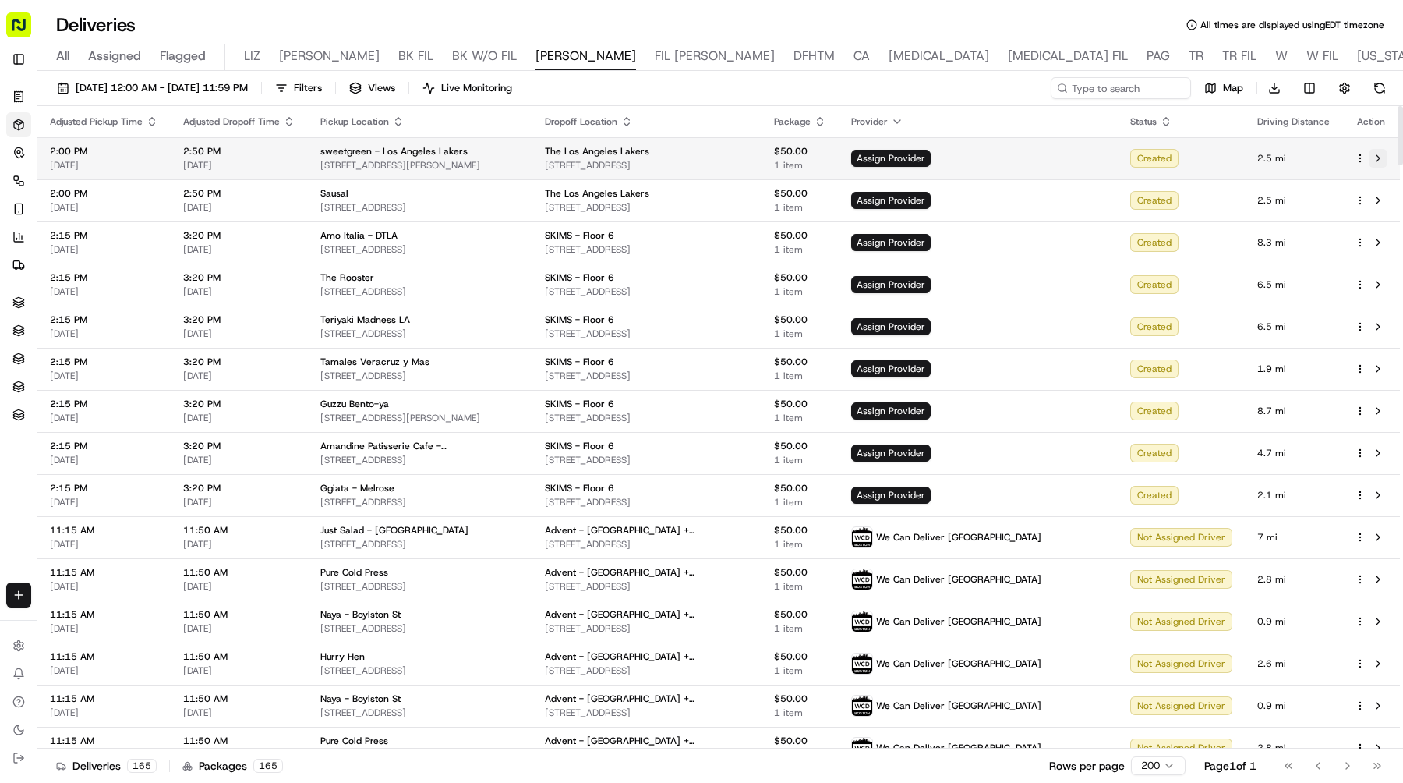
click at [1378, 151] on button at bounding box center [1378, 158] width 19 height 19
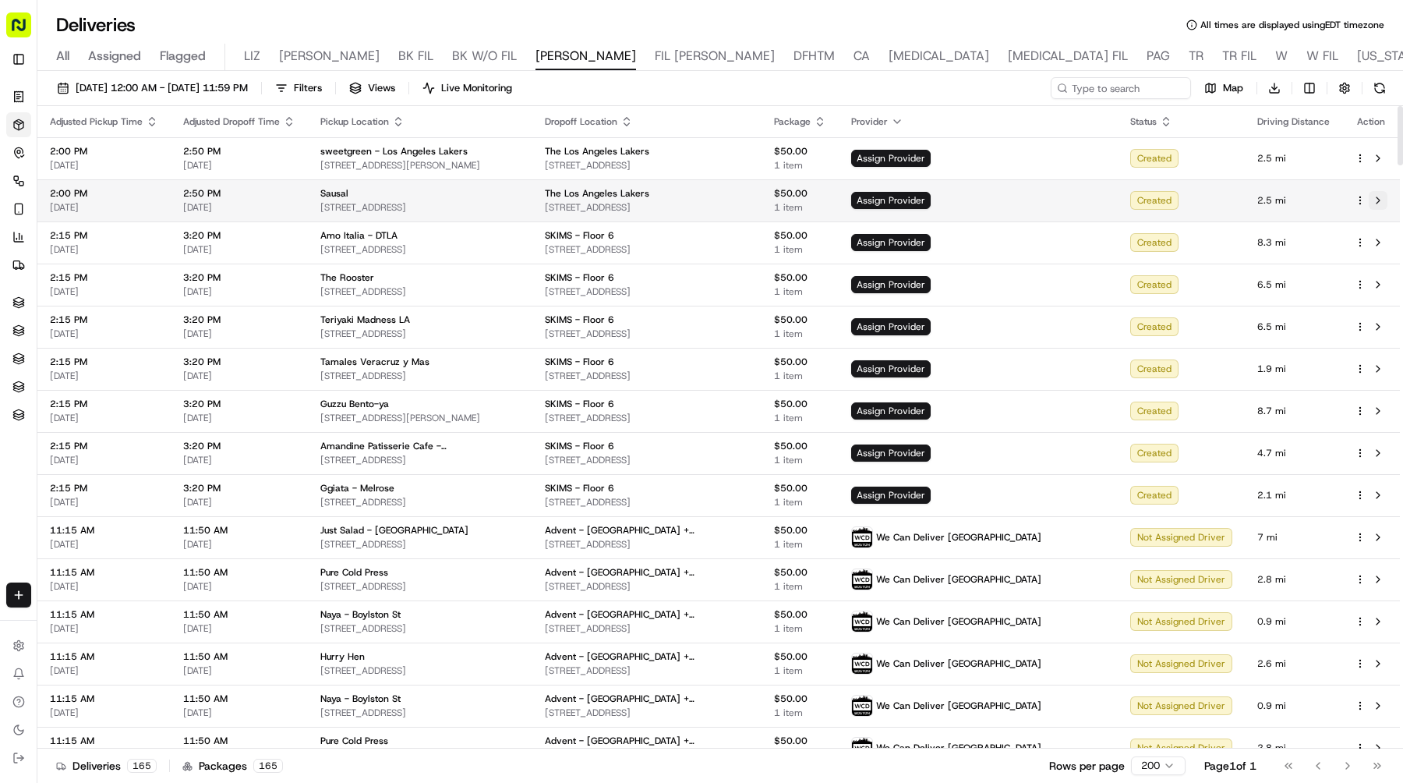
click at [1378, 205] on button at bounding box center [1378, 200] width 19 height 19
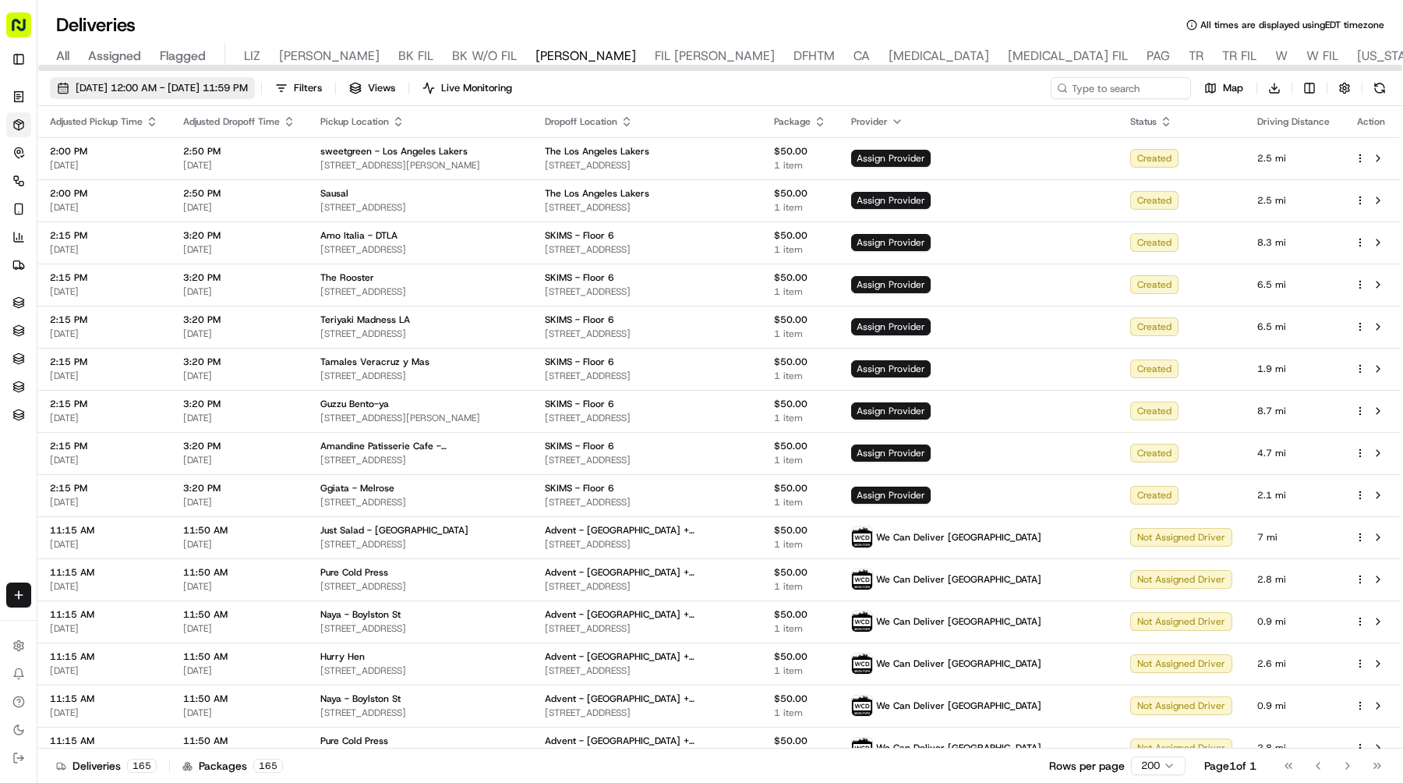
click at [201, 82] on span "[DATE] 12:00 AM - [DATE] 11:59 PM" at bounding box center [162, 88] width 172 height 14
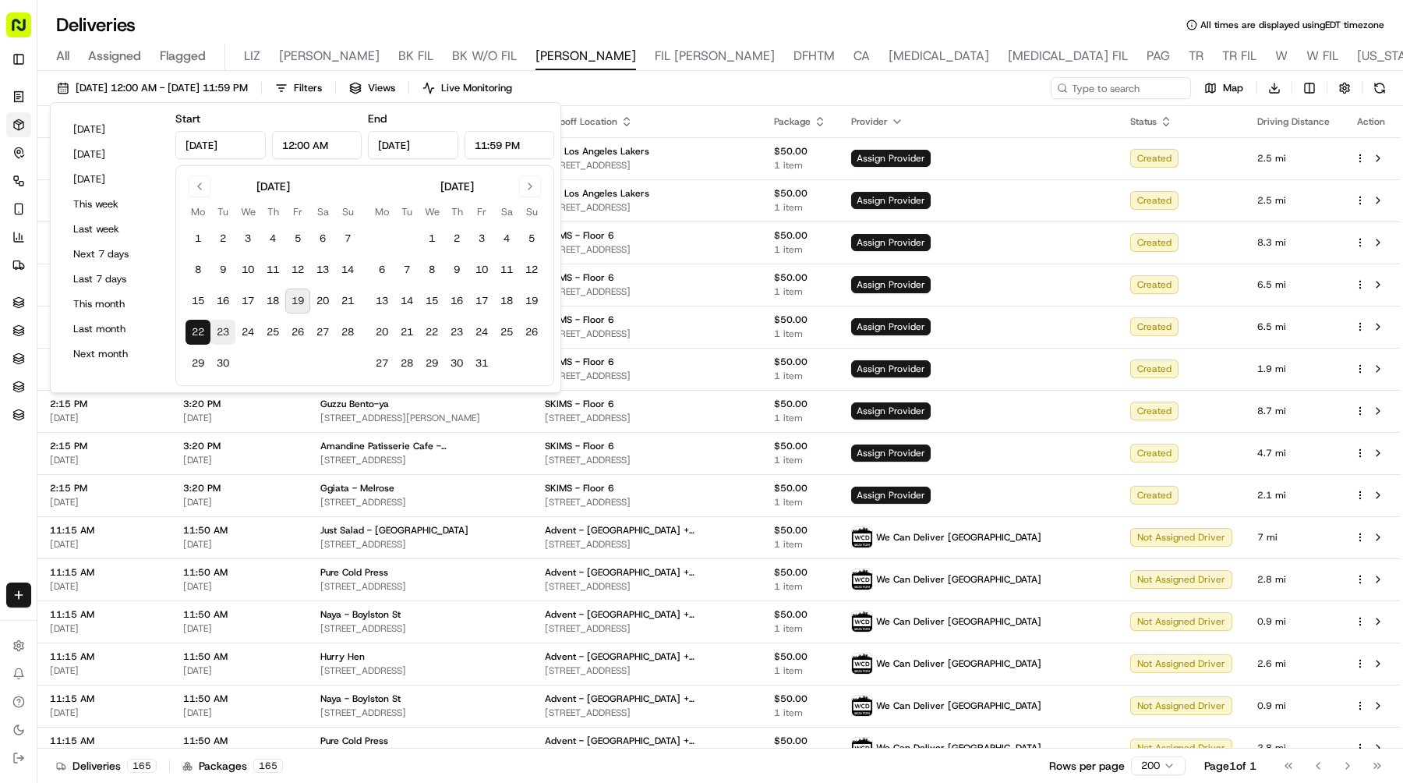
click at [221, 324] on button "23" at bounding box center [222, 332] width 25 height 25
type input "Sep 23, 2025"
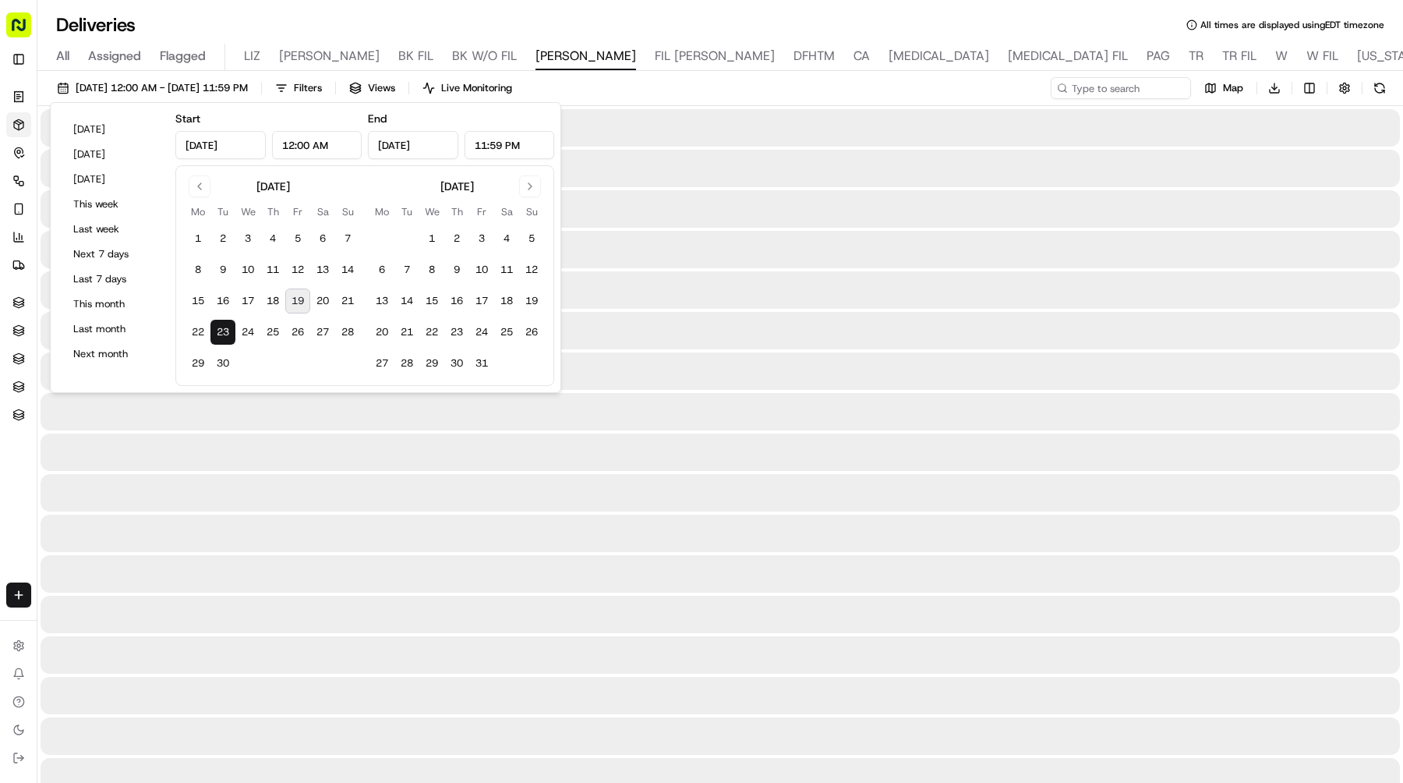
click at [221, 324] on button "23" at bounding box center [222, 332] width 25 height 25
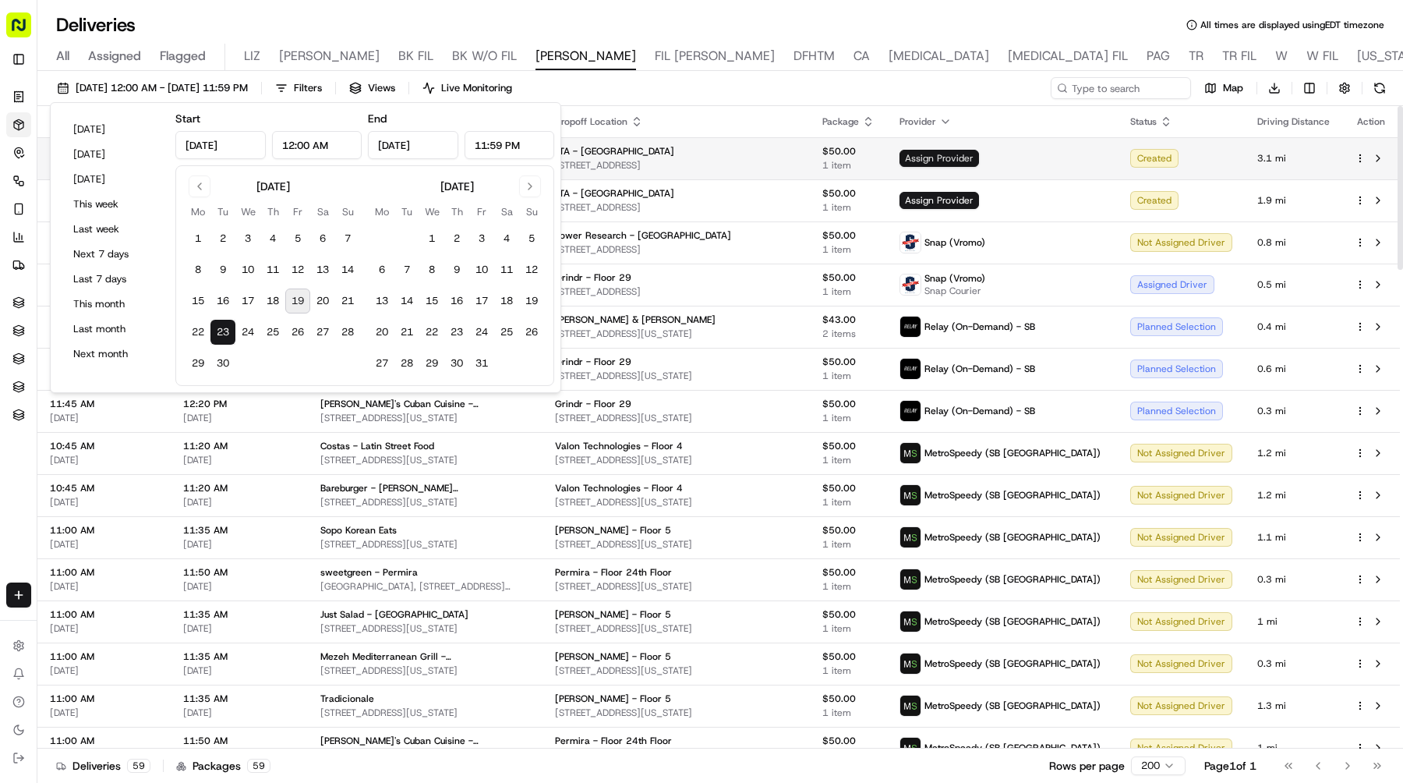
click at [979, 154] on span "Assign Provider" at bounding box center [940, 158] width 80 height 17
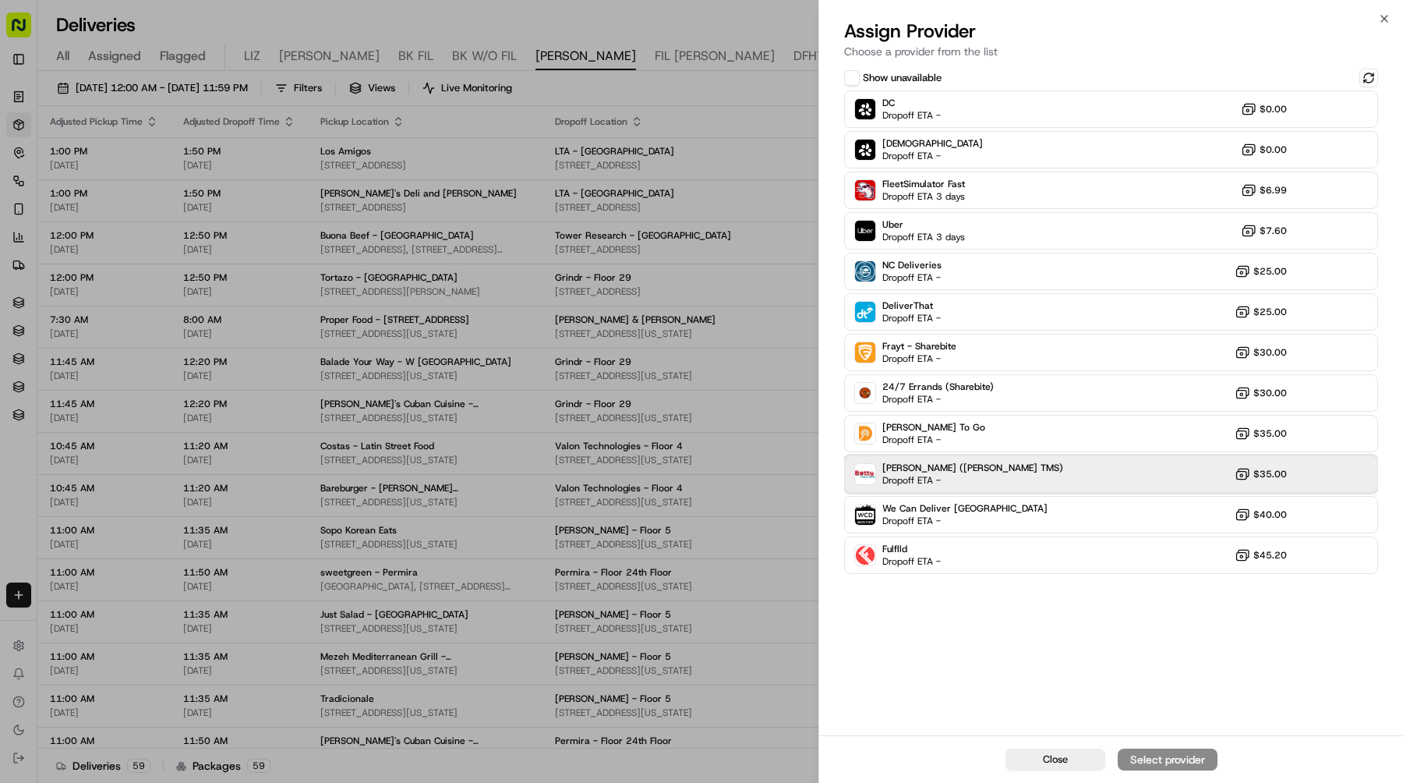
click at [993, 463] on div "Betty (Nash TMS) Dropoff ETA - $35.00" at bounding box center [1111, 473] width 534 height 37
click at [1136, 759] on div "Assign Provider" at bounding box center [1168, 760] width 76 height 16
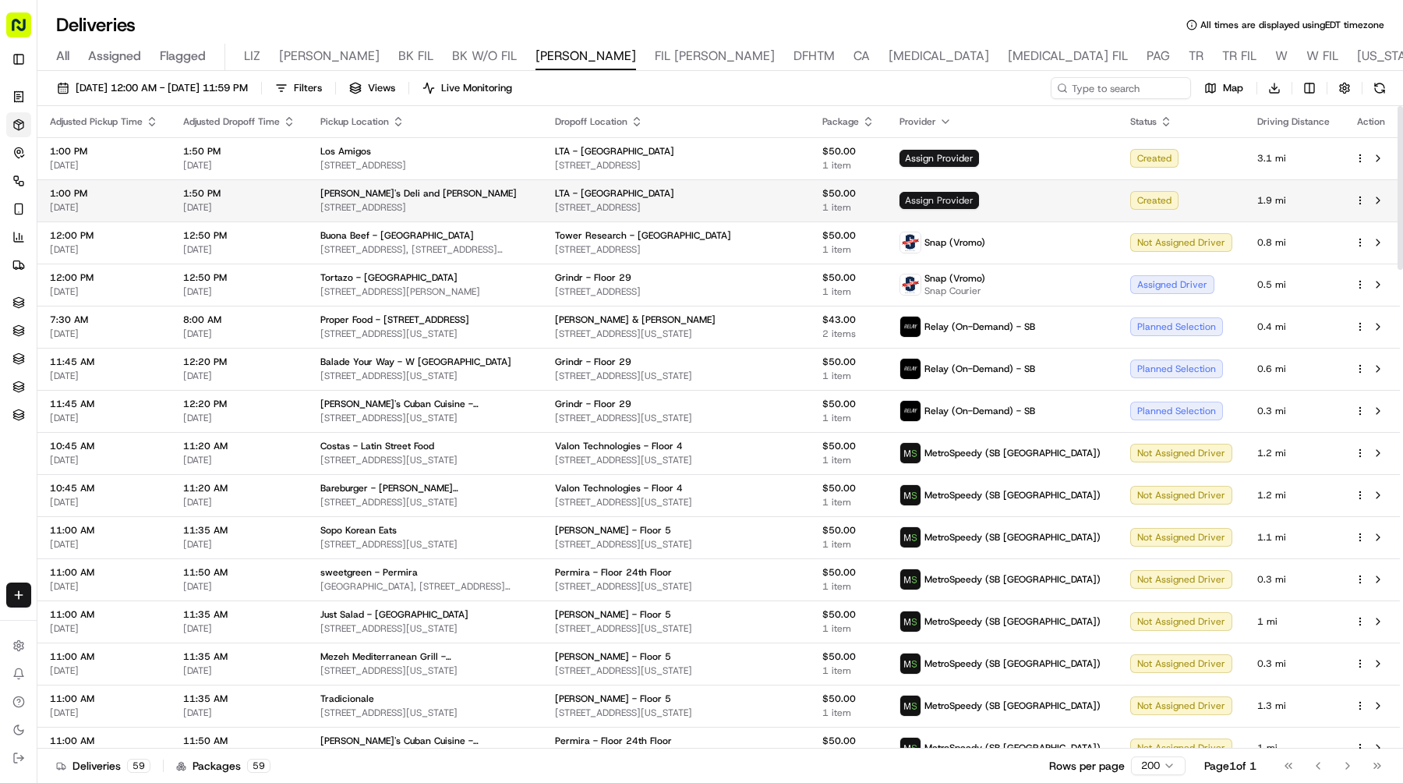
click at [979, 196] on span "Assign Provider" at bounding box center [940, 200] width 80 height 17
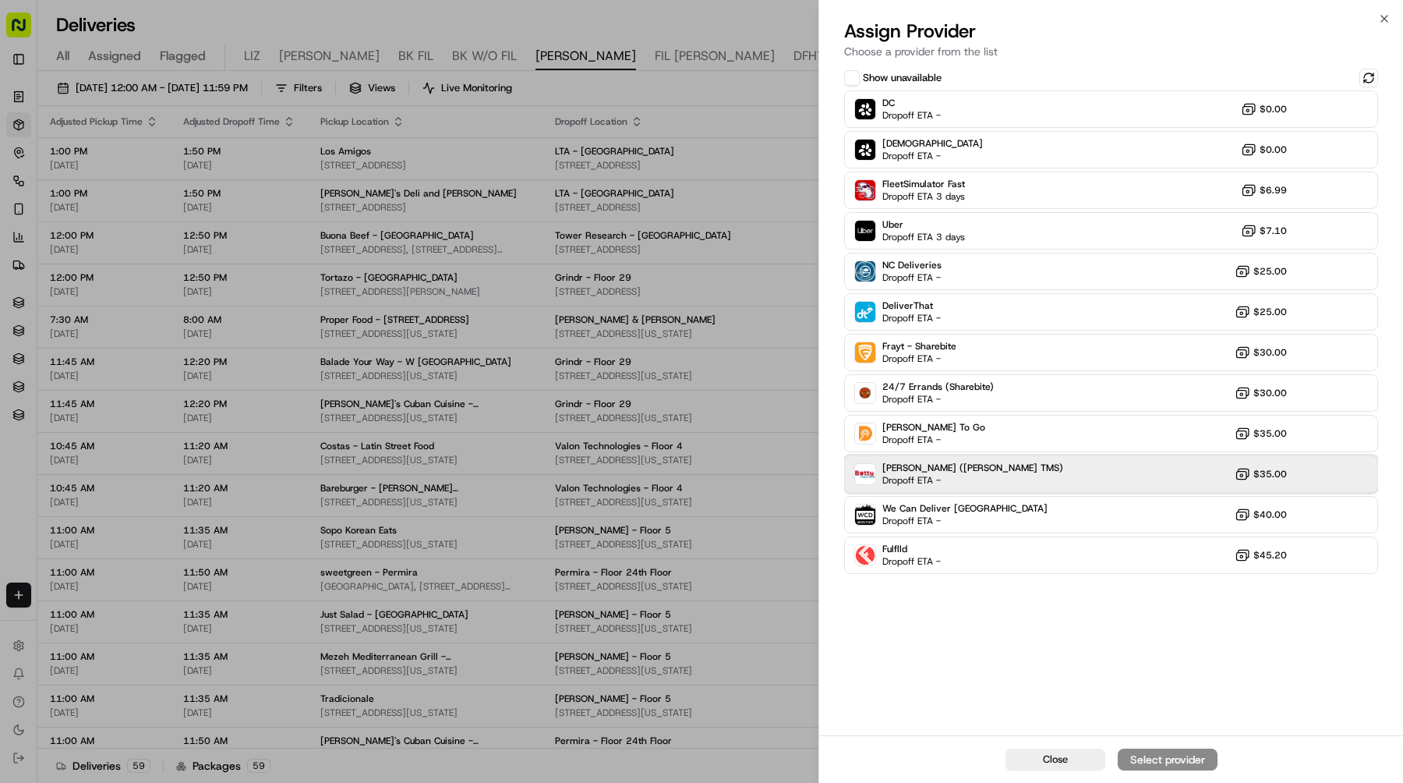
click at [1016, 481] on div "Betty (Nash TMS) Dropoff ETA - $35.00" at bounding box center [1111, 473] width 534 height 37
click at [1155, 753] on div "Assign Provider" at bounding box center [1168, 760] width 76 height 16
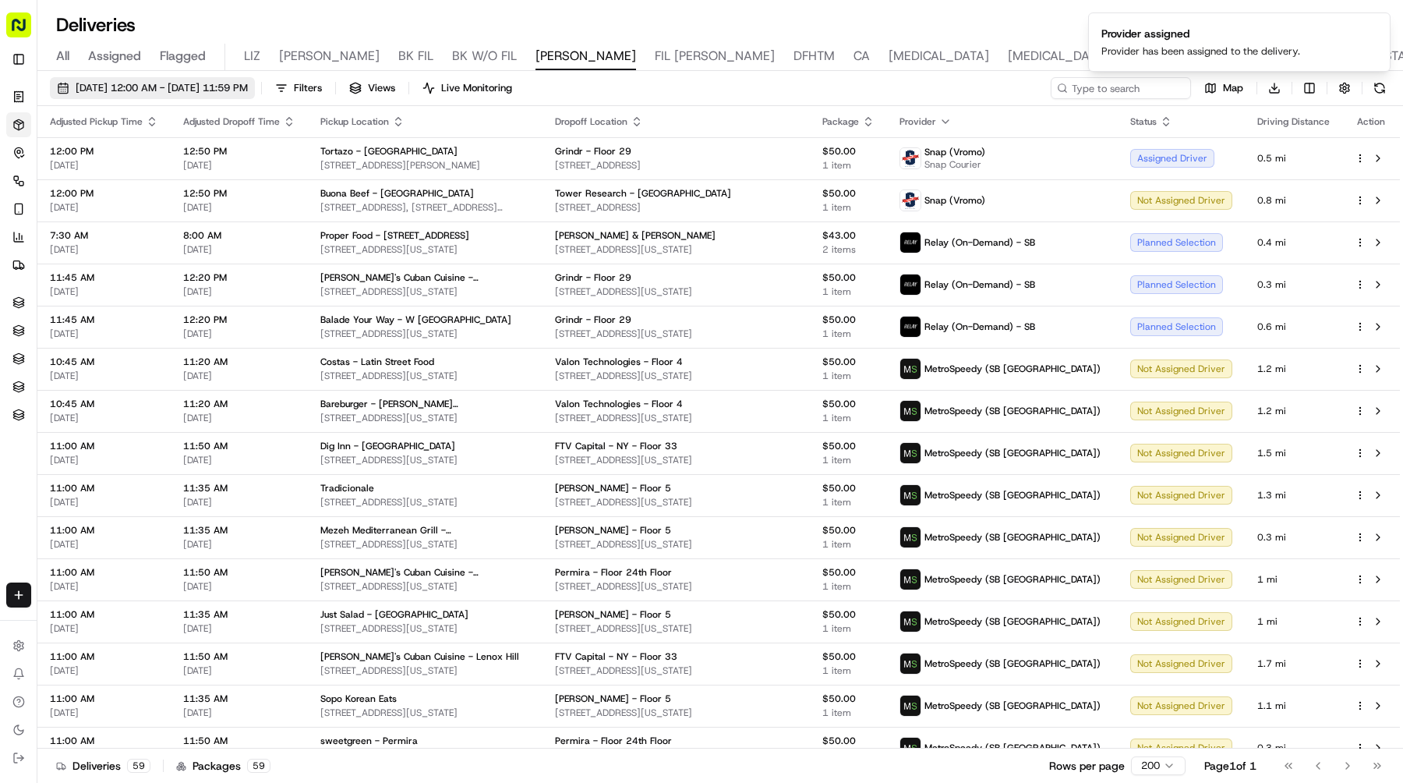
click at [248, 90] on span "09/23/2025 12:00 AM - 09/23/2025 11:59 PM" at bounding box center [162, 88] width 172 height 14
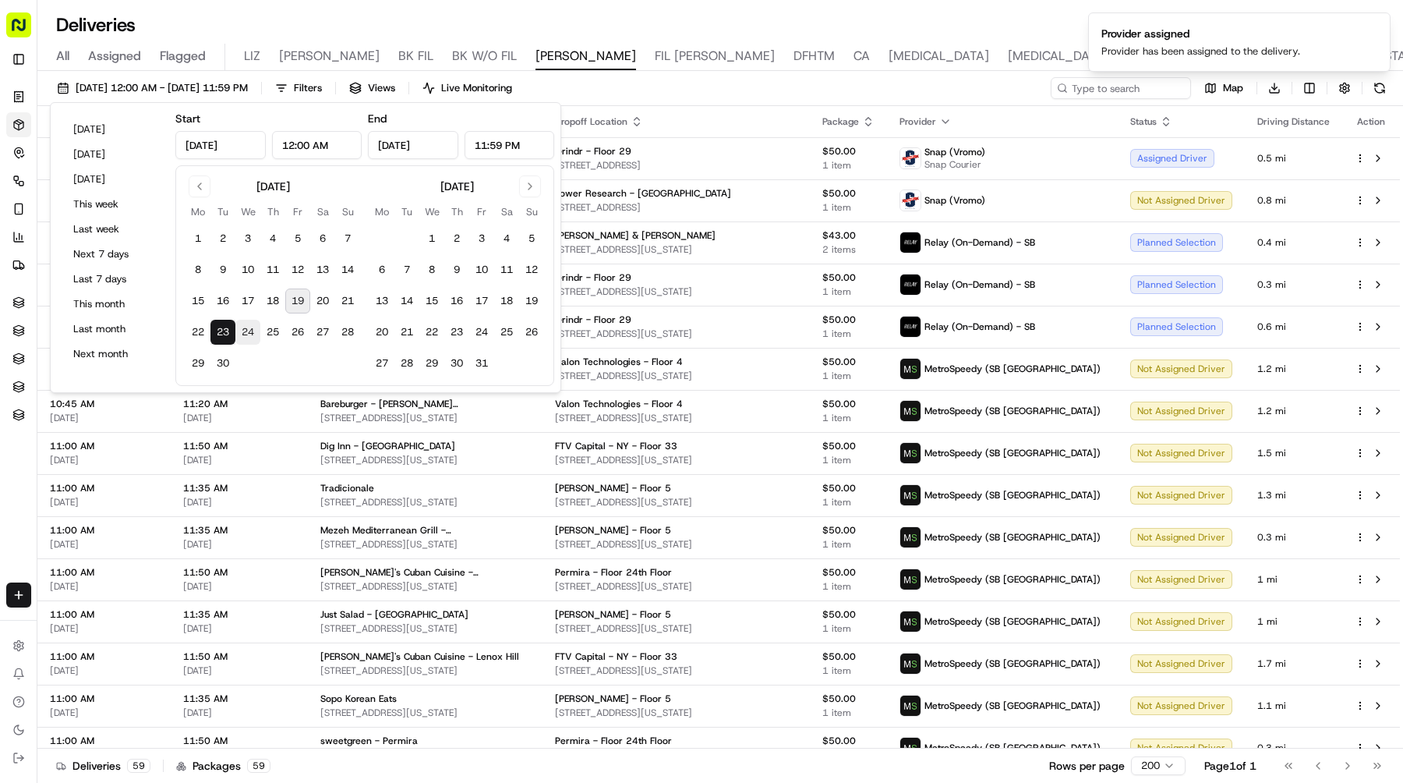
click at [251, 330] on button "24" at bounding box center [247, 332] width 25 height 25
type input "Sep 24, 2025"
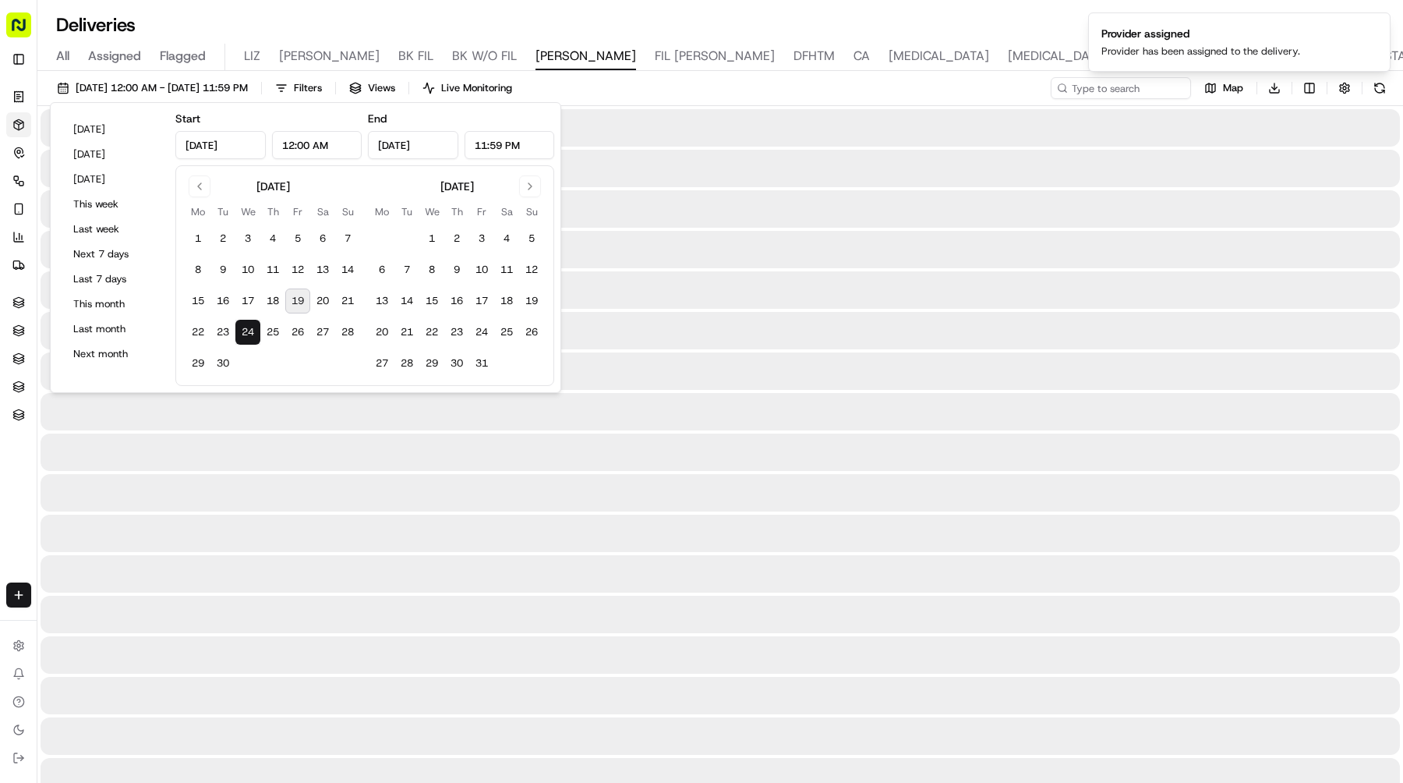
click at [251, 330] on button "24" at bounding box center [247, 332] width 25 height 25
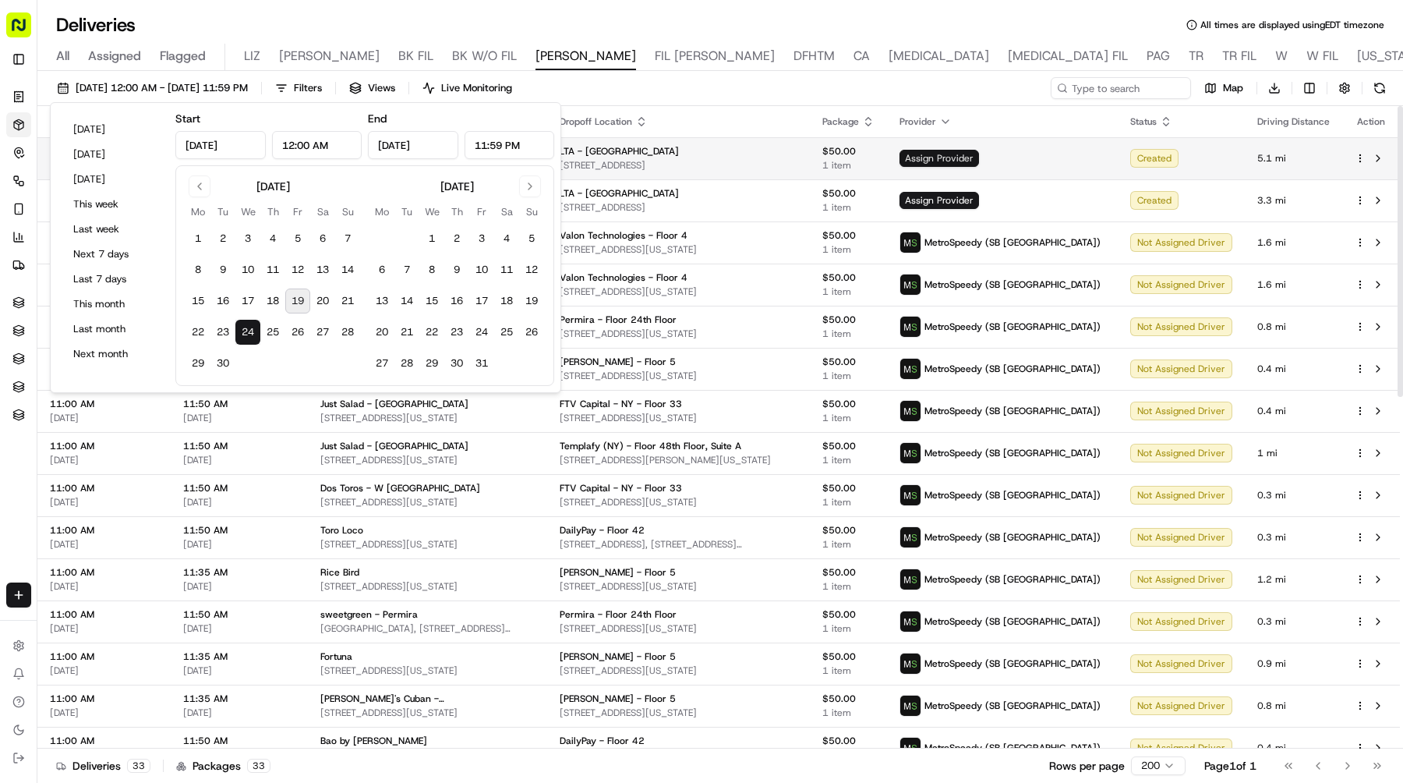
click at [979, 158] on span "Assign Provider" at bounding box center [940, 158] width 80 height 17
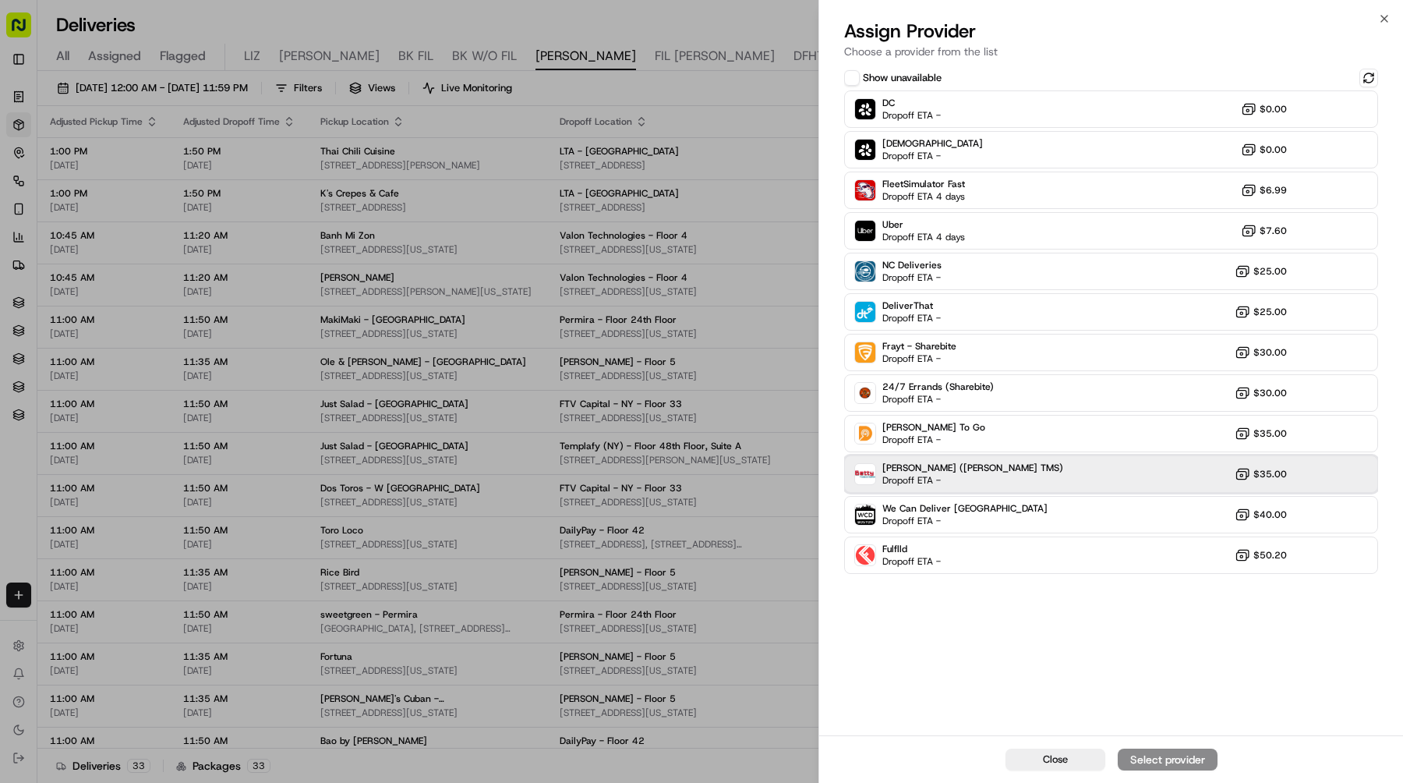
click at [967, 475] on div "Betty (Nash TMS) Dropoff ETA - $35.00" at bounding box center [1111, 473] width 534 height 37
click at [1156, 760] on div "Assign Provider" at bounding box center [1168, 760] width 76 height 16
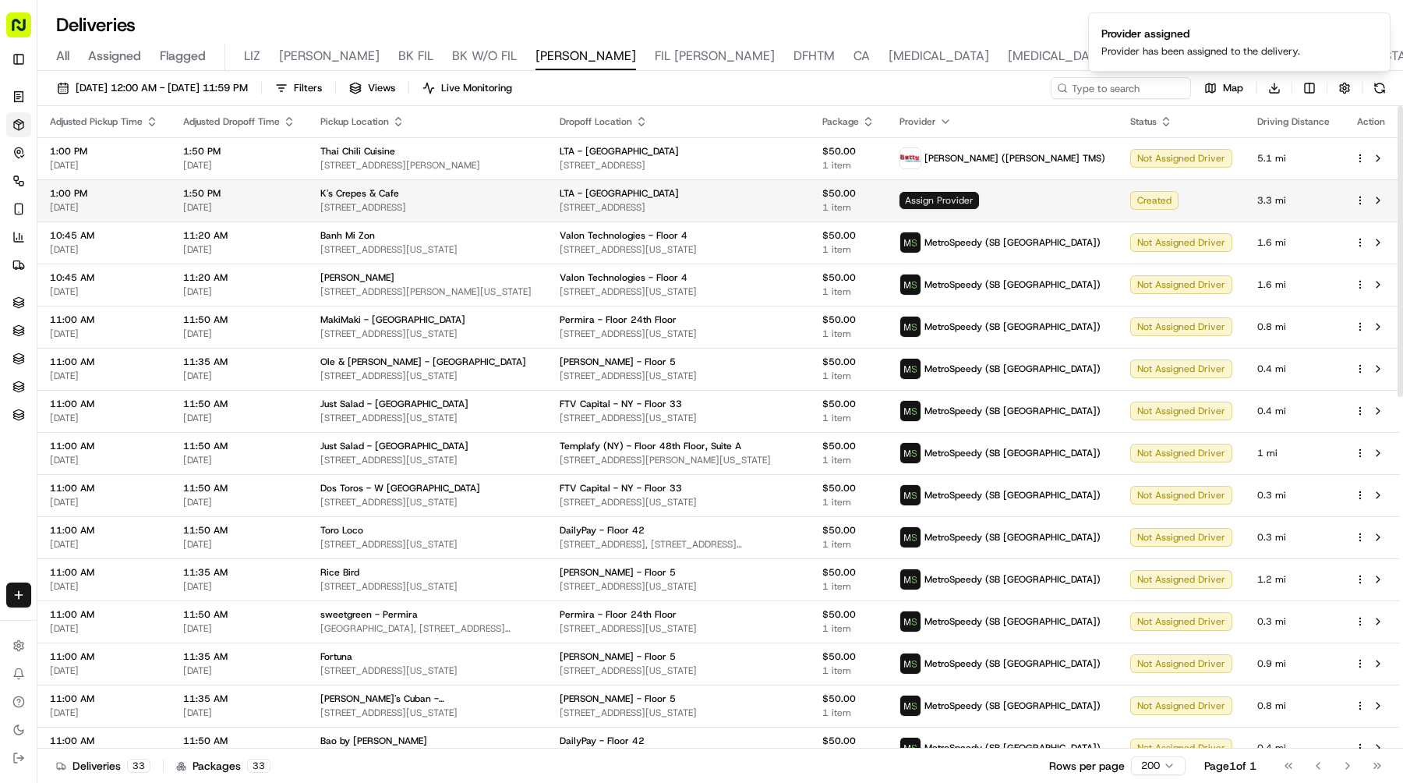
click at [979, 192] on span "Assign Provider" at bounding box center [940, 200] width 80 height 17
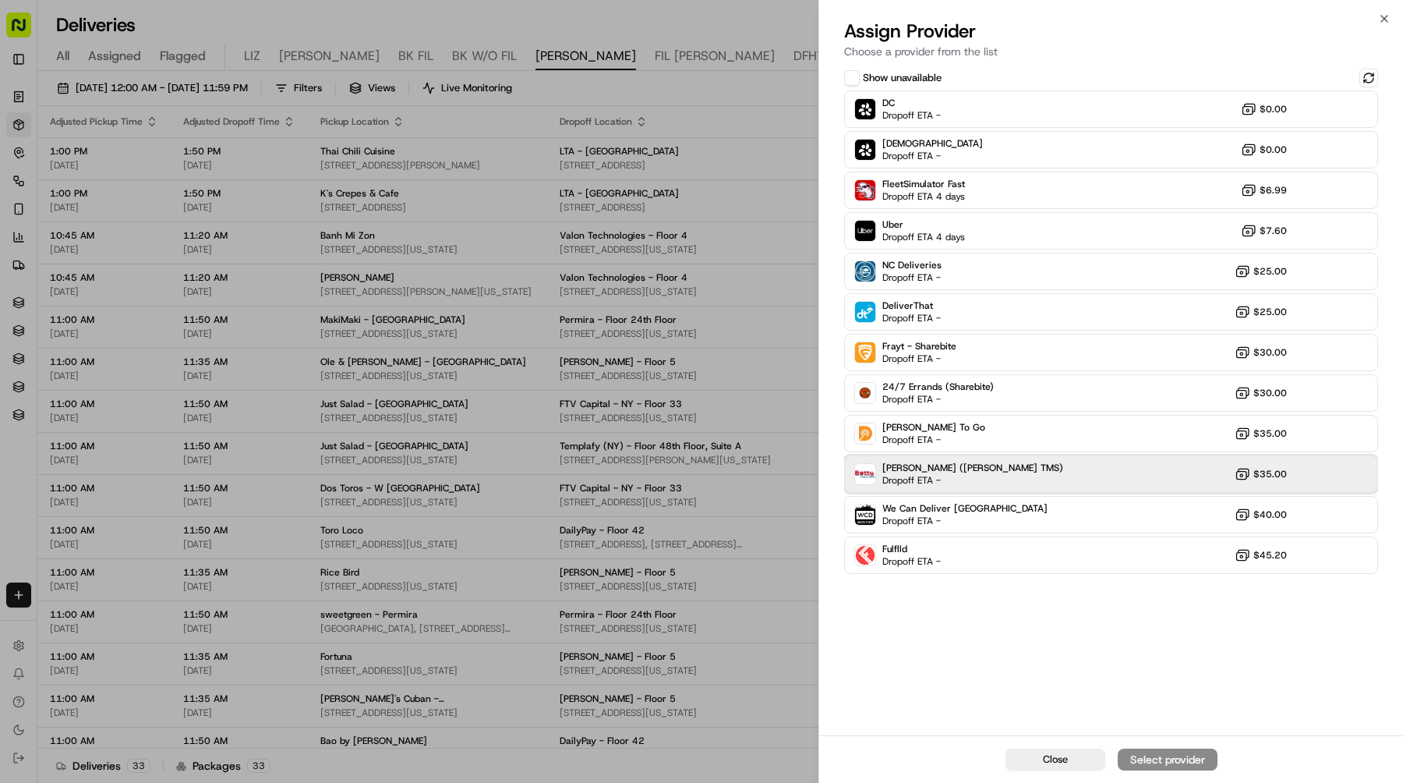
click at [981, 461] on div "Betty (Nash TMS) Dropoff ETA - $35.00" at bounding box center [1111, 473] width 534 height 37
click at [1164, 755] on div "Assign Provider" at bounding box center [1168, 760] width 76 height 16
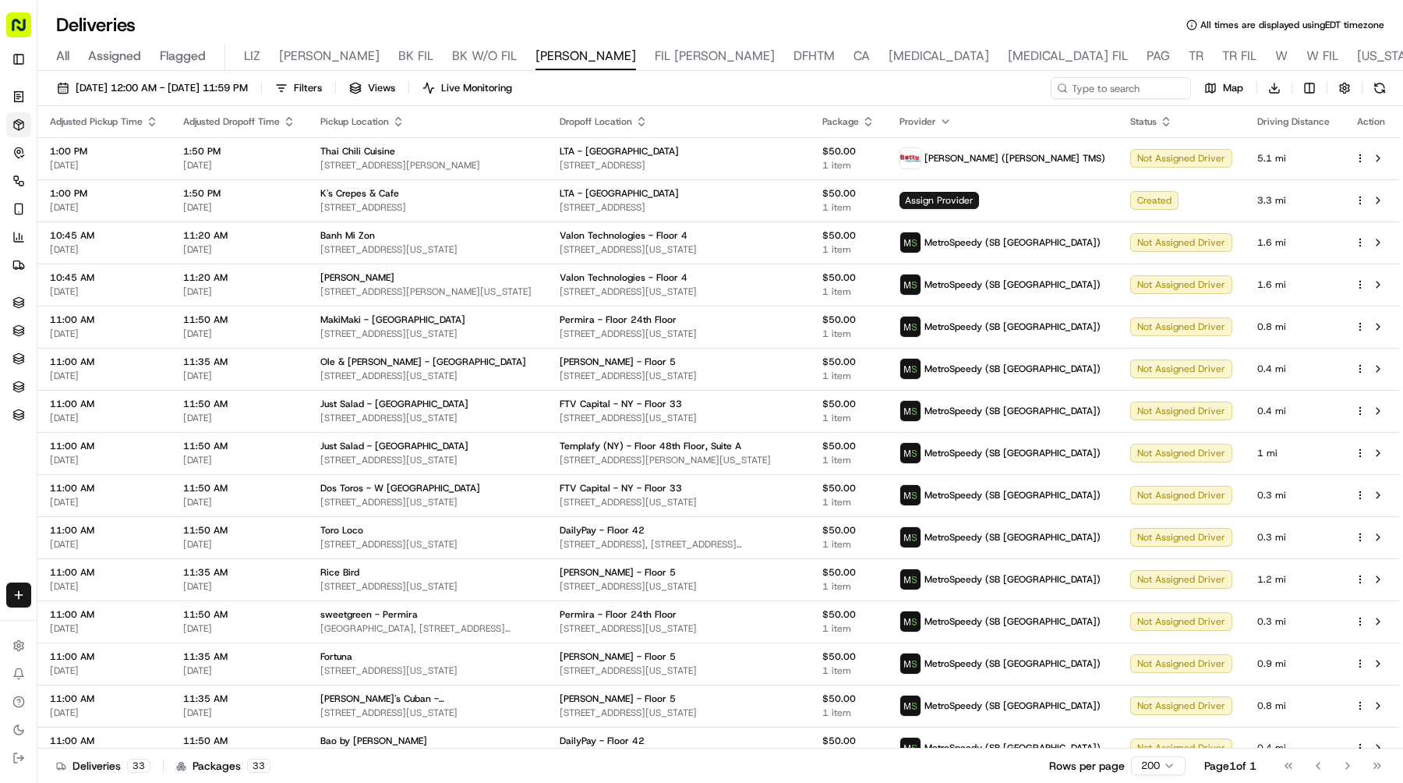
click at [248, 91] on span "09/24/2025 12:00 AM - 09/24/2025 11:59 PM" at bounding box center [162, 88] width 172 height 14
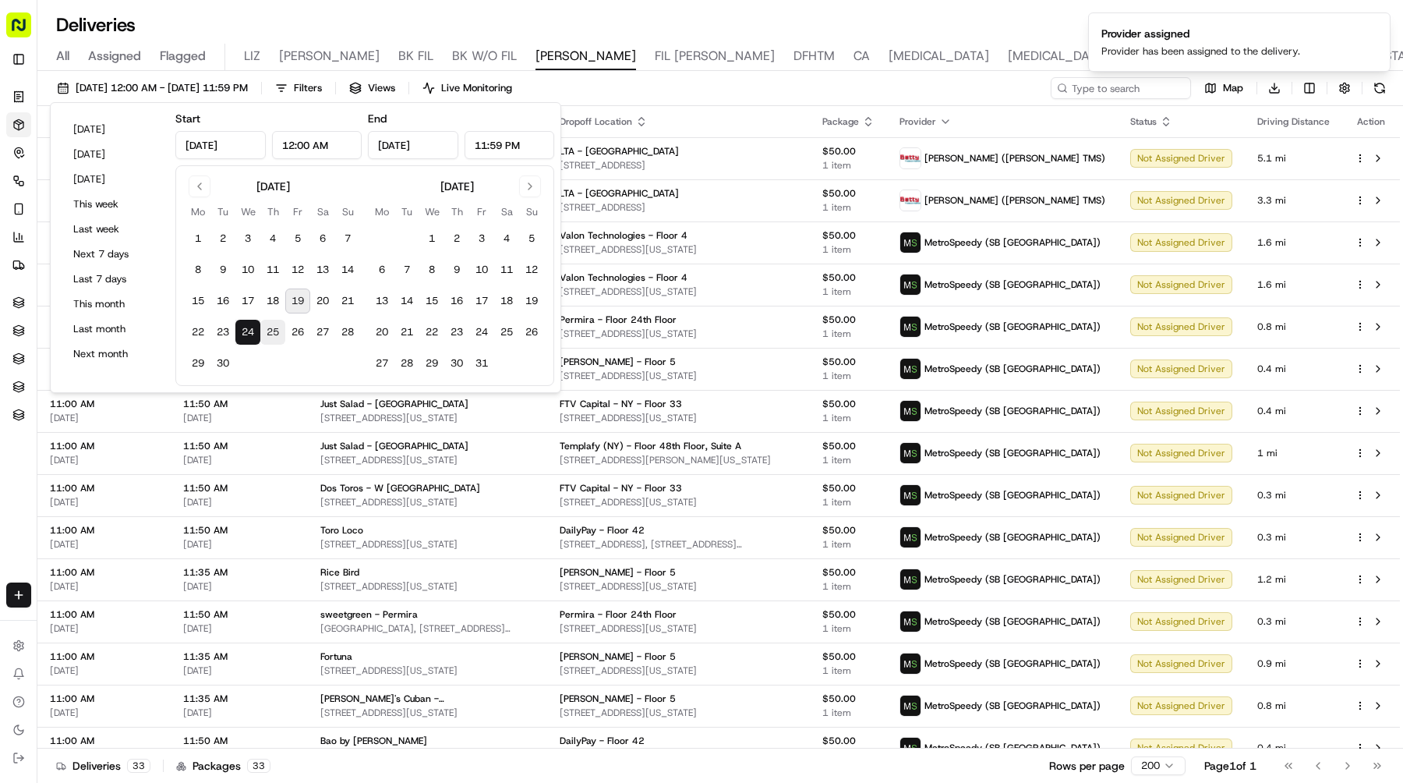
click at [275, 331] on button "25" at bounding box center [272, 332] width 25 height 25
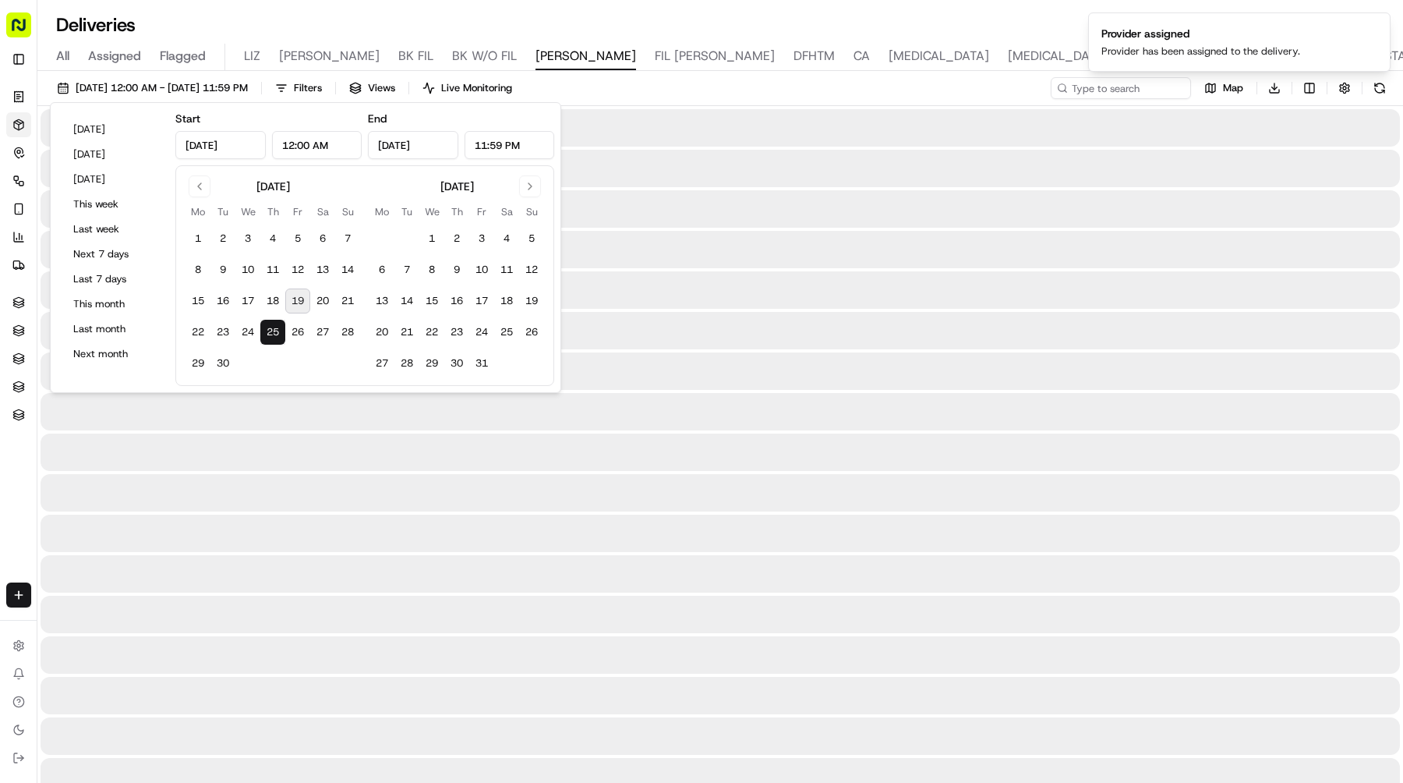
type input "Sep 25, 2025"
click at [275, 331] on button "25" at bounding box center [272, 332] width 25 height 25
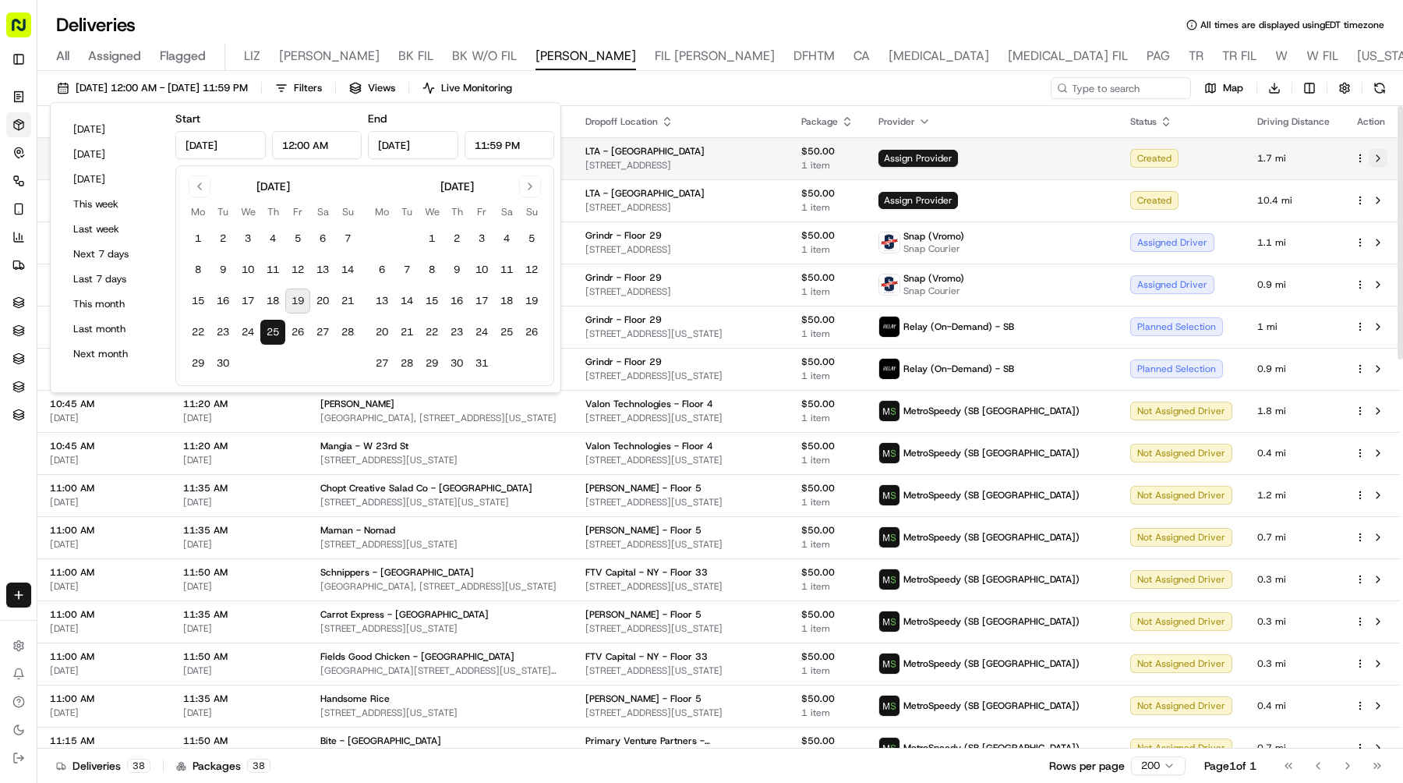
click at [1380, 161] on button at bounding box center [1378, 158] width 19 height 19
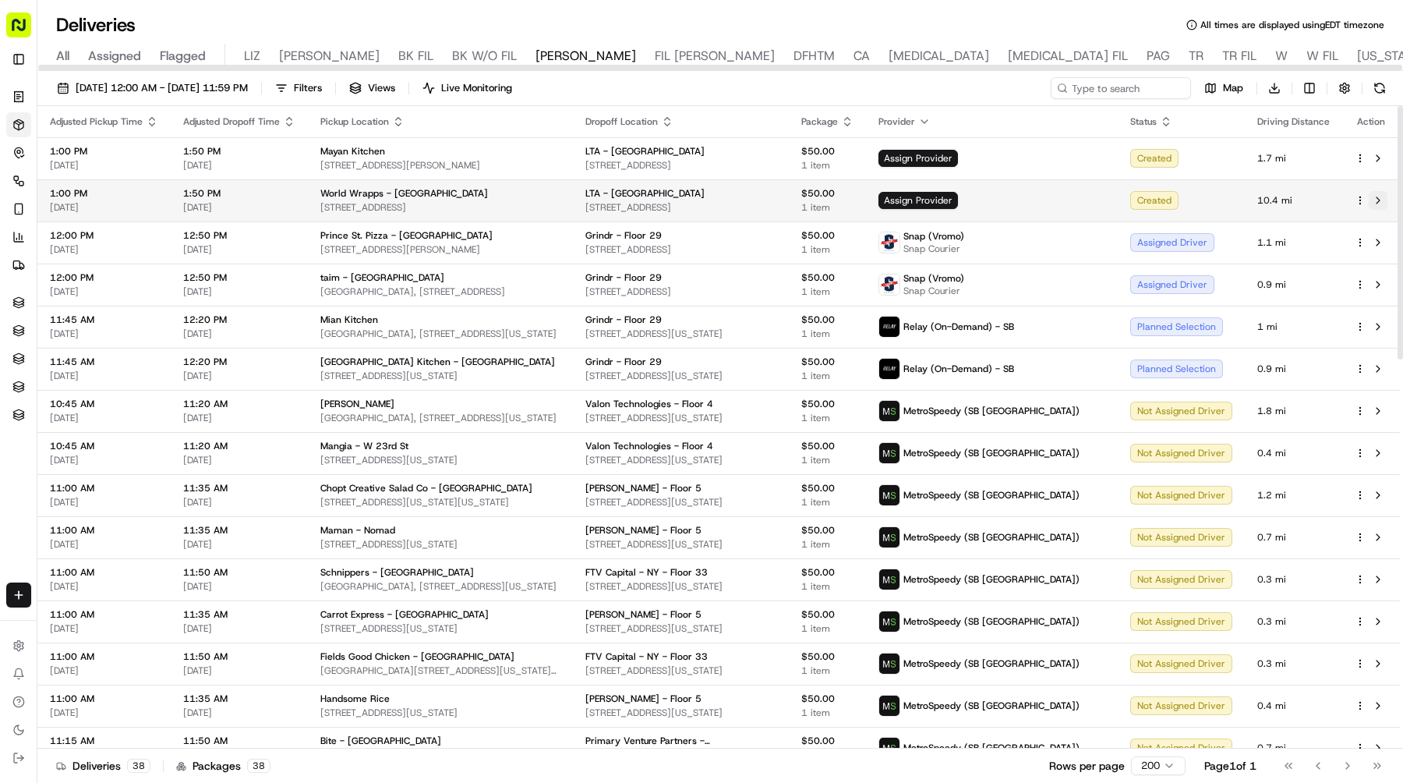
click at [1381, 198] on button at bounding box center [1378, 200] width 19 height 19
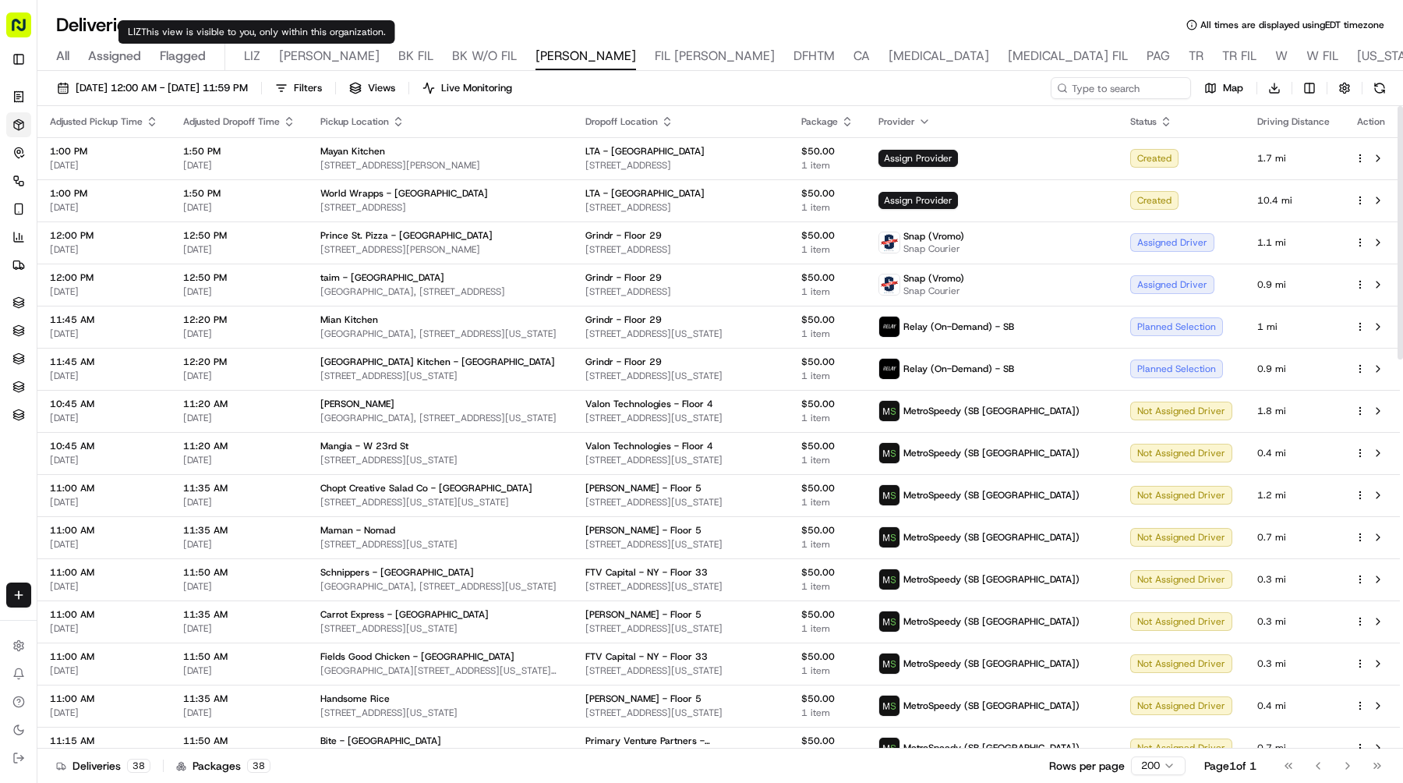
click at [246, 76] on div "09/25/2025 12:00 AM - 09/25/2025 11:59 PM Filters Views Live Monitoring Map Dow…" at bounding box center [720, 428] width 1366 height 715
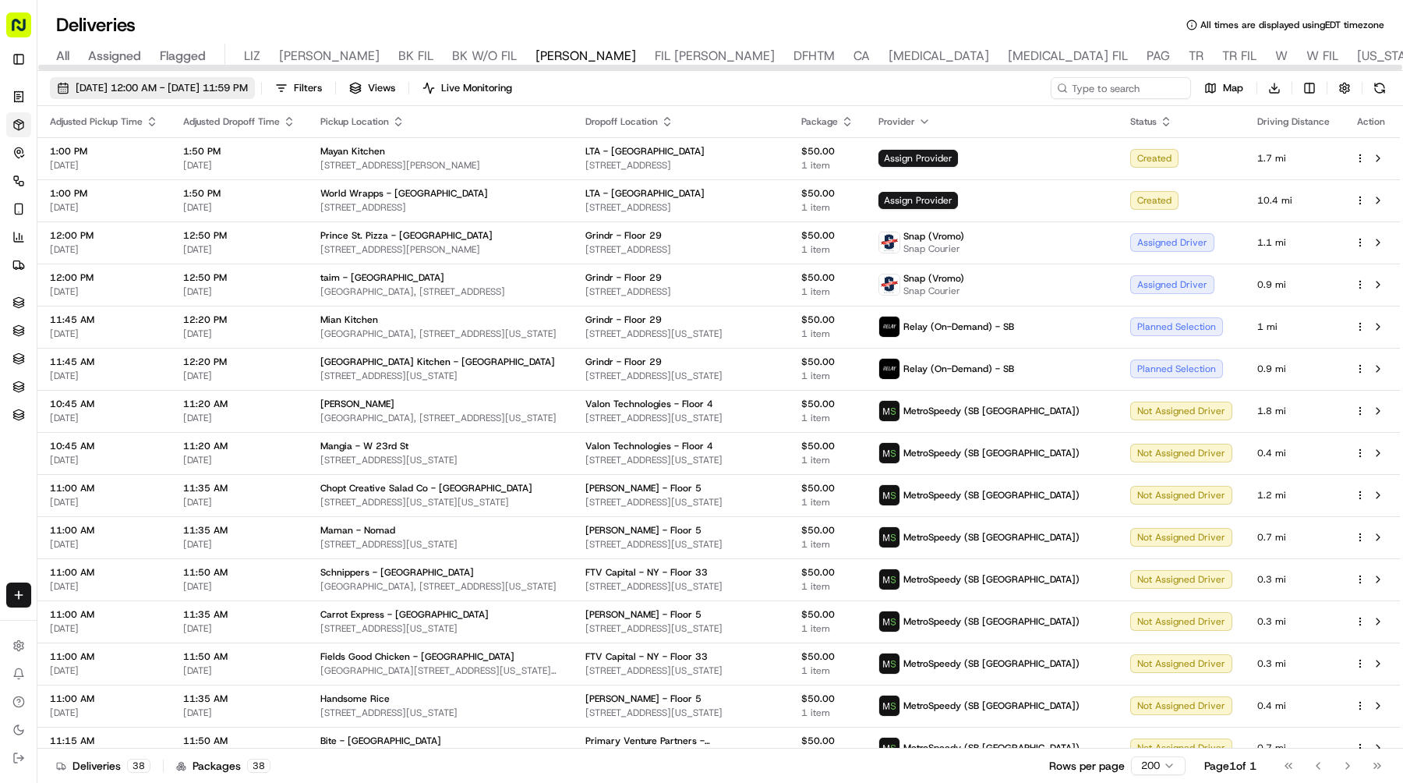
click at [244, 80] on button "09/25/2025 12:00 AM - 09/25/2025 11:59 PM" at bounding box center [152, 88] width 205 height 22
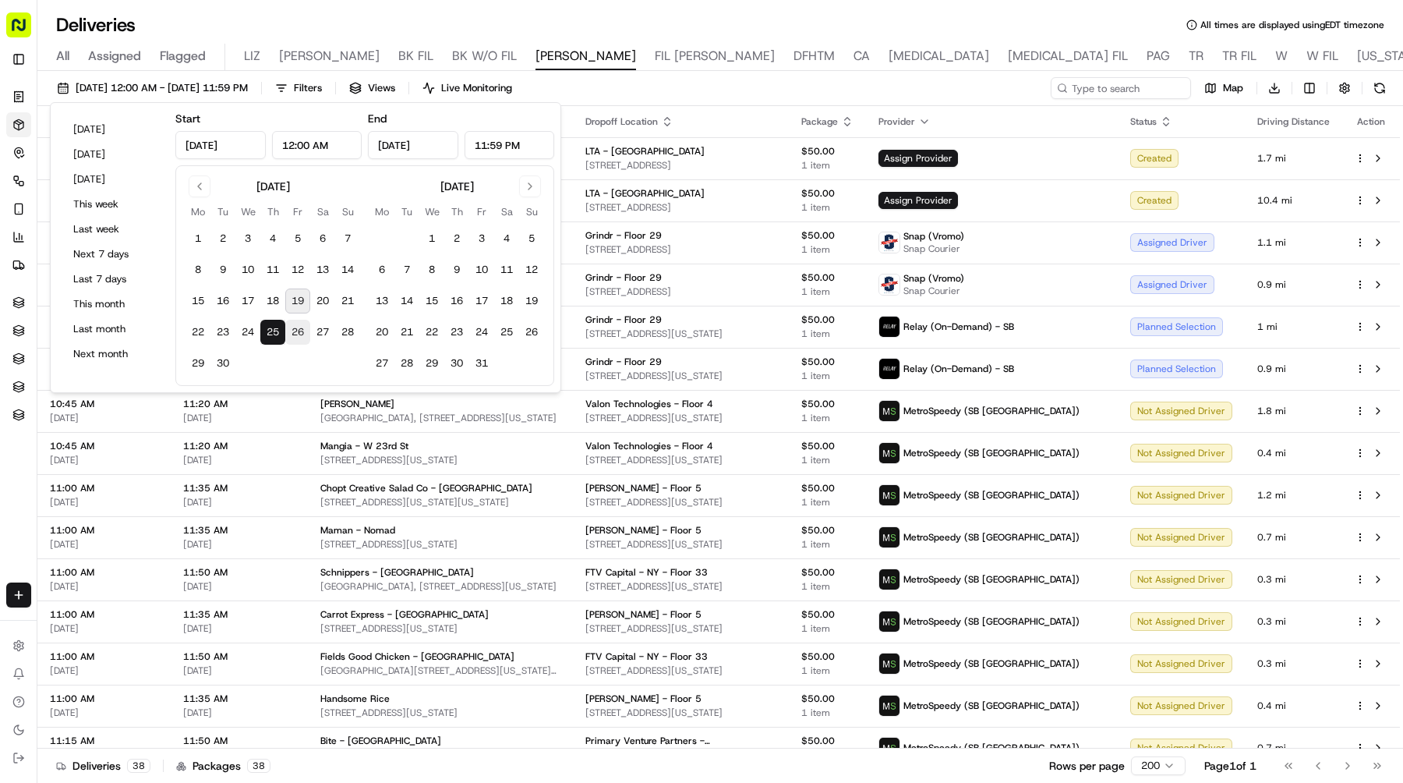
click at [296, 327] on button "26" at bounding box center [297, 332] width 25 height 25
type input "Sep 26, 2025"
click at [296, 327] on button "26" at bounding box center [297, 332] width 25 height 25
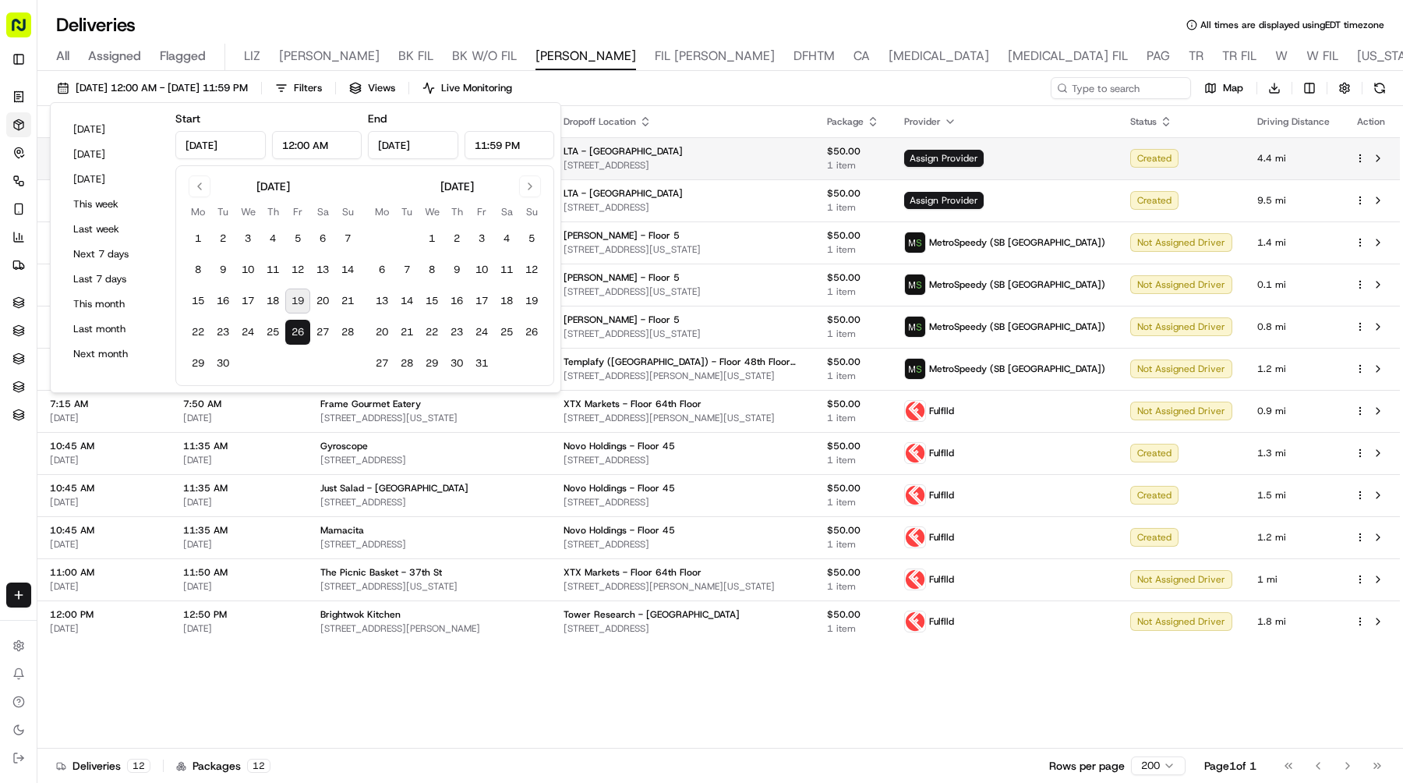
click at [1388, 156] on td at bounding box center [1371, 158] width 58 height 42
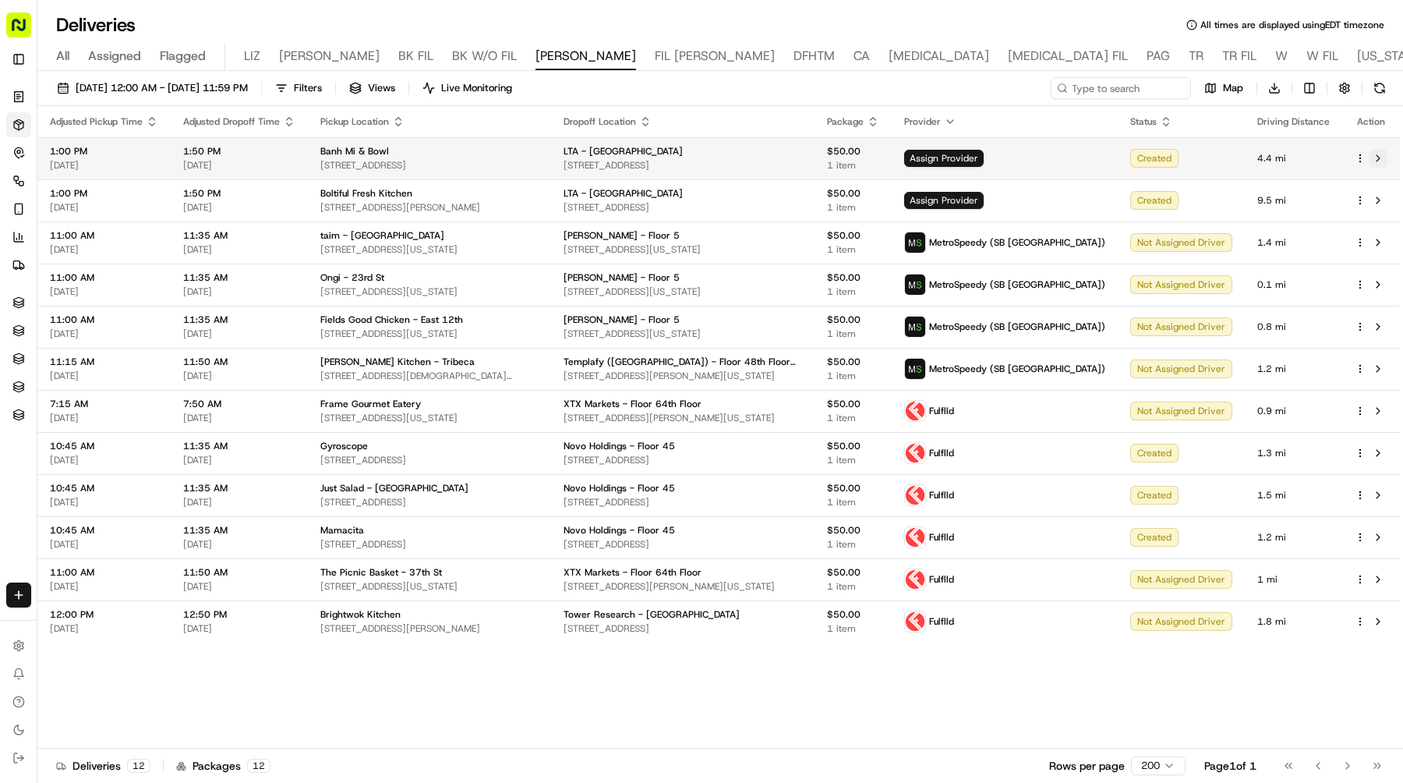
click at [1375, 160] on button at bounding box center [1378, 158] width 19 height 19
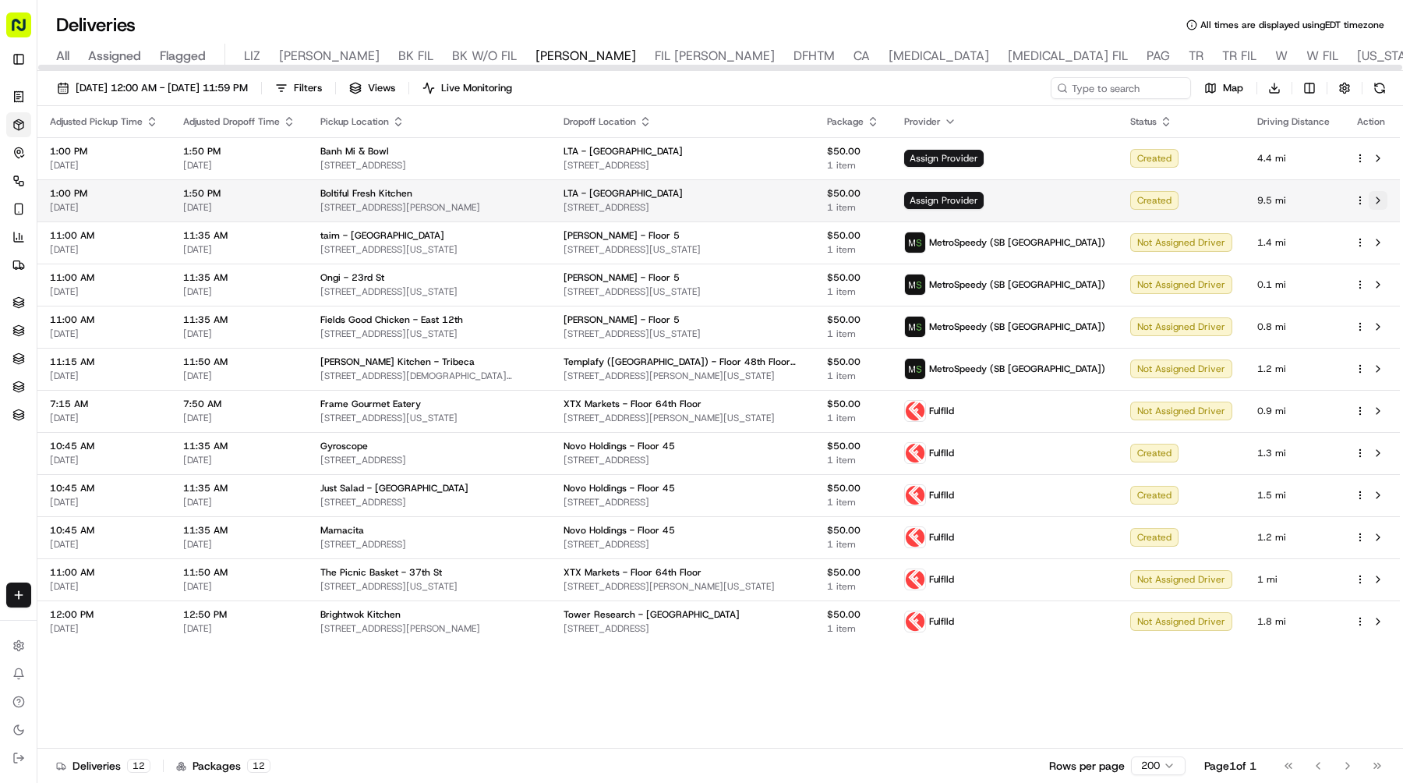
click at [1378, 199] on button at bounding box center [1378, 200] width 19 height 19
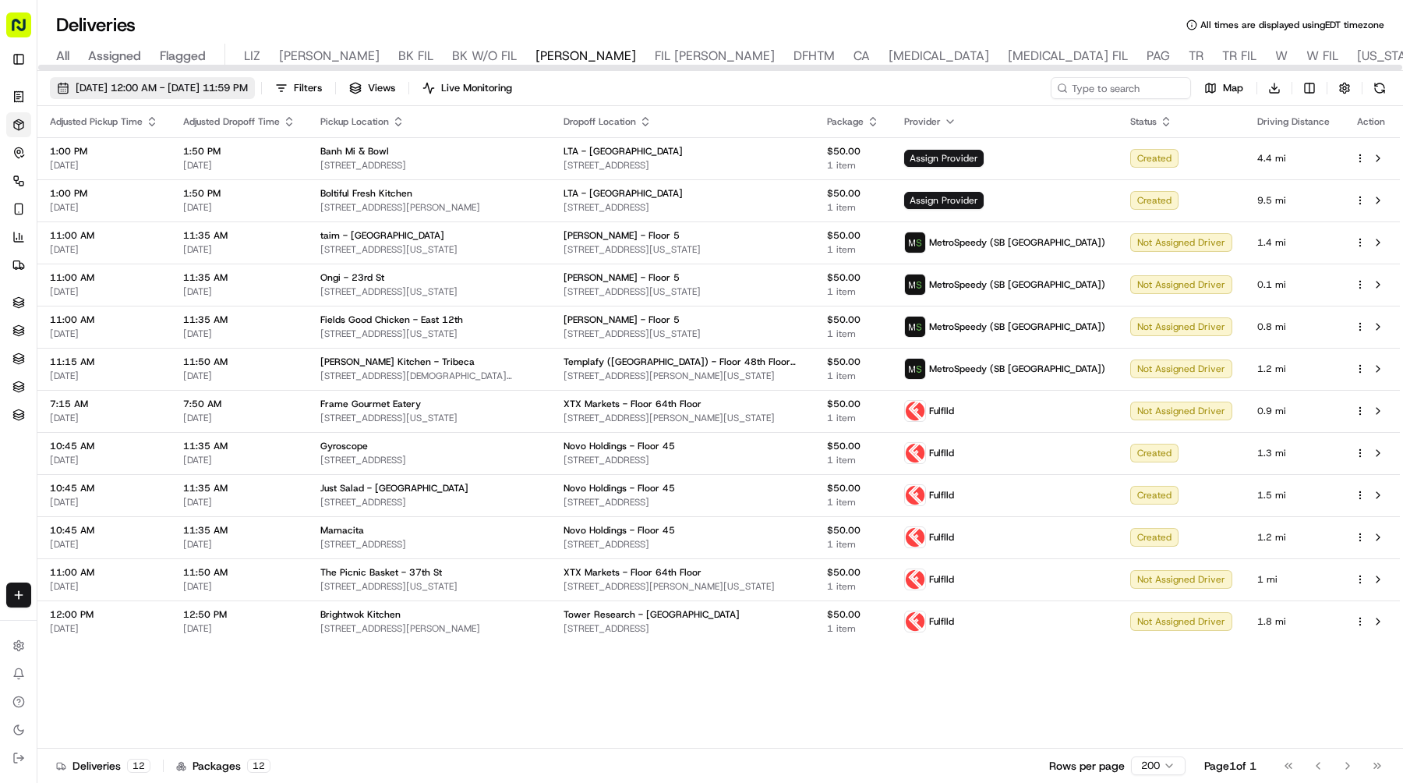
click at [255, 97] on button "09/26/2025 12:00 AM - 09/26/2025 11:59 PM" at bounding box center [152, 88] width 205 height 22
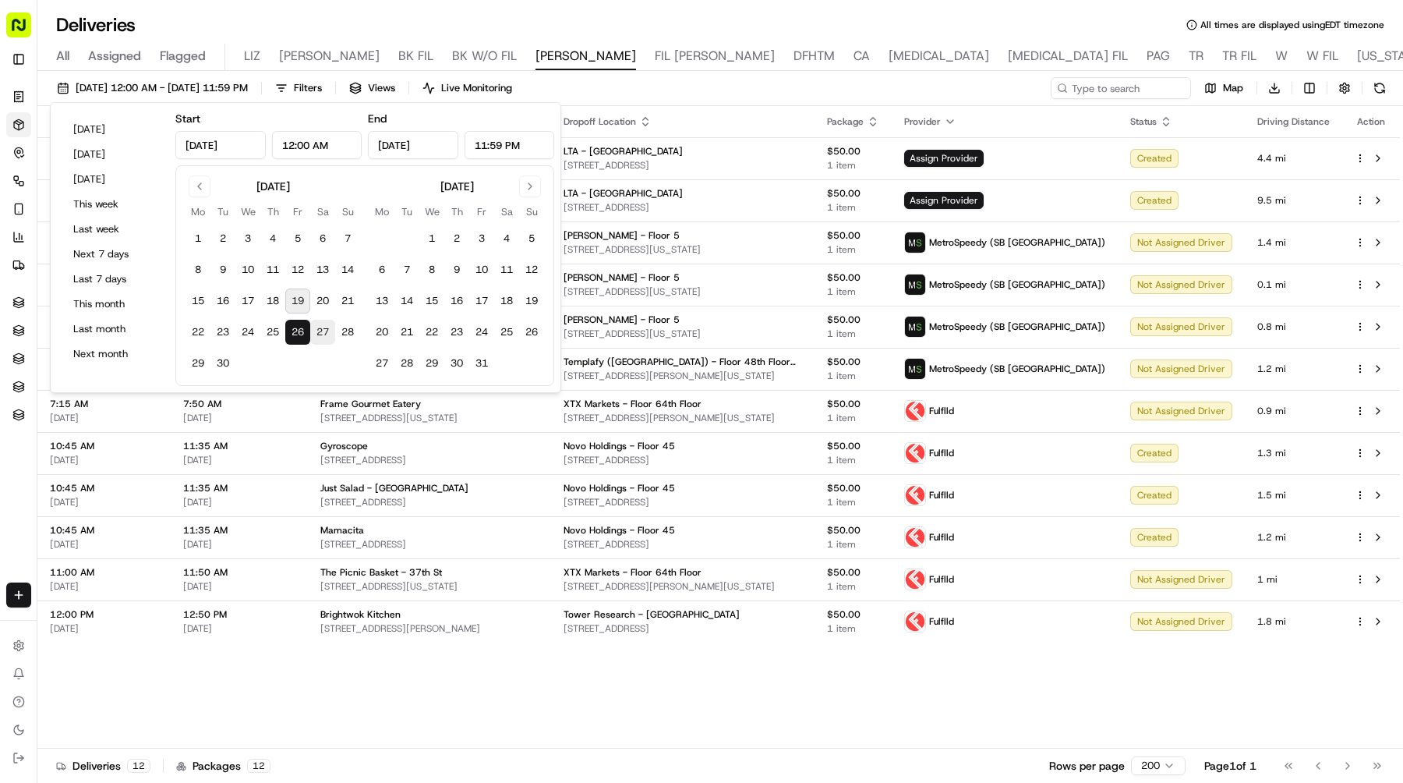
click at [312, 334] on button "27" at bounding box center [322, 332] width 25 height 25
type input "Sep 27, 2025"
click at [312, 334] on button "27" at bounding box center [322, 332] width 25 height 25
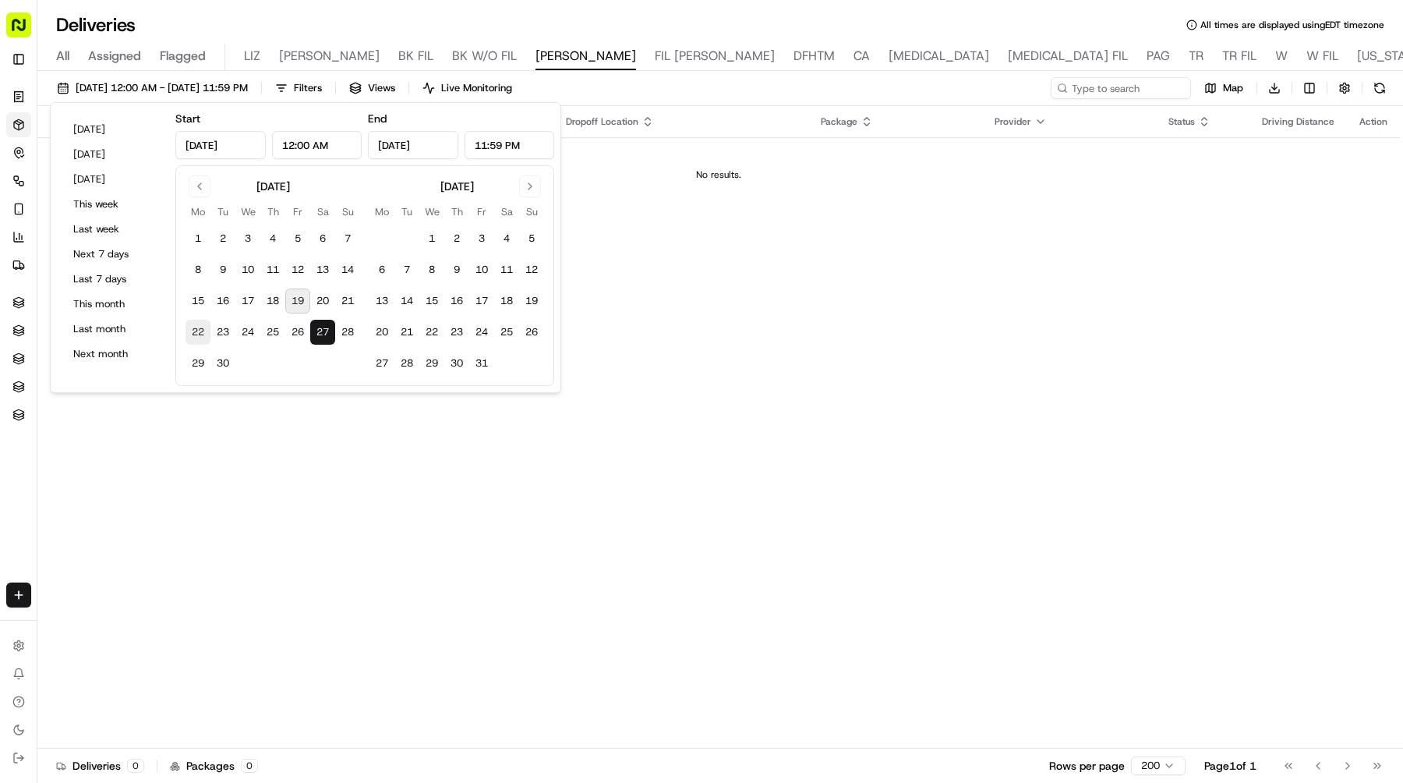
click at [195, 324] on button "22" at bounding box center [198, 332] width 25 height 25
type input "Sep 22, 2025"
click at [195, 324] on button "22" at bounding box center [198, 332] width 25 height 25
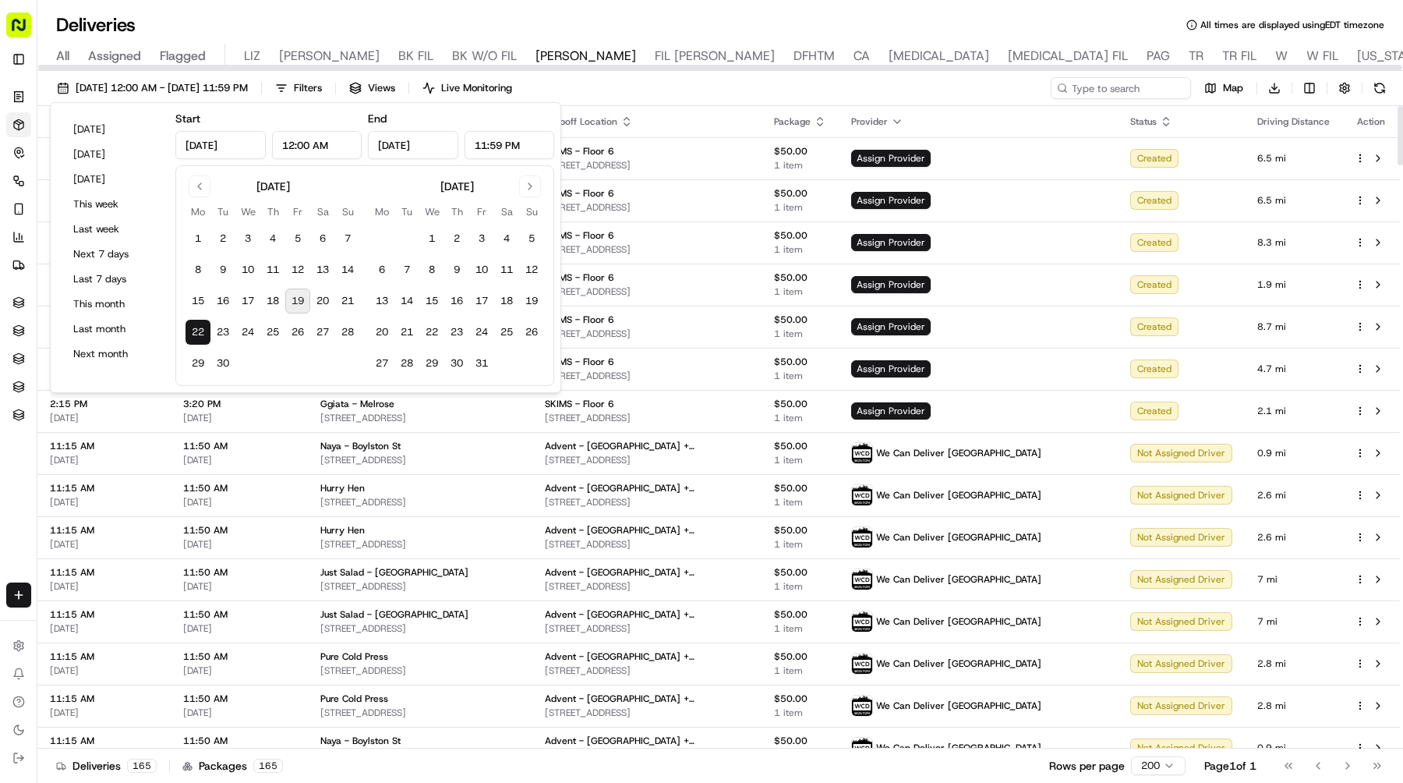
click at [683, 106] on th "Dropoff Location" at bounding box center [646, 121] width 228 height 31
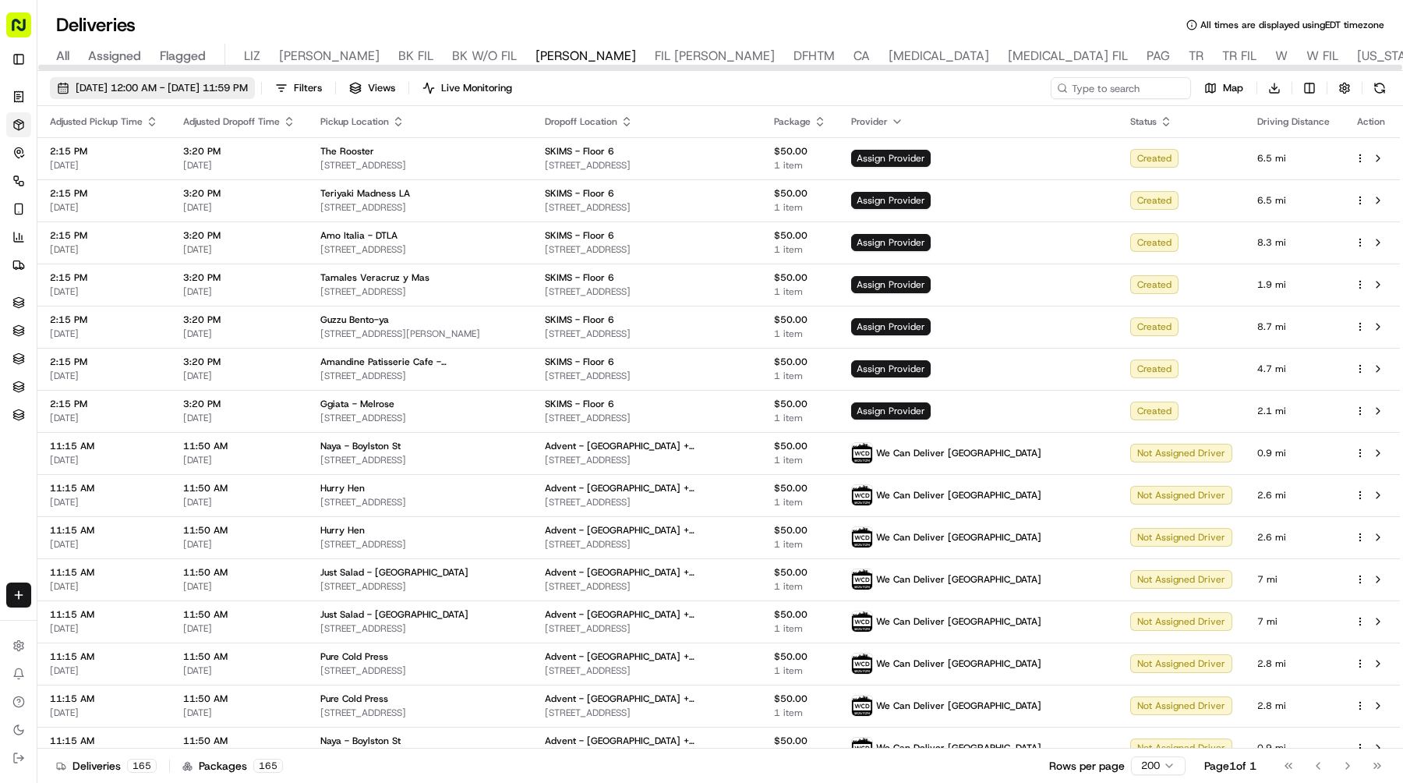
click at [169, 82] on span "[DATE] 12:00 AM - [DATE] 11:59 PM" at bounding box center [162, 88] width 172 height 14
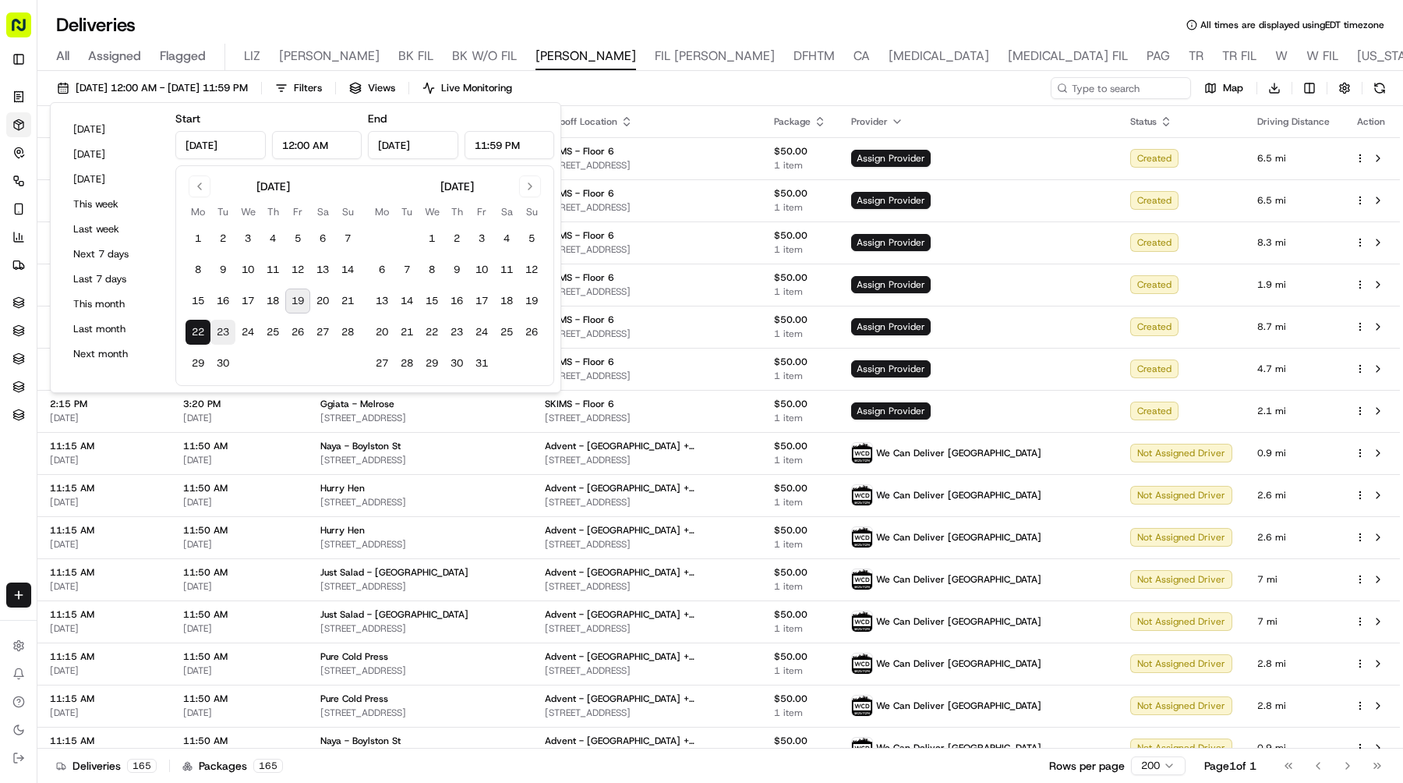
click at [218, 328] on button "23" at bounding box center [222, 332] width 25 height 25
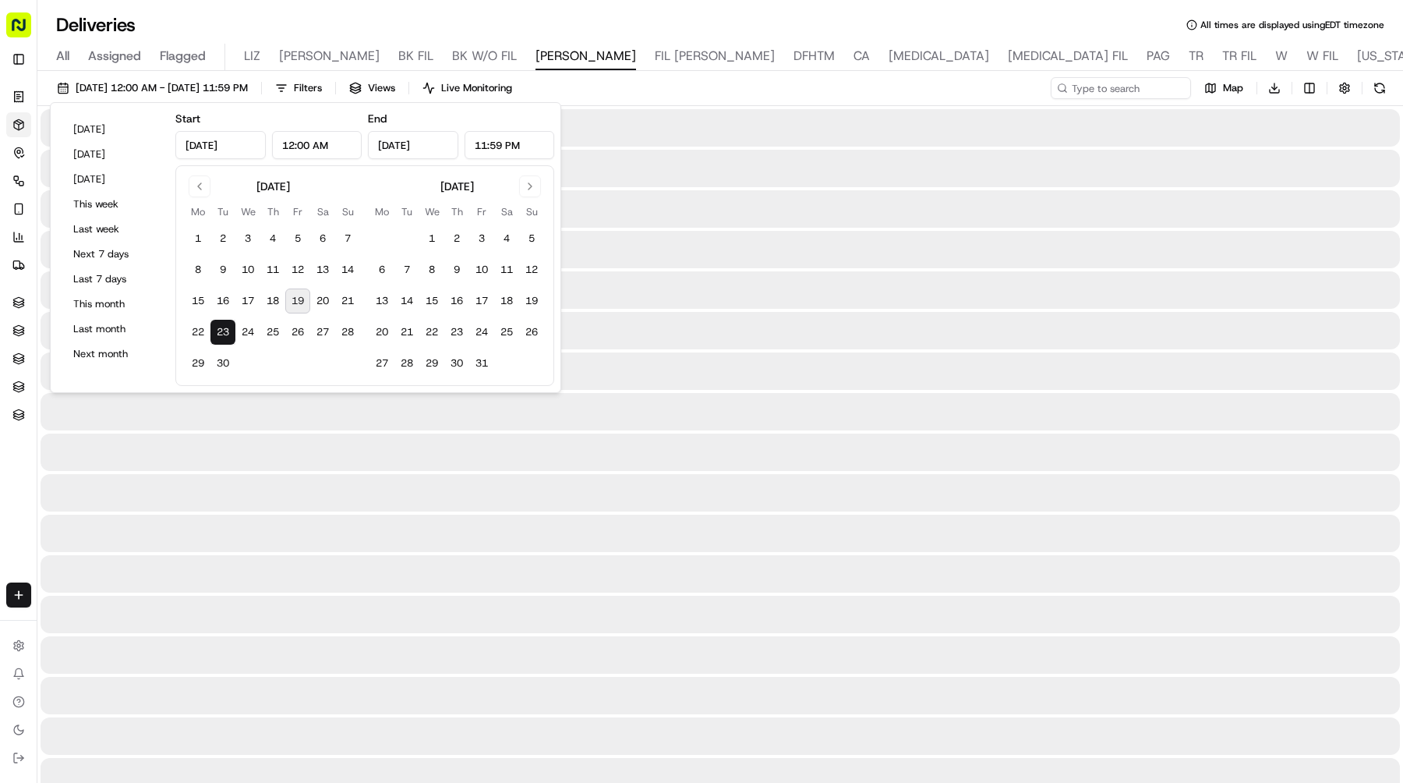
type input "Sep 23, 2025"
click at [218, 328] on button "23" at bounding box center [222, 332] width 25 height 25
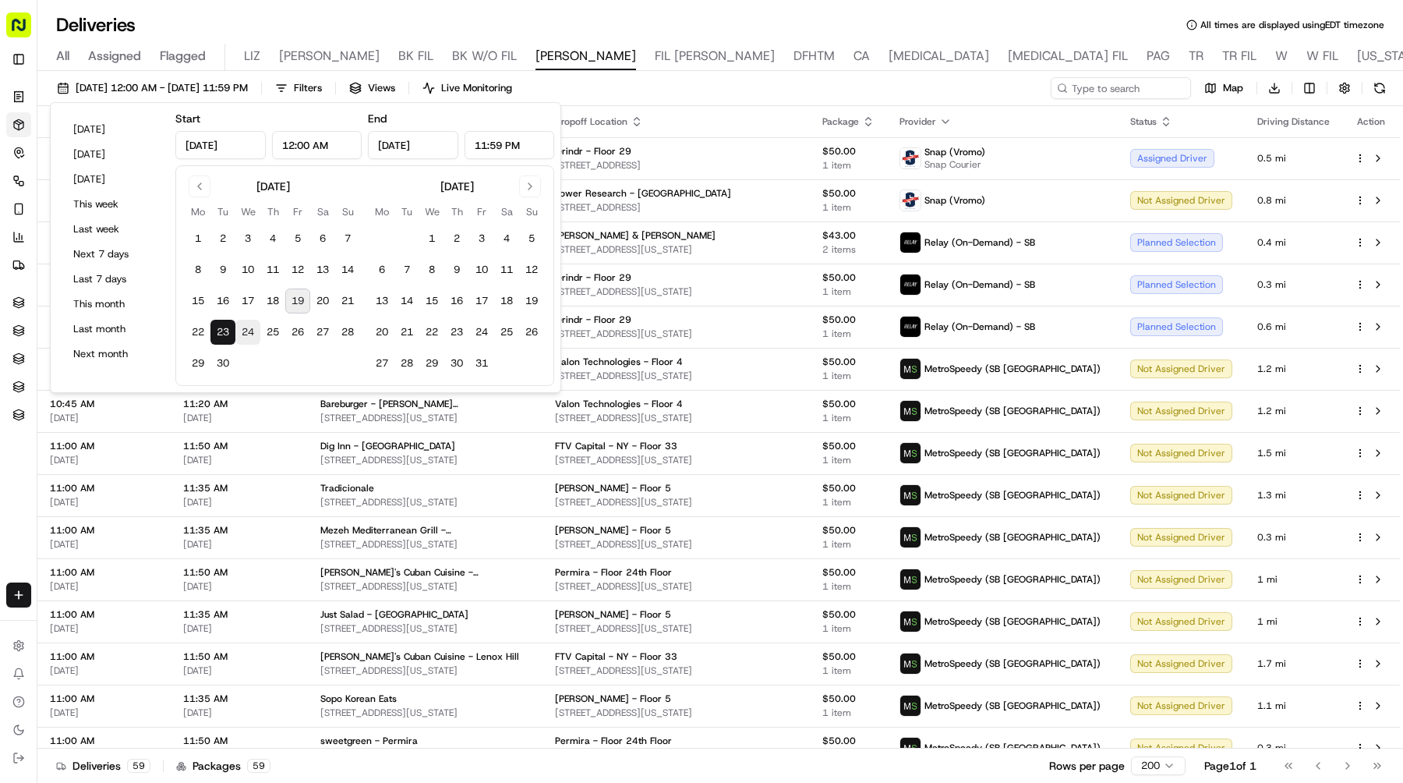
click at [250, 328] on button "24" at bounding box center [247, 332] width 25 height 25
type input "Sep 24, 2025"
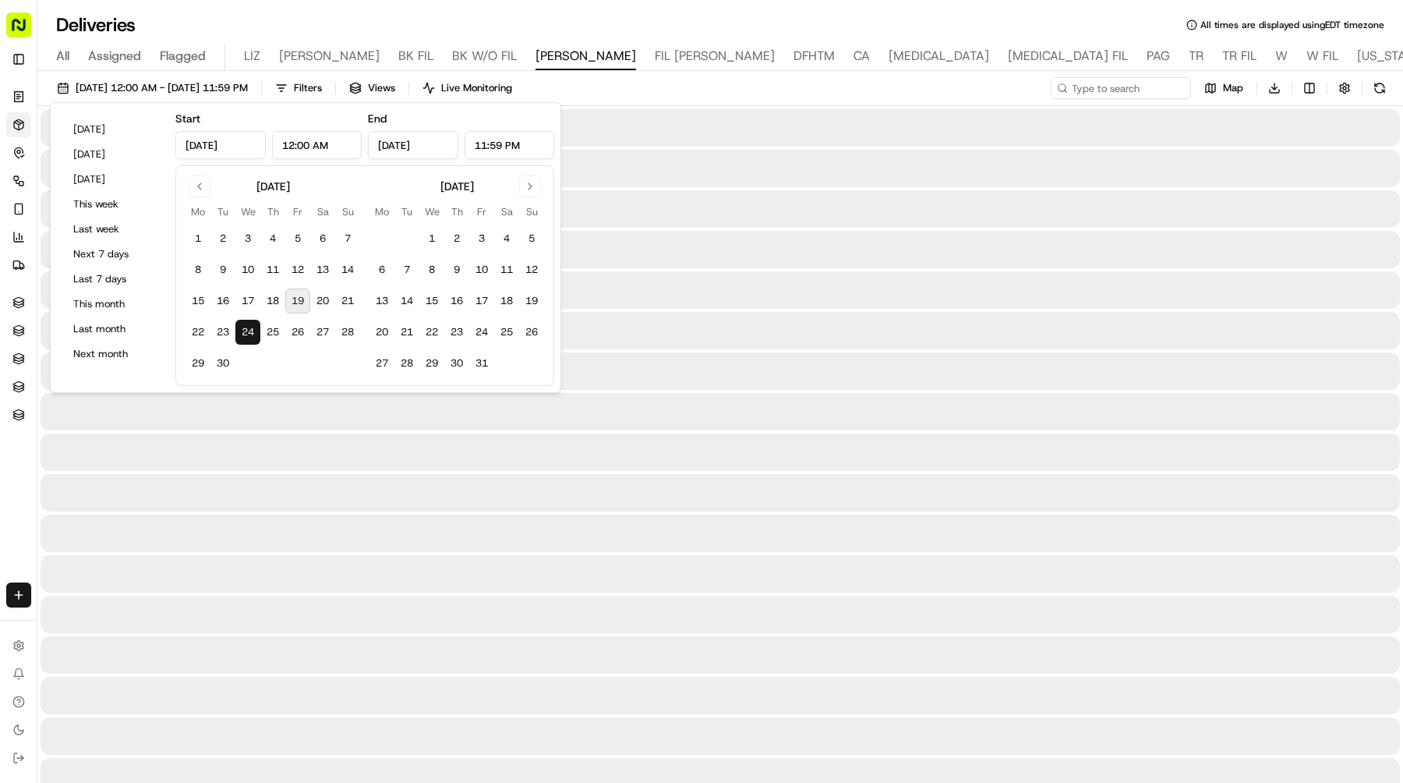
click at [250, 328] on button "24" at bounding box center [247, 332] width 25 height 25
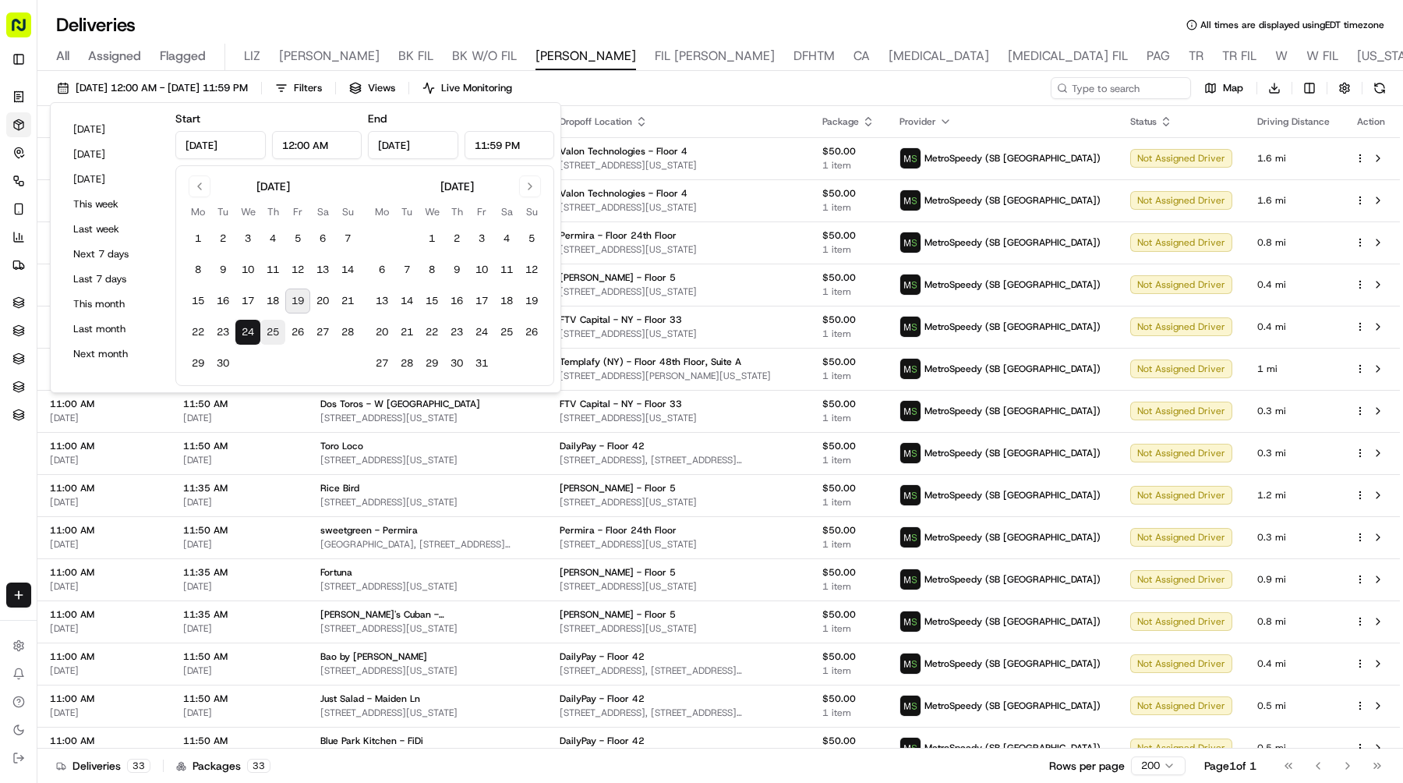
click at [271, 328] on button "25" at bounding box center [272, 332] width 25 height 25
type input "Sep 25, 2025"
click at [271, 328] on button "25" at bounding box center [272, 332] width 25 height 25
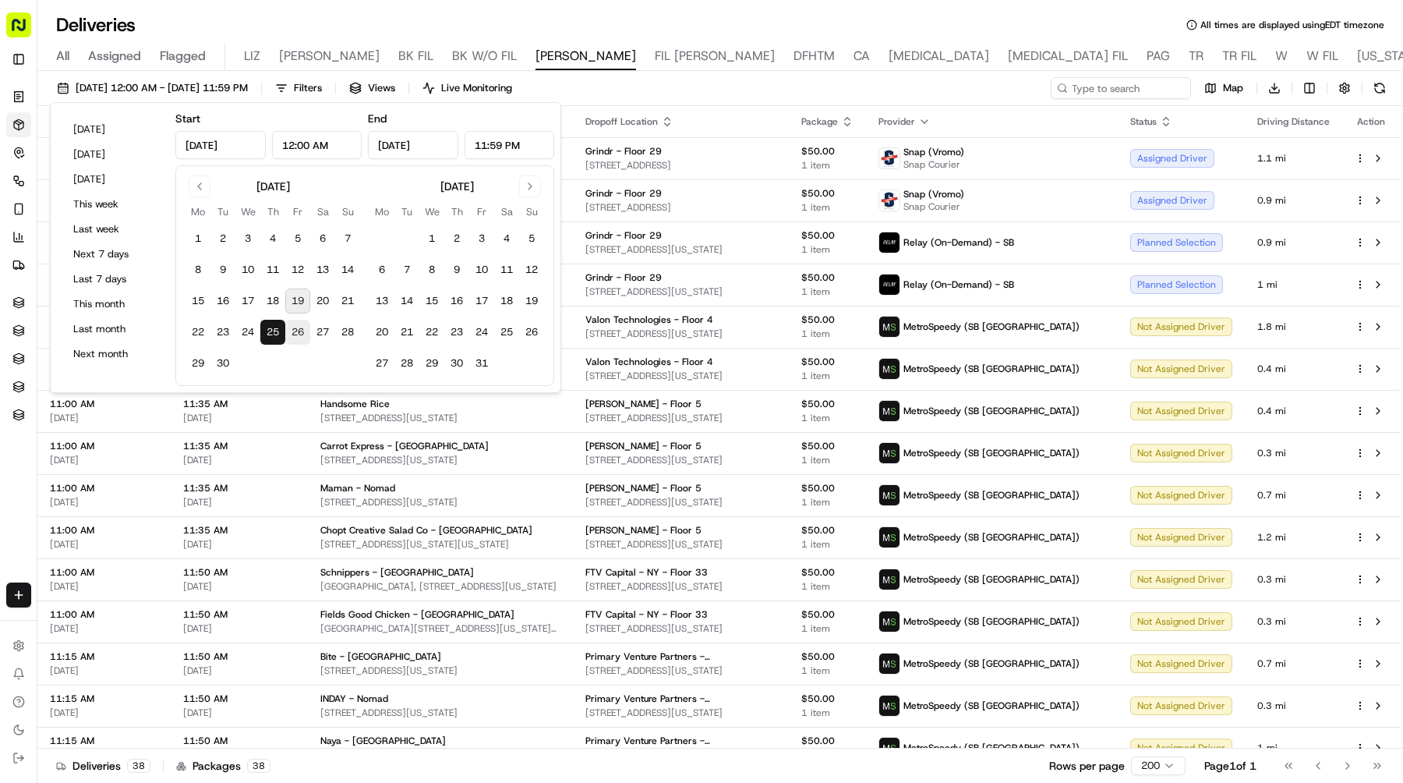
click at [292, 329] on button "26" at bounding box center [297, 332] width 25 height 25
type input "Sep 26, 2025"
click at [292, 329] on button "26" at bounding box center [297, 332] width 25 height 25
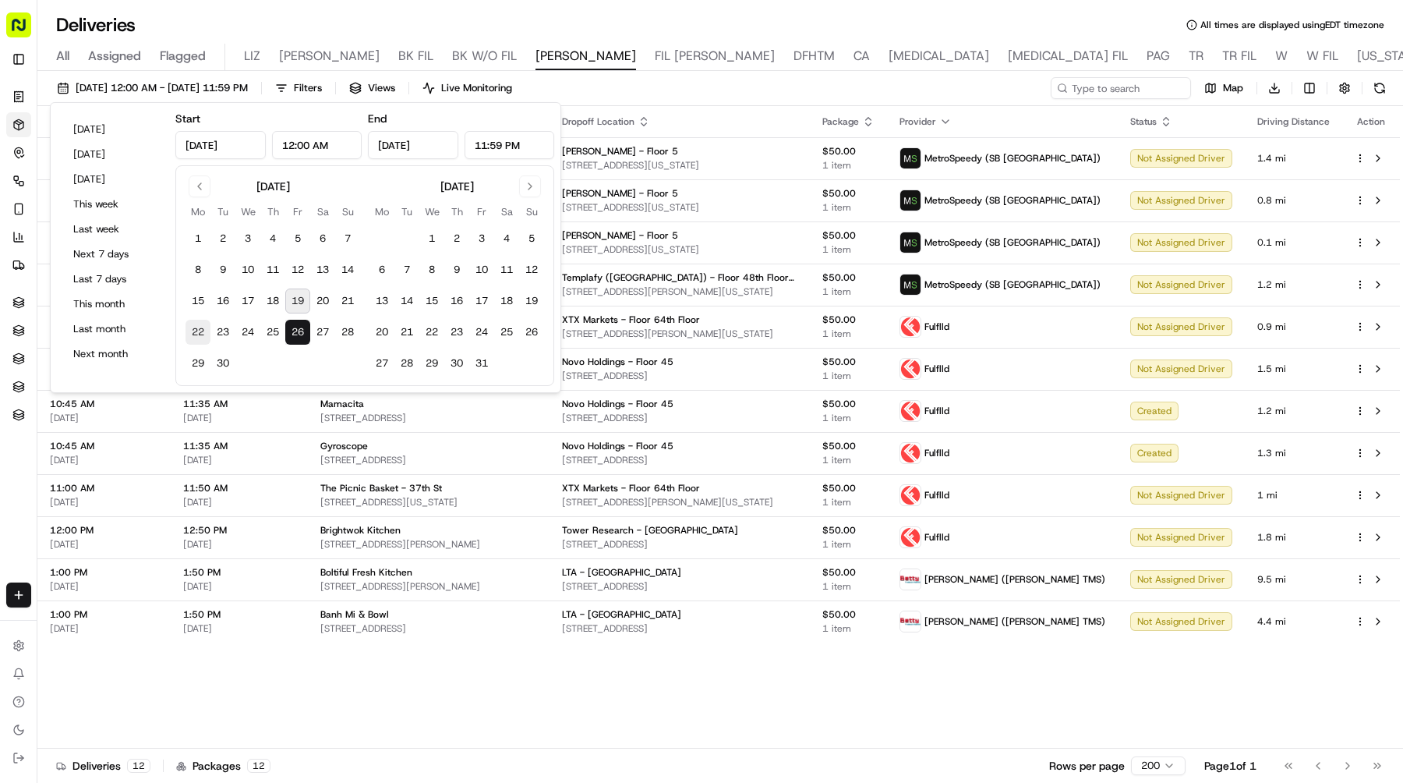
click at [195, 329] on button "22" at bounding box center [198, 332] width 25 height 25
type input "Sep 22, 2025"
click at [195, 329] on button "22" at bounding box center [198, 332] width 25 height 25
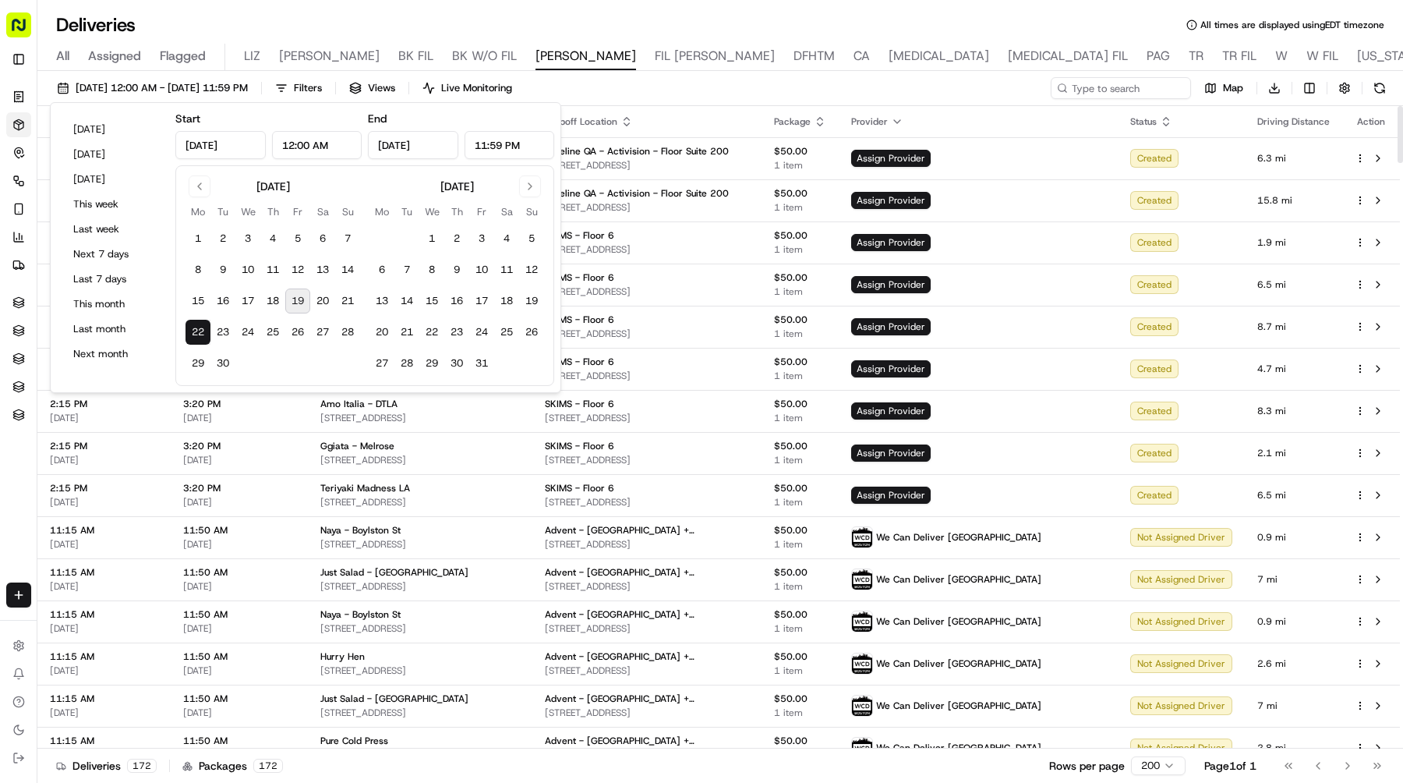
click at [762, 100] on div "09/22/2025 12:00 AM - 09/22/2025 11:59 PM Filters Views Live Monitoring Map Dow…" at bounding box center [720, 91] width 1366 height 29
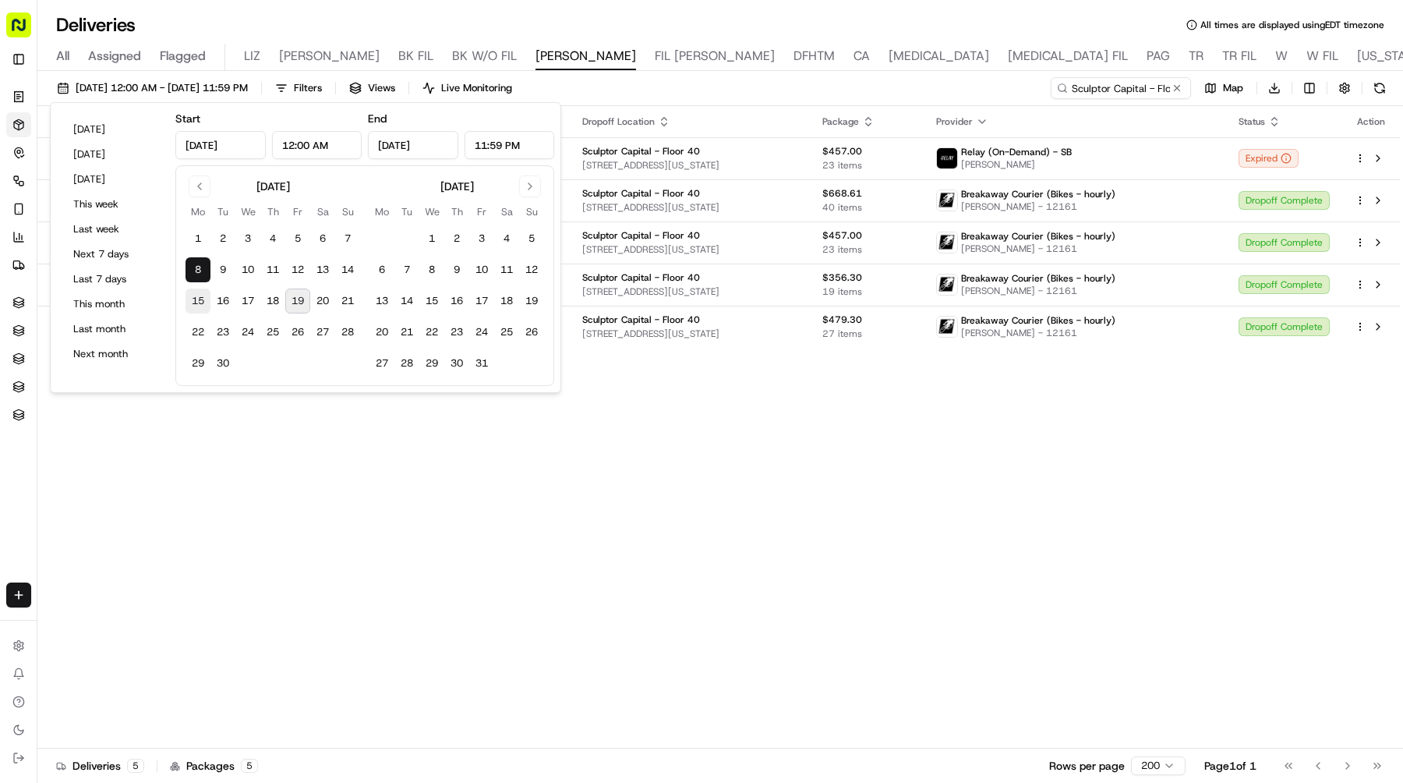
click at [201, 301] on button "15" at bounding box center [198, 300] width 25 height 25
type input "[DATE]"
click at [201, 301] on button "15" at bounding box center [198, 300] width 25 height 25
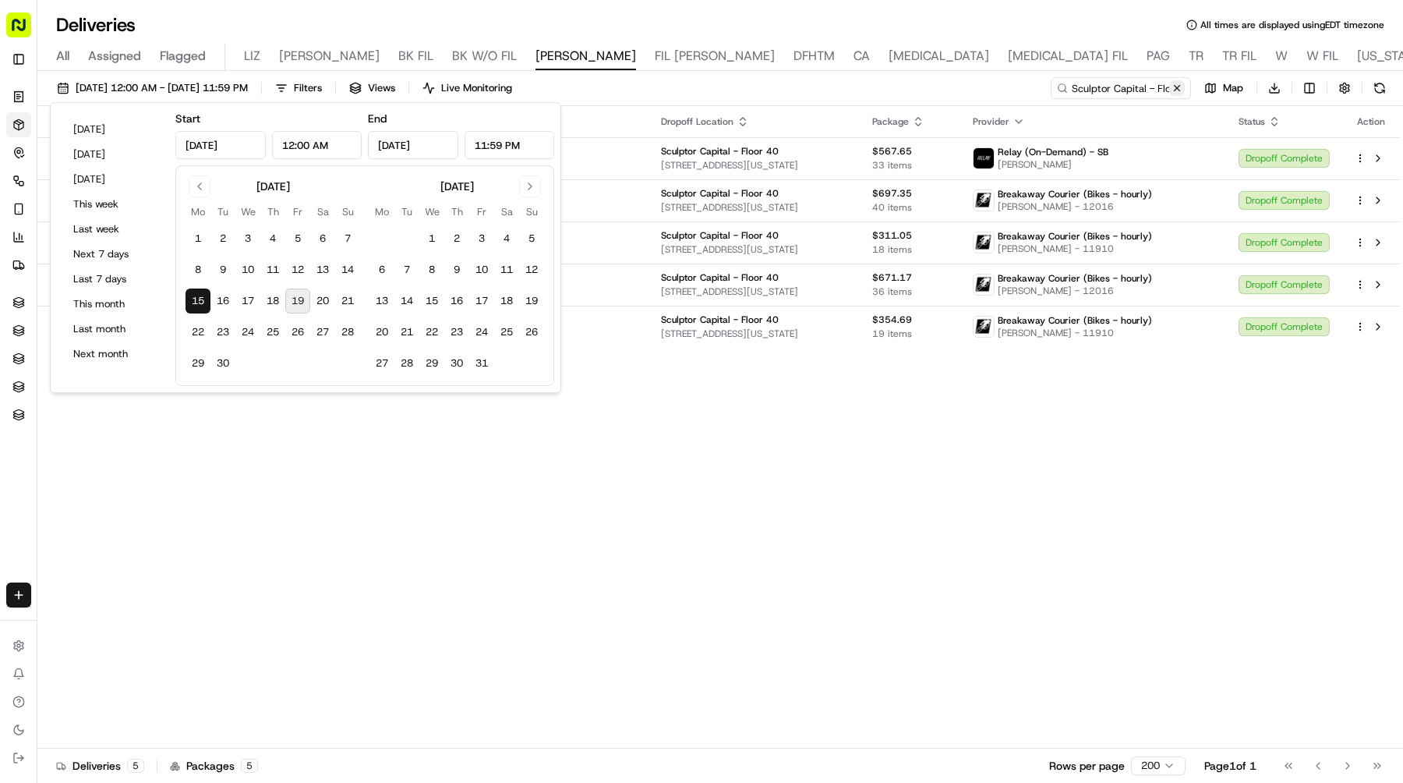
click at [1179, 83] on button at bounding box center [1177, 88] width 16 height 16
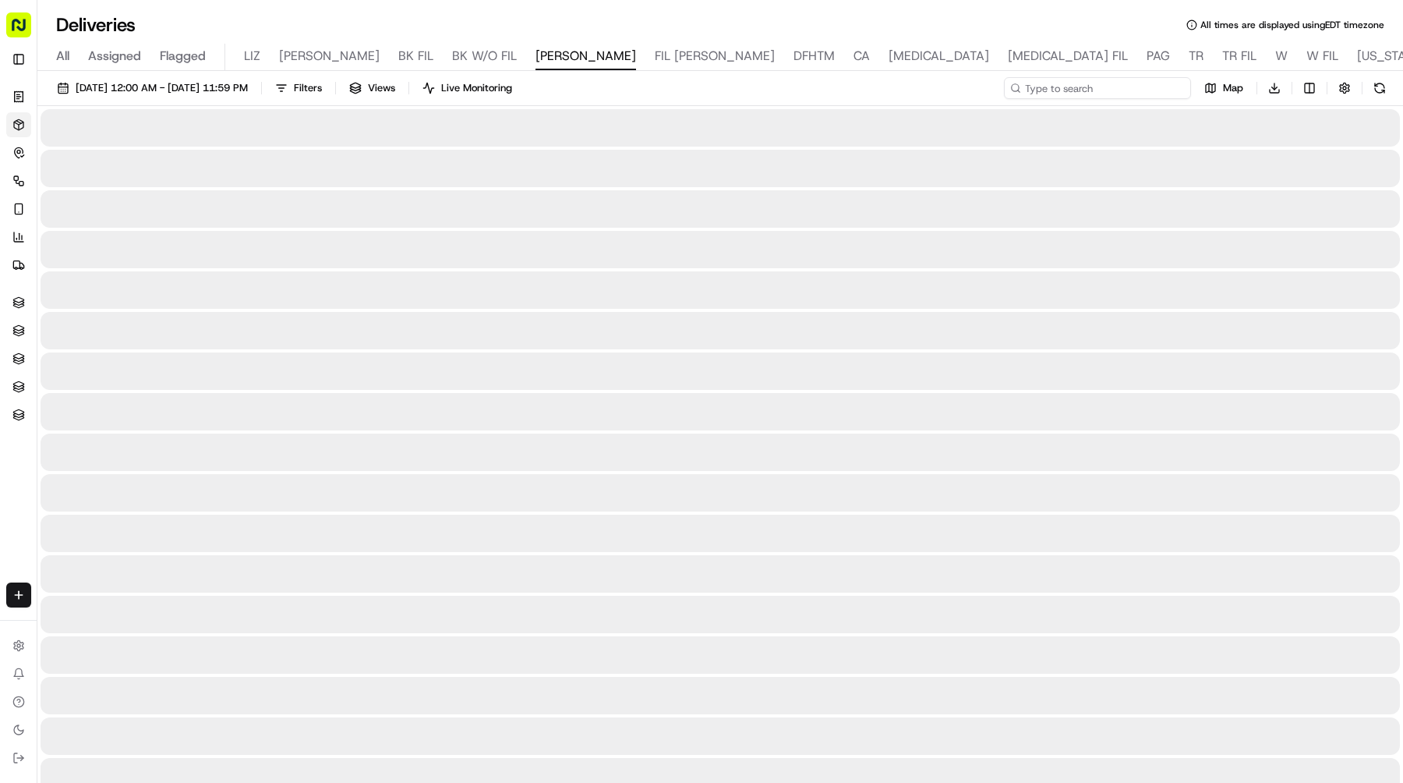
click at [1153, 86] on input at bounding box center [1097, 88] width 187 height 22
paste input "Rockwood Capital"
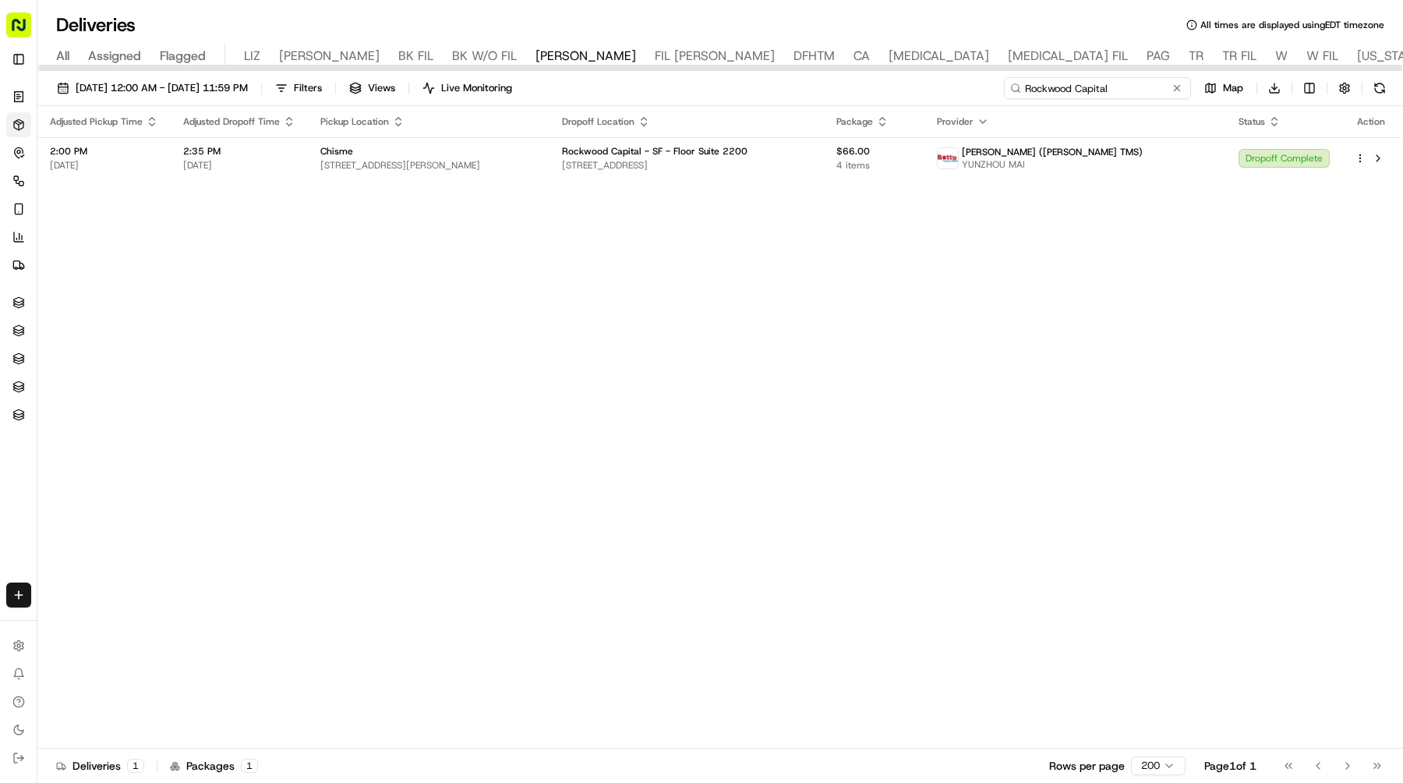
drag, startPoint x: 1123, startPoint y: 87, endPoint x: 856, endPoint y: 78, distance: 267.5
click at [858, 78] on div "09/15/2025 12:00 AM - 09/15/2025 11:59 PM Filters Views Live Monitoring Rockwoo…" at bounding box center [720, 91] width 1366 height 29
paste input "LTA - USA"
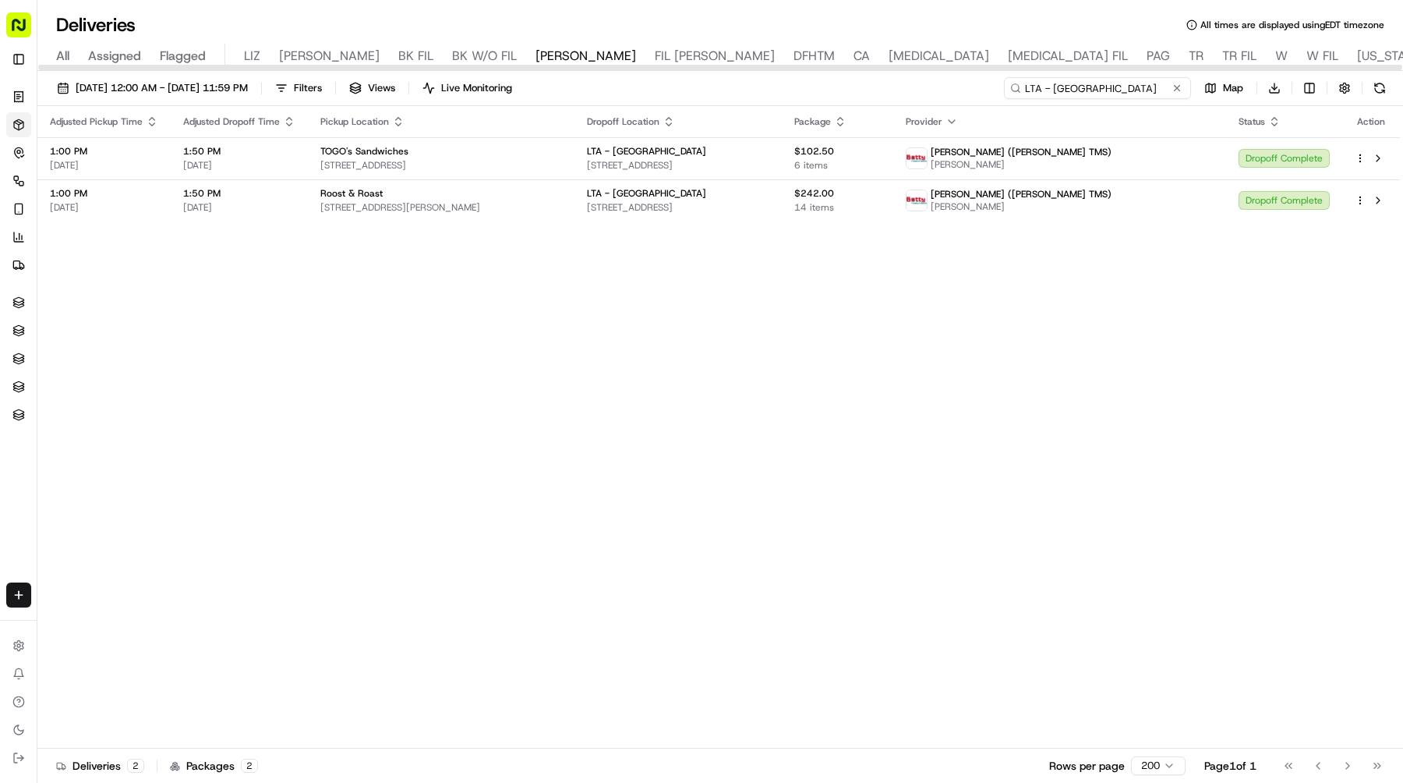
type input "LTA - USA"
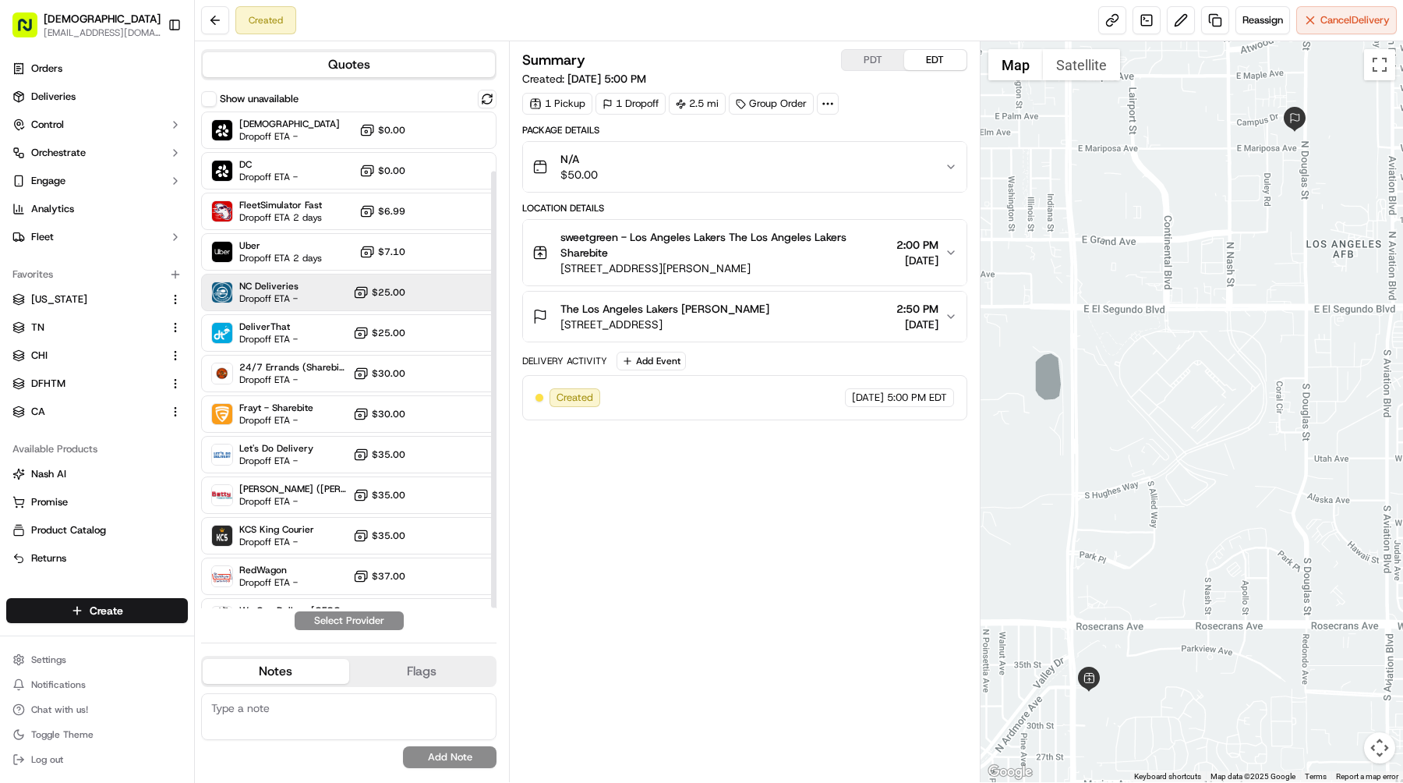
scroll to position [68, 0]
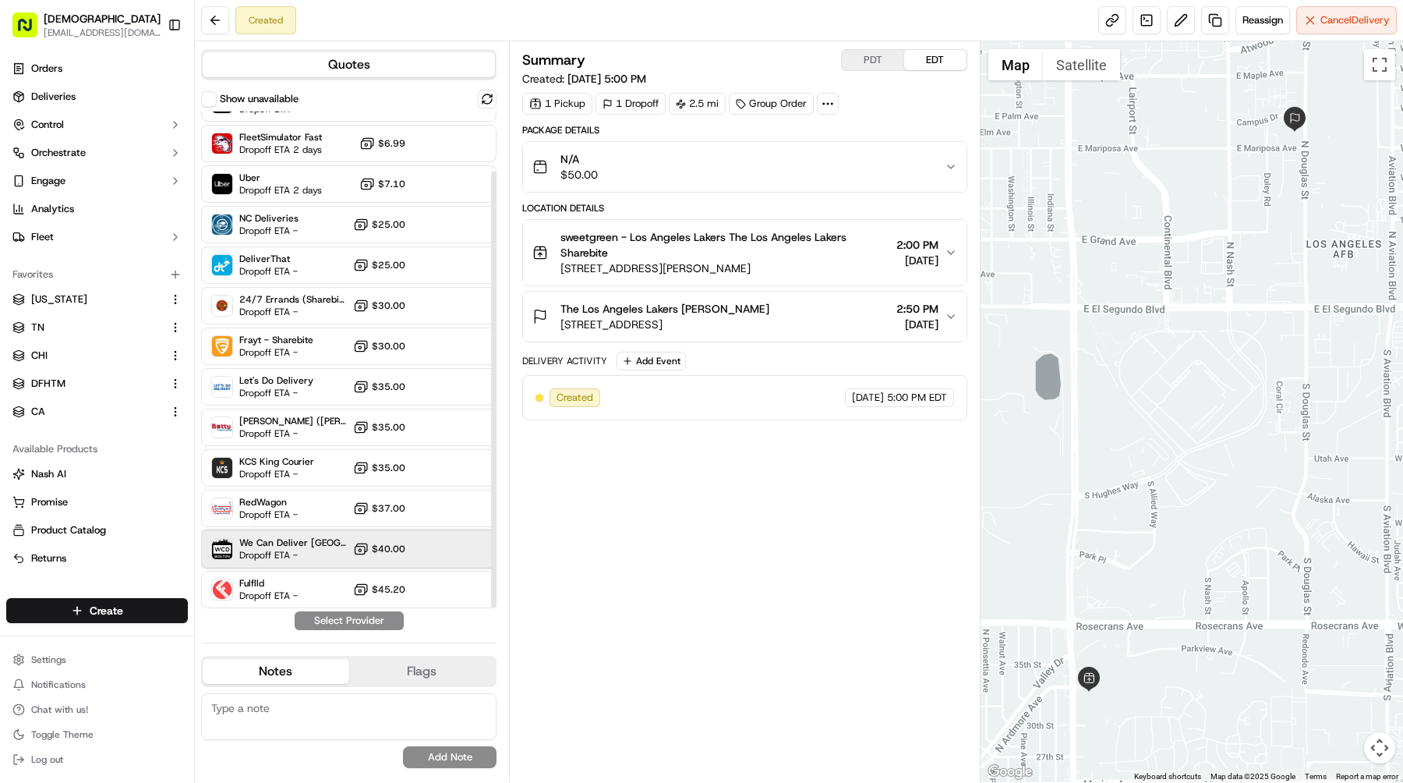
click at [303, 539] on span "We Can Deliver [GEOGRAPHIC_DATA]" at bounding box center [293, 542] width 108 height 12
click at [370, 624] on button "Assign Provider" at bounding box center [349, 620] width 111 height 19
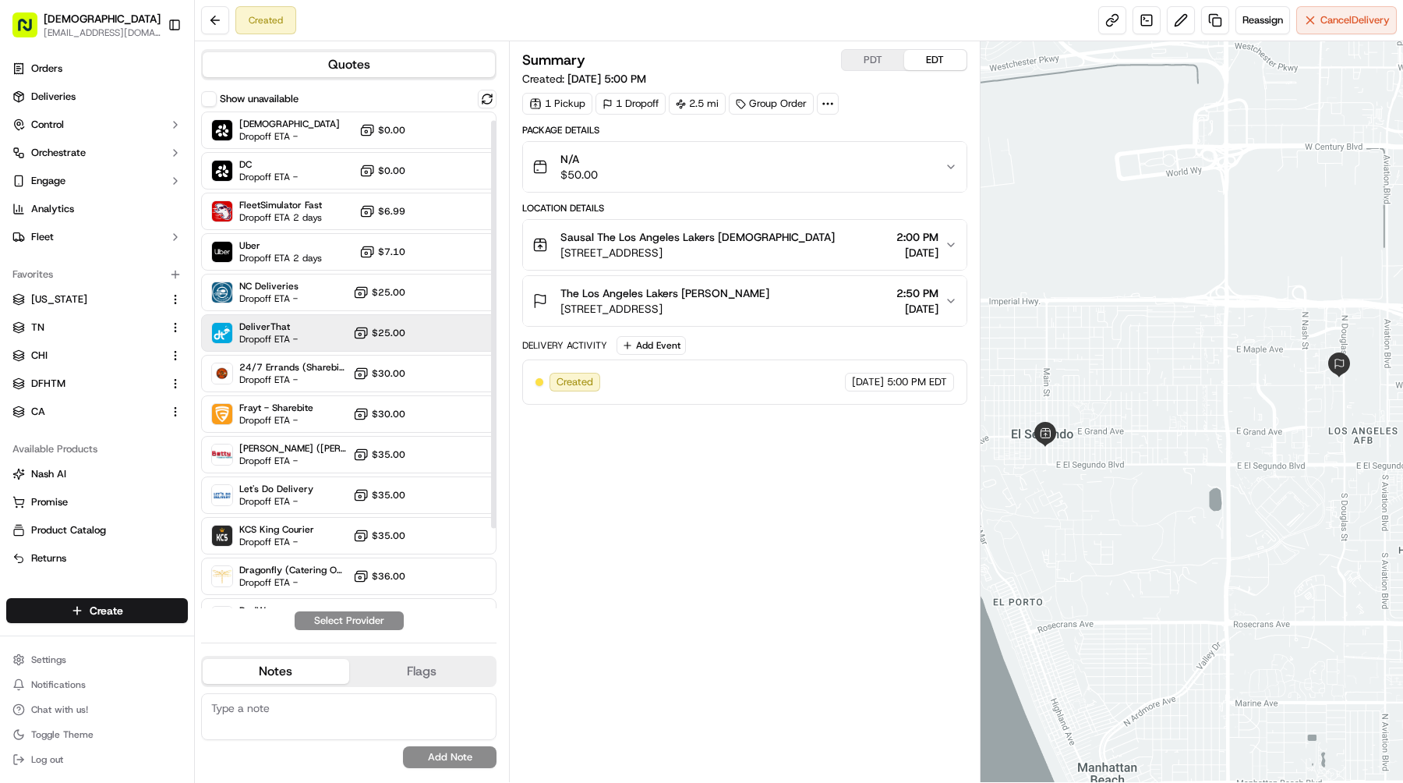
scroll to position [108, 0]
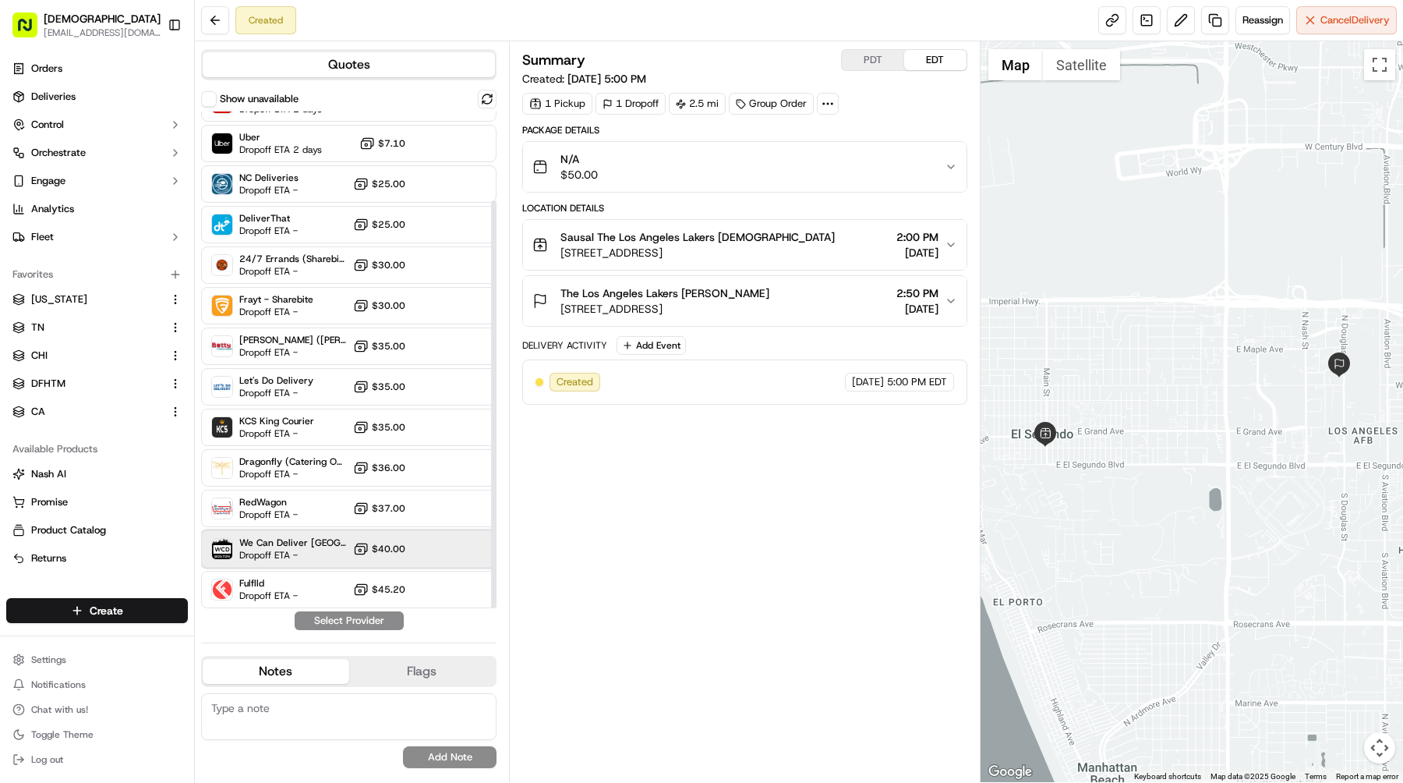
click at [283, 549] on span "Dropoff ETA -" at bounding box center [293, 555] width 108 height 12
click at [332, 616] on button "Assign Provider" at bounding box center [349, 620] width 111 height 19
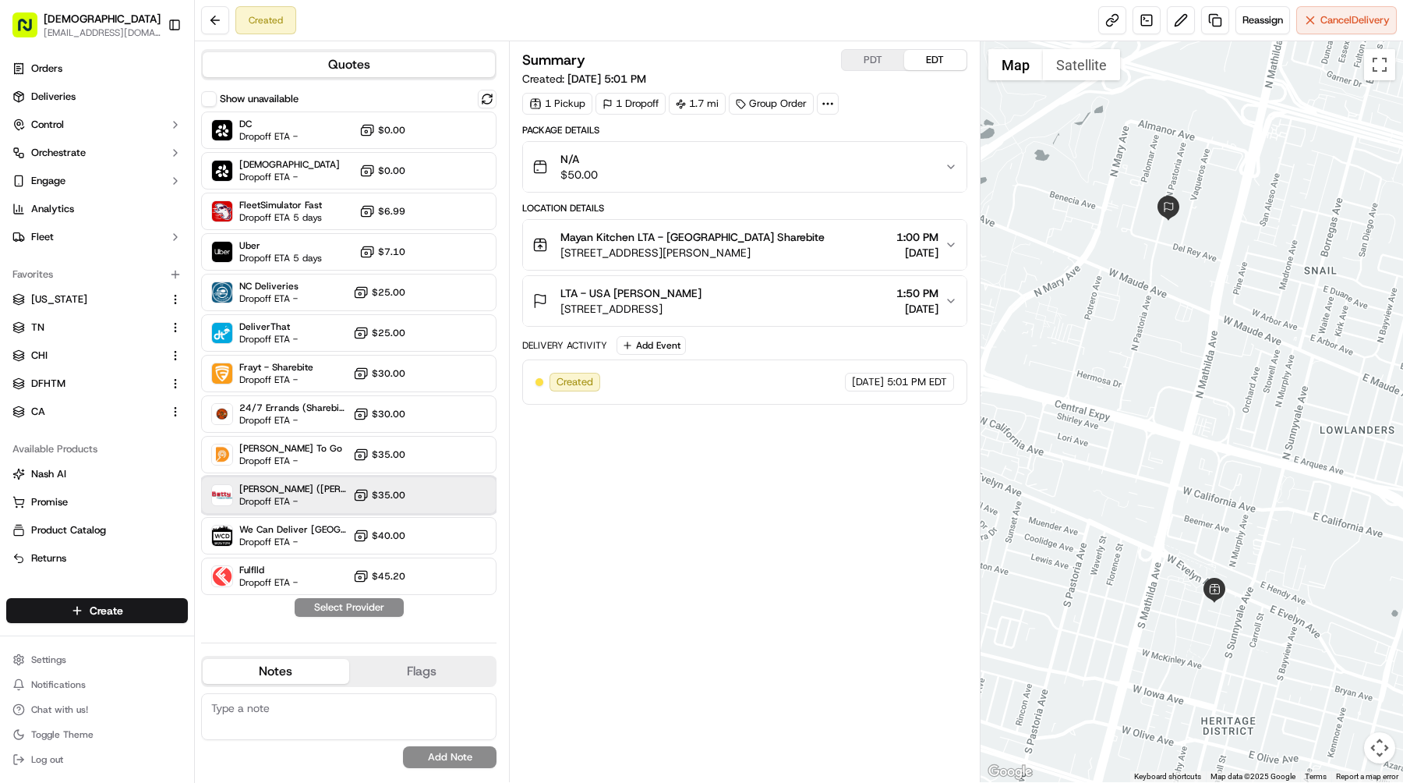
click at [297, 483] on span "[PERSON_NAME] ([PERSON_NAME] TMS)" at bounding box center [293, 489] width 108 height 12
click at [363, 607] on button "Assign Provider" at bounding box center [349, 607] width 111 height 19
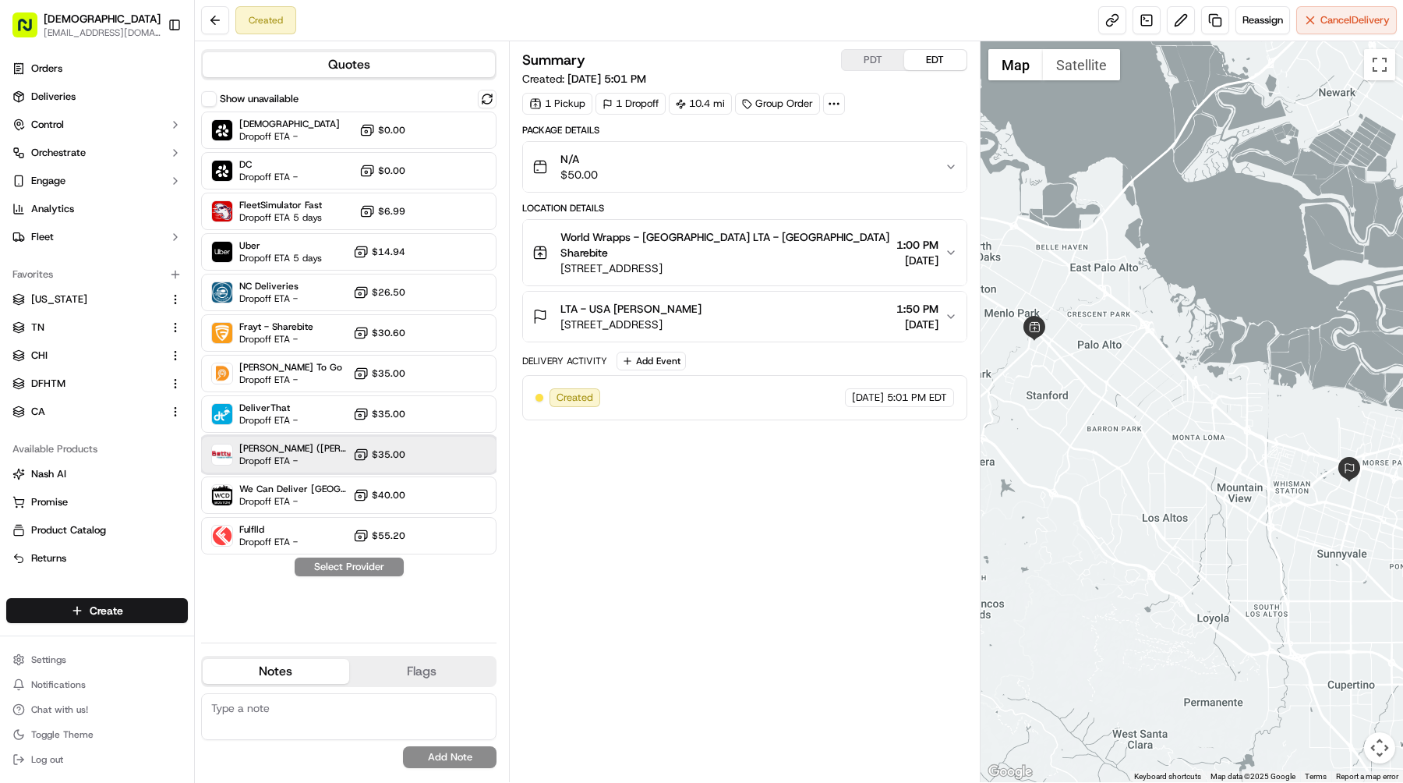
click at [285, 455] on span "Dropoff ETA -" at bounding box center [293, 460] width 108 height 12
click at [350, 572] on button "Assign Provider" at bounding box center [349, 566] width 111 height 19
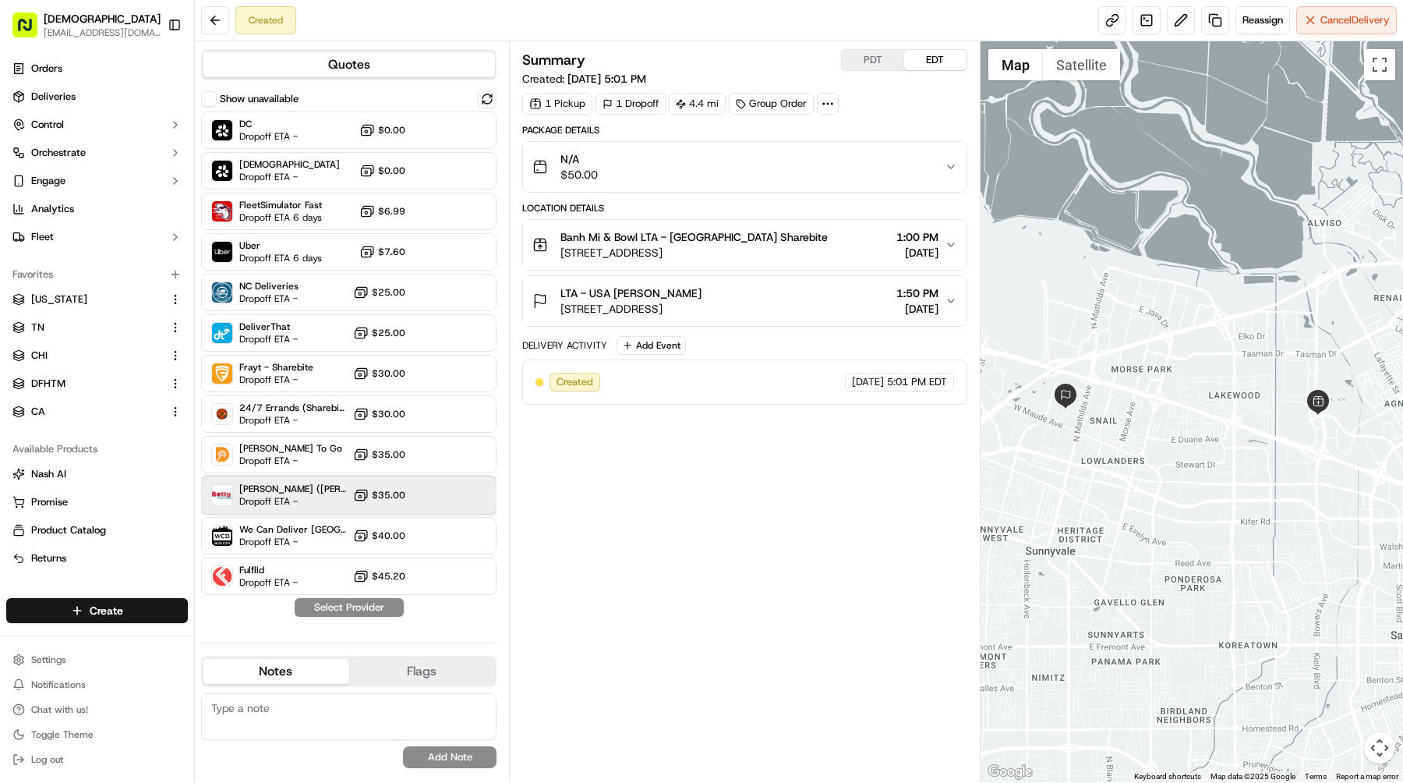
click at [311, 492] on span "Betty (Nash TMS)" at bounding box center [293, 489] width 108 height 12
click at [356, 603] on button "Assign Provider" at bounding box center [349, 607] width 111 height 19
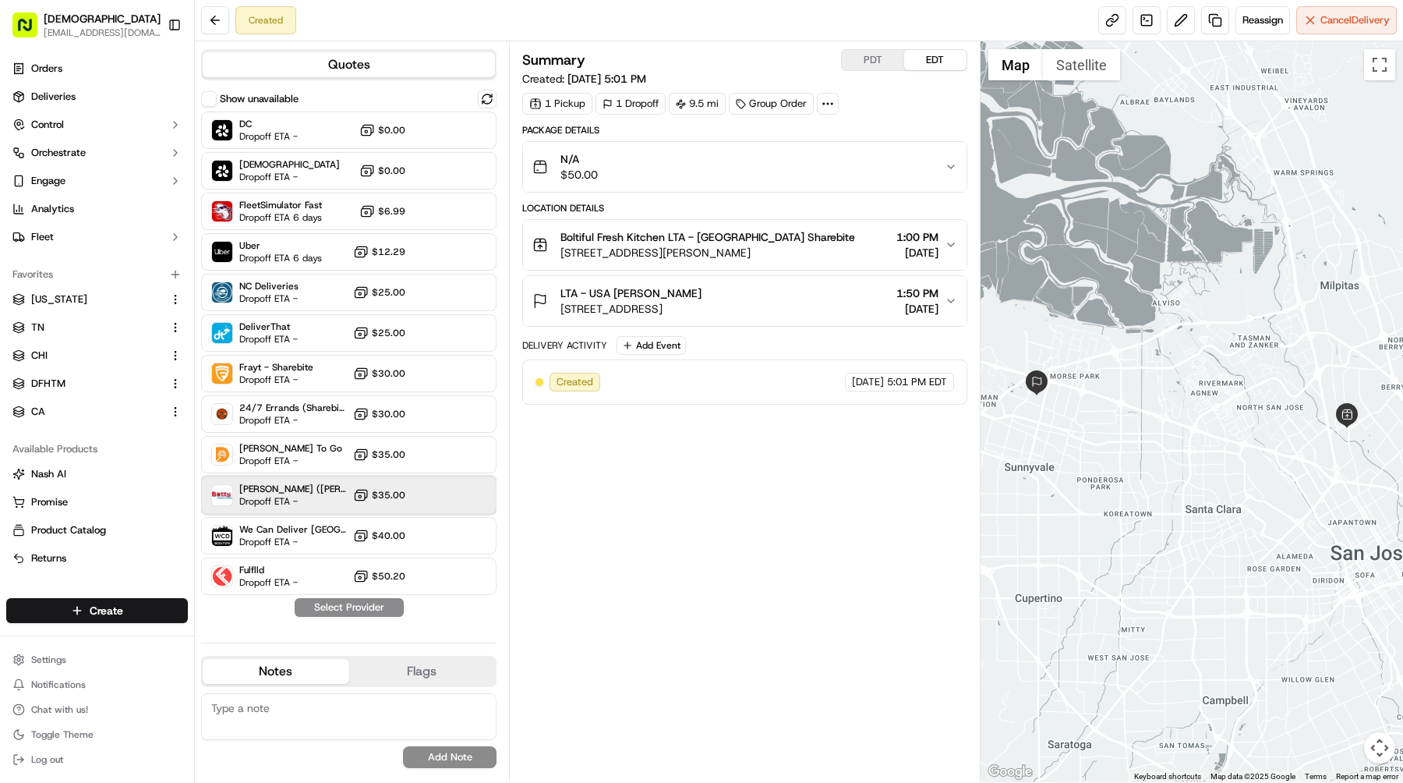
click at [311, 493] on span "[PERSON_NAME] ([PERSON_NAME] TMS)" at bounding box center [293, 489] width 108 height 12
click at [357, 608] on button "Assign Provider" at bounding box center [349, 607] width 111 height 19
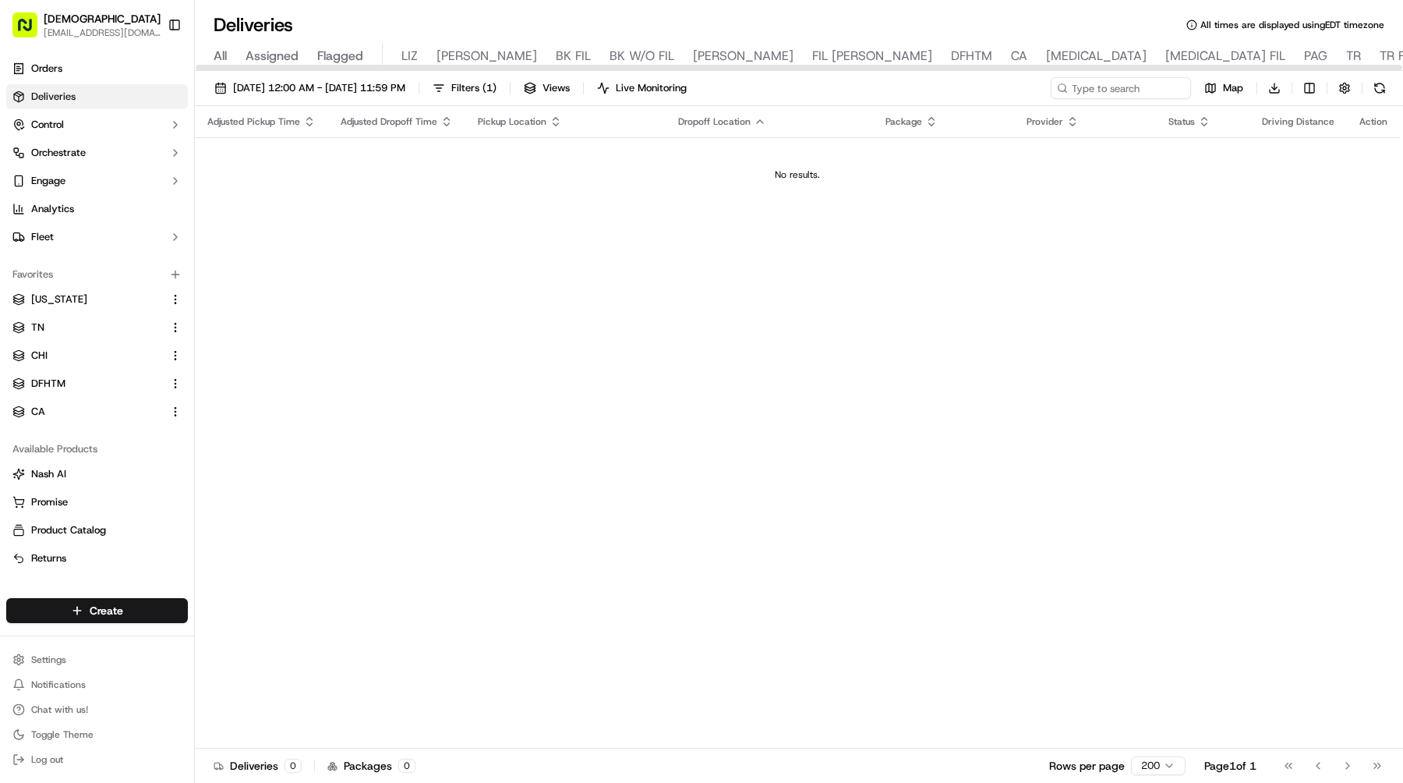
click at [412, 96] on button "[DATE] 12:00 AM - [DATE] 11:59 PM" at bounding box center [309, 88] width 205 height 22
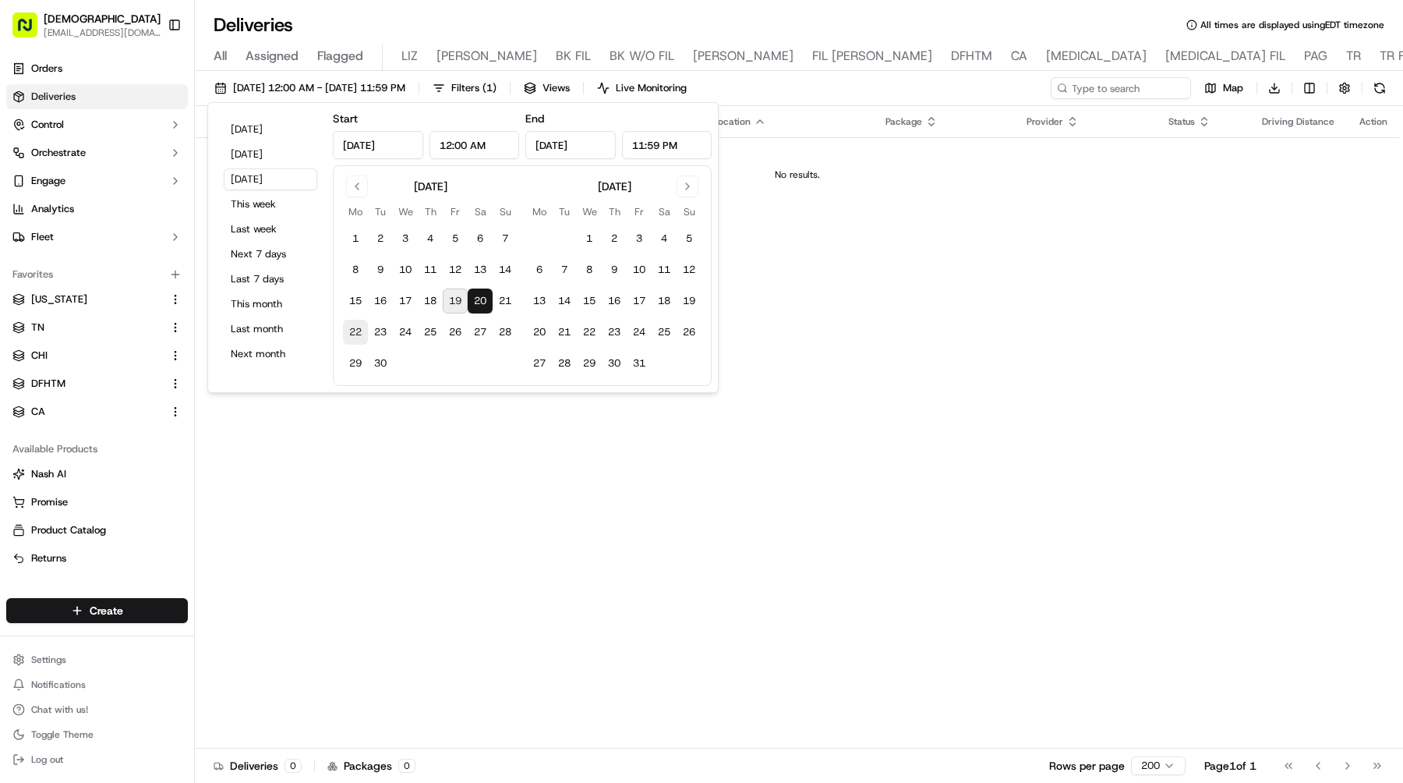
click at [356, 334] on button "22" at bounding box center [355, 332] width 25 height 25
type input "[DATE]"
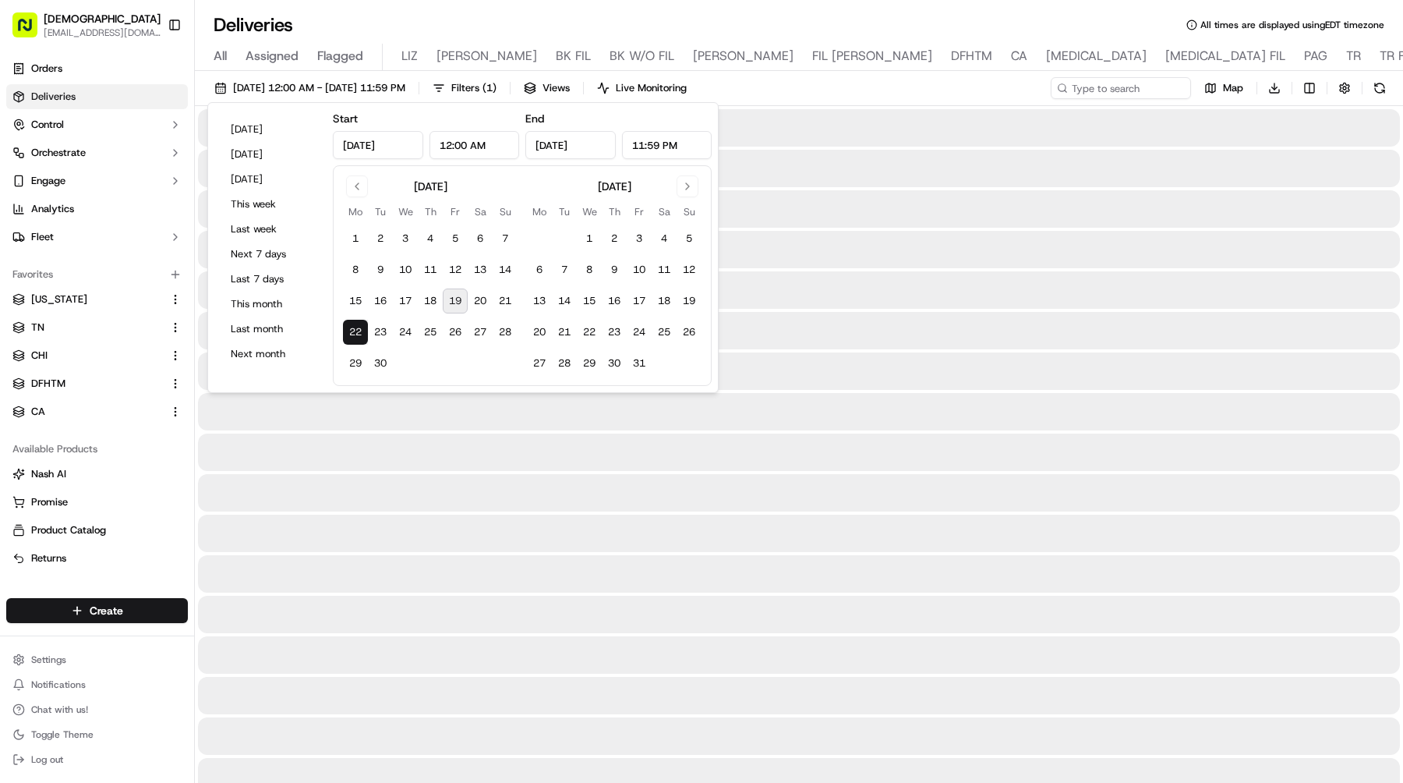
click at [356, 334] on button "22" at bounding box center [355, 332] width 25 height 25
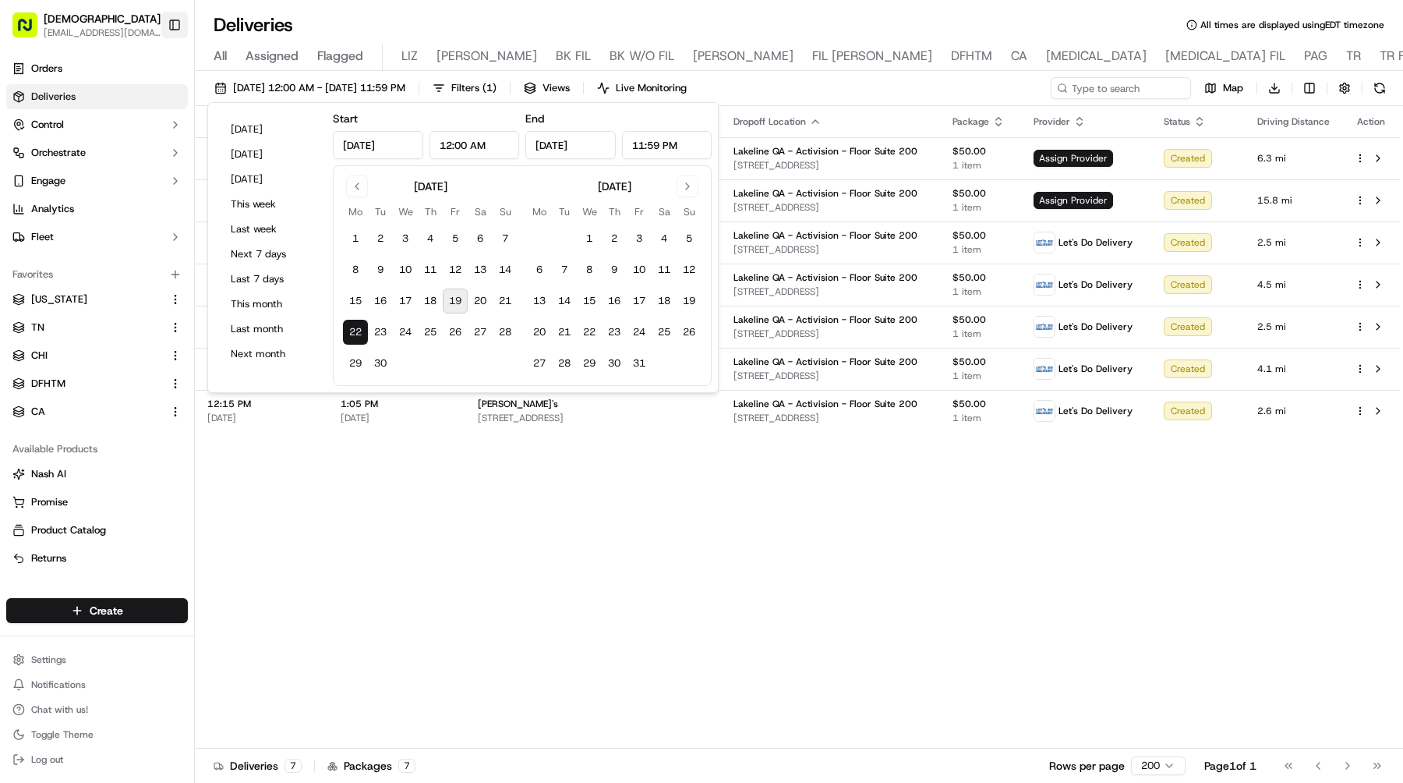
click at [177, 33] on button "Toggle Sidebar" at bounding box center [174, 25] width 27 height 27
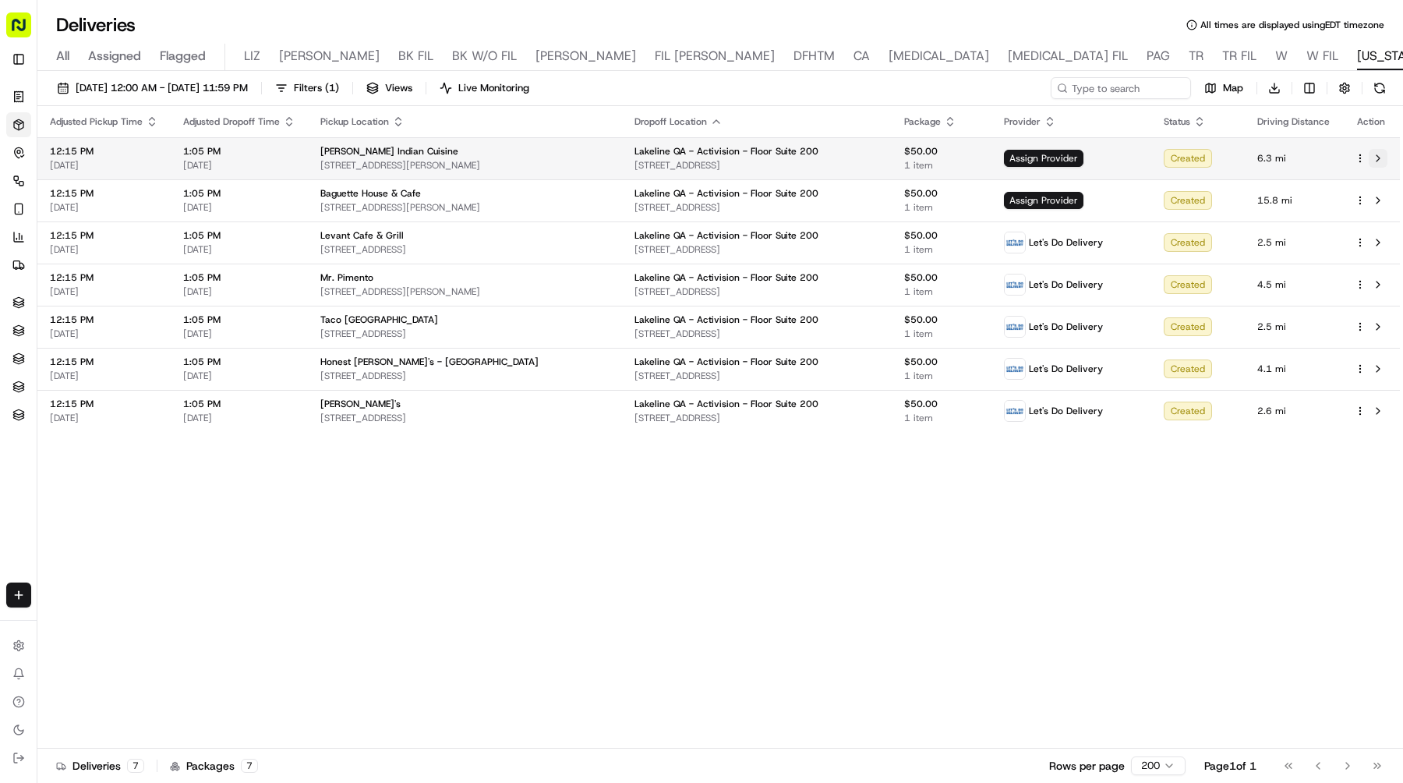
click at [1381, 153] on button at bounding box center [1378, 158] width 19 height 19
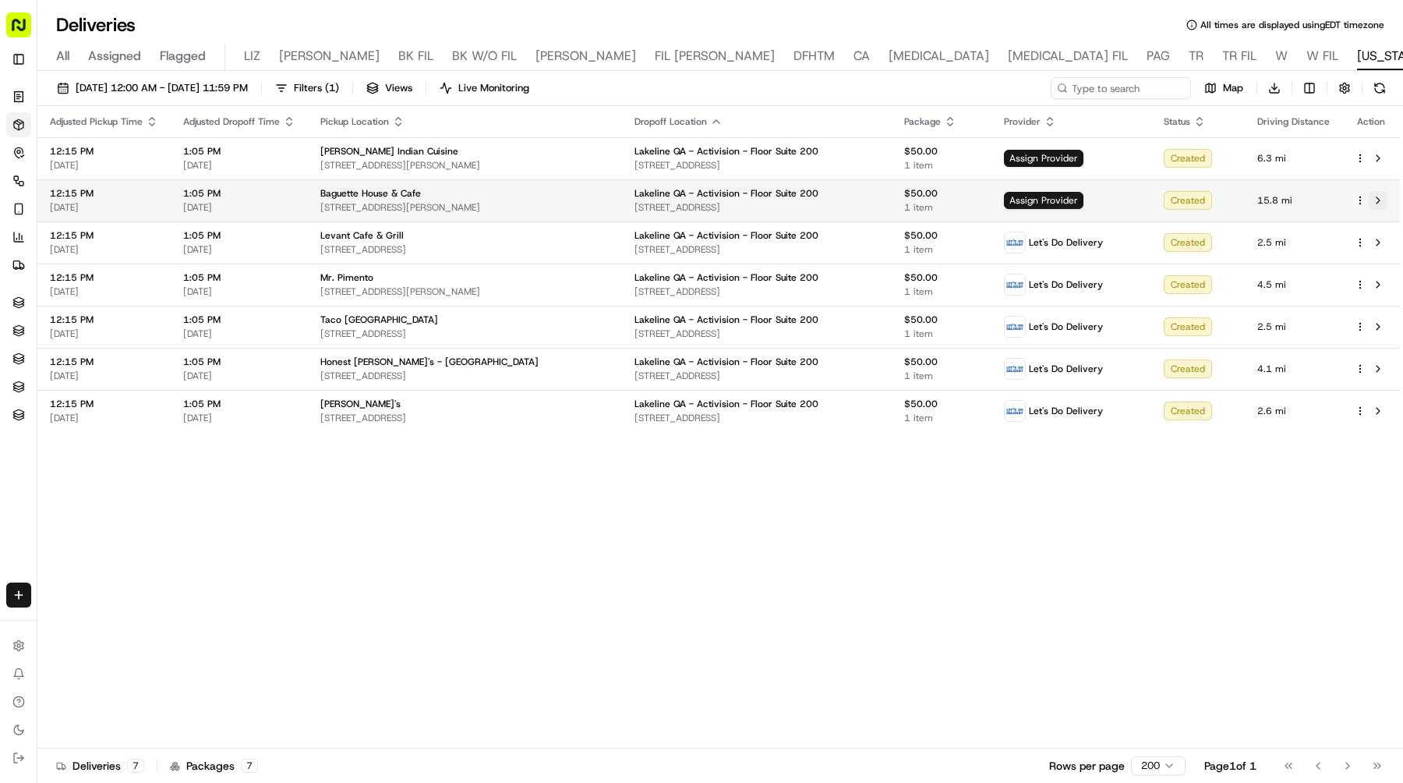
click at [1381, 200] on button at bounding box center [1378, 200] width 19 height 19
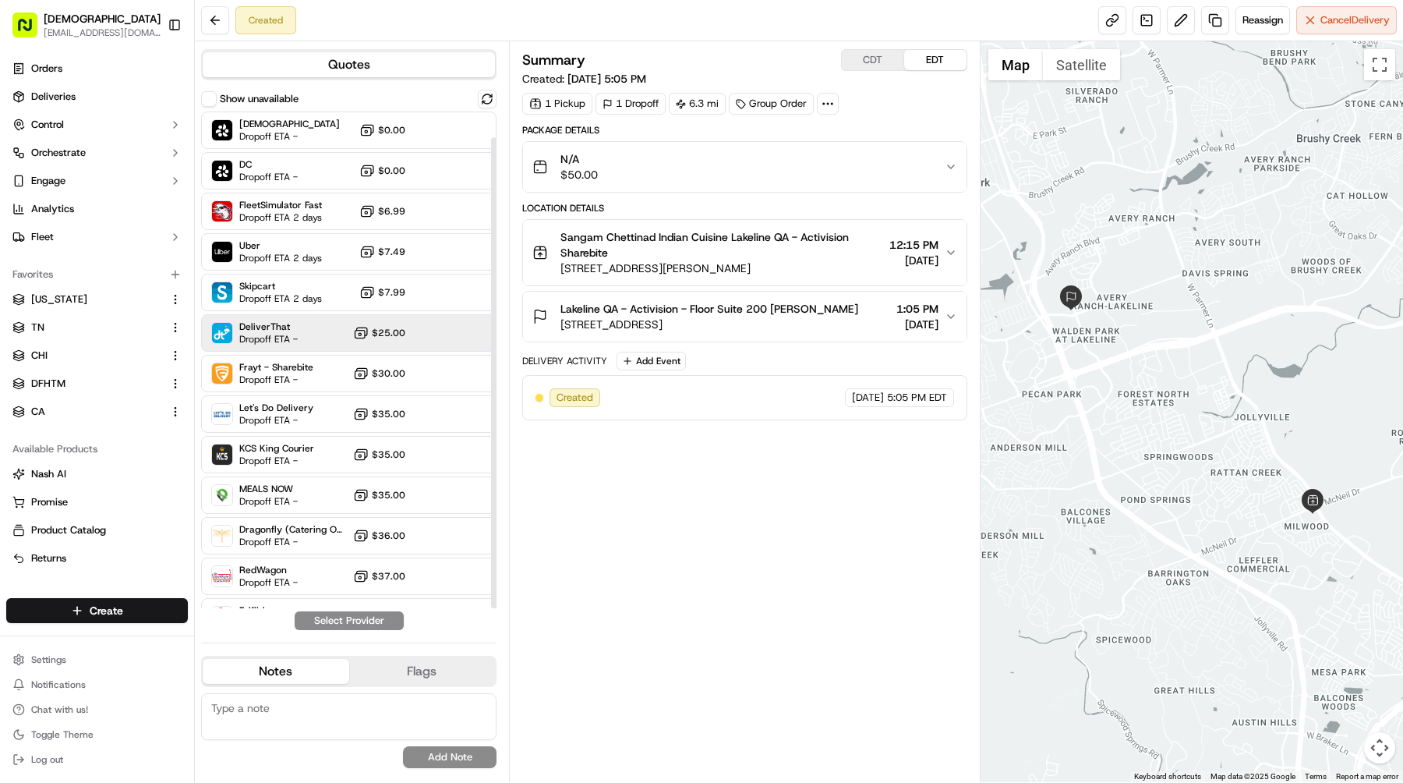
scroll to position [27, 0]
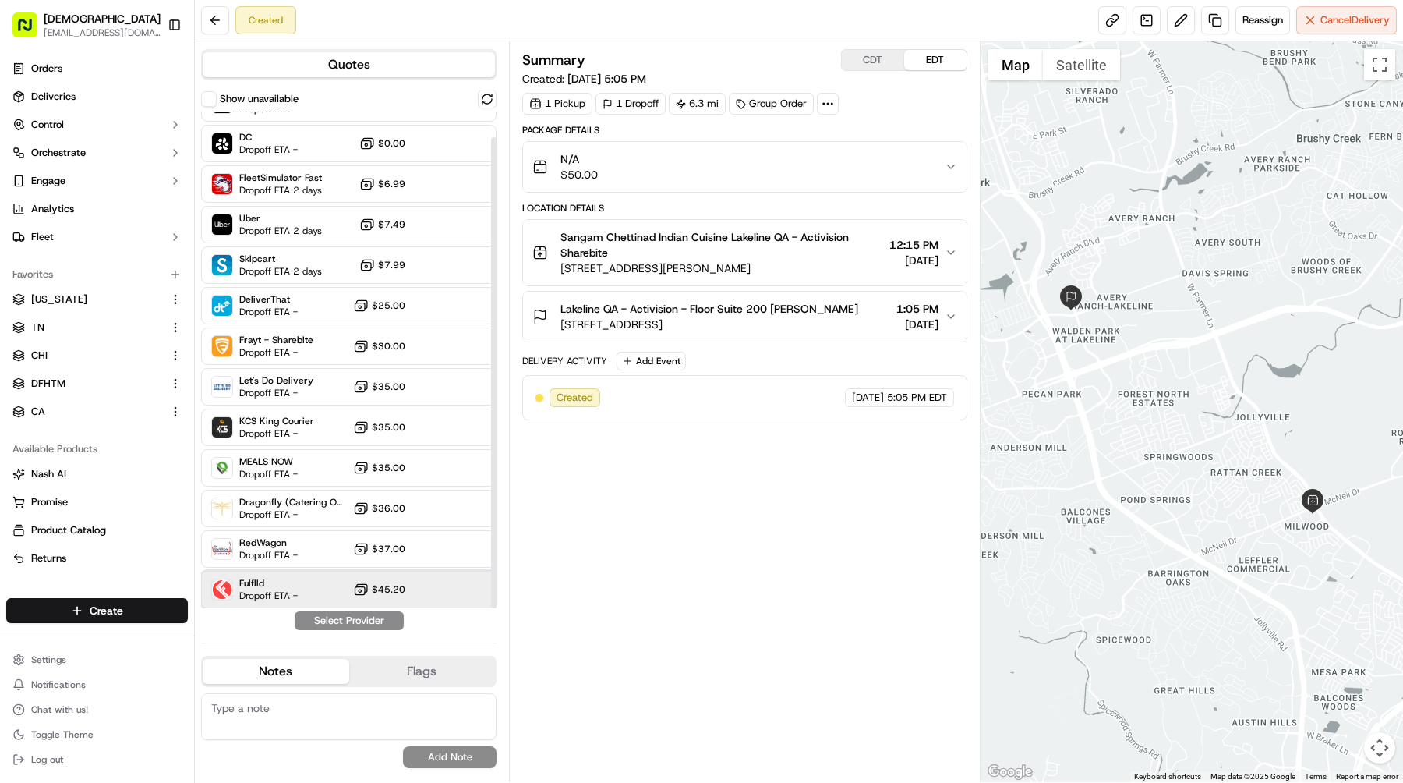
click at [285, 591] on span "Dropoff ETA -" at bounding box center [268, 595] width 58 height 12
click at [351, 617] on button "Assign Provider" at bounding box center [349, 620] width 111 height 19
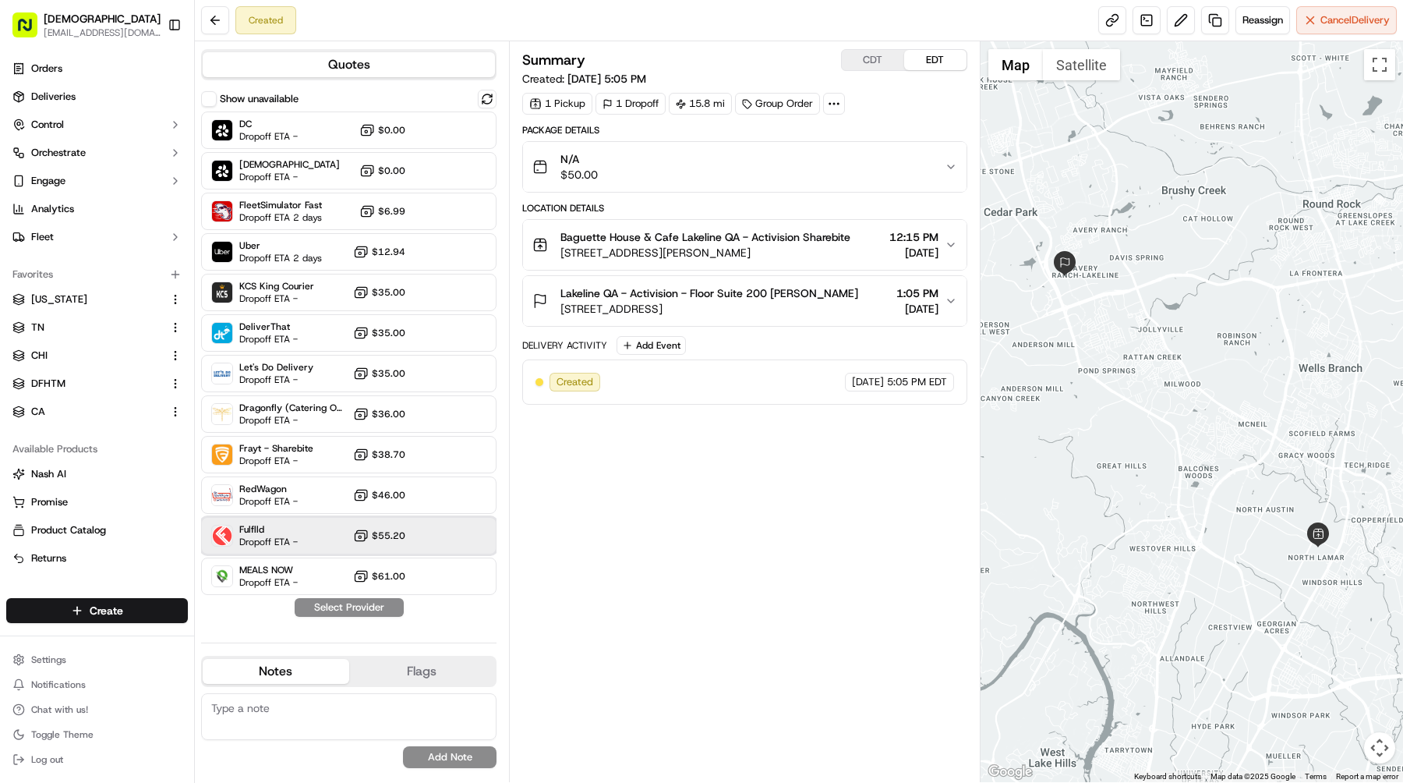
click at [277, 532] on span "Fulflld" at bounding box center [268, 529] width 58 height 12
click at [361, 603] on button "Assign Provider" at bounding box center [349, 607] width 111 height 19
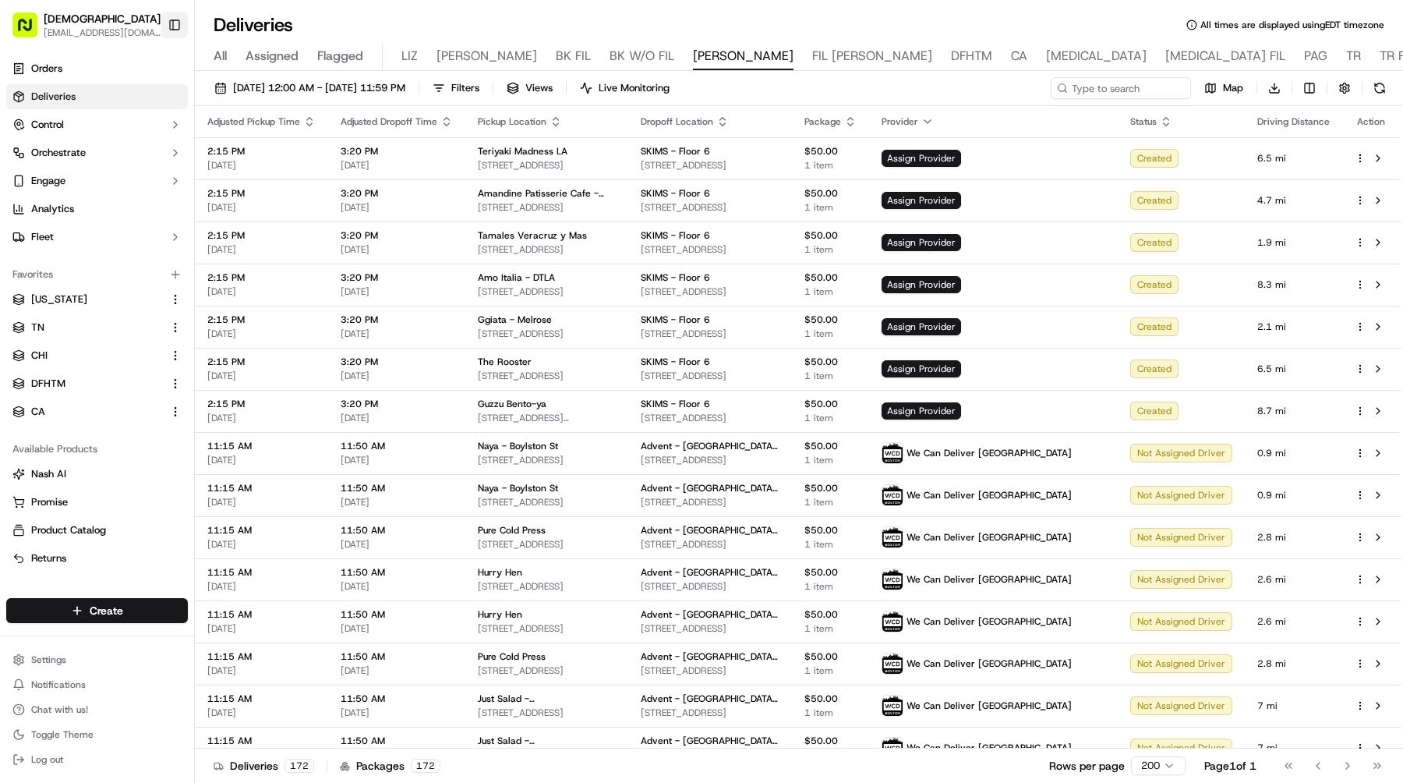
click at [172, 19] on button "Toggle Sidebar" at bounding box center [174, 25] width 27 height 27
